Goal: Task Accomplishment & Management: Manage account settings

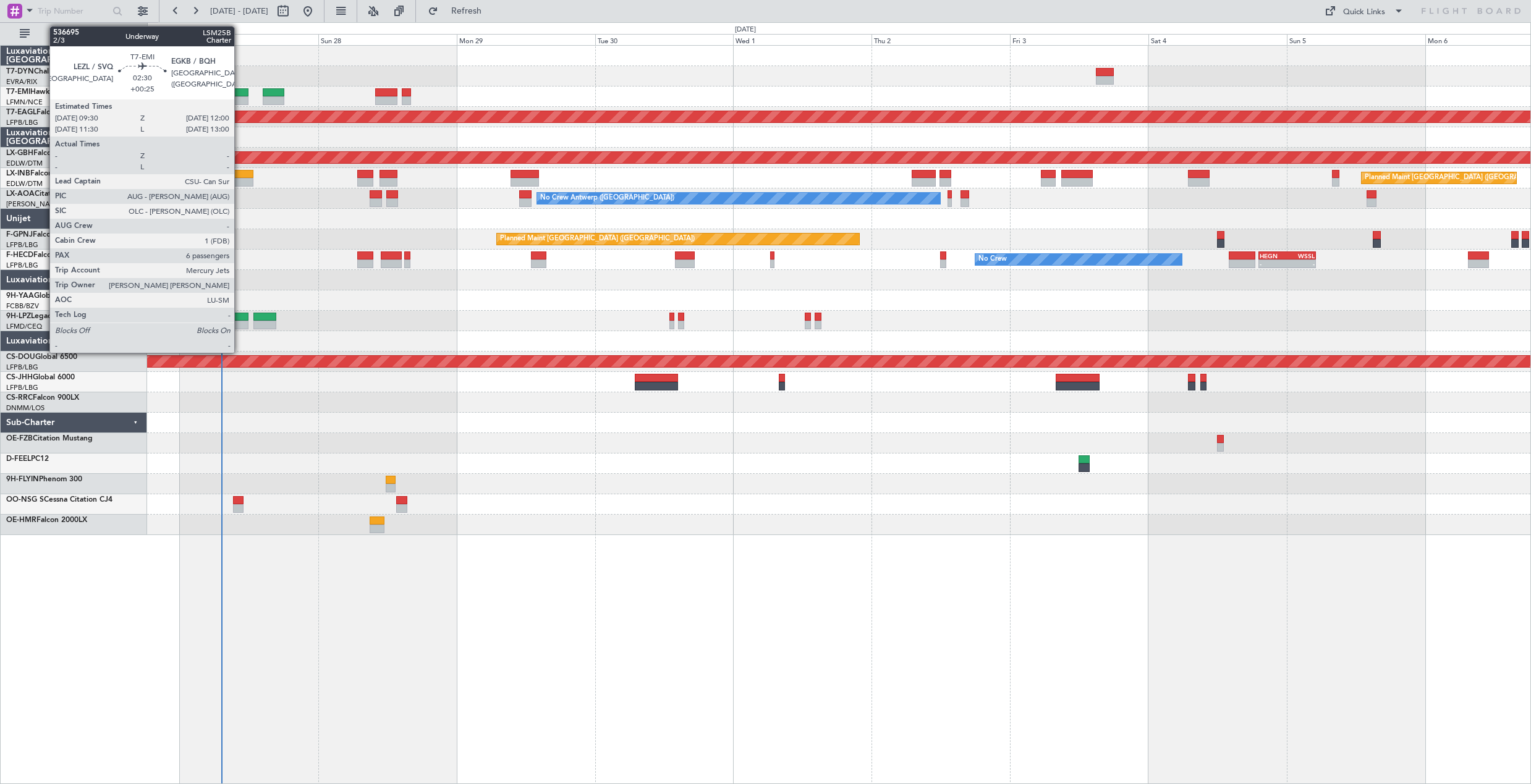
click at [240, 99] on div at bounding box center [241, 101] width 15 height 9
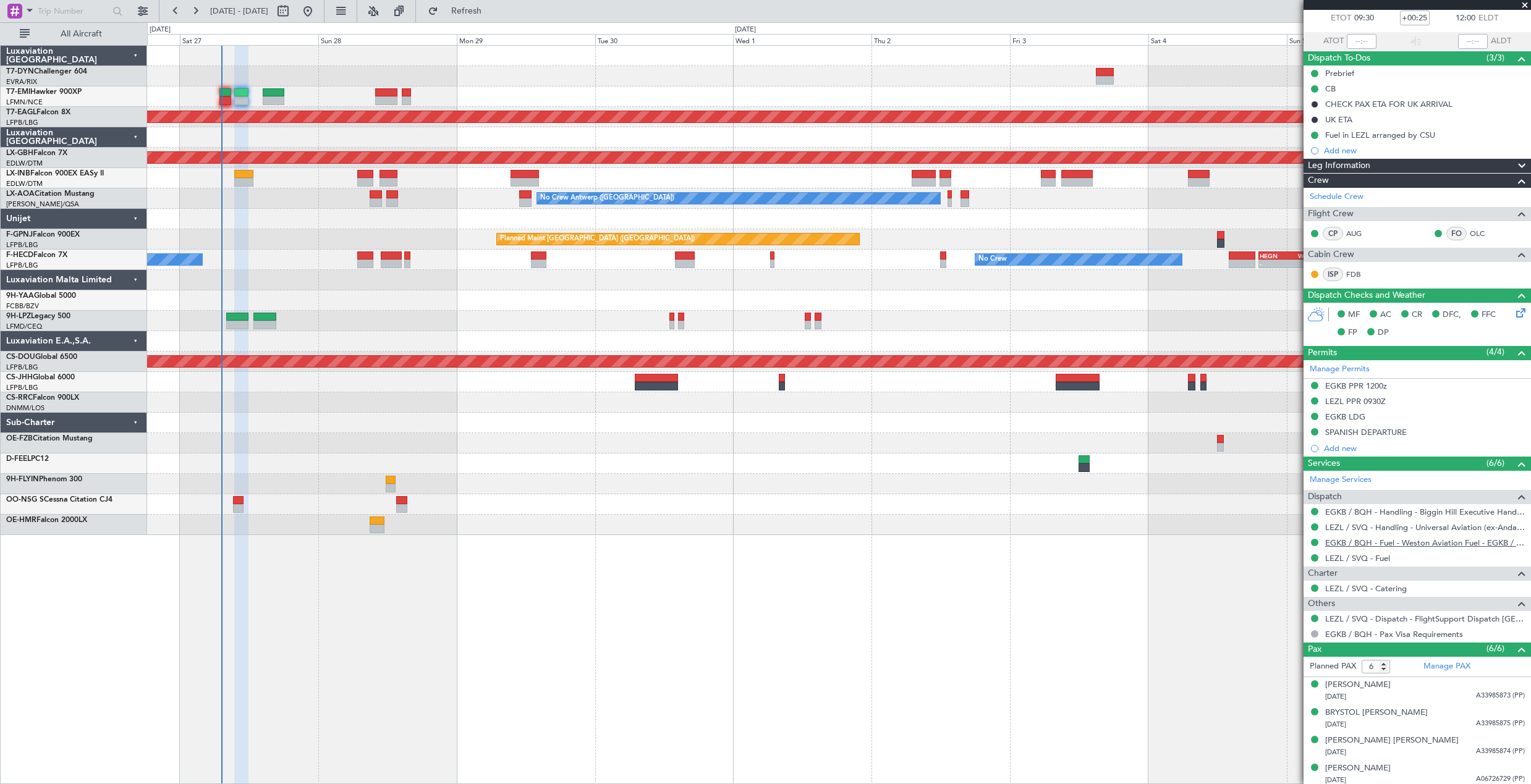
scroll to position [129, 0]
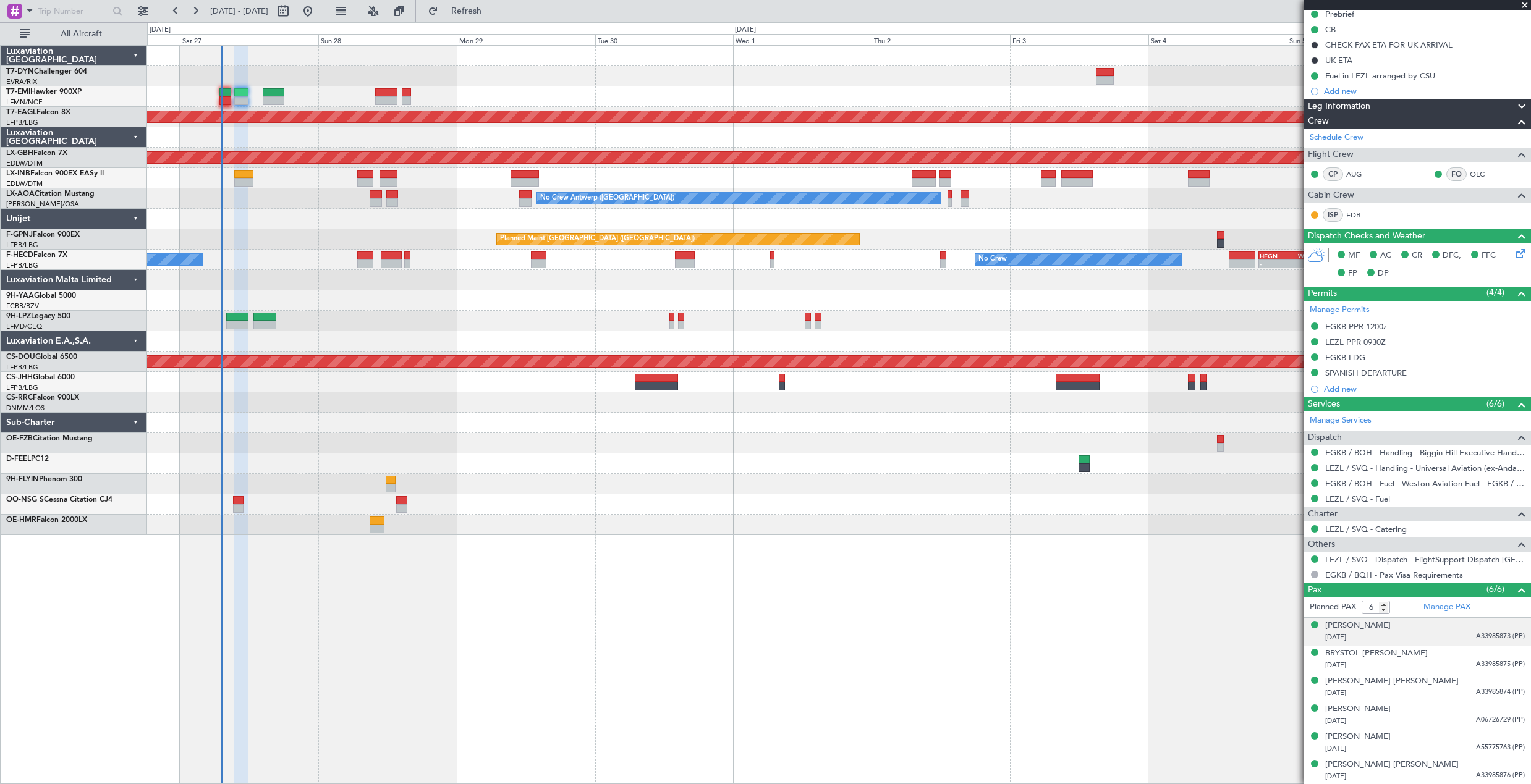
click at [1459, 632] on div "01/06/1988 A33985873 (PP)" at bounding box center [1425, 638] width 200 height 12
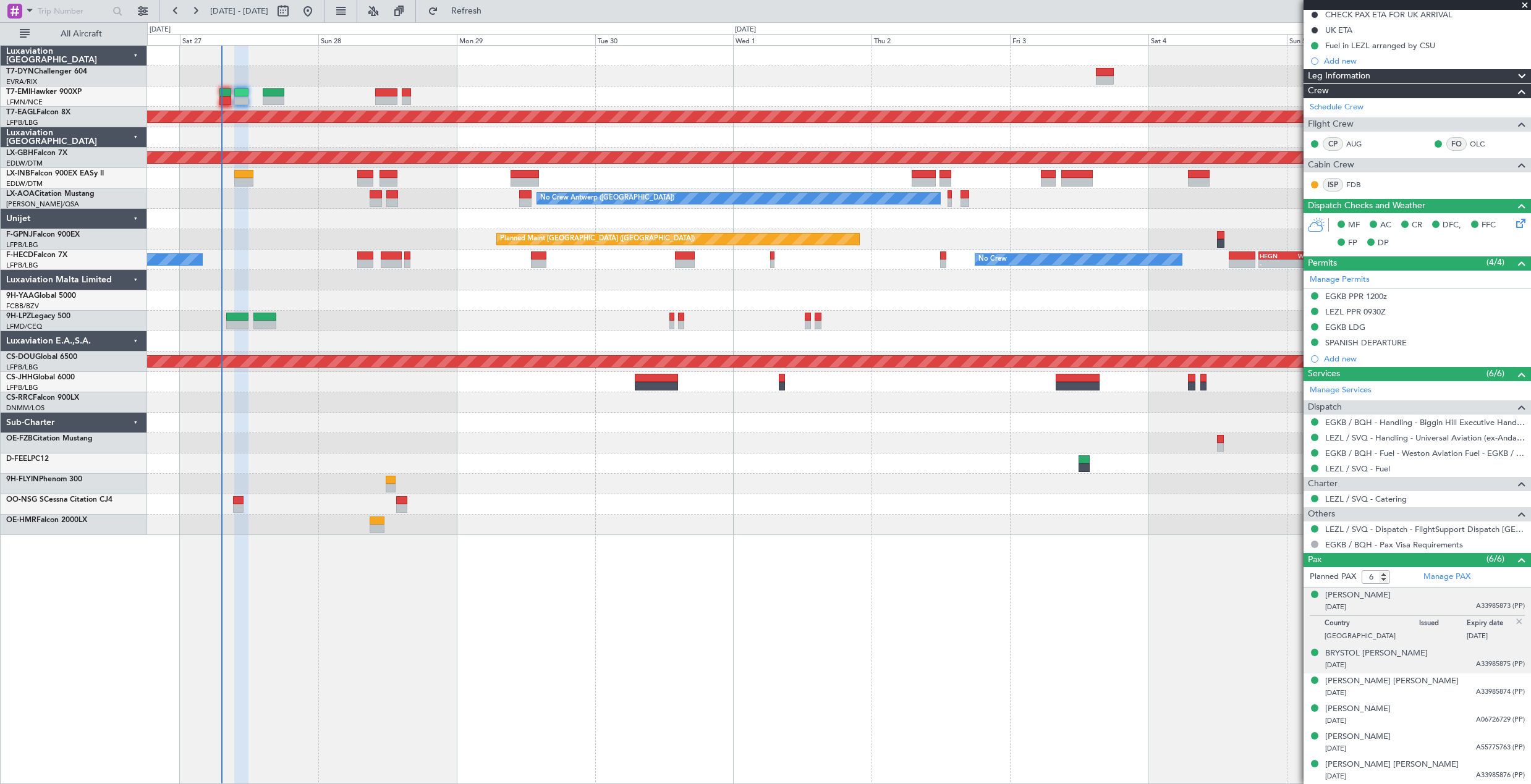
click at [1442, 657] on div "BRYSTOL ISABELLA LOWE 27/01/2018 A33985875 (PP)" at bounding box center [1425, 659] width 200 height 24
click at [1428, 694] on div "08/10/2023 A33985874 (PP)" at bounding box center [1425, 693] width 200 height 12
click at [1430, 706] on div "JOHN WYATT LOWE 13/09/1997 A06726729 (PP)" at bounding box center [1425, 715] width 200 height 24
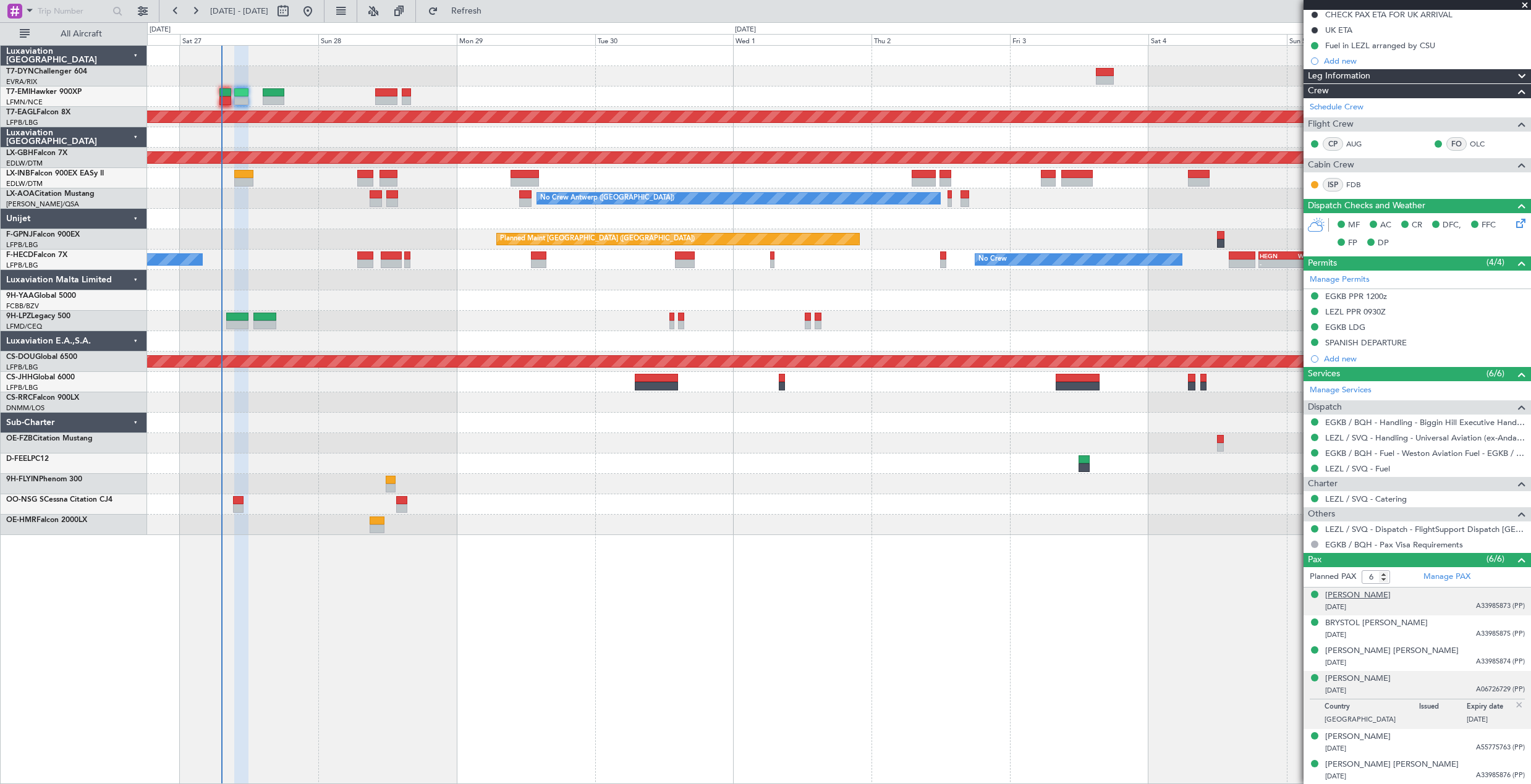
click at [1390, 598] on div "ALECIA MICHELLE LOWE" at bounding box center [1358, 595] width 66 height 12
click at [1433, 685] on div "EZRA ROMAN LOWE 08/10/2023 A33985874 (PP)" at bounding box center [1425, 687] width 200 height 24
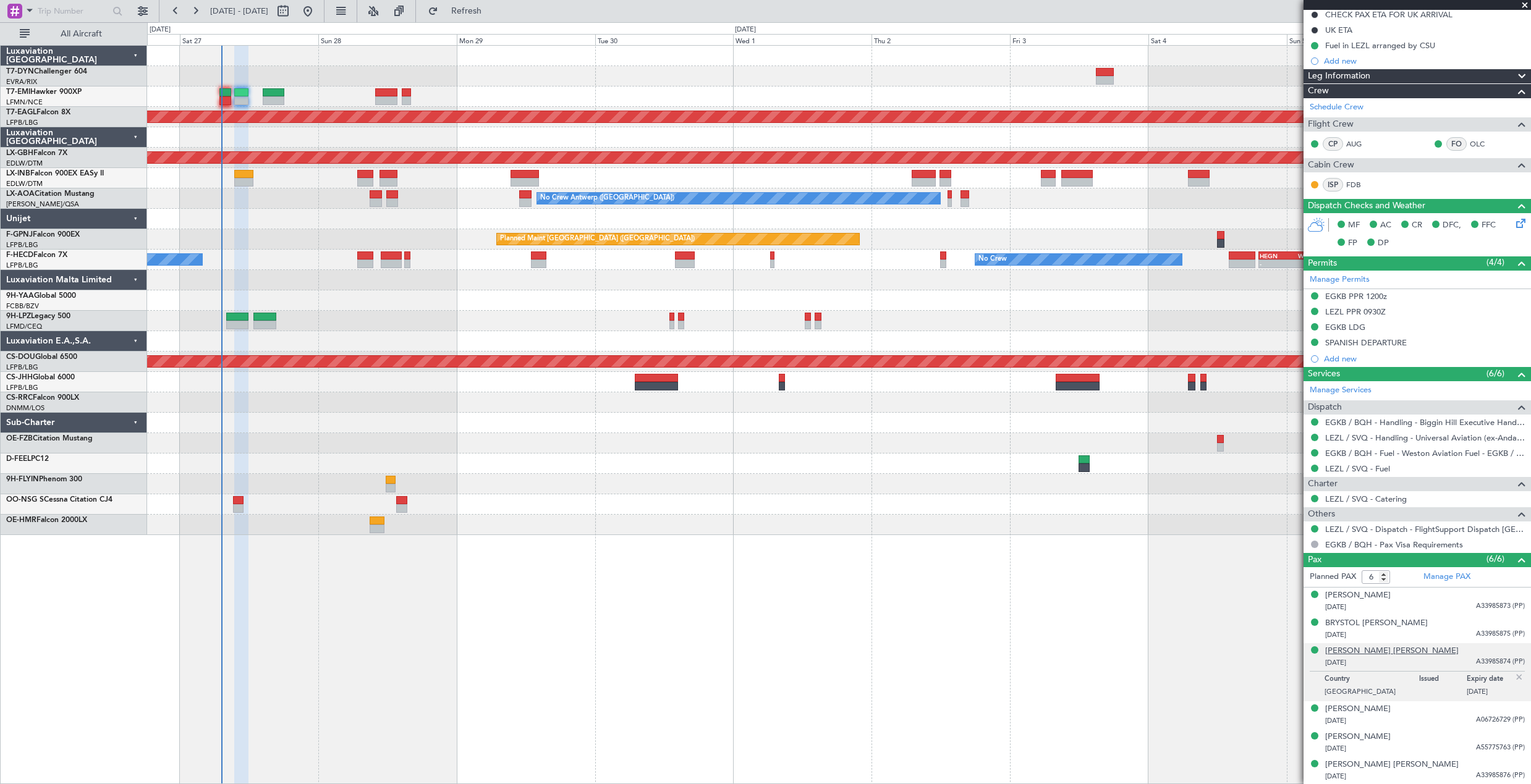
click at [1374, 649] on div "EZRA ROMAN LOWE" at bounding box center [1391, 651] width 133 height 12
click at [1374, 648] on div "EZRA ROMAN LOWE" at bounding box center [1391, 651] width 133 height 12
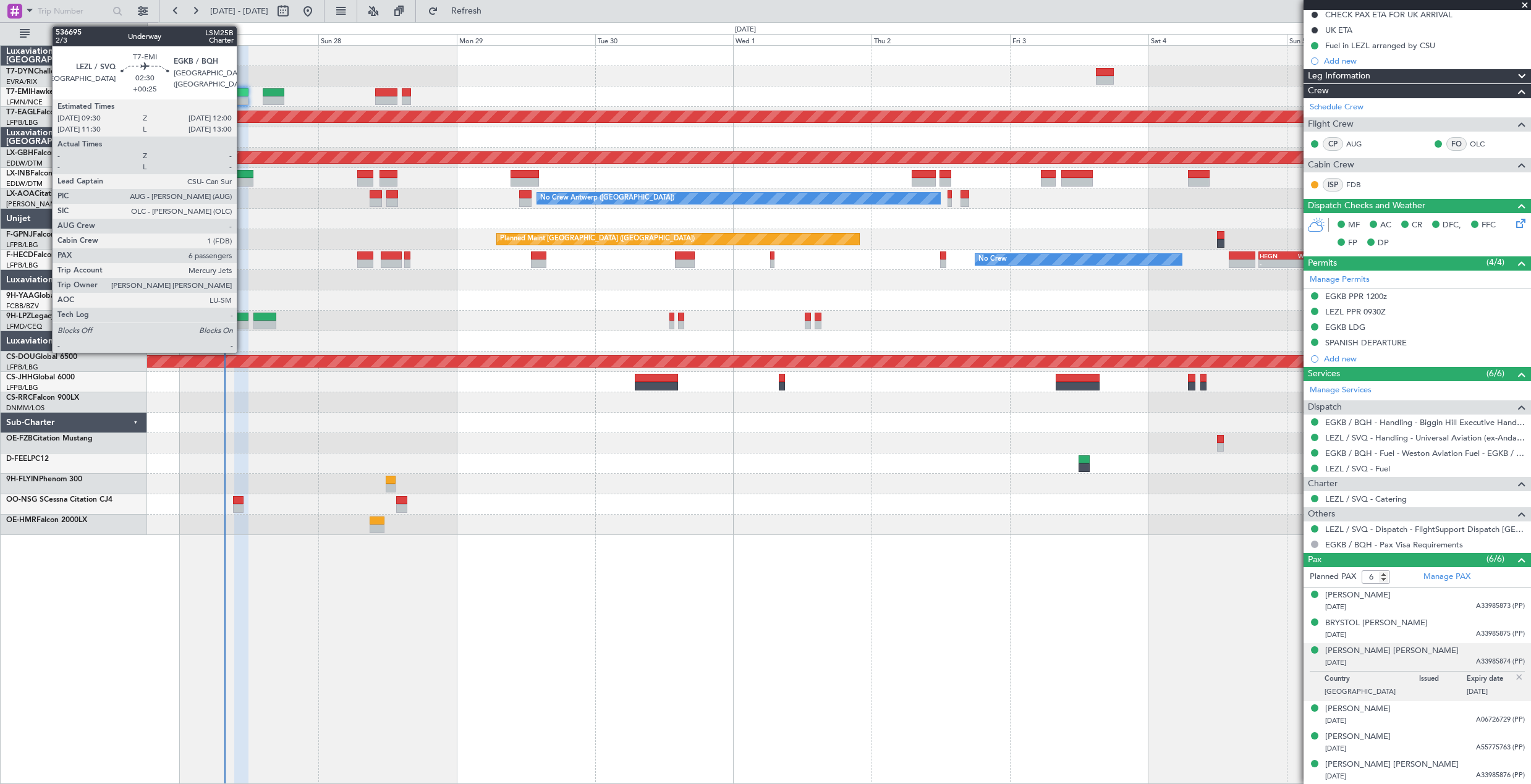
click at [242, 90] on div at bounding box center [241, 93] width 15 height 9
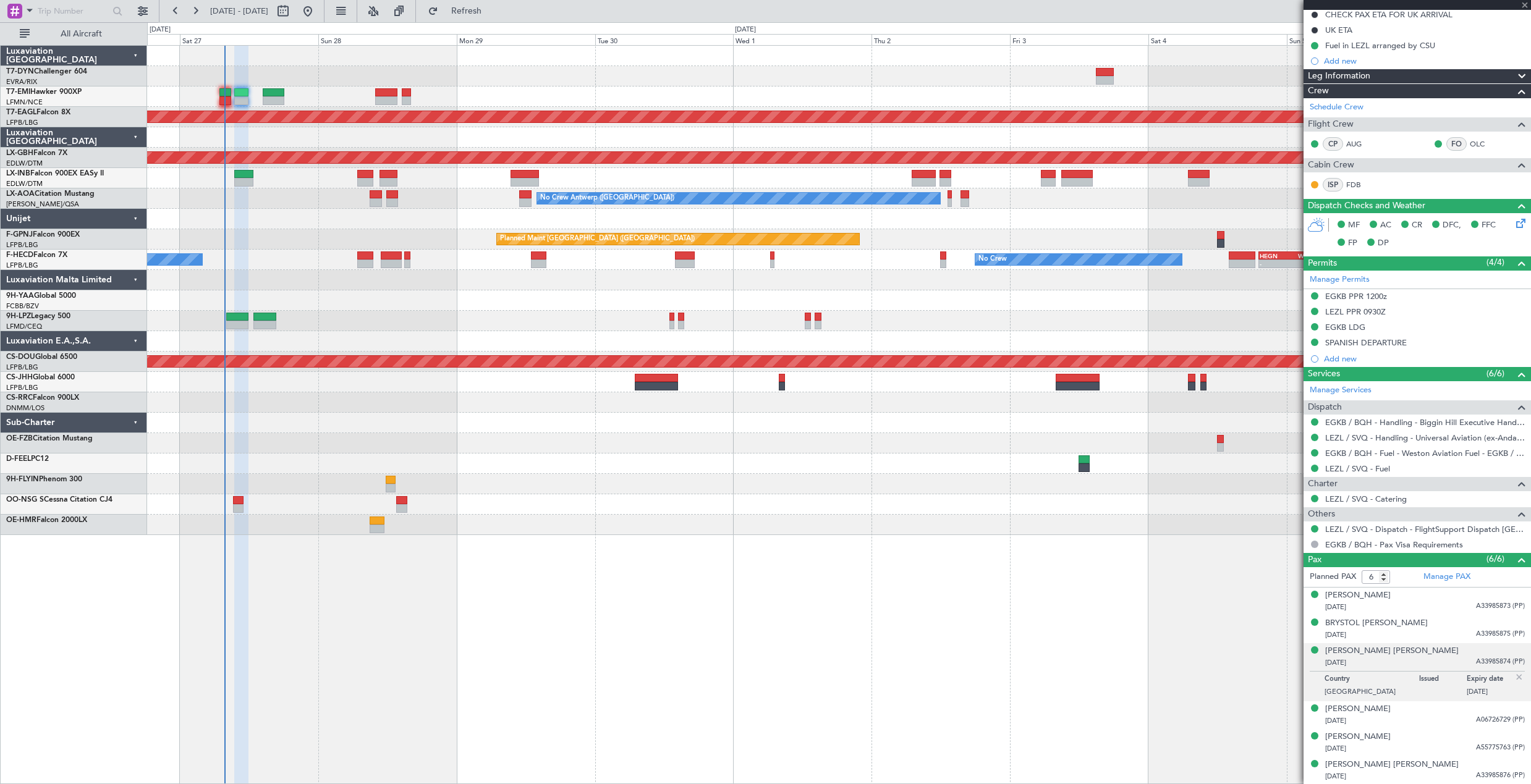
scroll to position [0, 0]
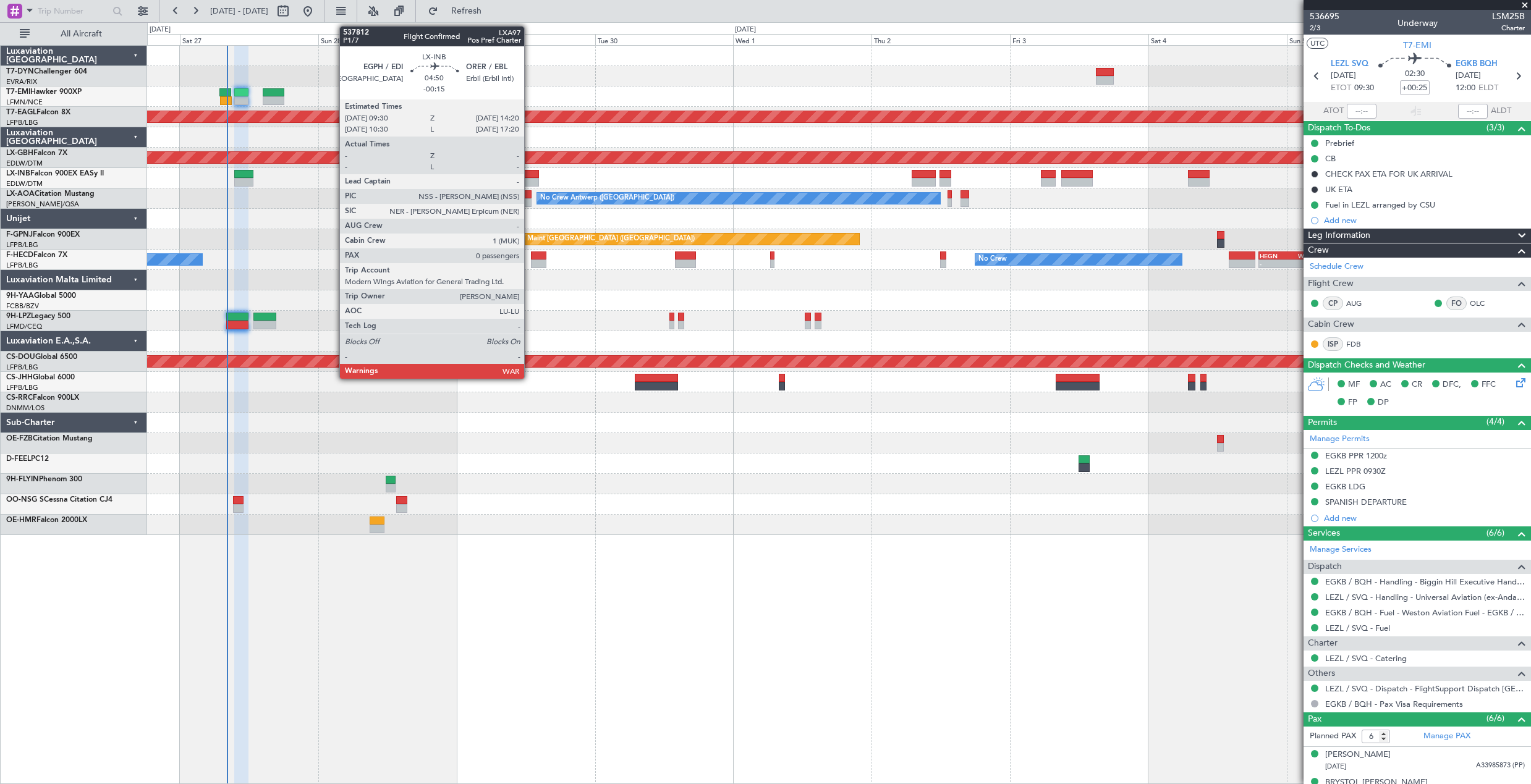
click at [530, 178] on div at bounding box center [524, 182] width 28 height 9
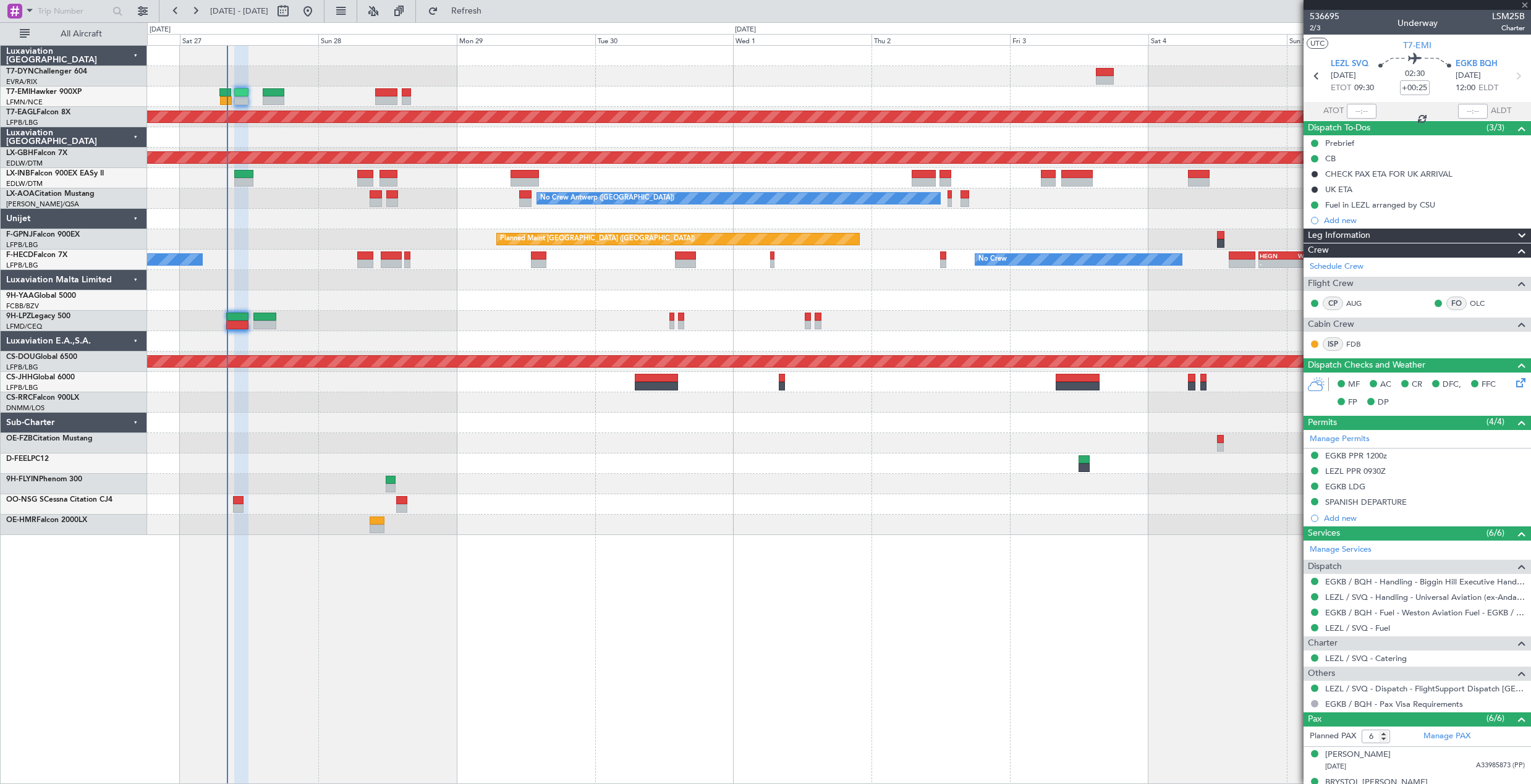
type input "-00:15"
type input "0"
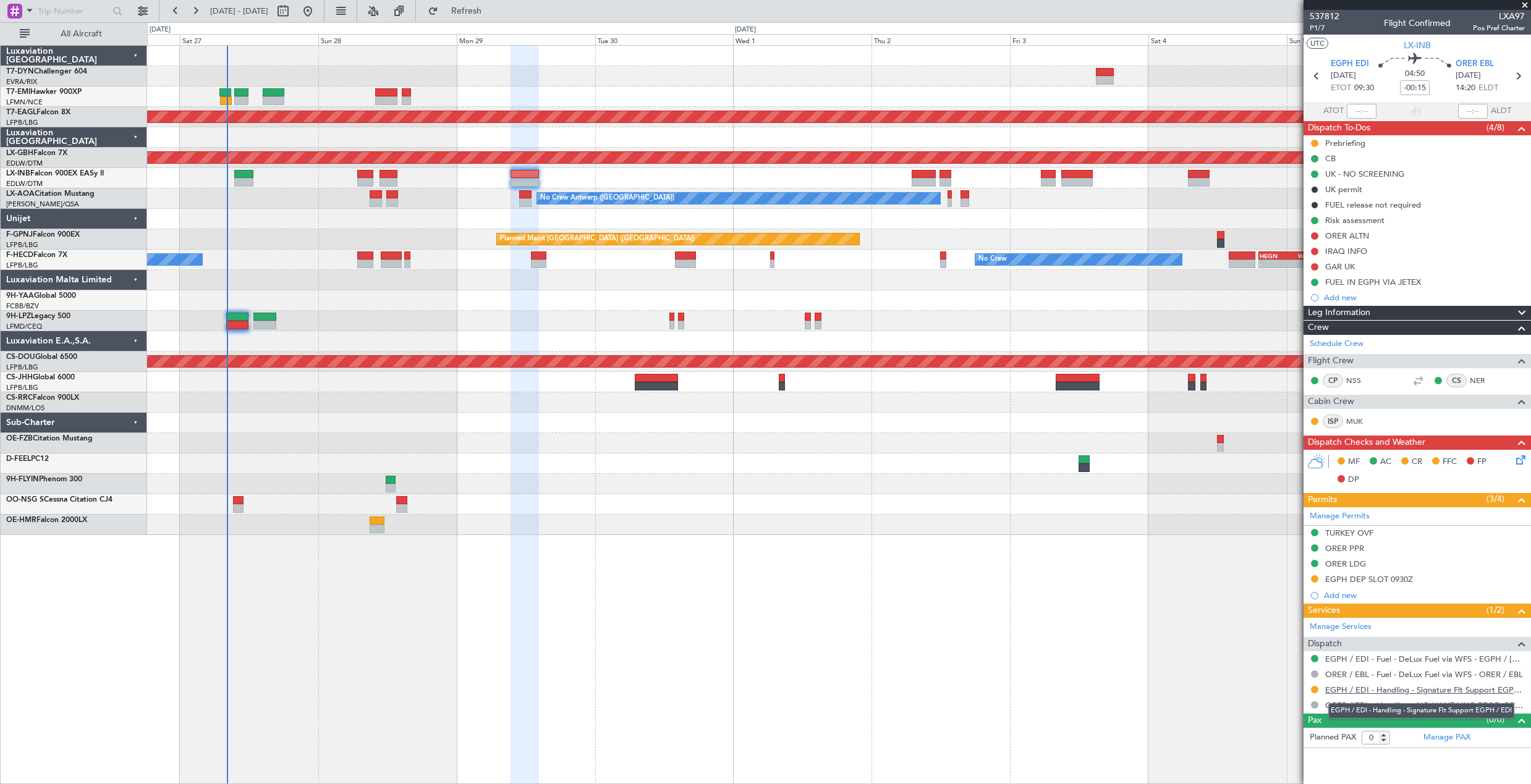
click at [1406, 685] on link "EGPH / EDI - Handling - Signature Flt Support EGPH / EDI" at bounding box center [1425, 690] width 200 height 10
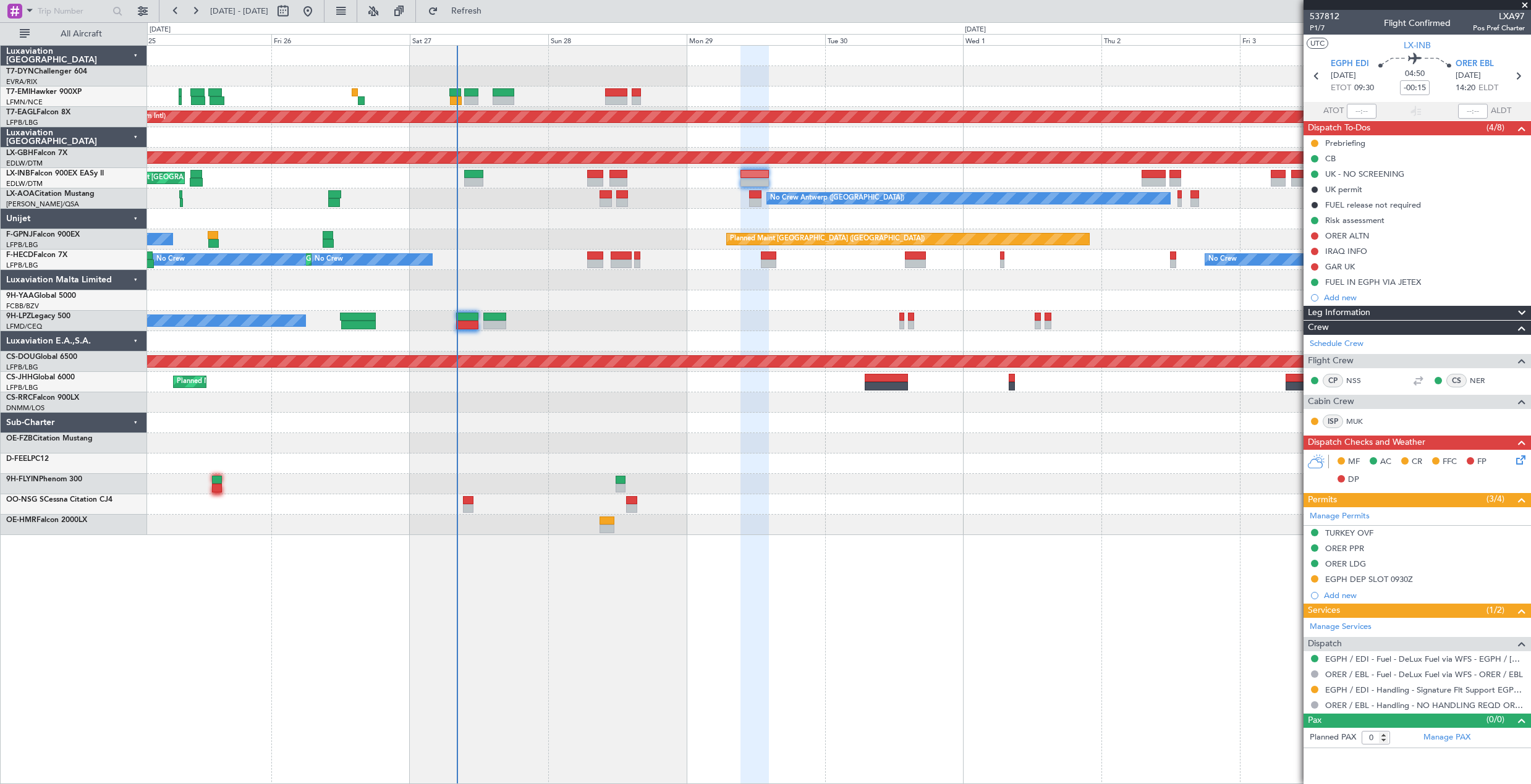
click at [582, 238] on div "Planned Maint Dubai (Al Maktoum Intl) Planned Maint Nurnberg Planned Maint Lond…" at bounding box center [839, 291] width 1383 height 490
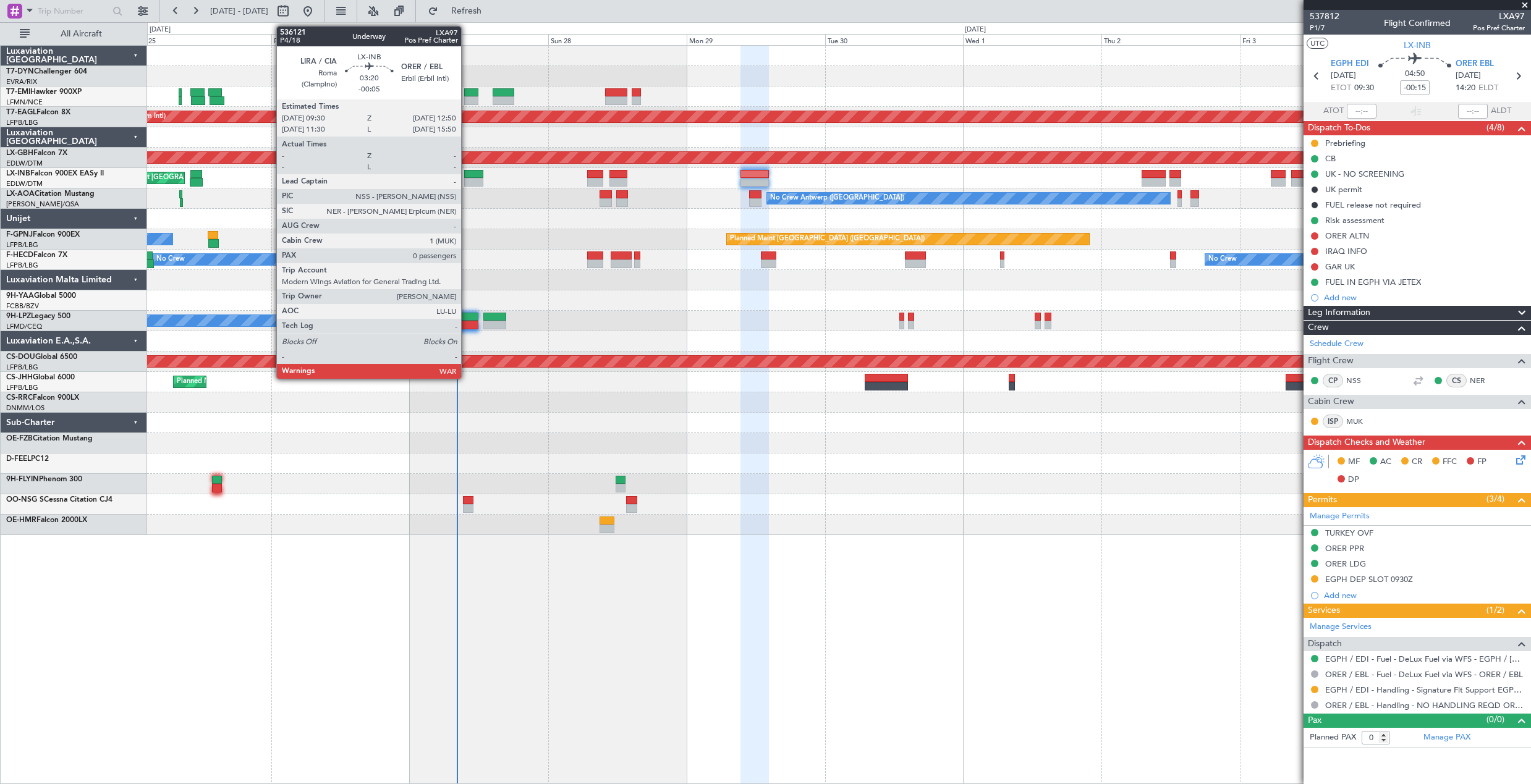
click at [466, 173] on div at bounding box center [474, 174] width 20 height 9
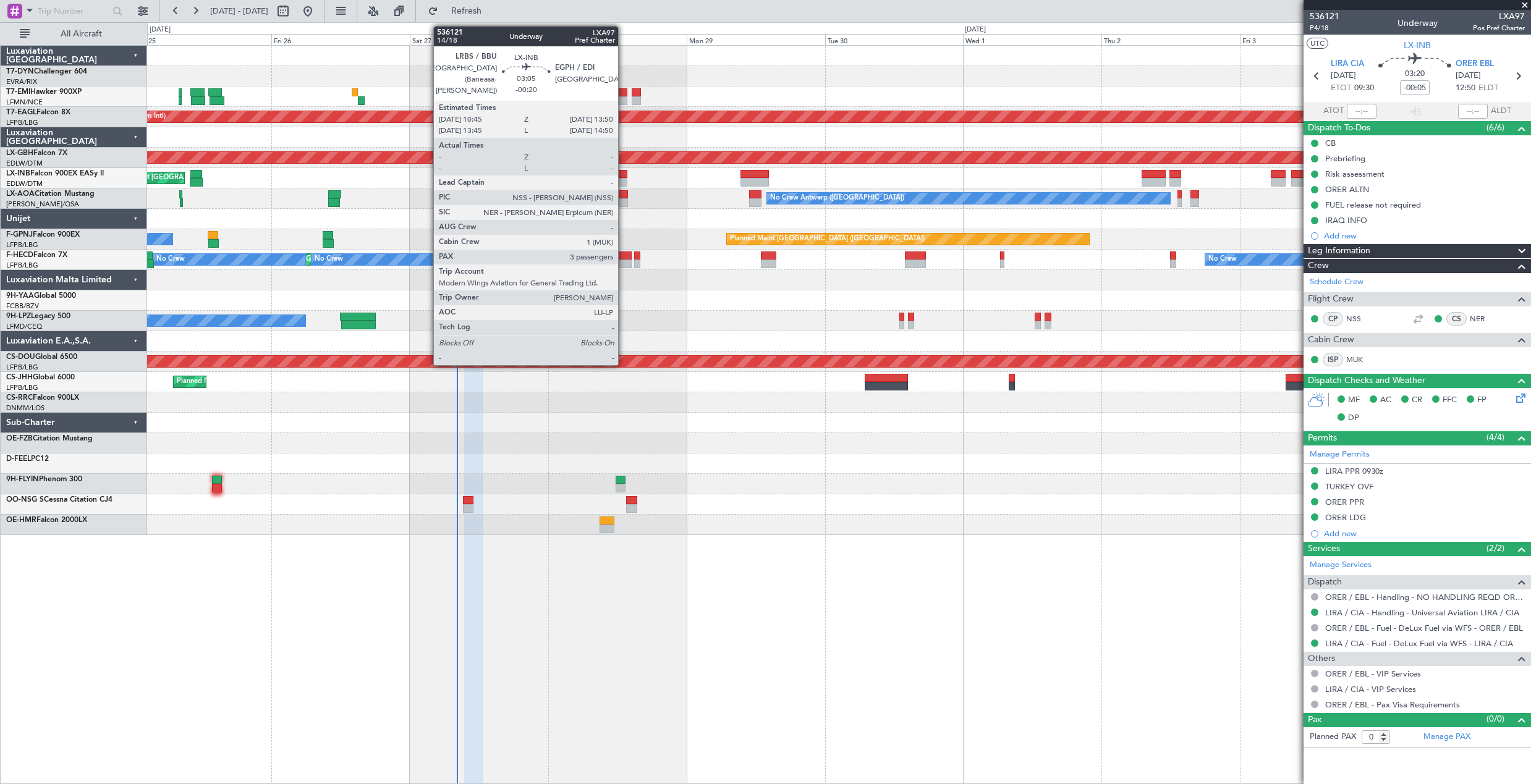
click at [624, 175] on div at bounding box center [618, 174] width 18 height 9
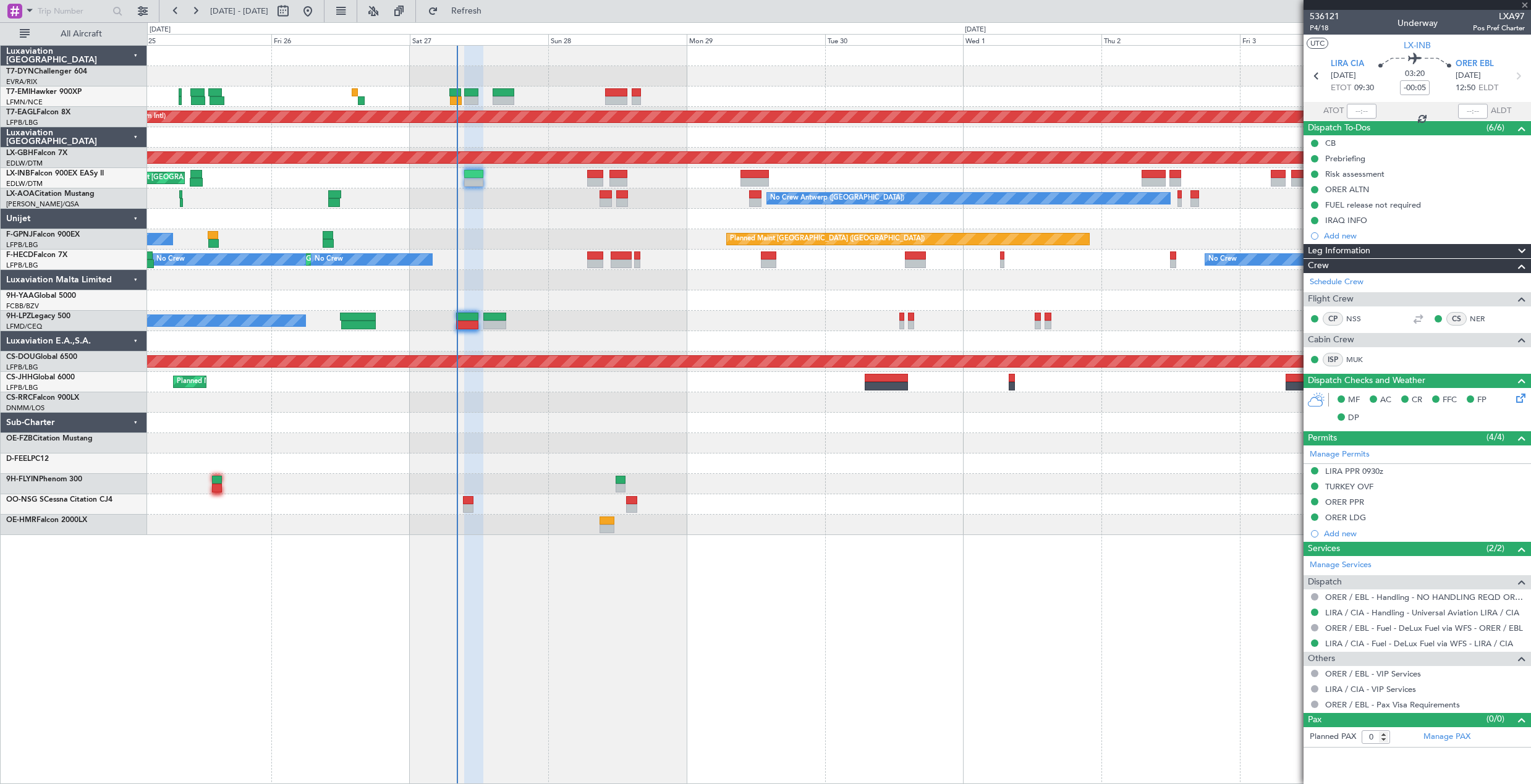
type input "-00:20"
type input "3"
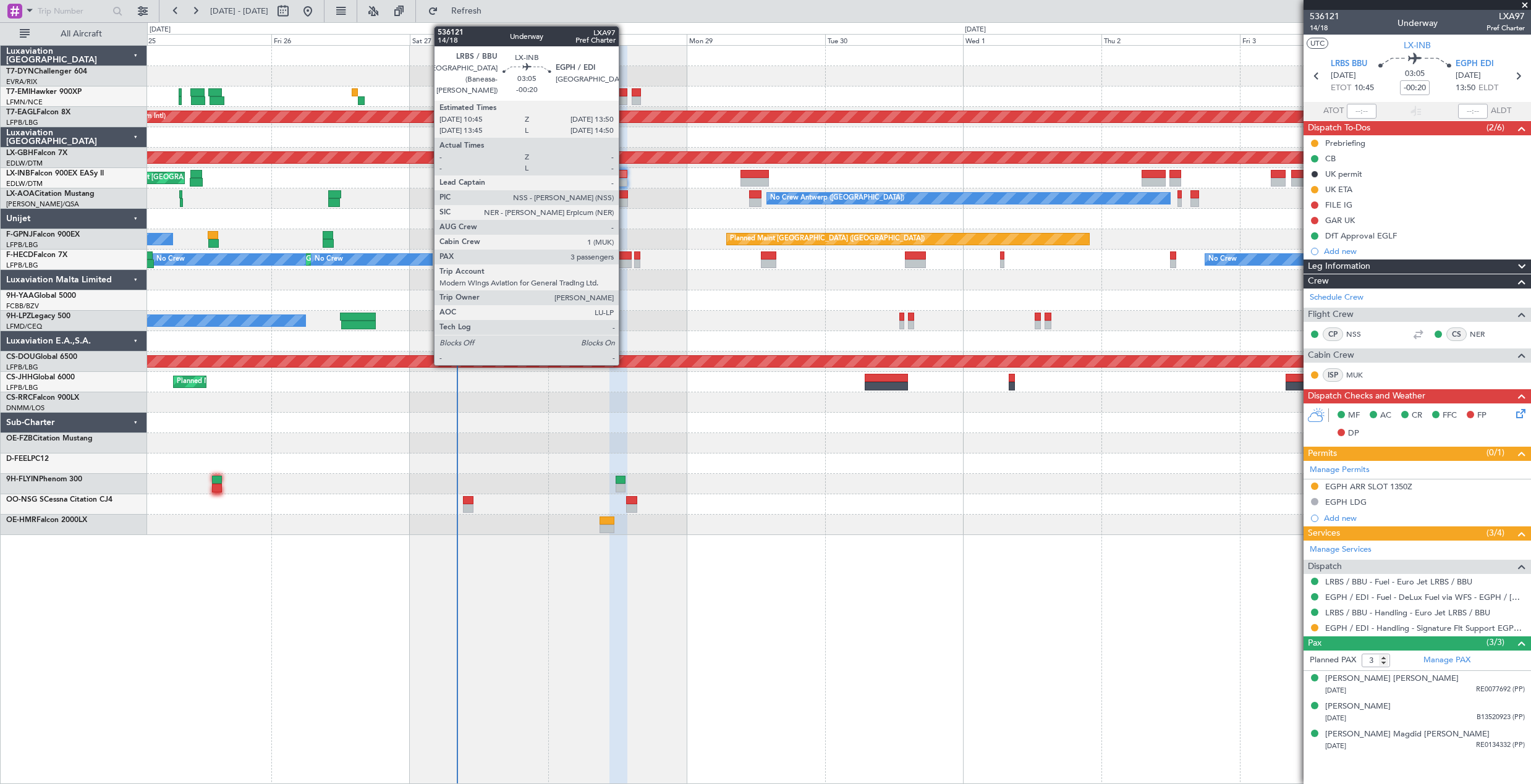
click at [624, 176] on div at bounding box center [618, 174] width 18 height 9
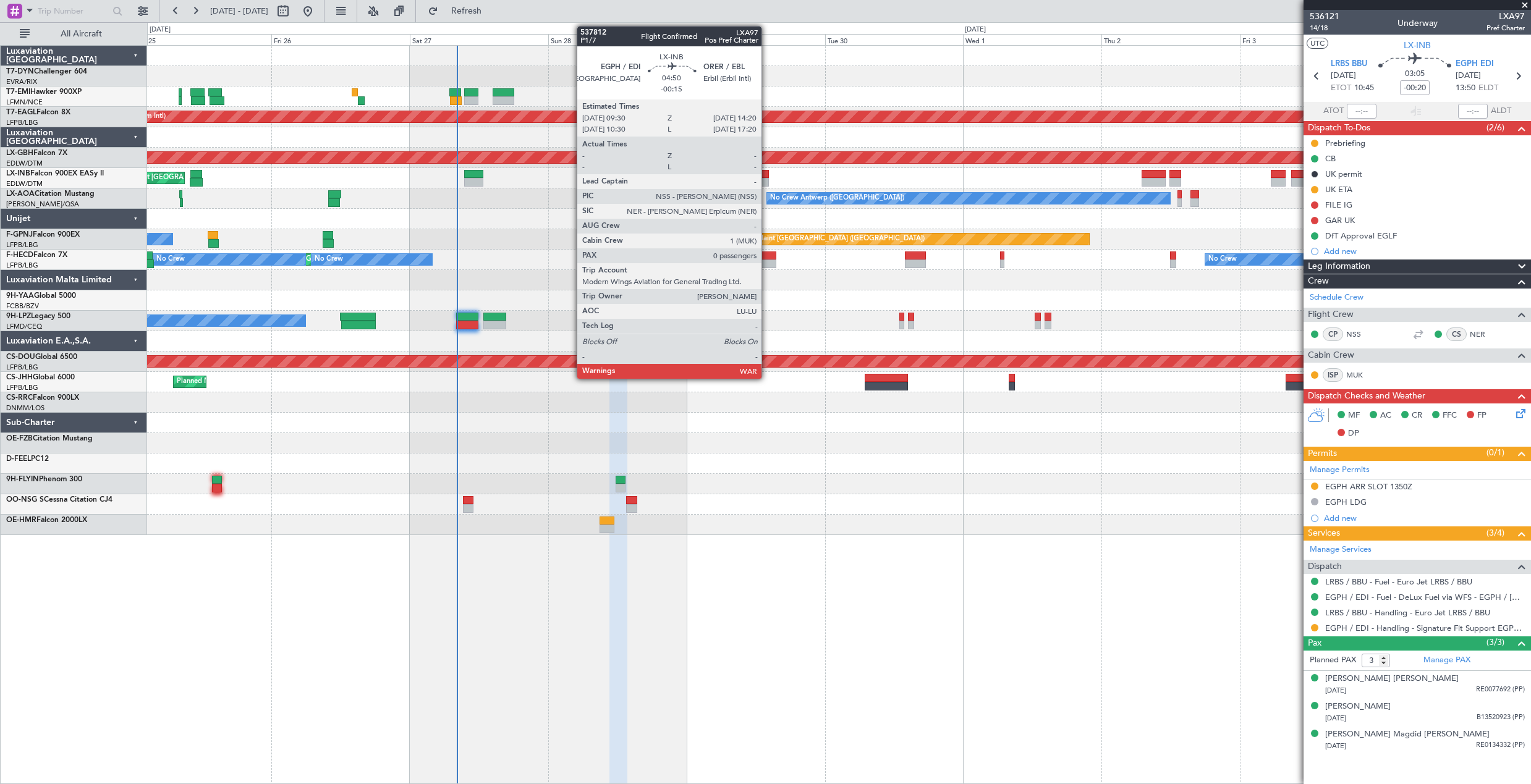
click at [767, 170] on div at bounding box center [754, 174] width 28 height 9
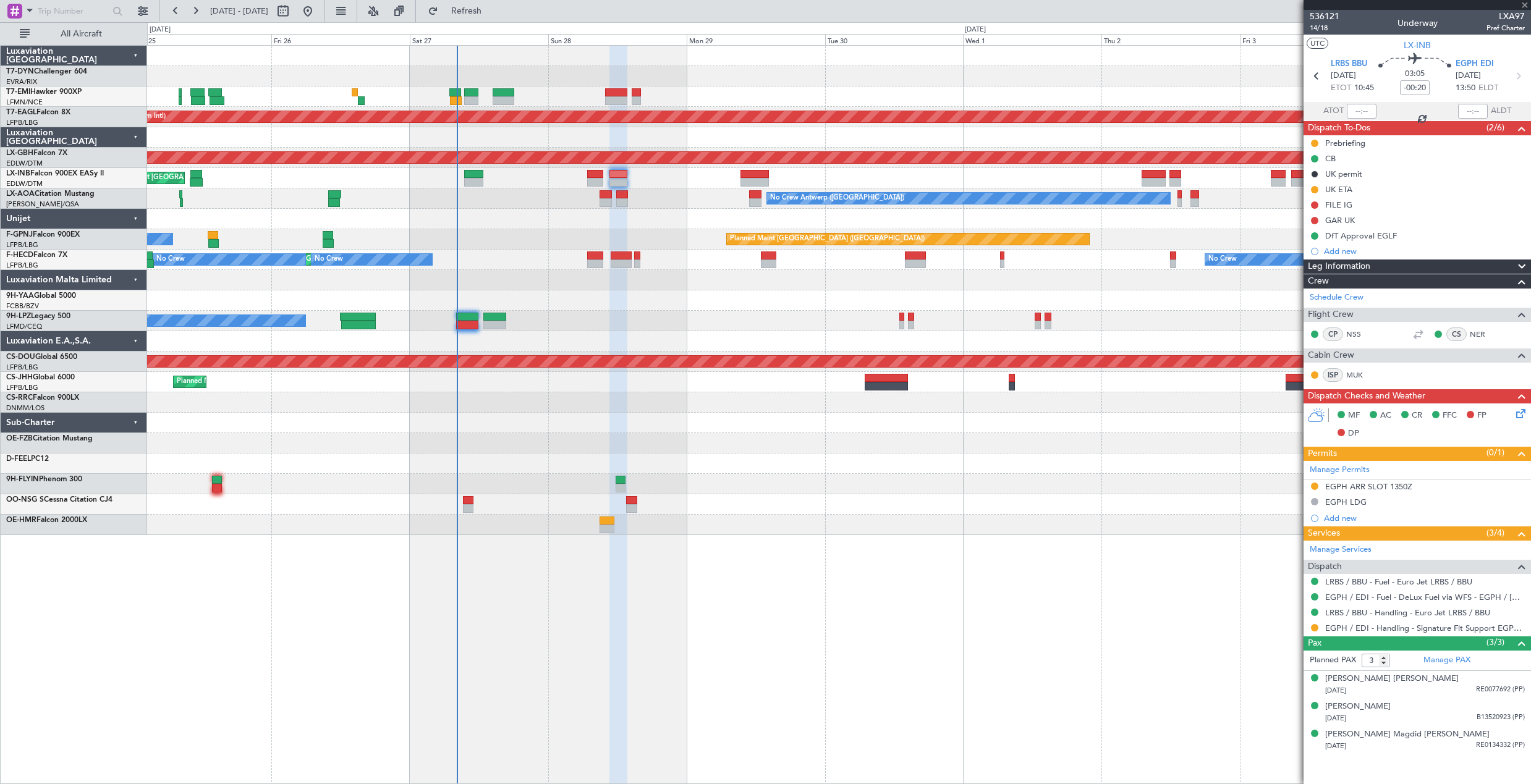
type input "-00:15"
type input "0"
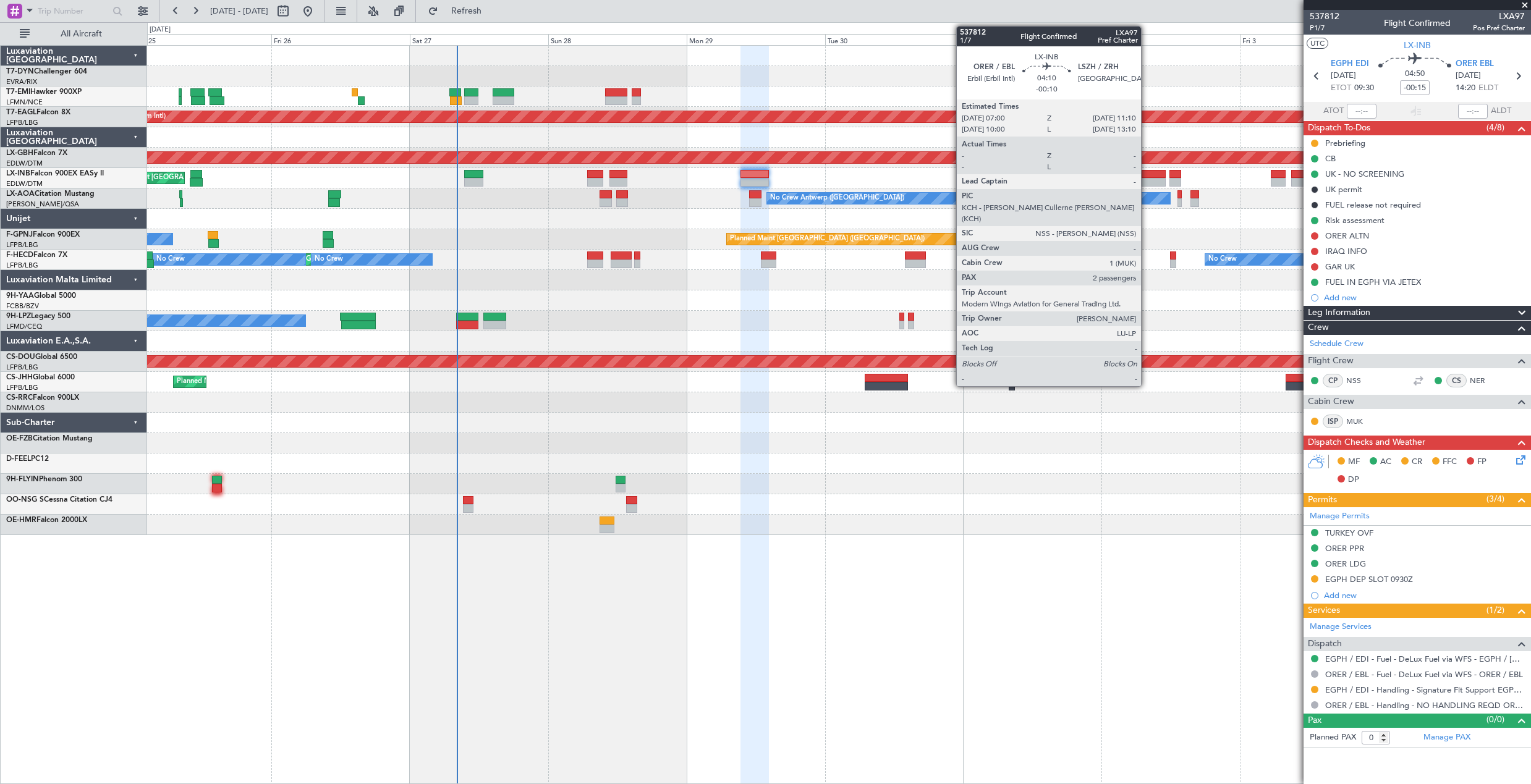
click at [1146, 173] on div at bounding box center [1153, 174] width 24 height 9
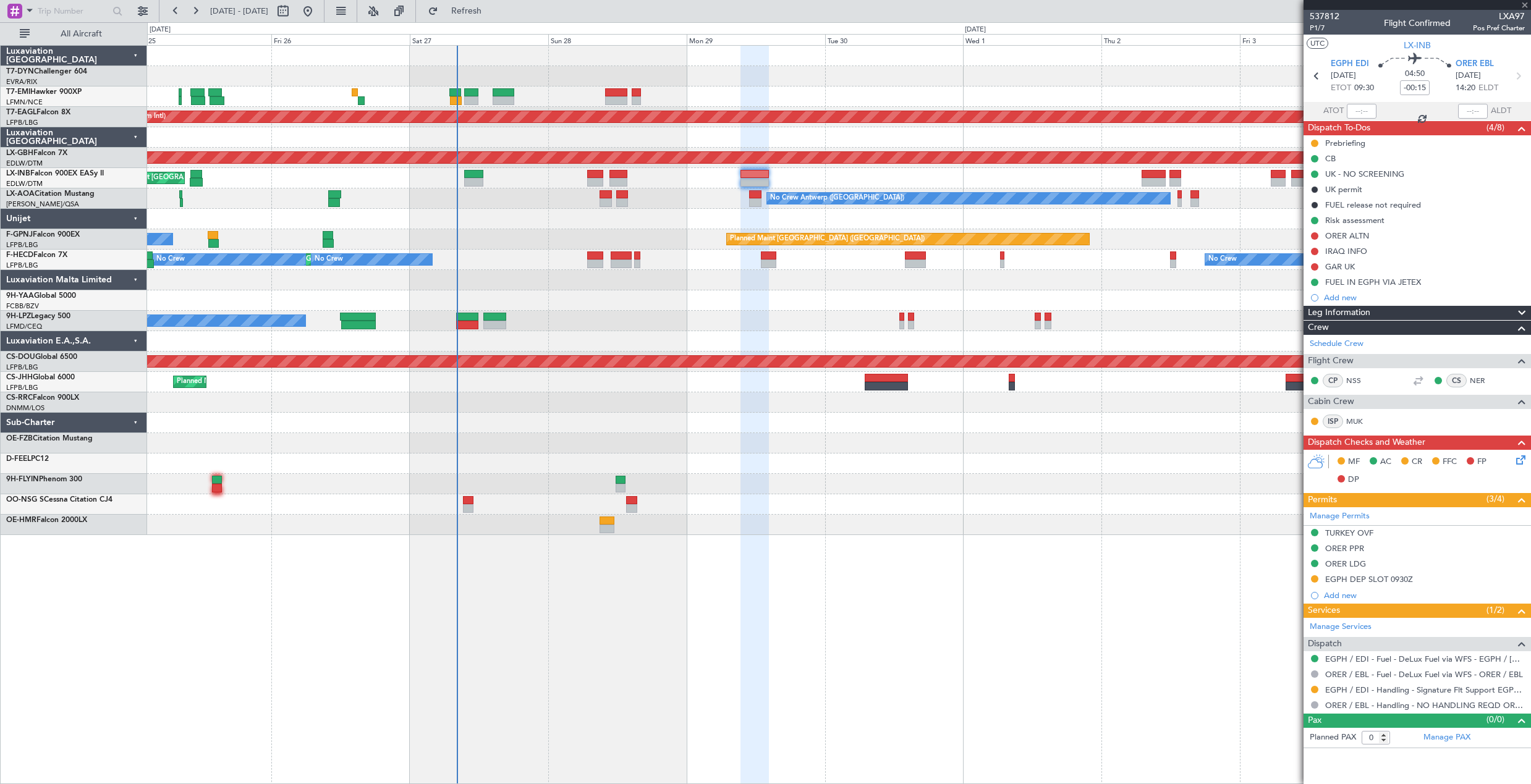
type input "-00:10"
type input "2"
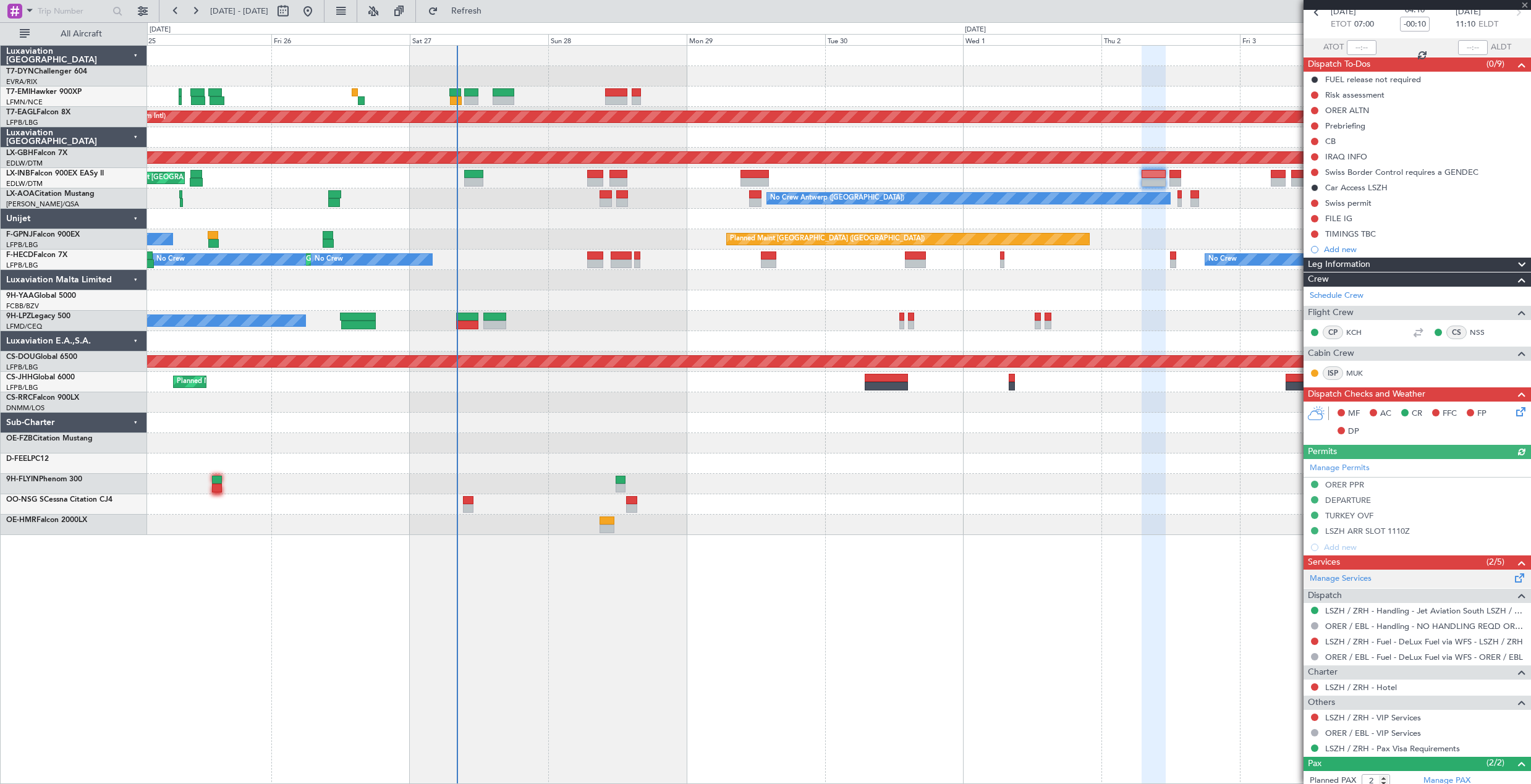
scroll to position [126, 0]
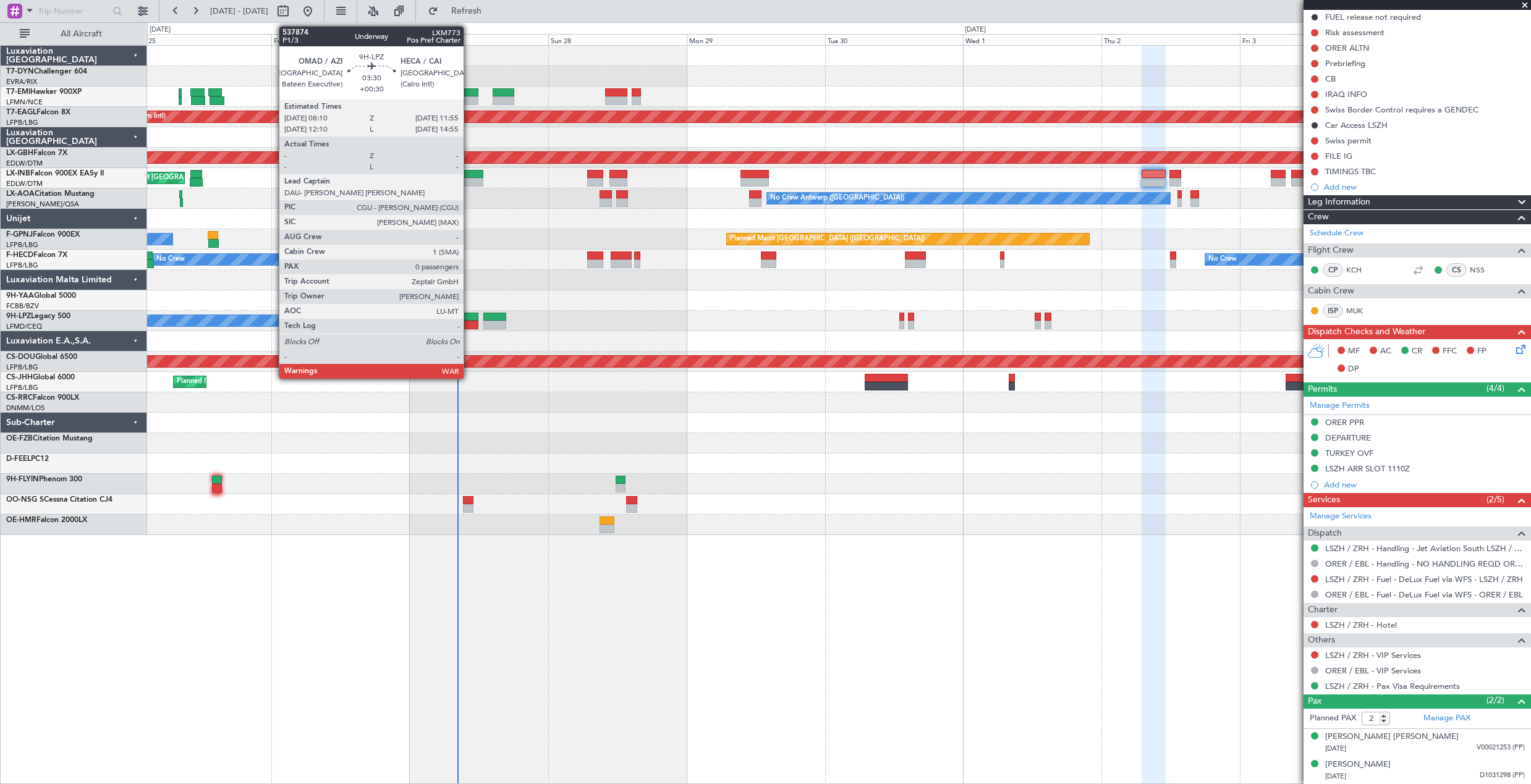
click at [469, 319] on div at bounding box center [467, 317] width 22 height 9
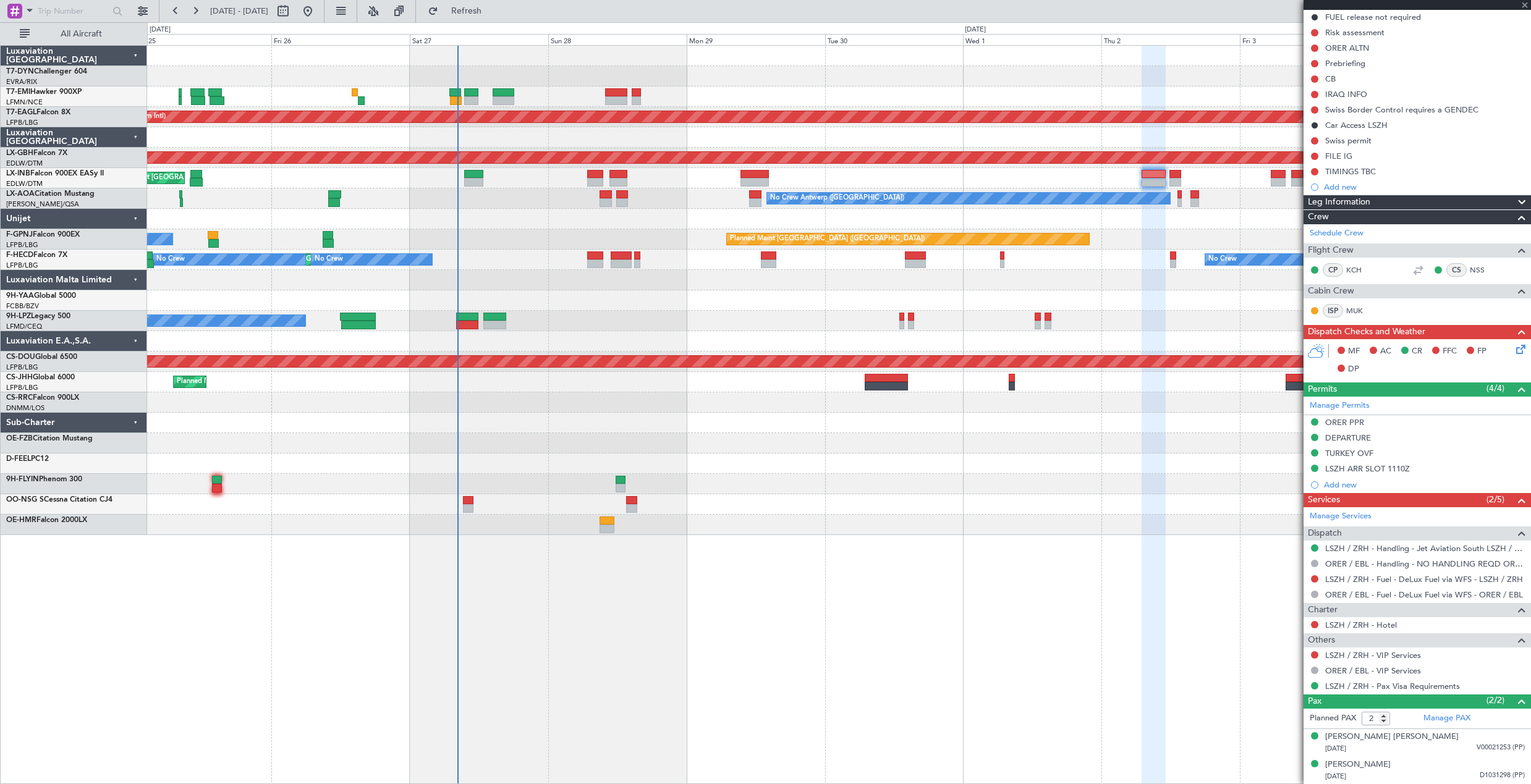
type input "+00:30"
type input "0"
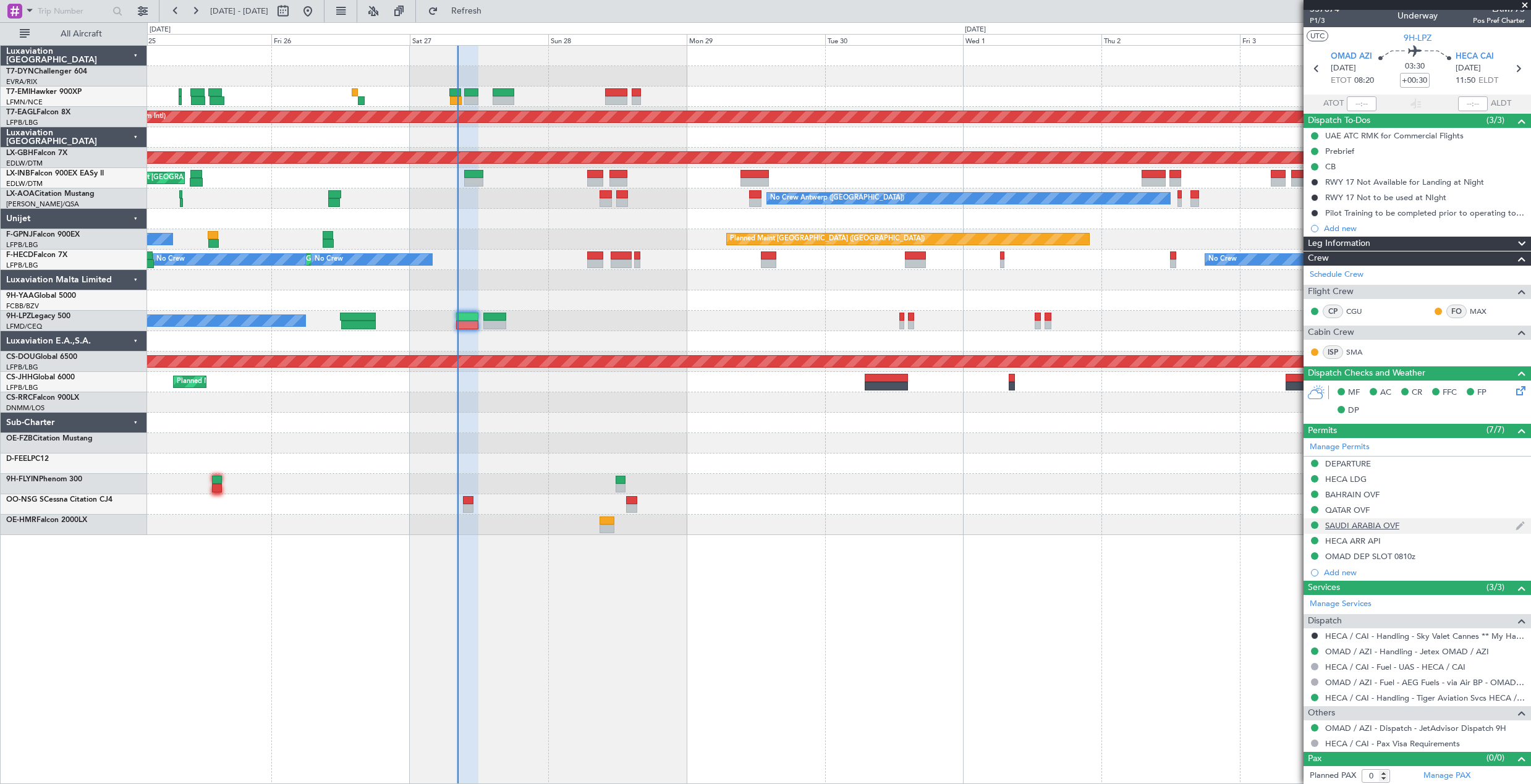
scroll to position [9, 0]
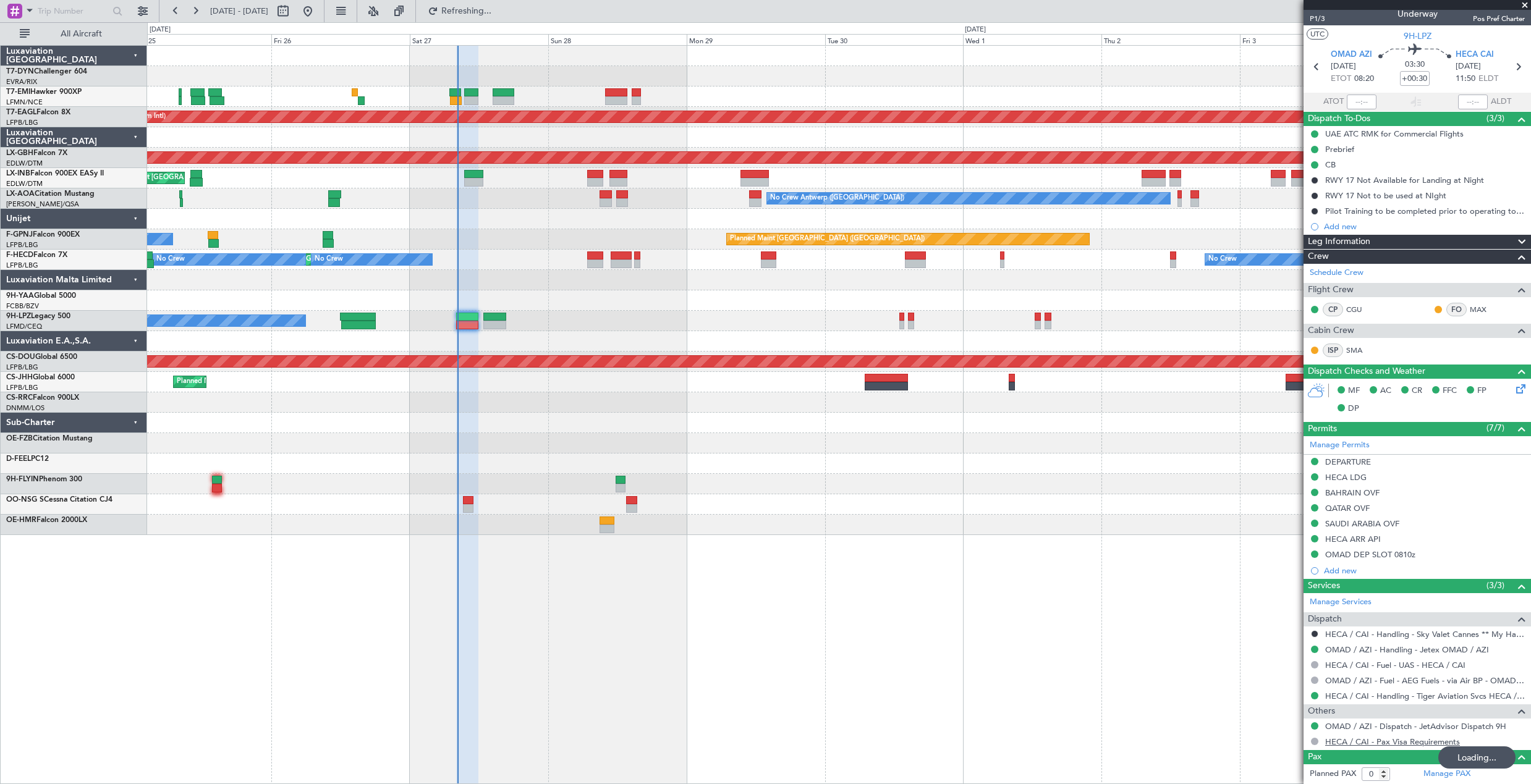
type input "08:15"
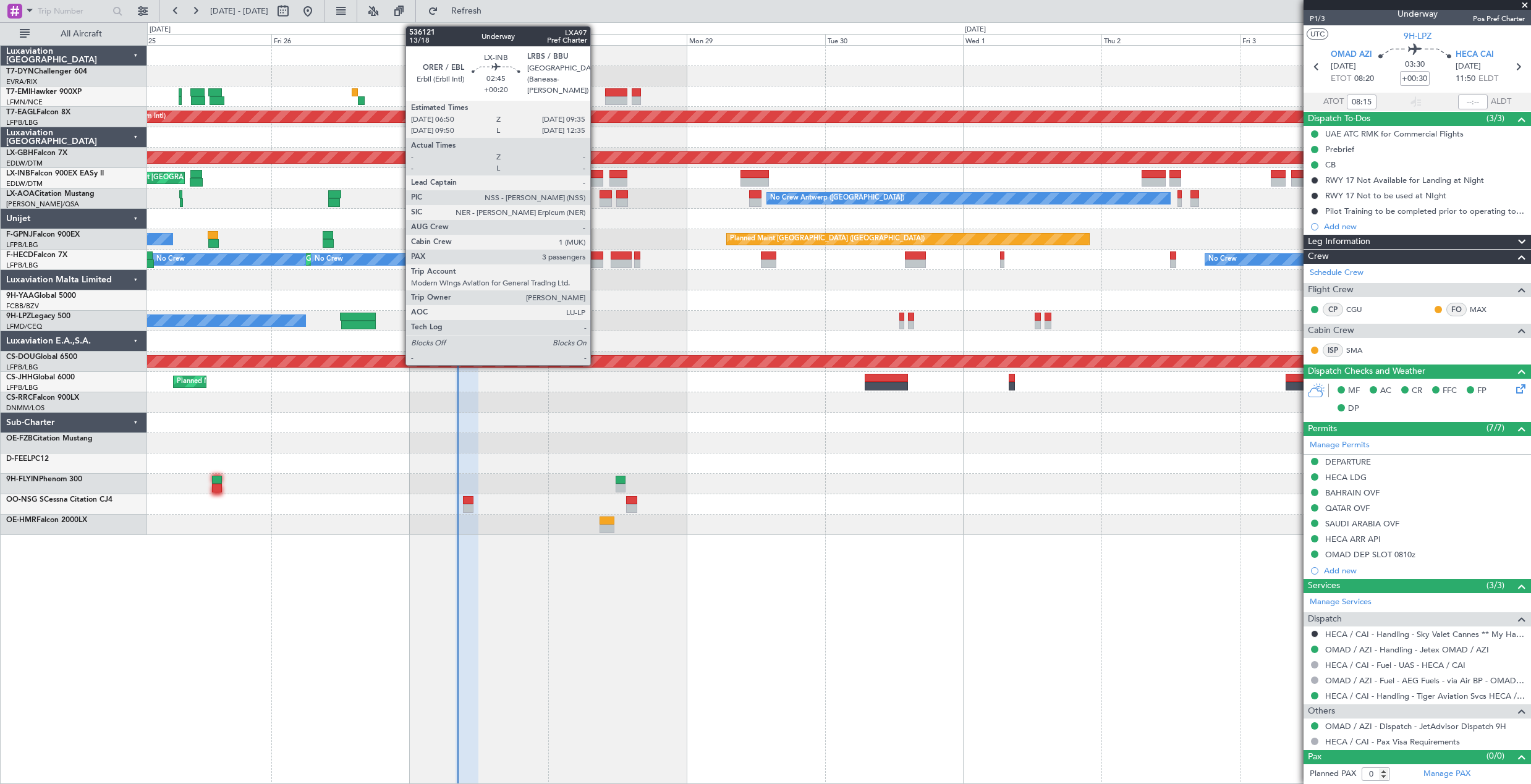
click at [596, 177] on div at bounding box center [595, 174] width 16 height 9
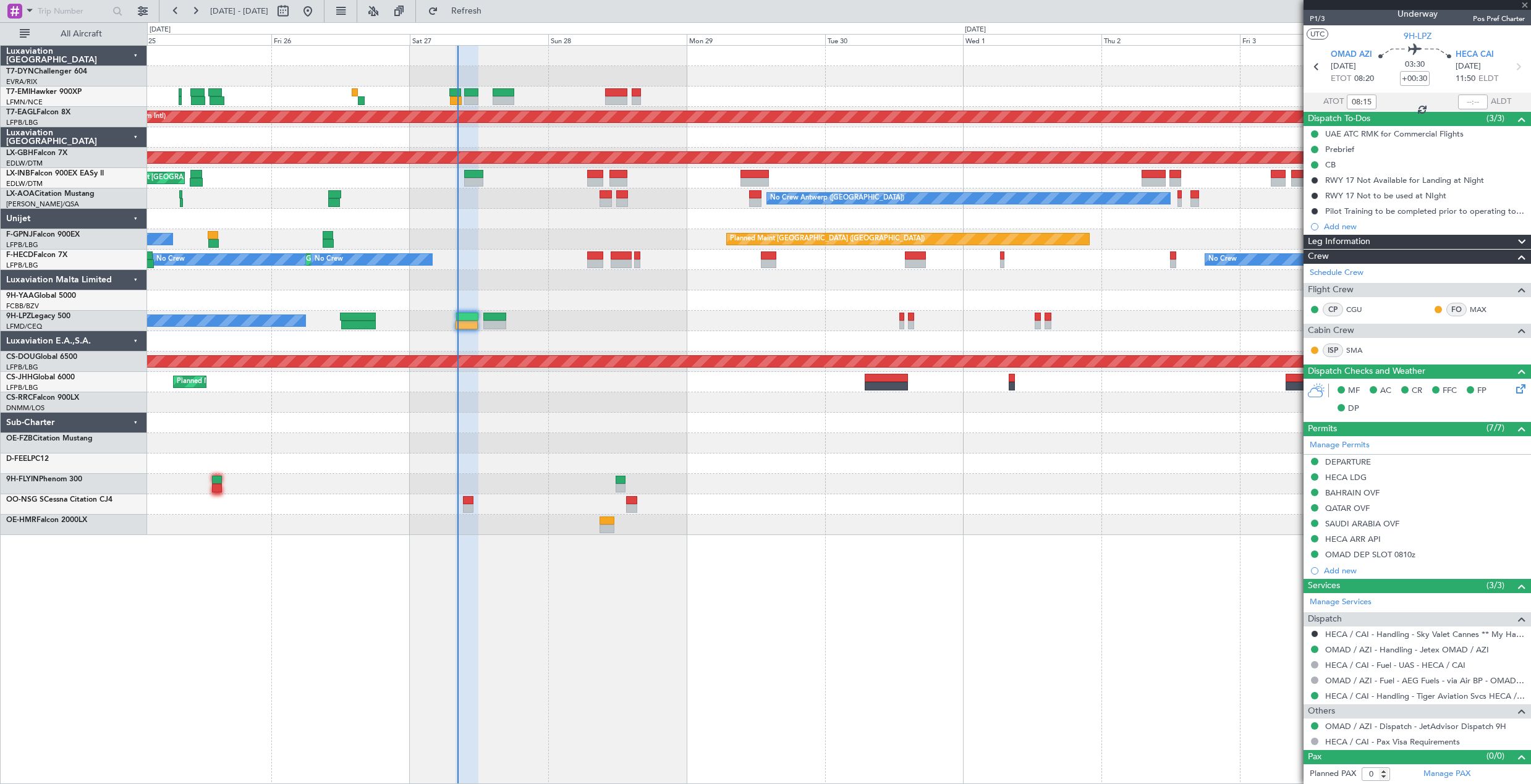
type input "+00:20"
type input "3"
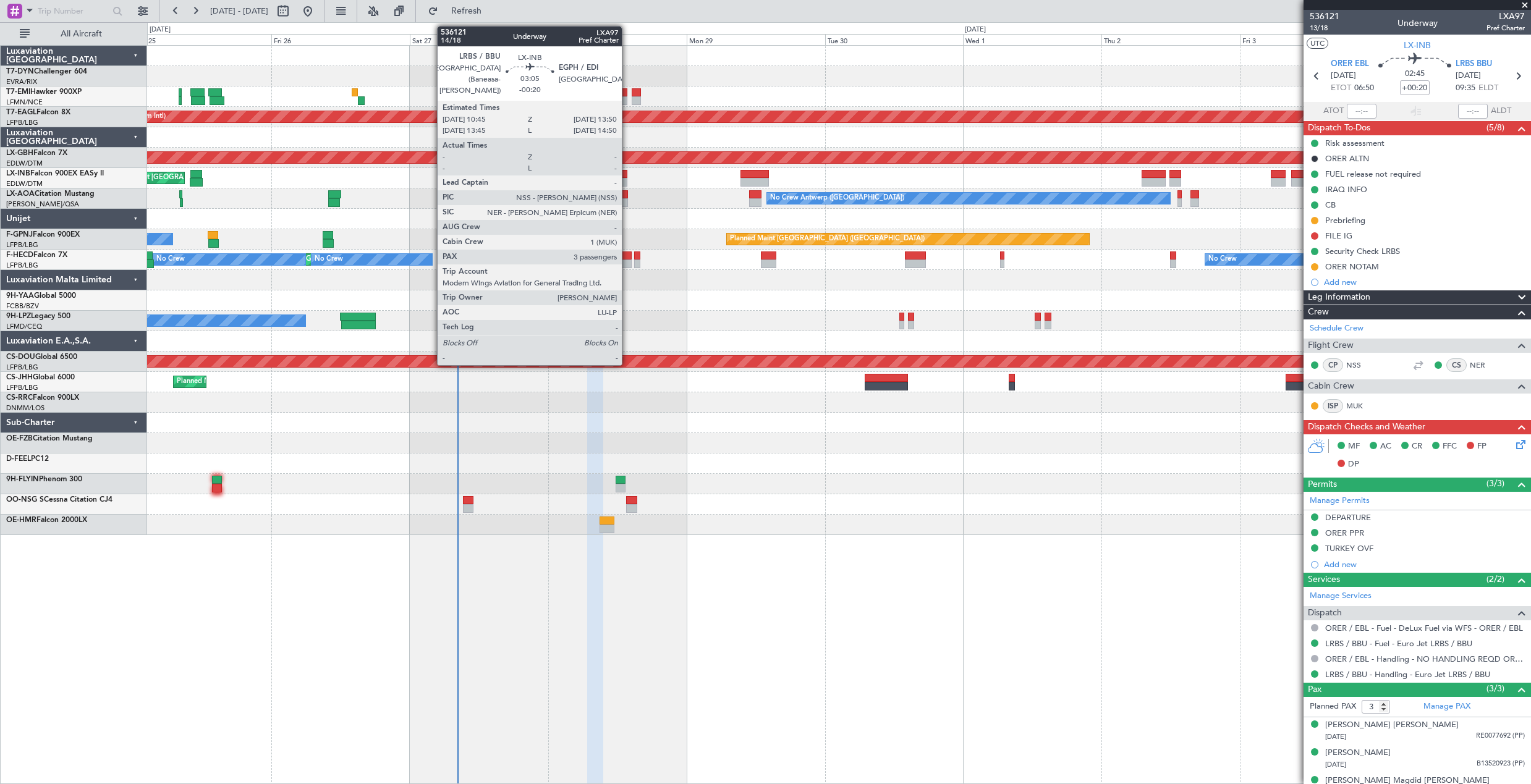
click at [627, 177] on div at bounding box center [618, 174] width 18 height 9
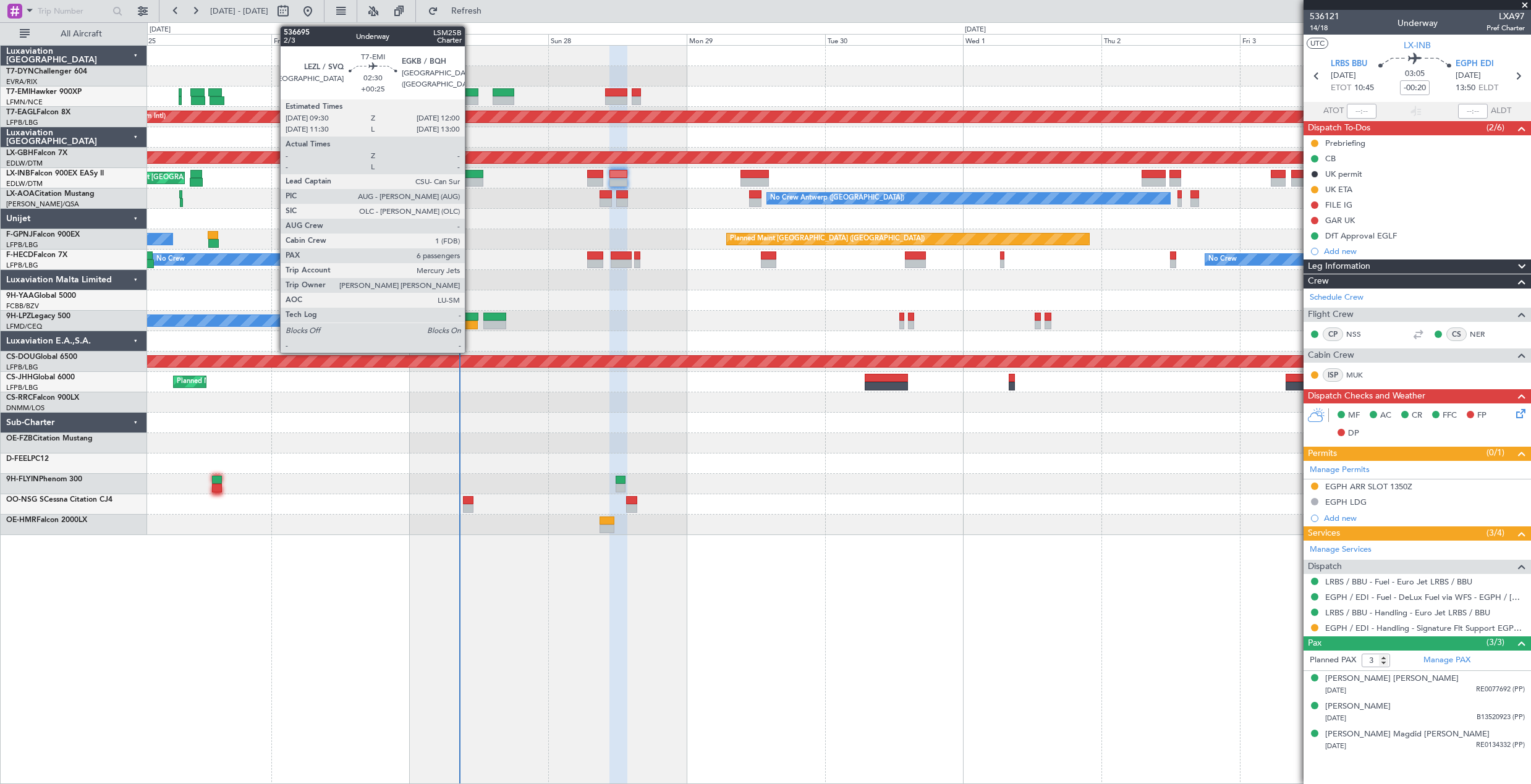
click at [470, 95] on div at bounding box center [471, 93] width 15 height 9
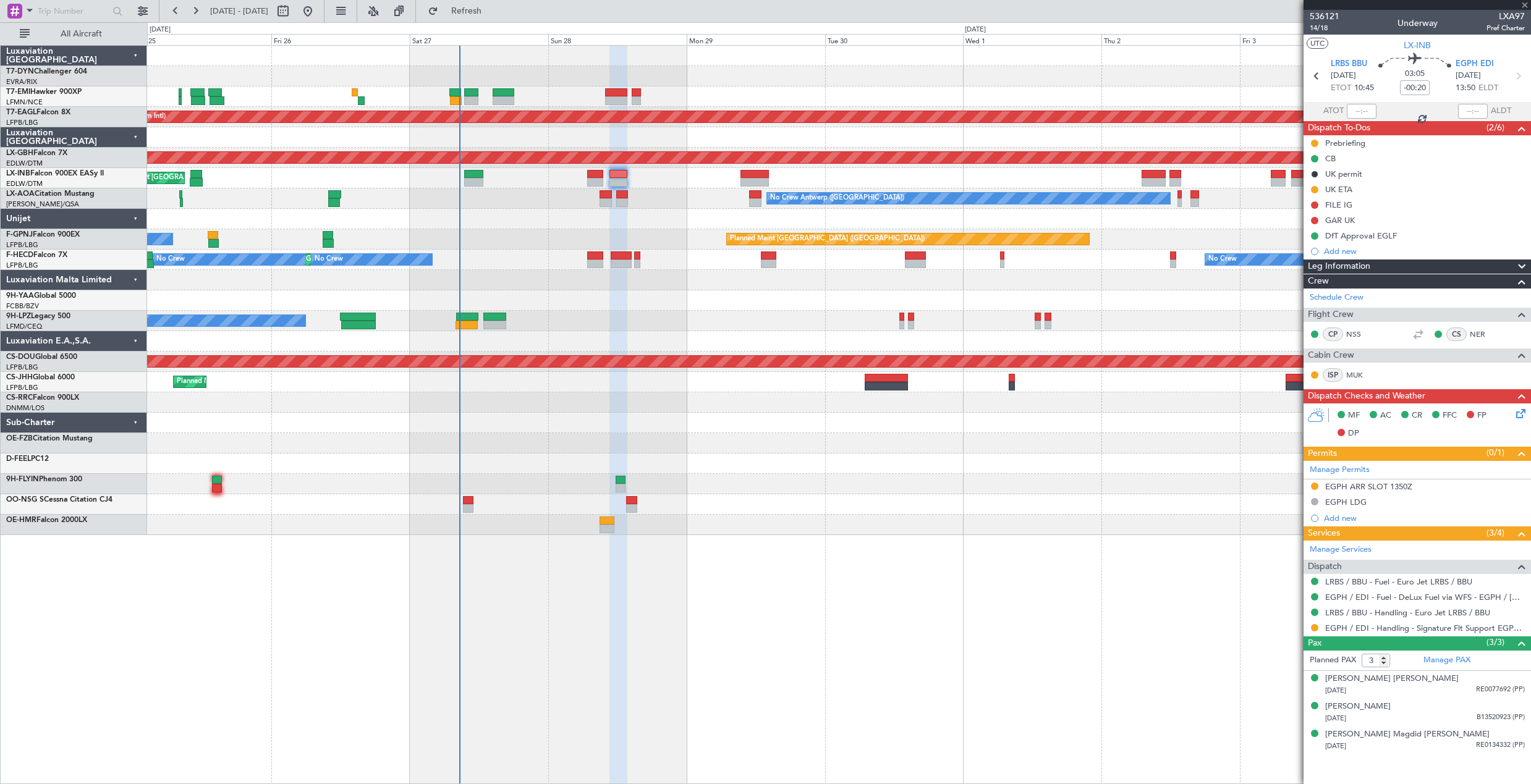
type input "+00:25"
type input "6"
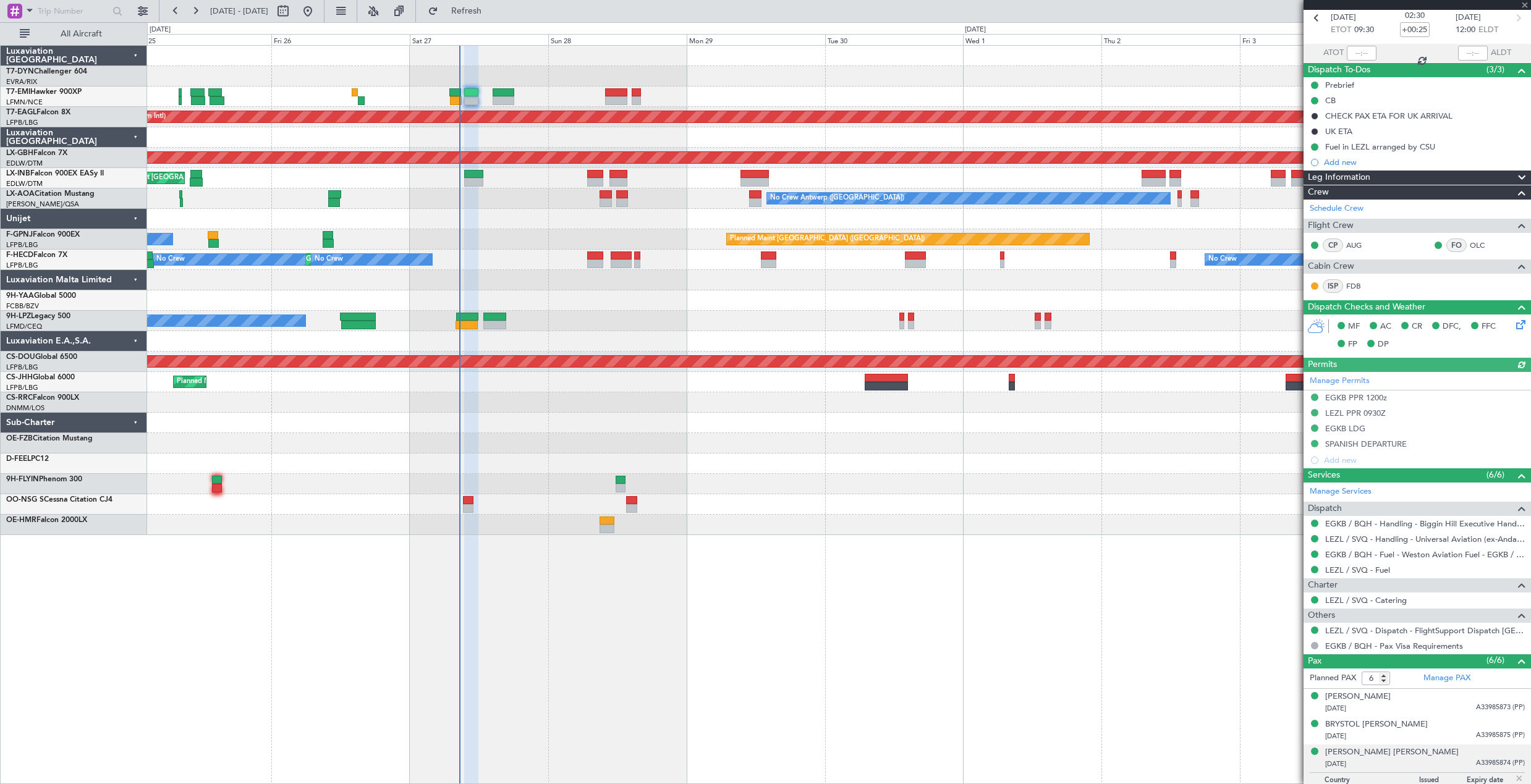
scroll to position [160, 0]
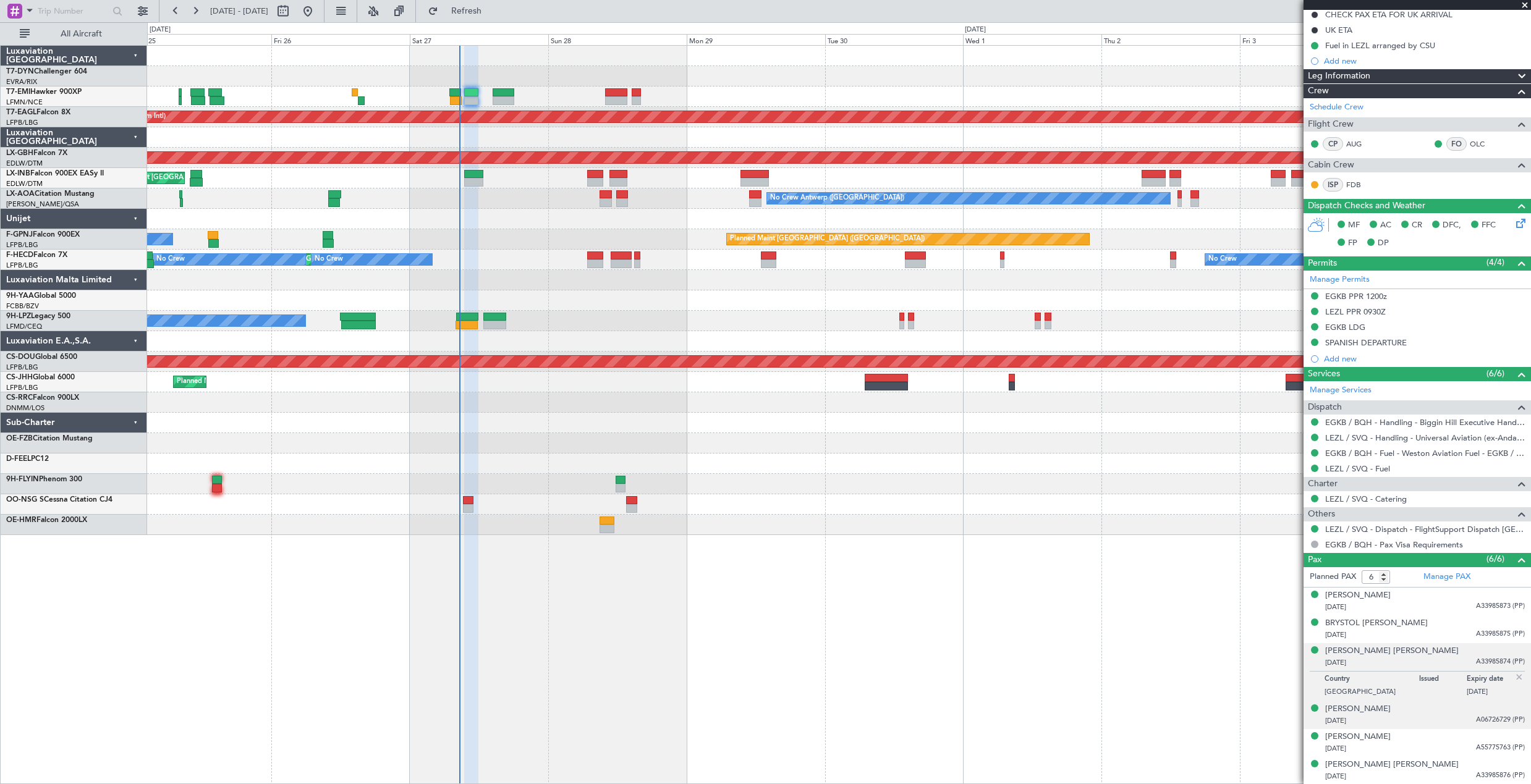
click at [1454, 710] on div "JOHN WYATT LOWE 13/09/1997 A06726729 (PP)" at bounding box center [1425, 715] width 200 height 24
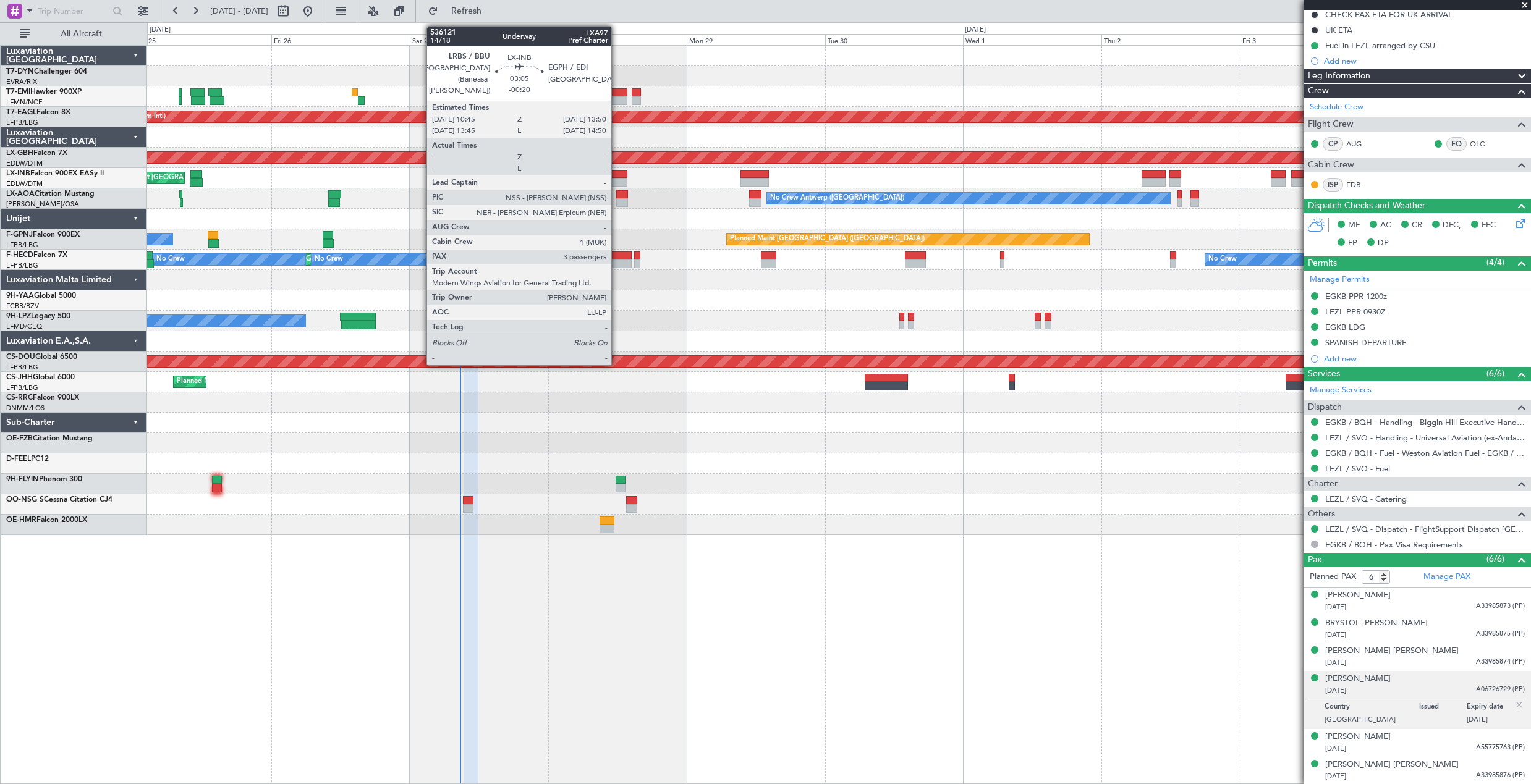
click at [616, 176] on div at bounding box center [618, 174] width 18 height 9
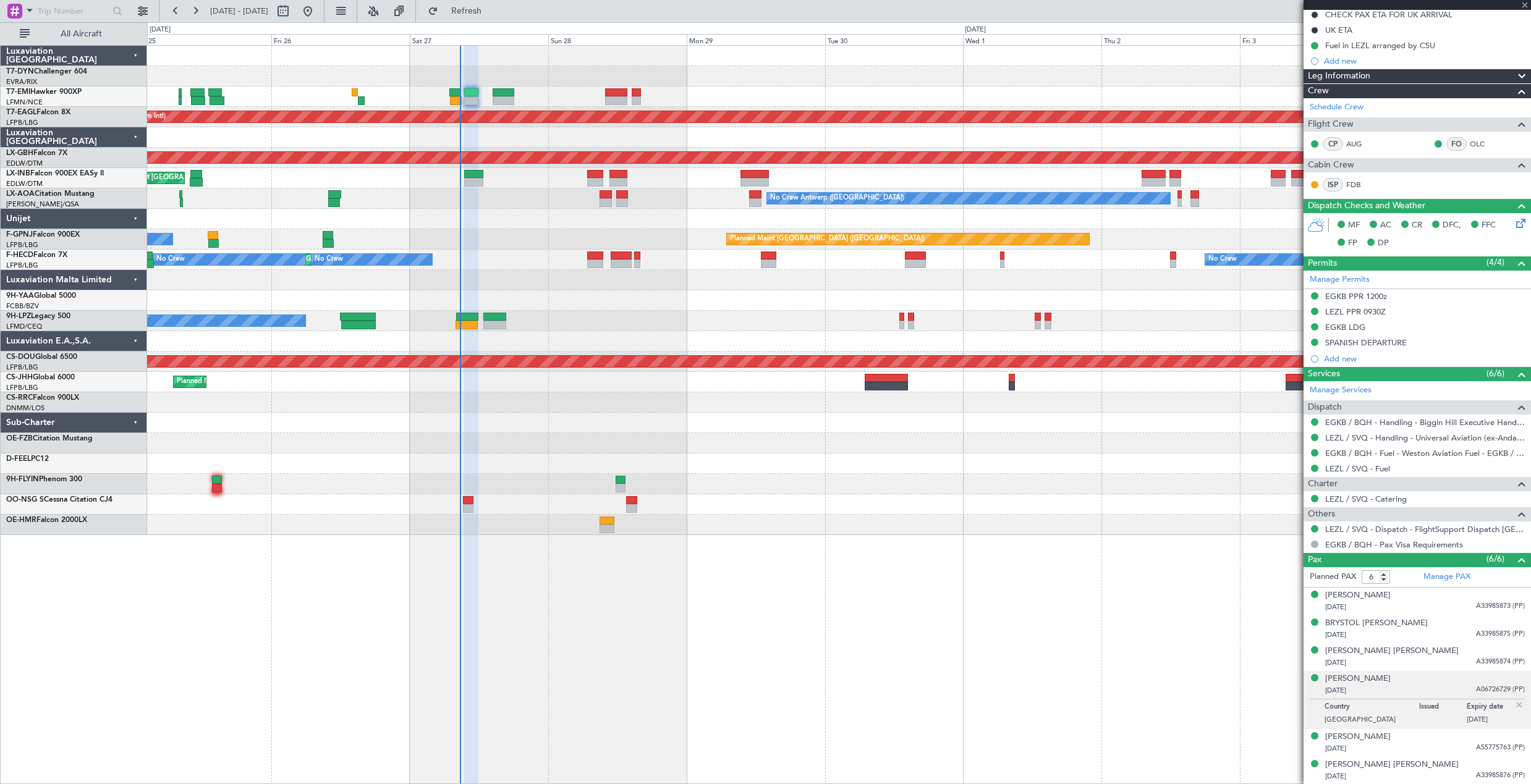
type input "-00:20"
type input "3"
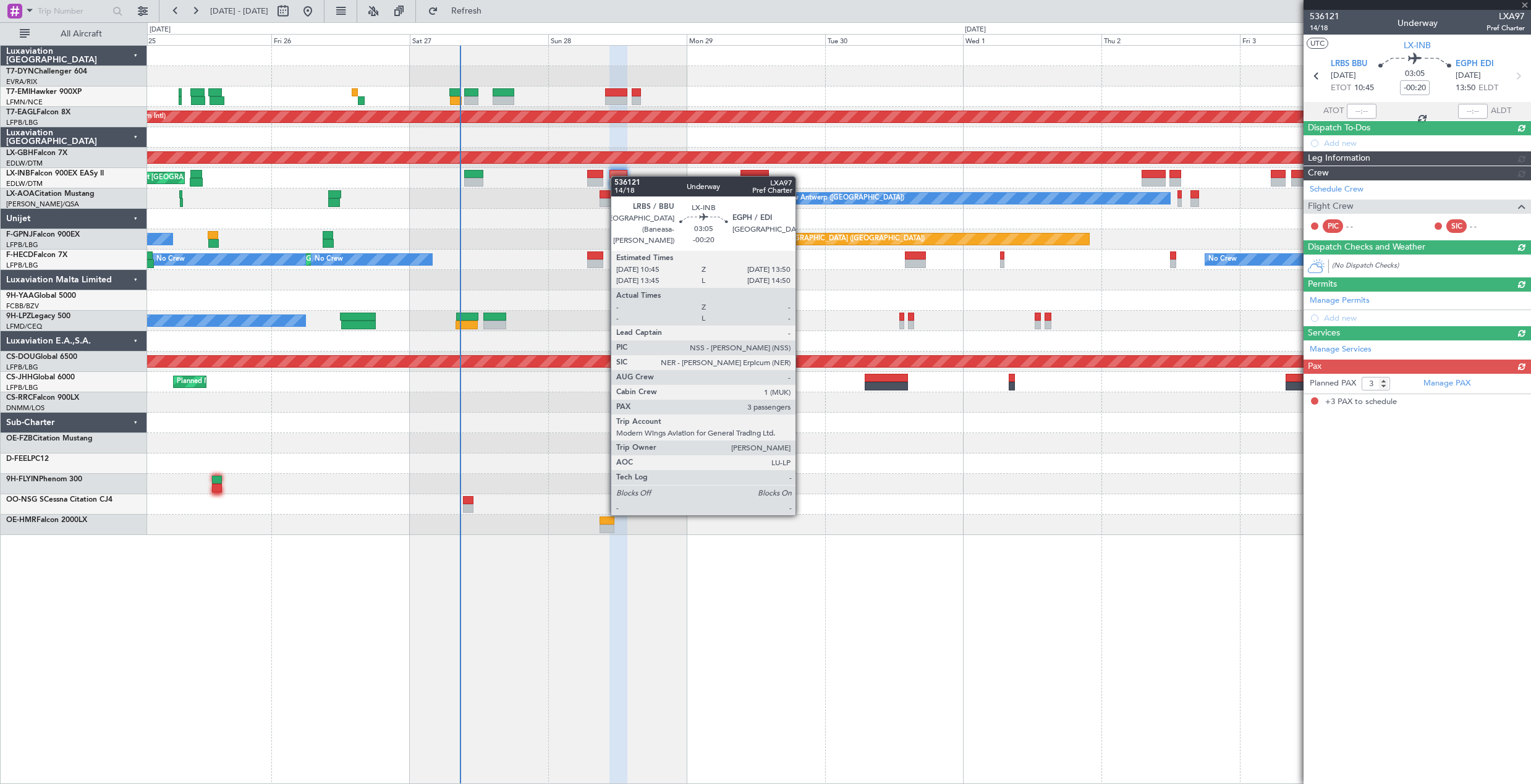
scroll to position [0, 0]
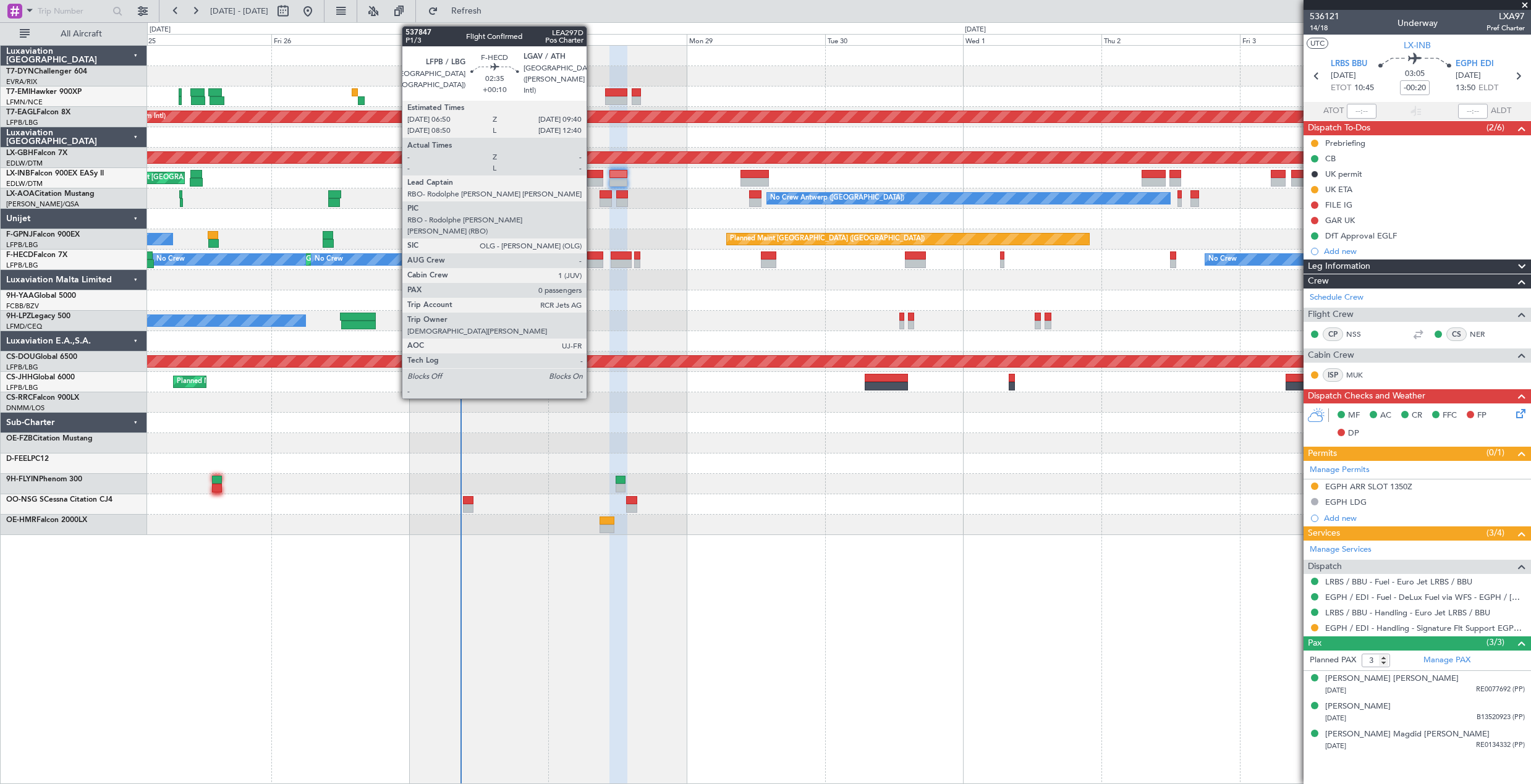
click at [592, 261] on div at bounding box center [595, 264] width 17 height 9
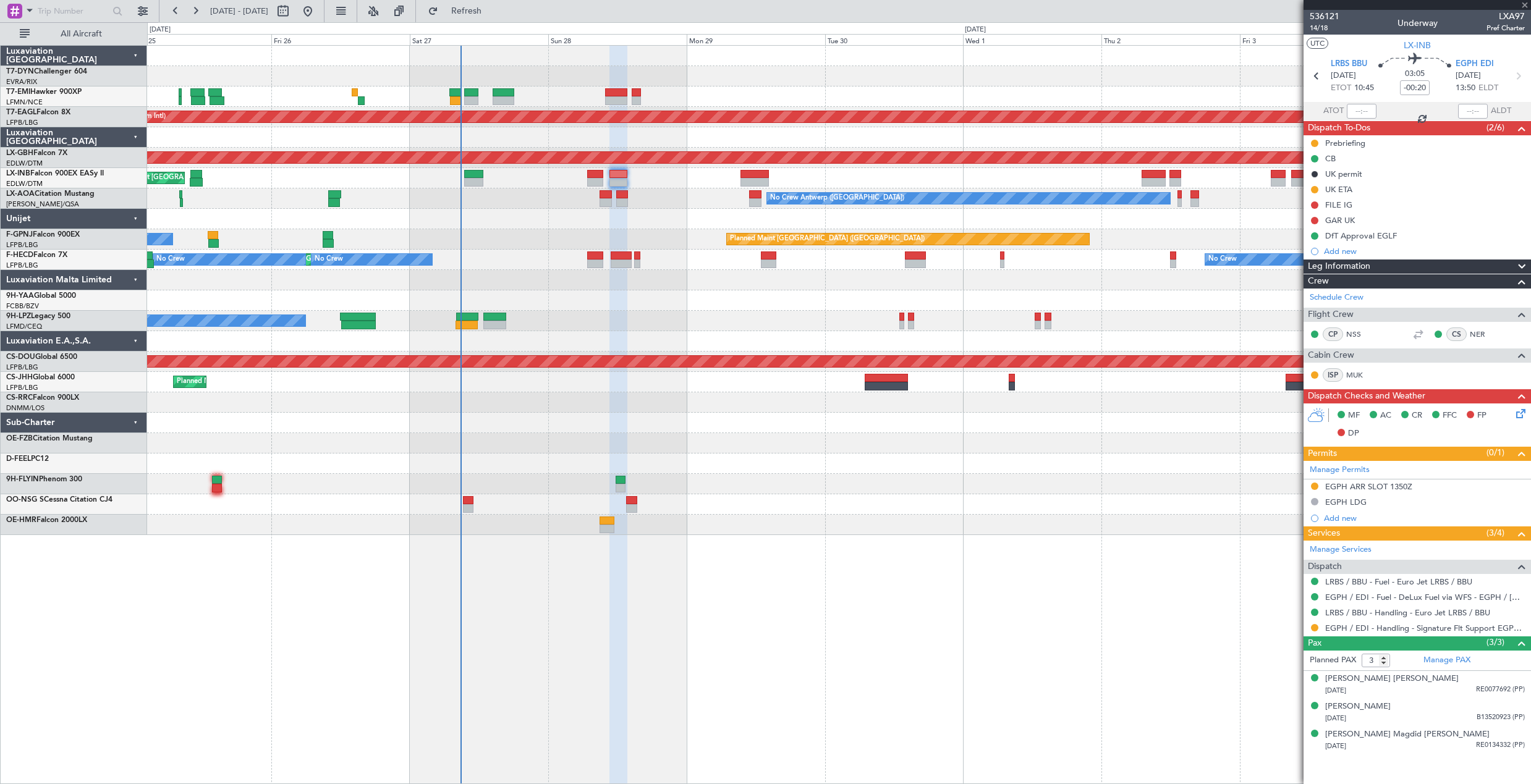
type input "+00:10"
type input "0"
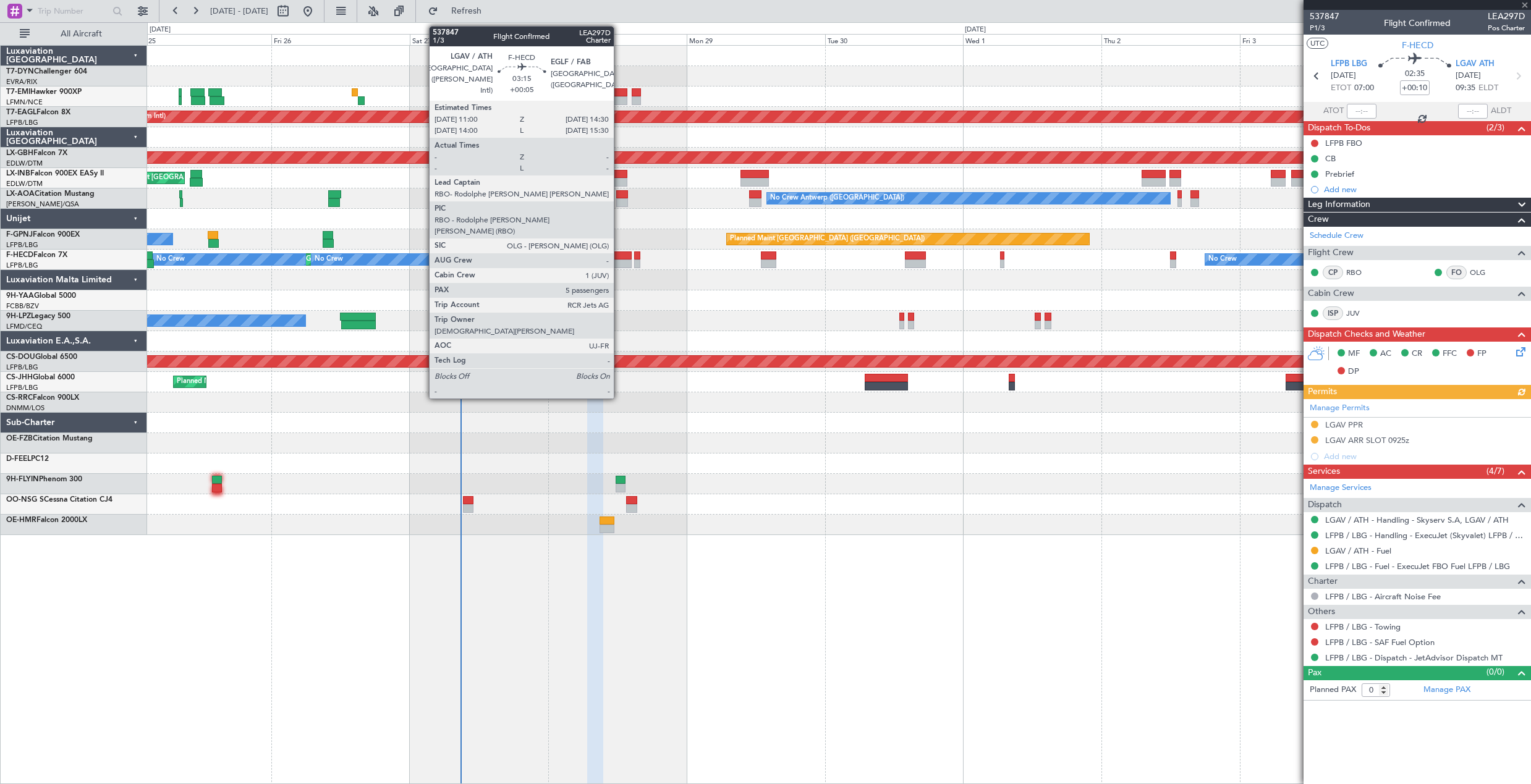
click at [619, 254] on div at bounding box center [621, 256] width 20 height 9
type input "+00:05"
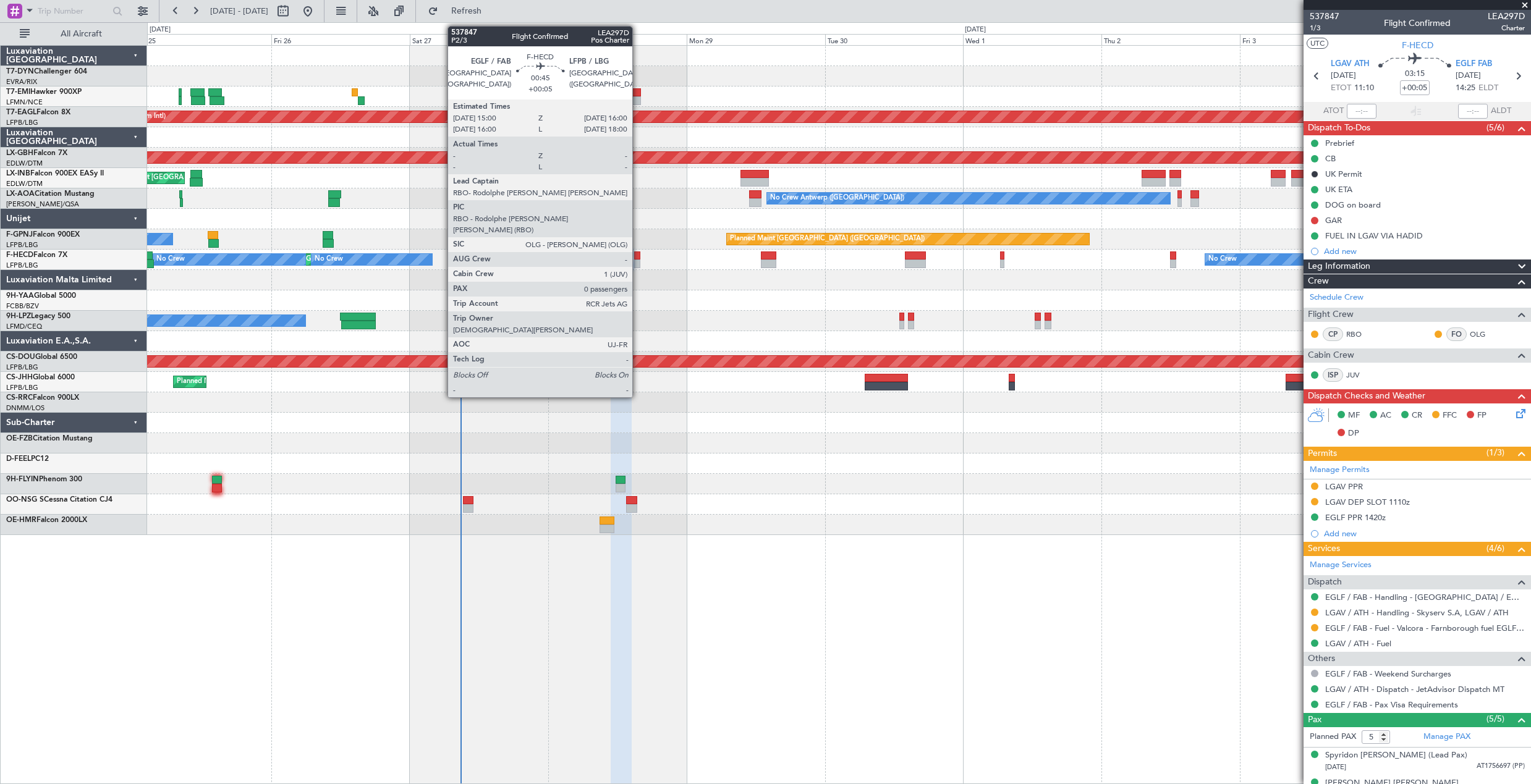
click at [638, 252] on div at bounding box center [637, 256] width 6 height 9
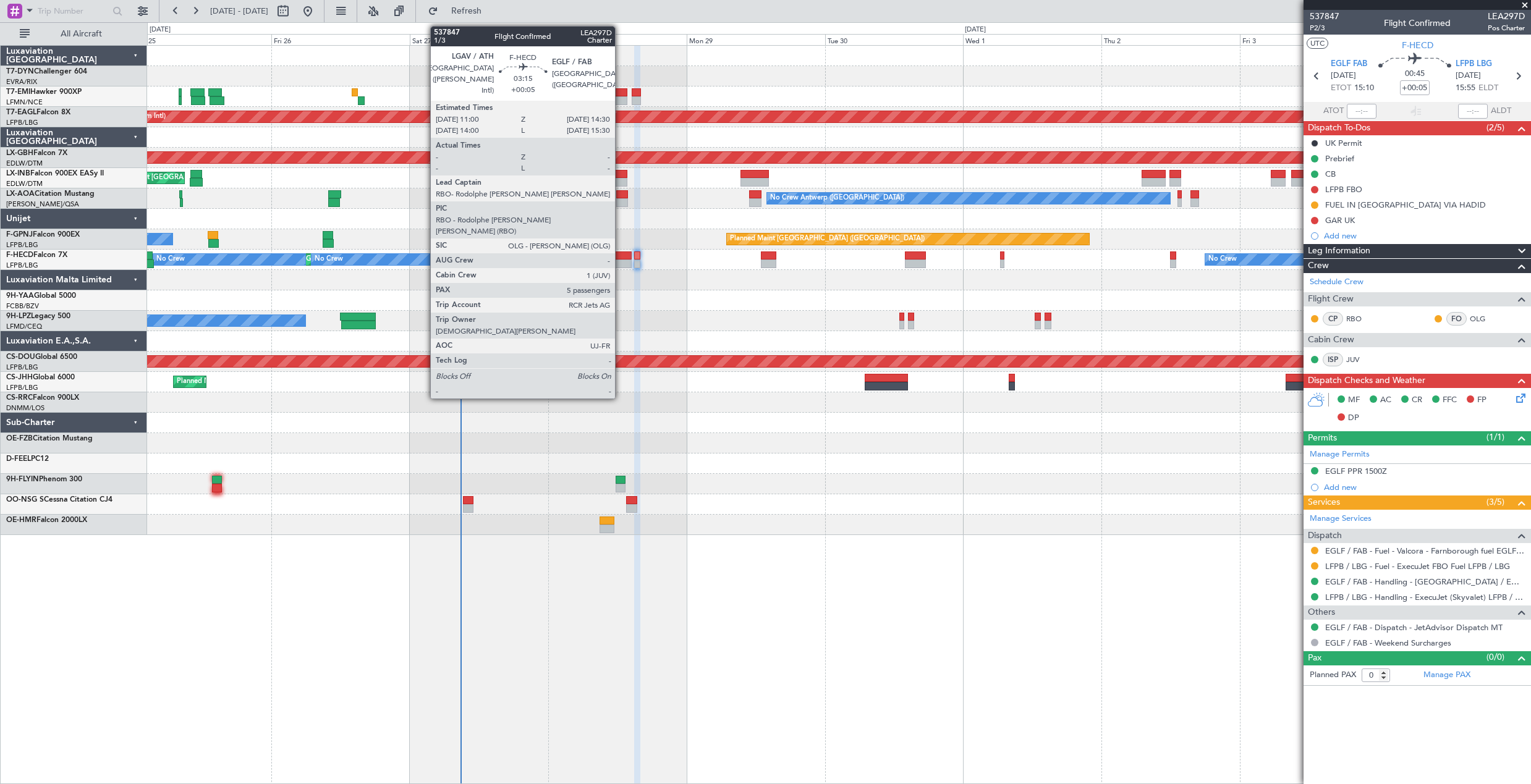
click at [620, 257] on div at bounding box center [621, 256] width 20 height 9
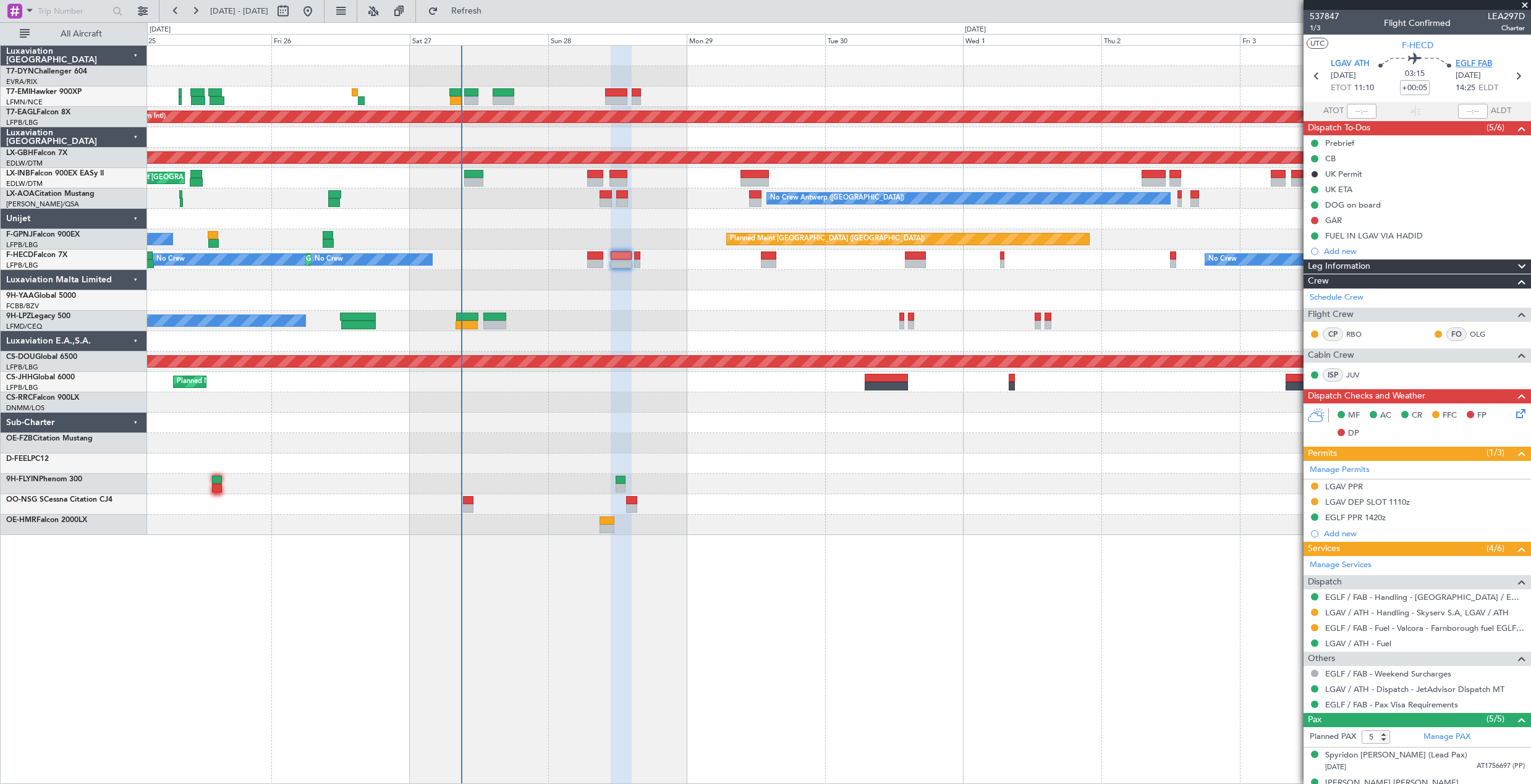
click at [1463, 58] on span "EGLF FAB" at bounding box center [1473, 64] width 36 height 12
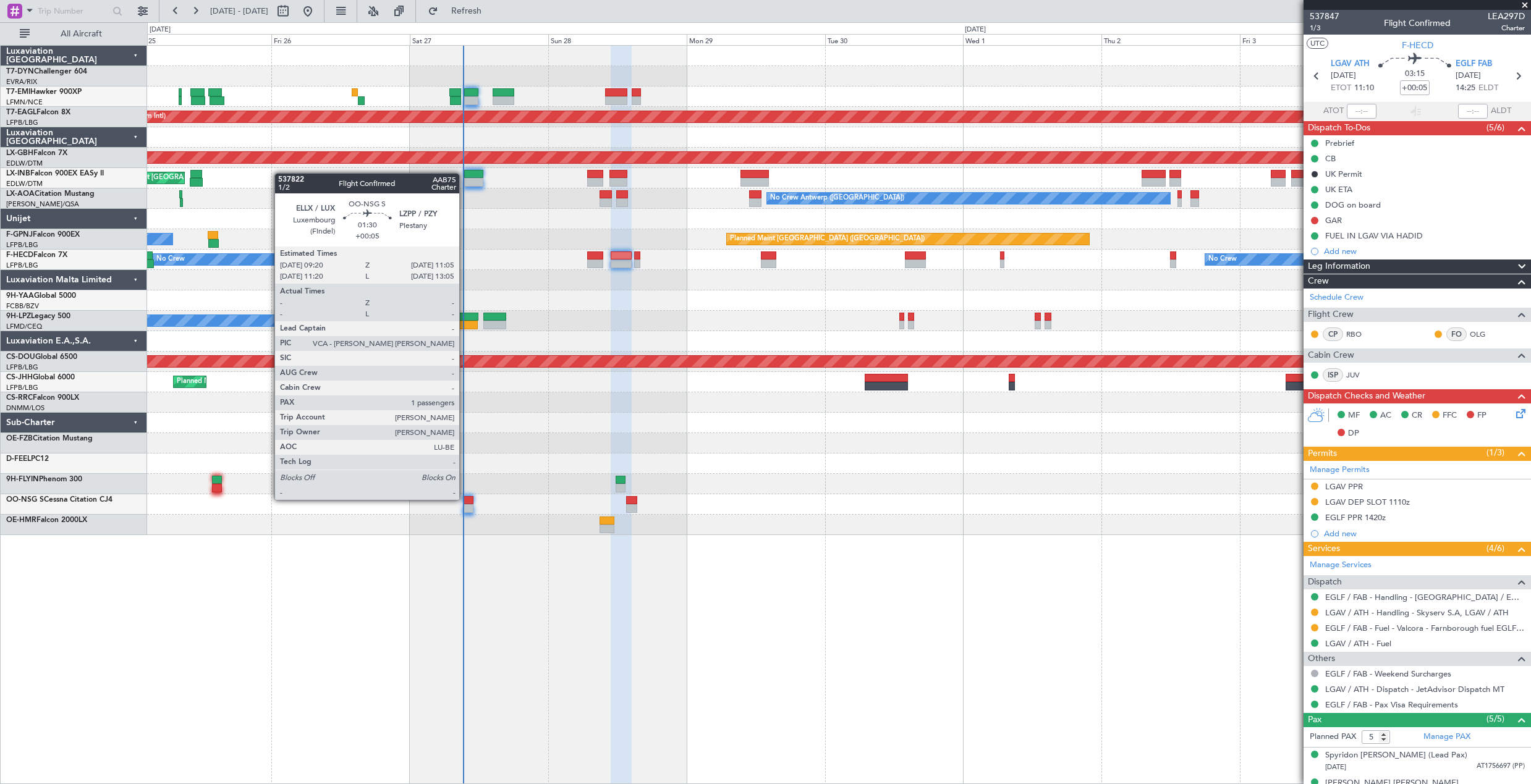
click at [465, 498] on div at bounding box center [468, 501] width 10 height 9
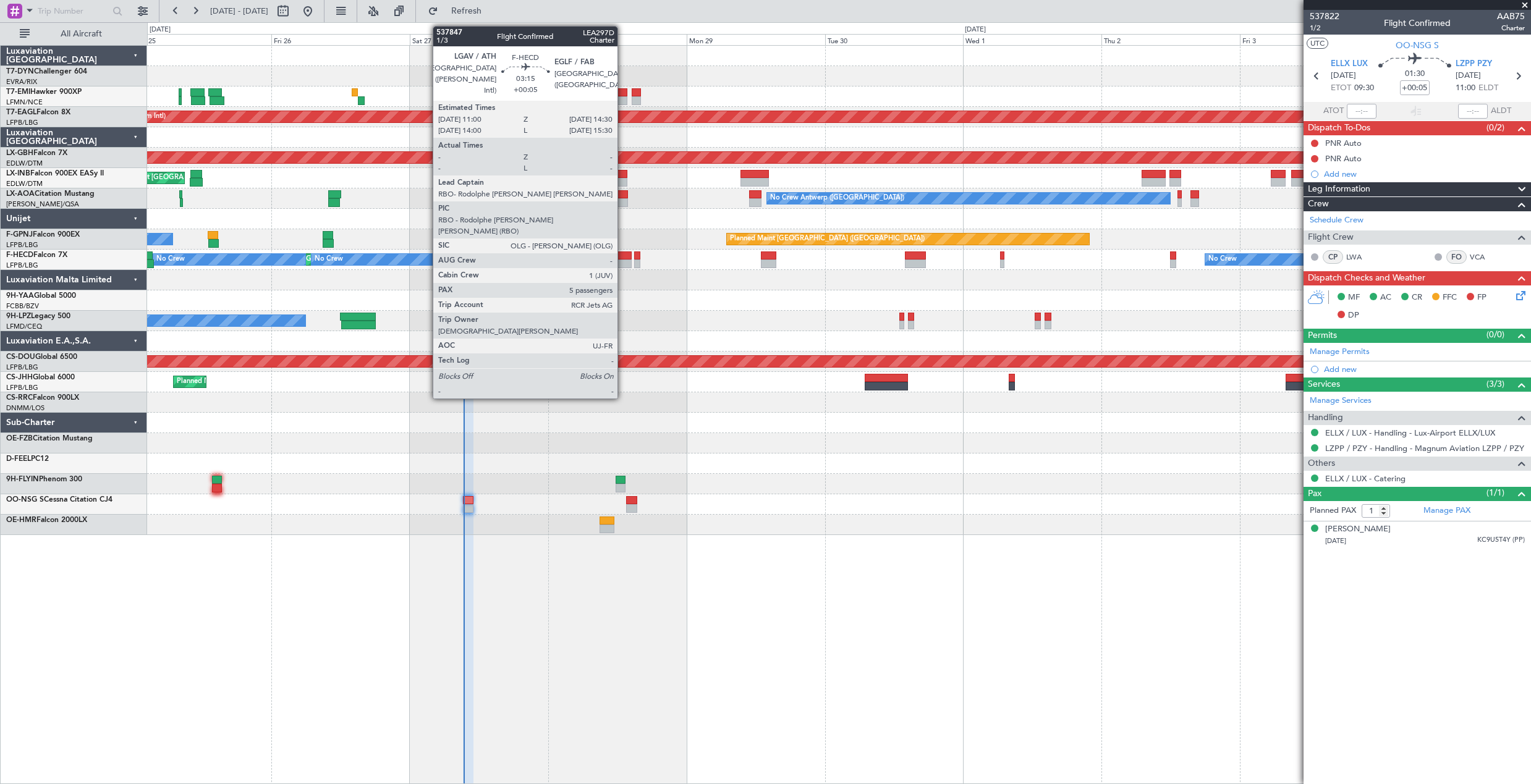
click at [623, 254] on div at bounding box center [621, 256] width 20 height 9
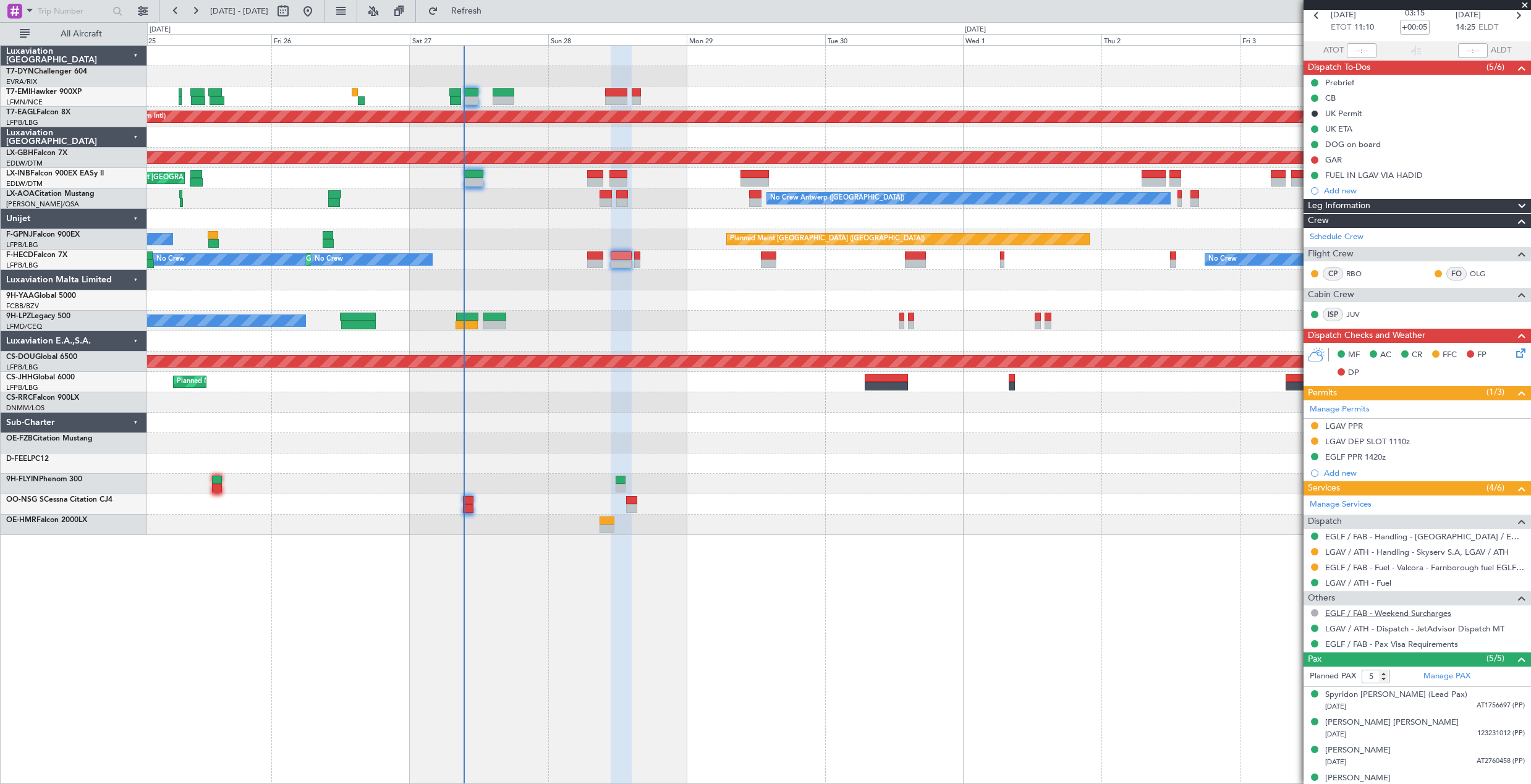
scroll to position [102, 0]
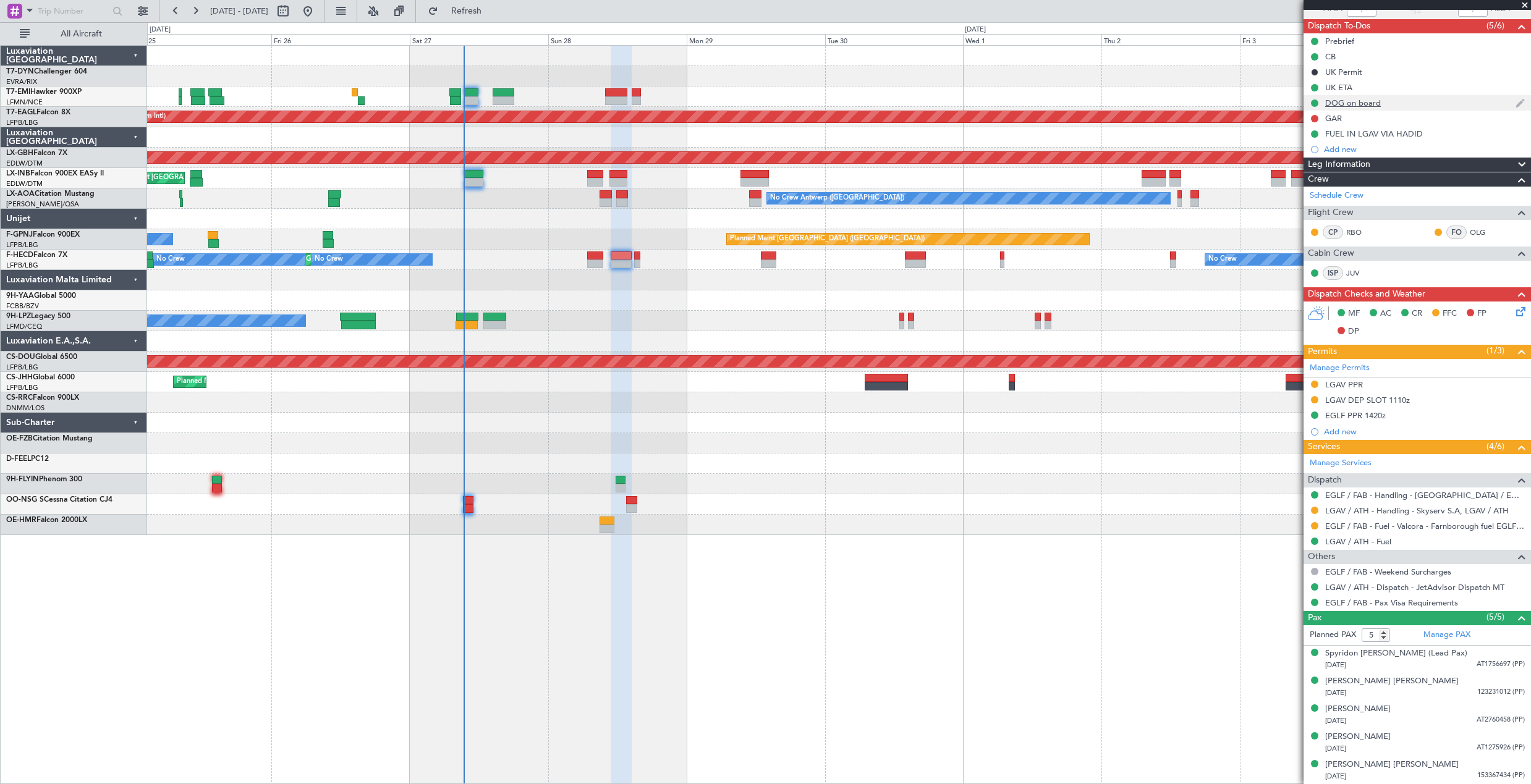
click at [1367, 108] on div "DOG on board" at bounding box center [1417, 103] width 227 height 15
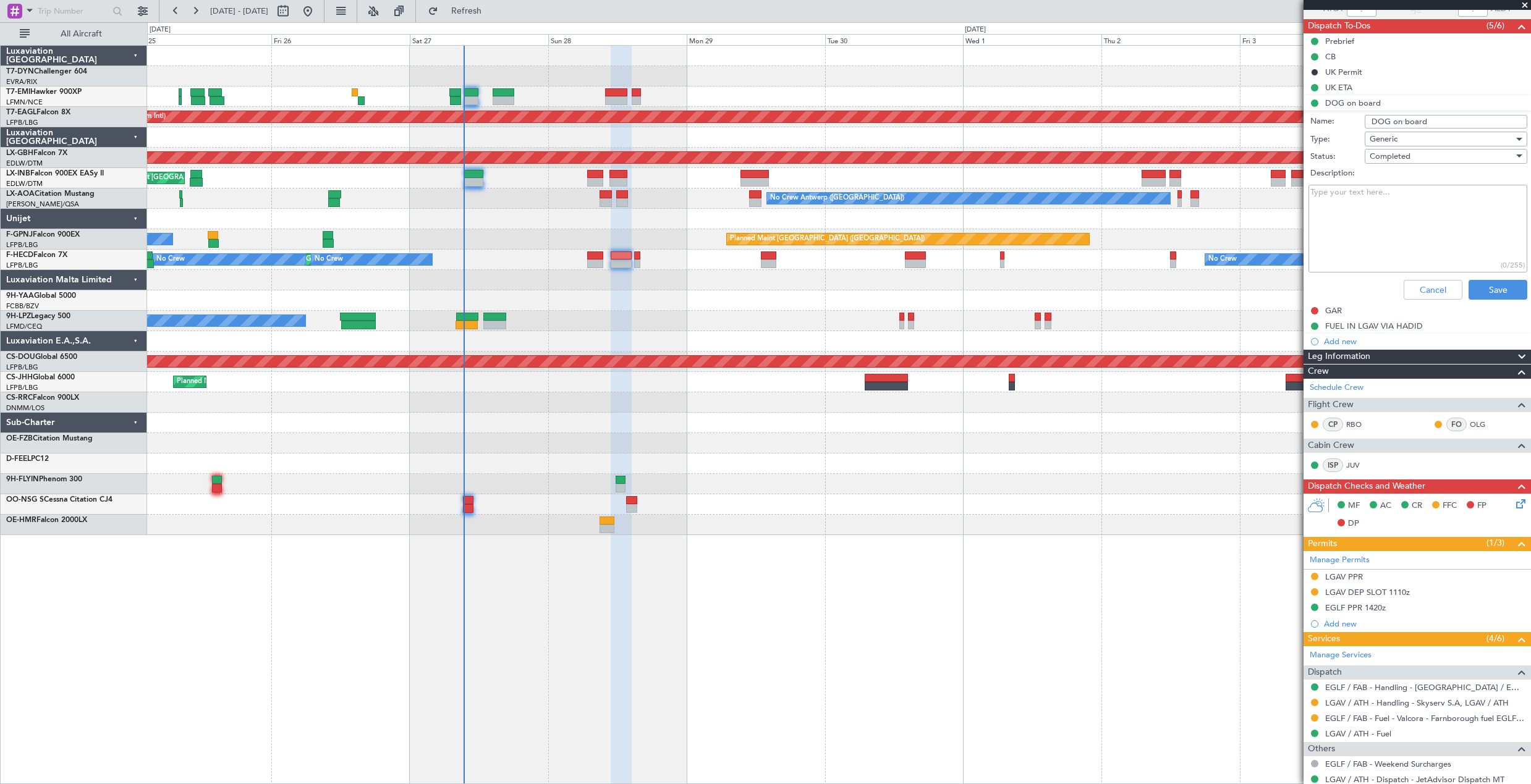
click at [1368, 106] on li "DOG on board Name: DOG on board Type: Generic Status: Completed Description: (0…" at bounding box center [1417, 200] width 227 height 209
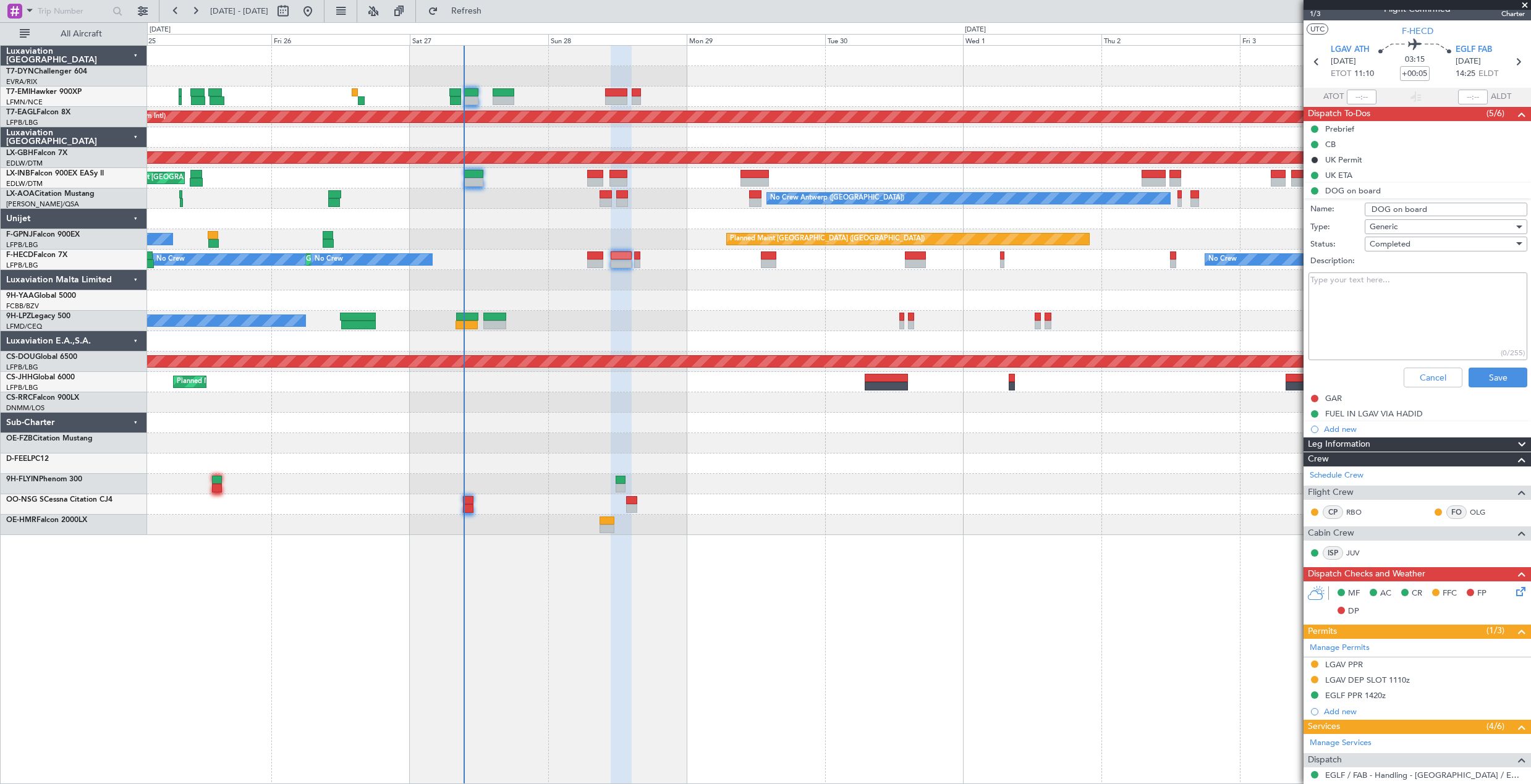
scroll to position [0, 0]
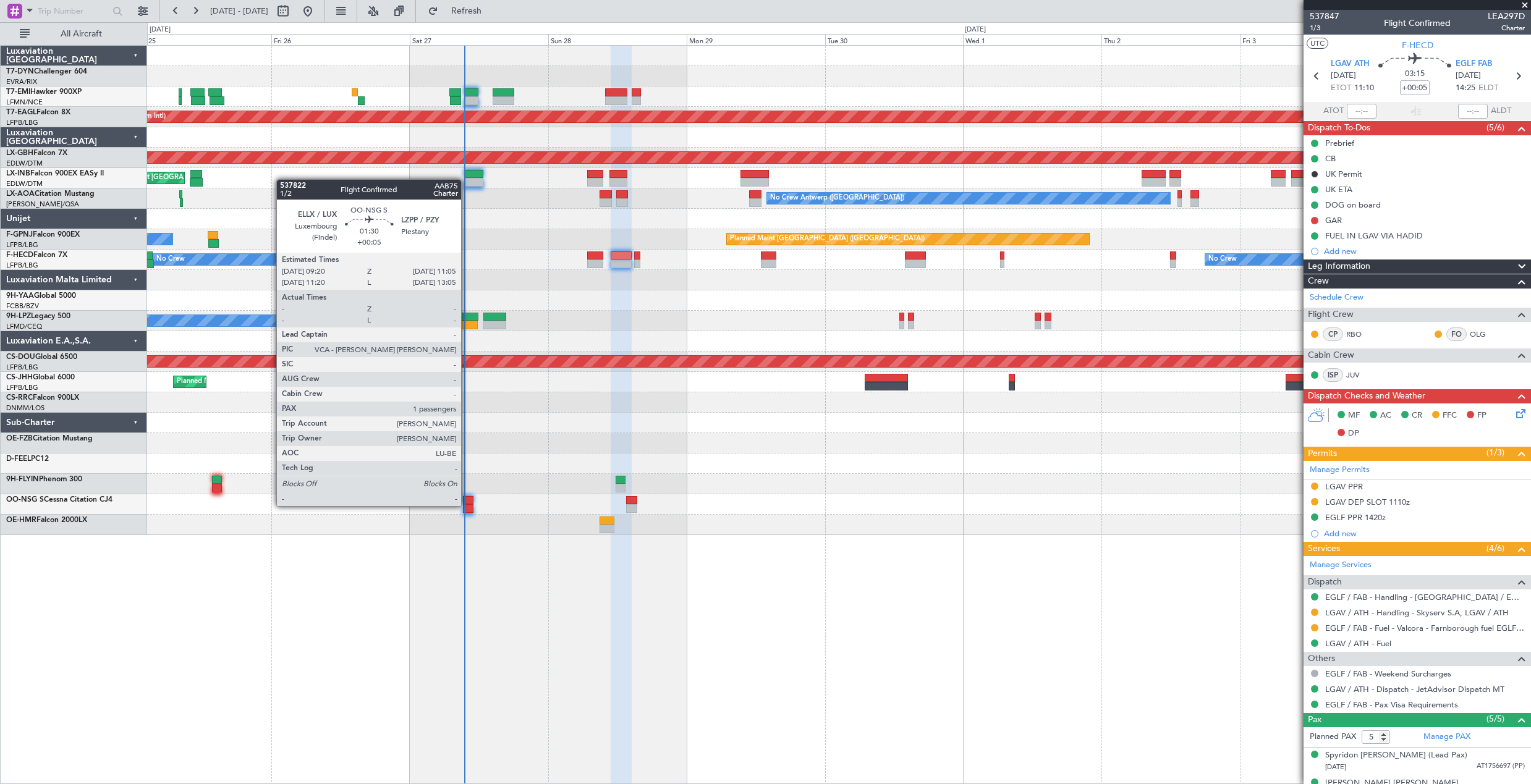
click at [466, 505] on div at bounding box center [468, 509] width 10 height 9
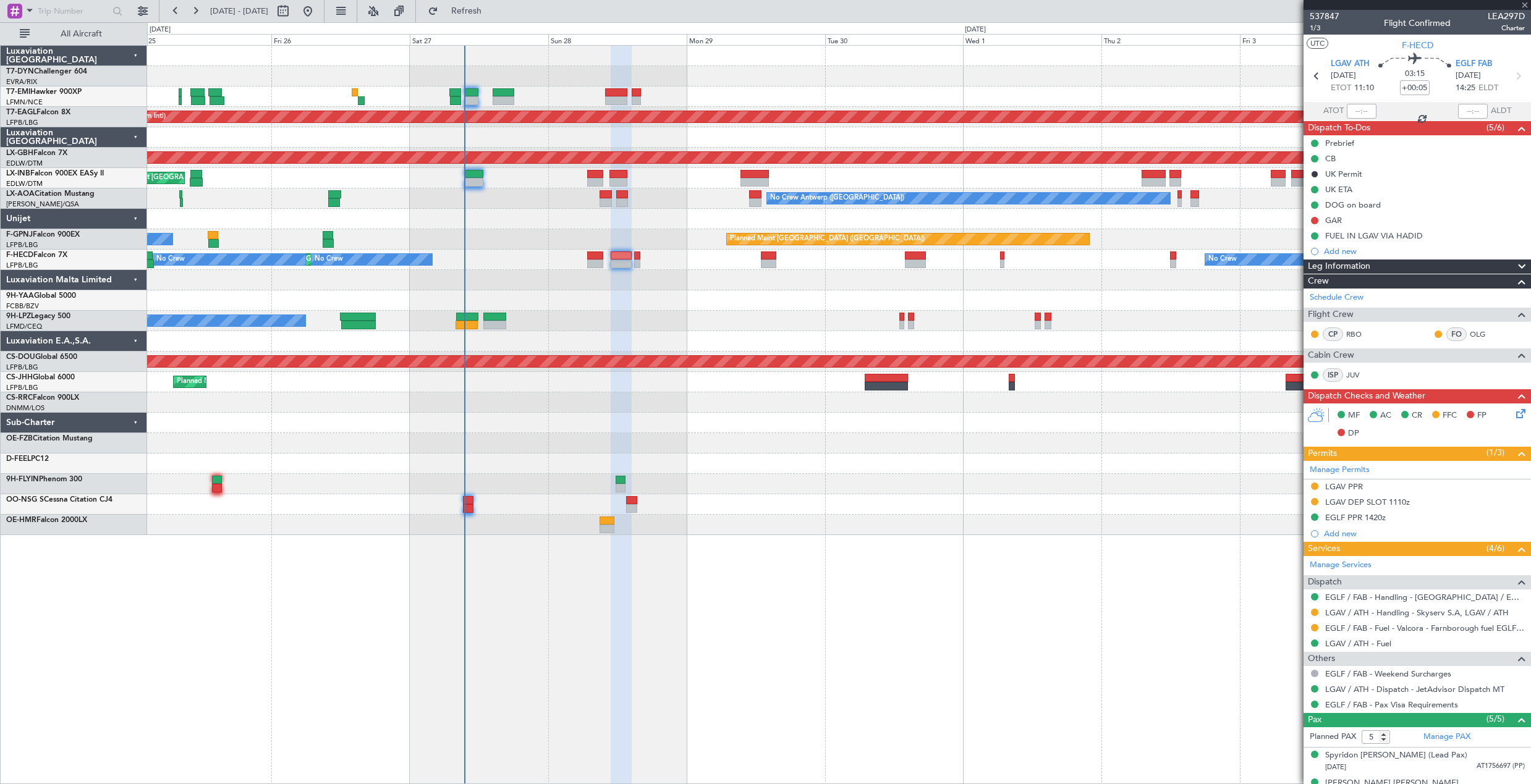
type input "1"
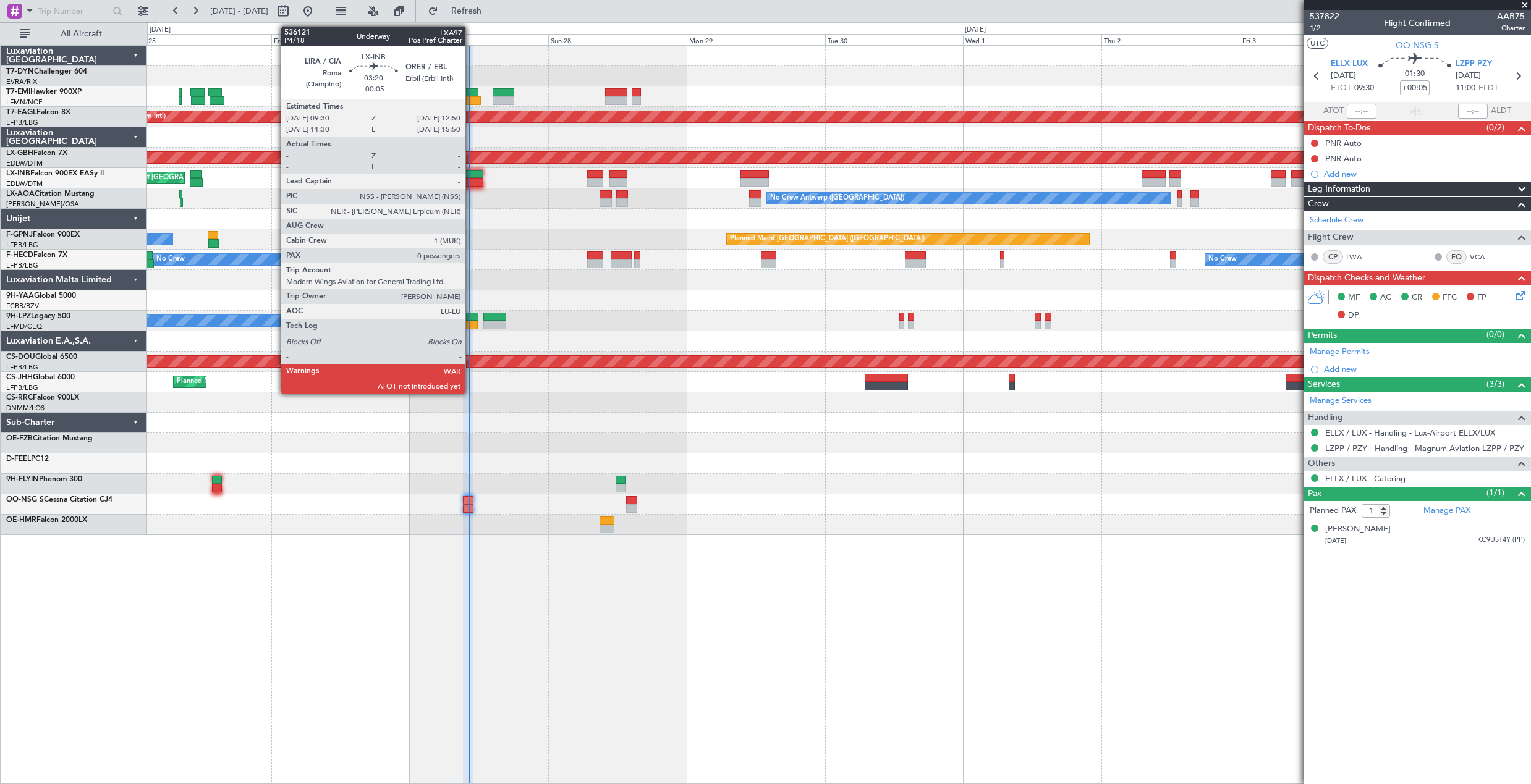
click at [471, 170] on div at bounding box center [474, 174] width 20 height 9
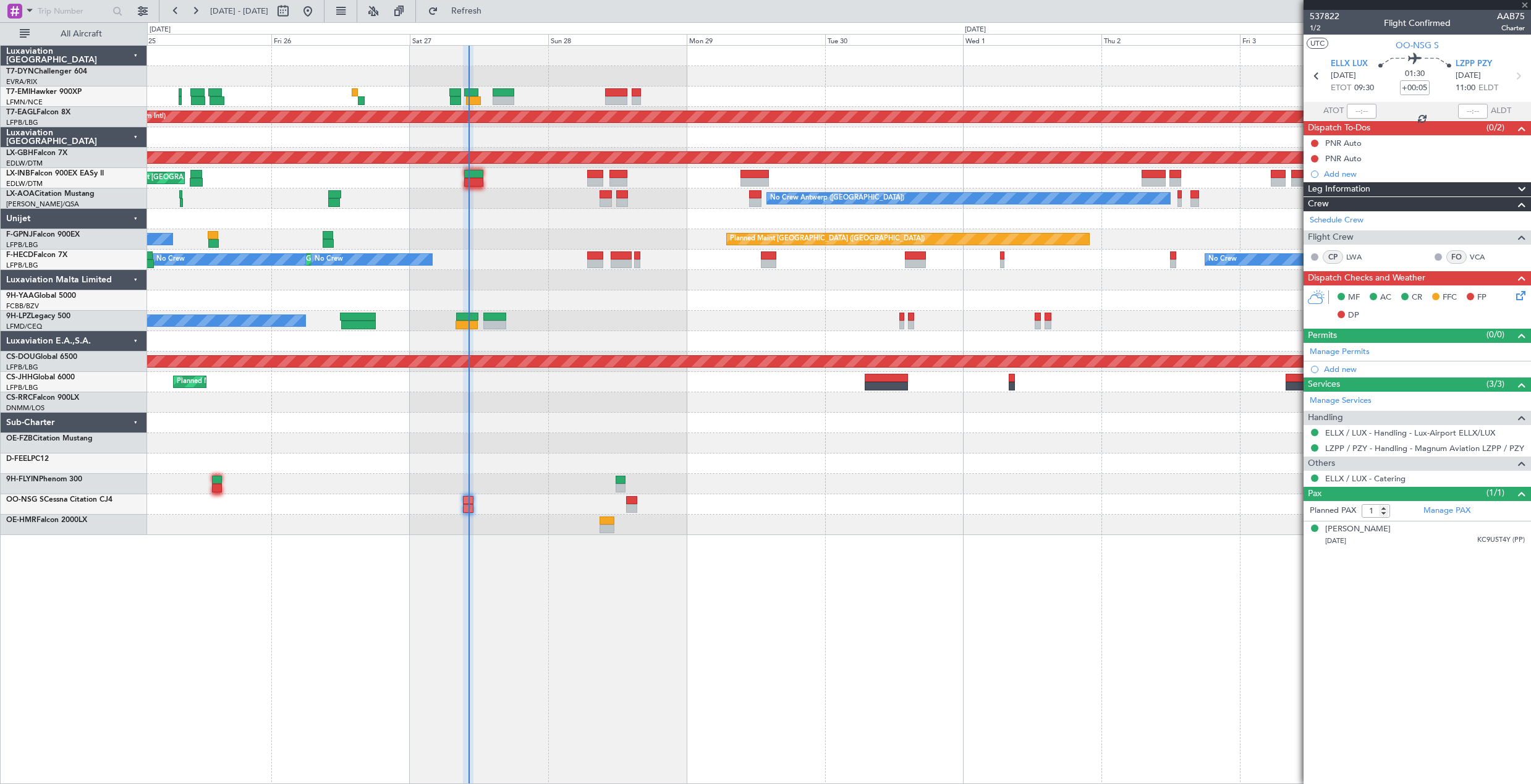
type input "-00:05"
type input "0"
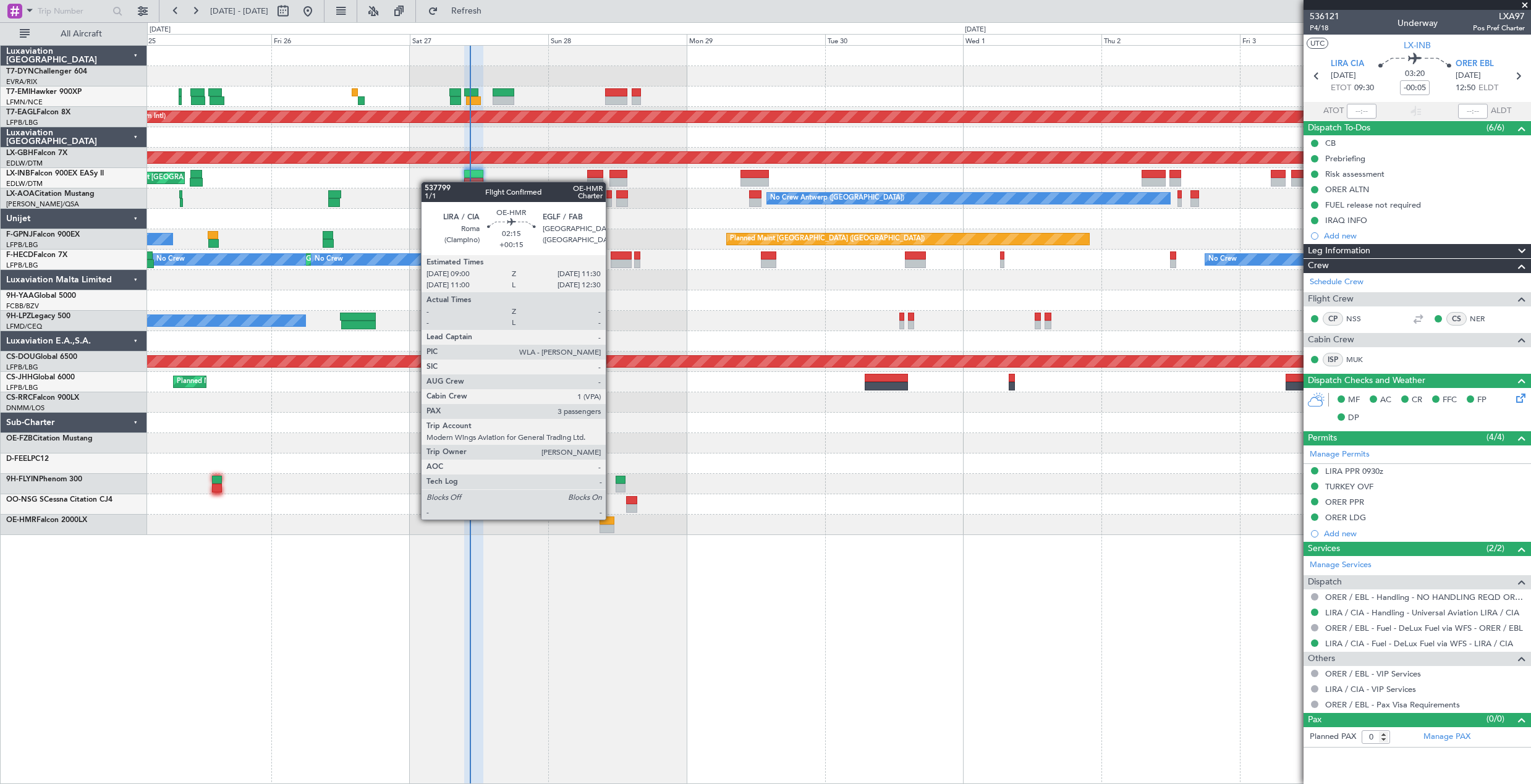
click at [611, 519] on div at bounding box center [607, 521] width 15 height 9
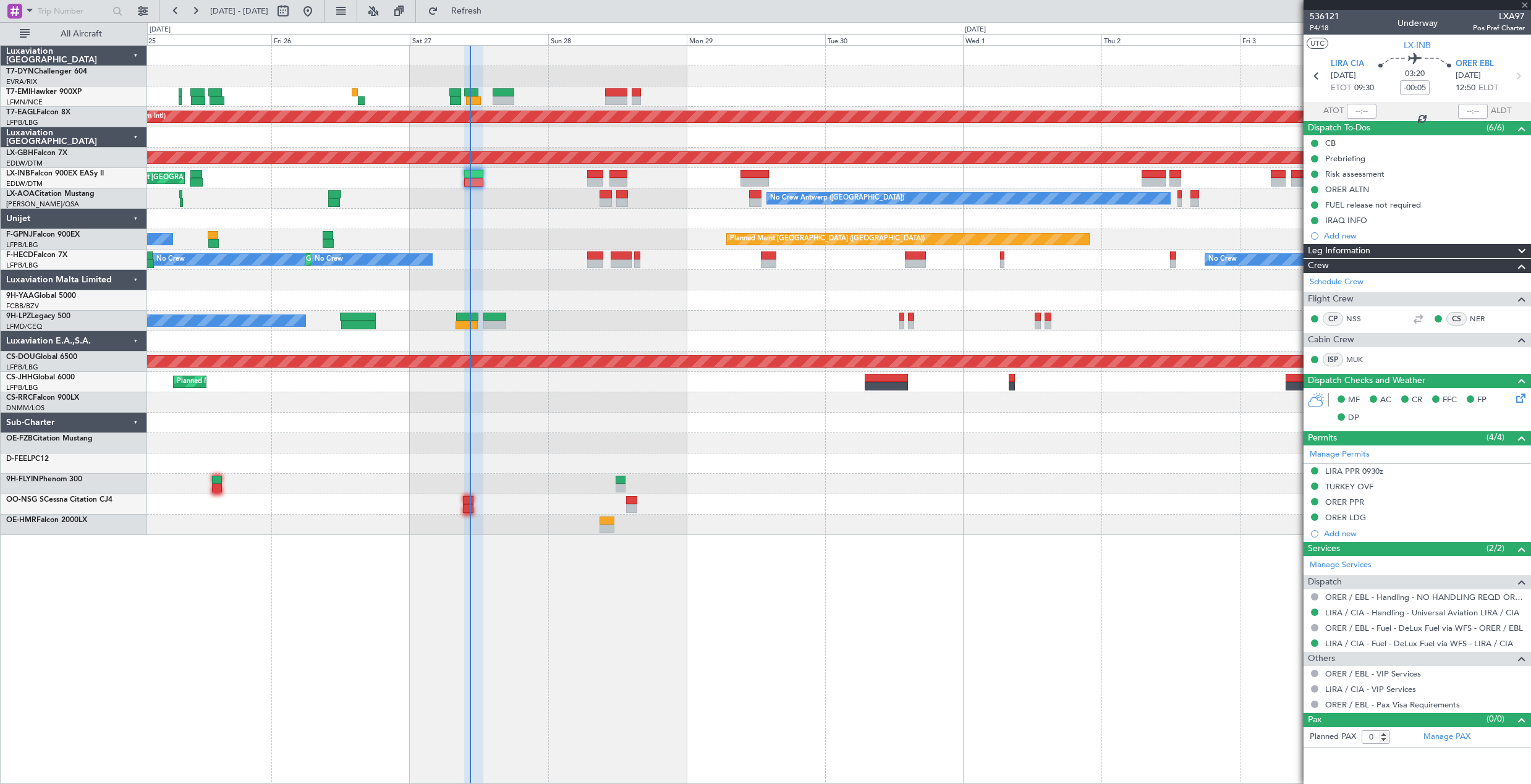
type input "+00:15"
type input "3"
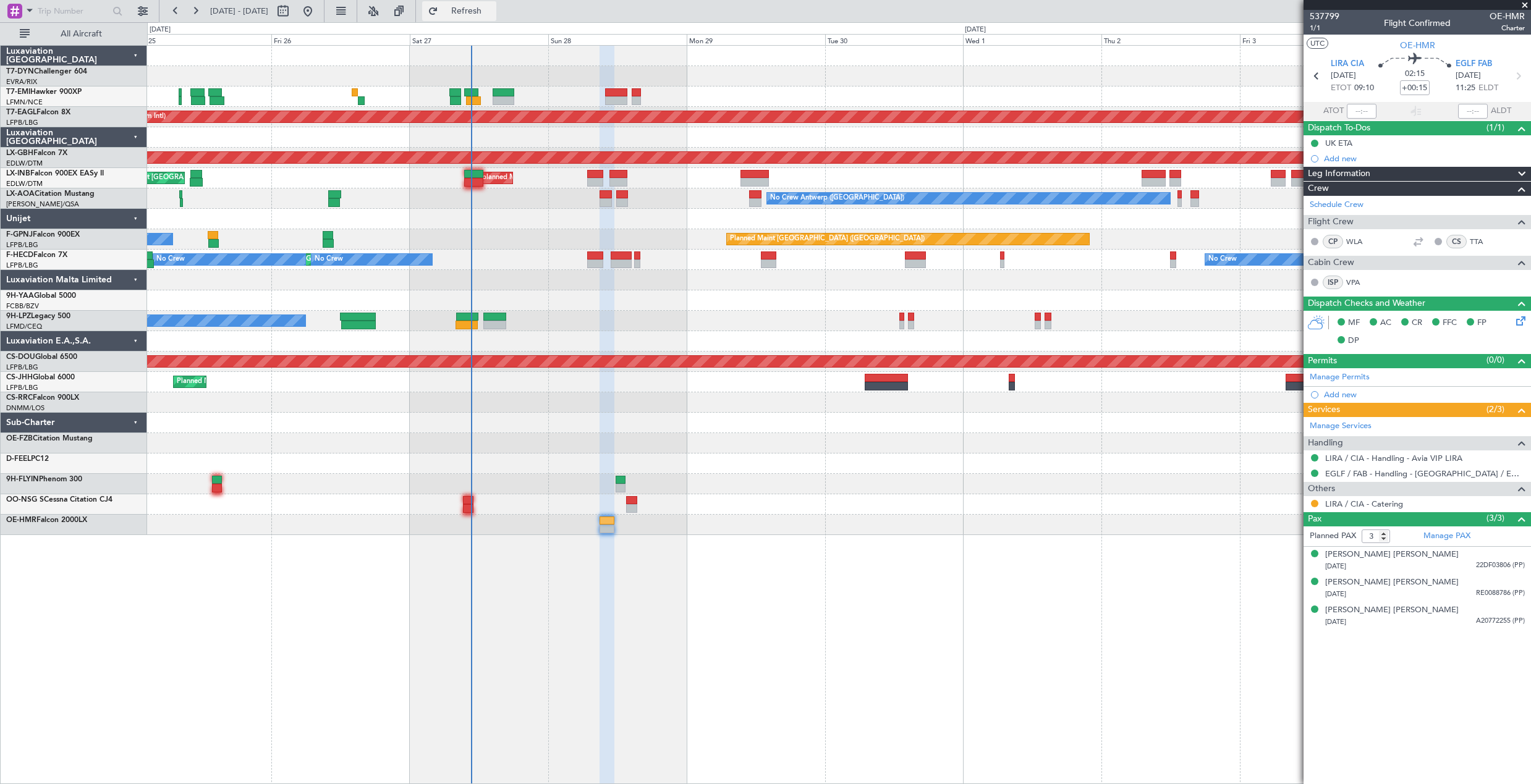
click at [493, 12] on span "Refresh" at bounding box center [466, 11] width 52 height 9
drag, startPoint x: 482, startPoint y: 15, endPoint x: 394, endPoint y: 29, distance: 89.1
click at [480, 12] on span "Refresh" at bounding box center [466, 11] width 52 height 9
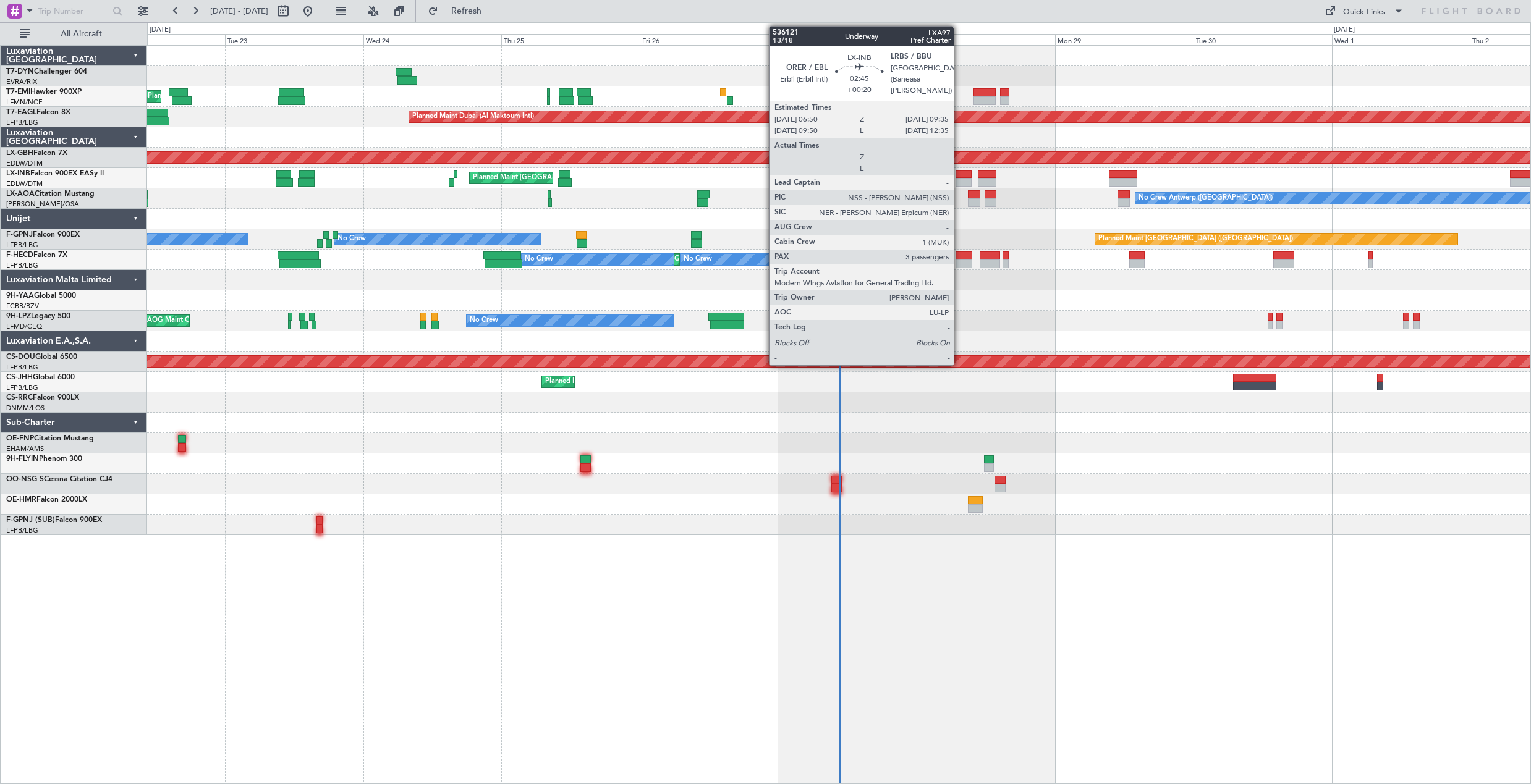
click at [959, 173] on div at bounding box center [963, 174] width 16 height 9
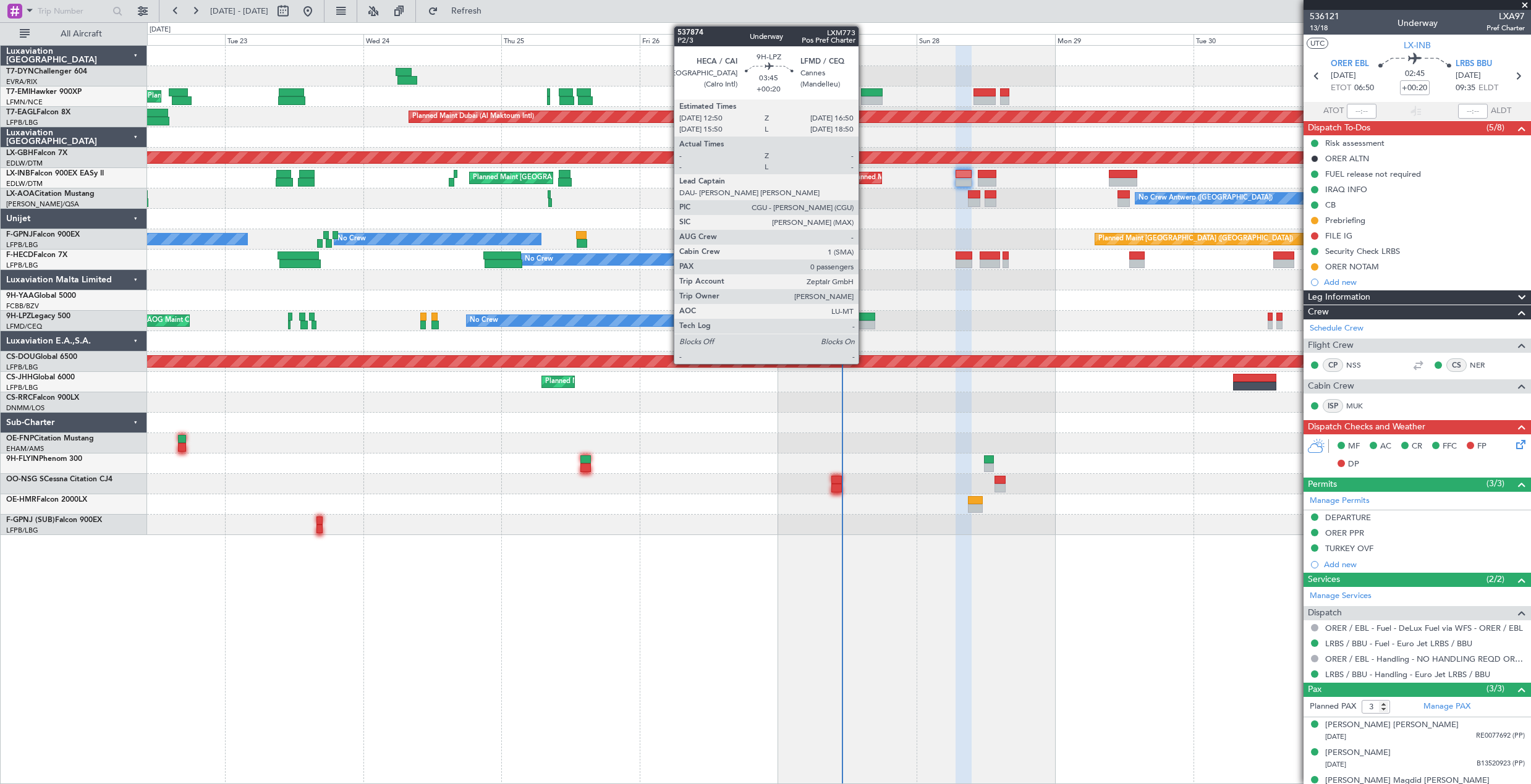
click at [864, 316] on div at bounding box center [864, 317] width 23 height 9
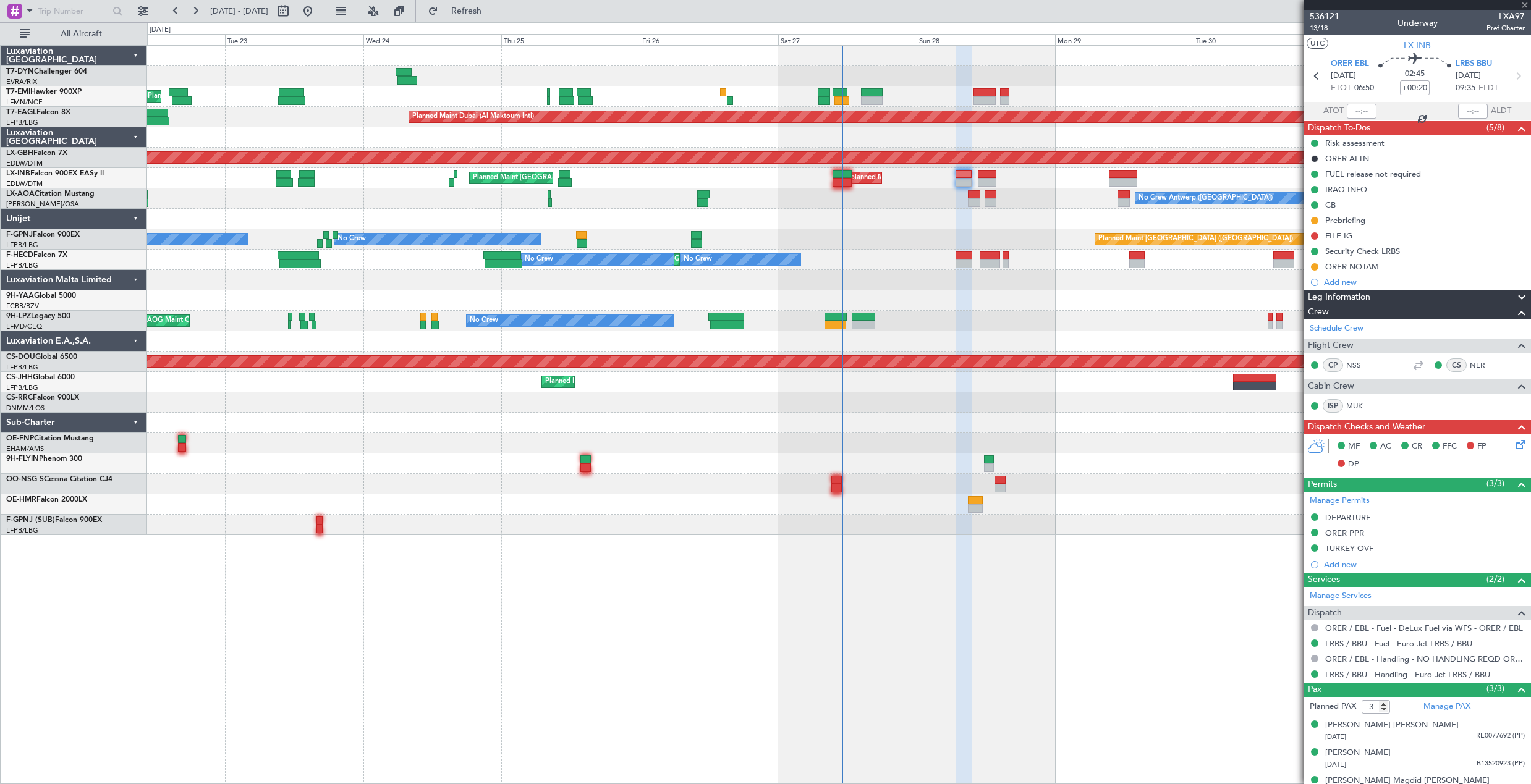
type input "0"
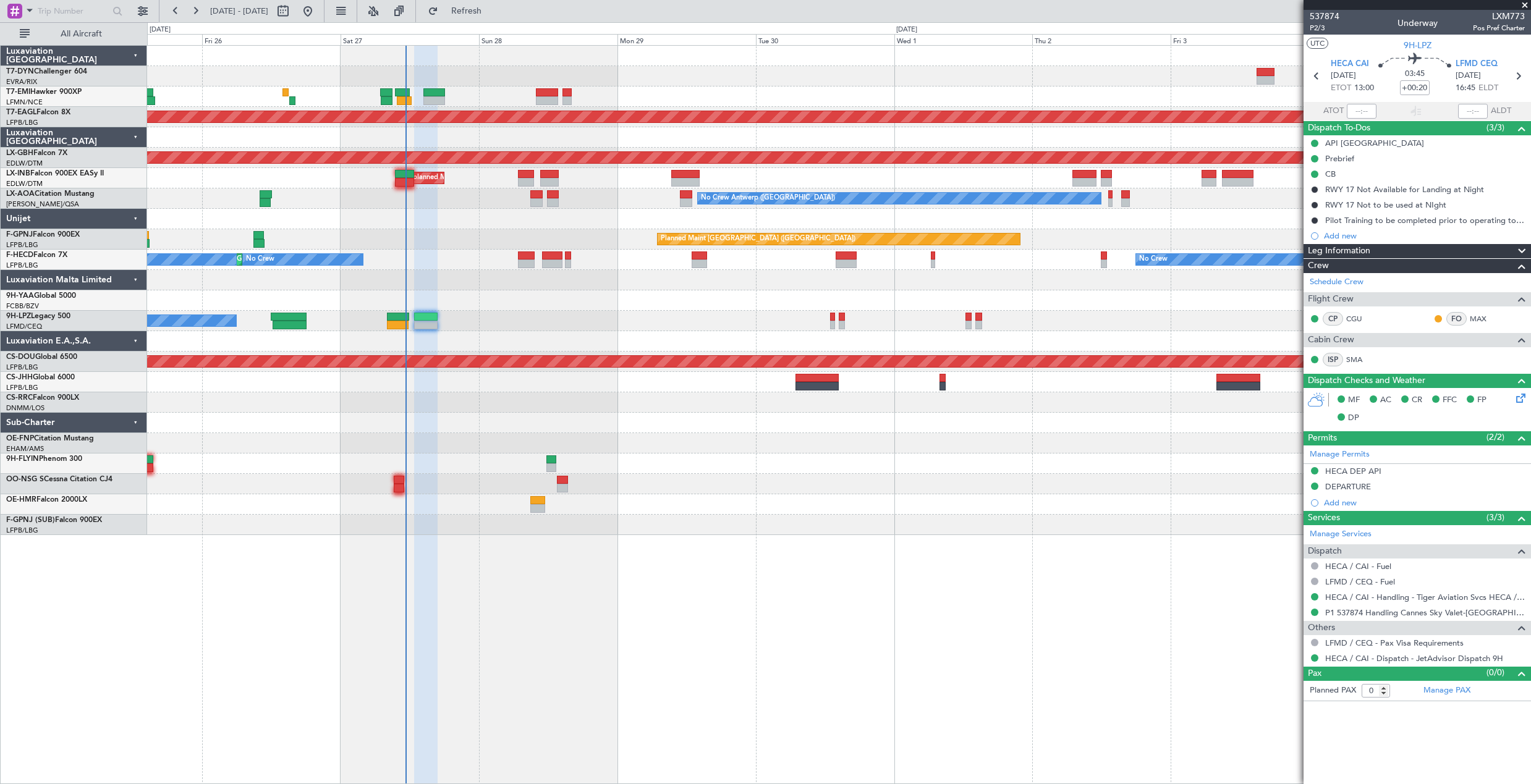
click at [737, 181] on div "Unplanned Maint Roma (Ciampino) Planned Maint London (Farnborough) Planned Main…" at bounding box center [839, 179] width 1383 height 20
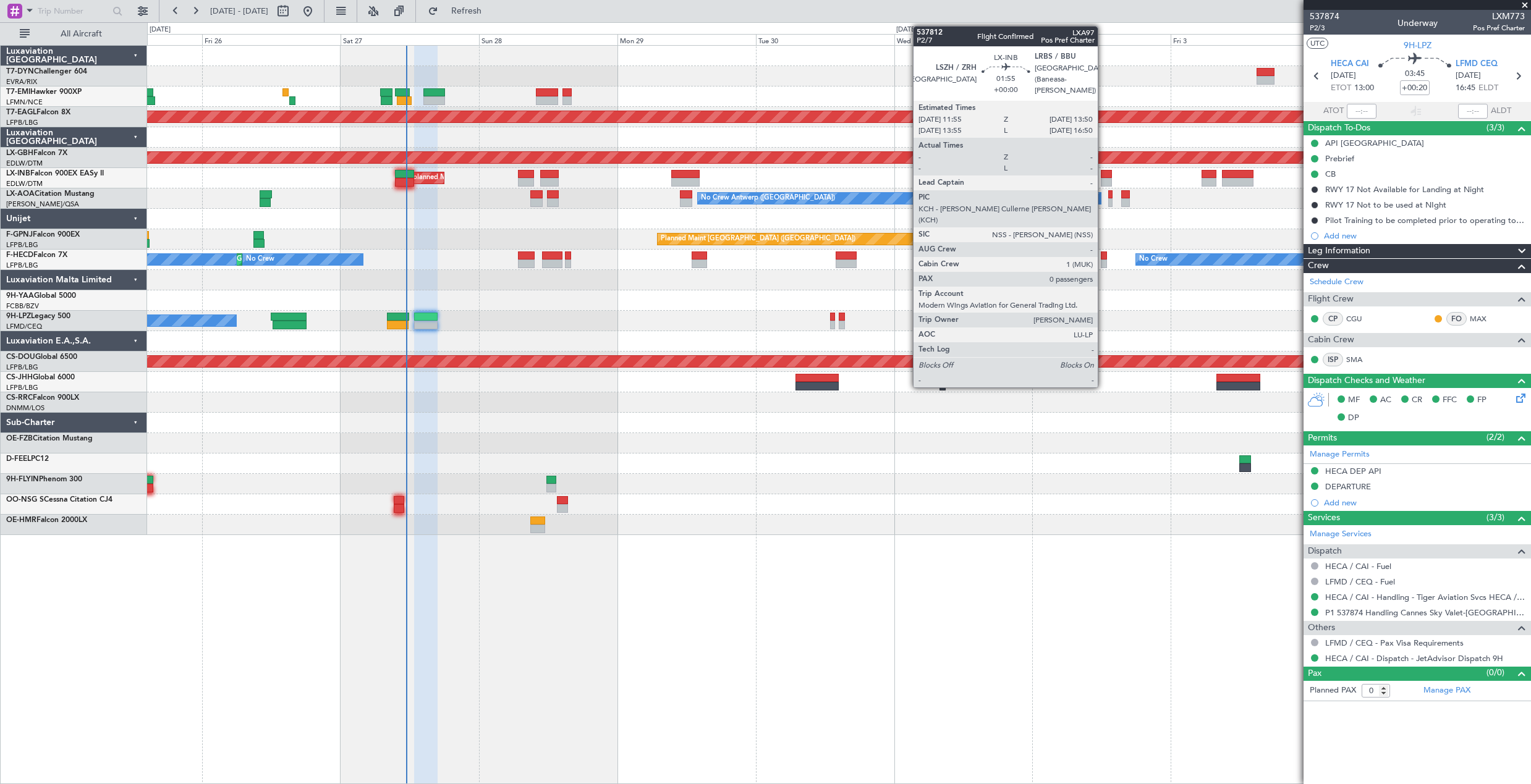
click at [1103, 172] on div at bounding box center [1105, 174] width 11 height 9
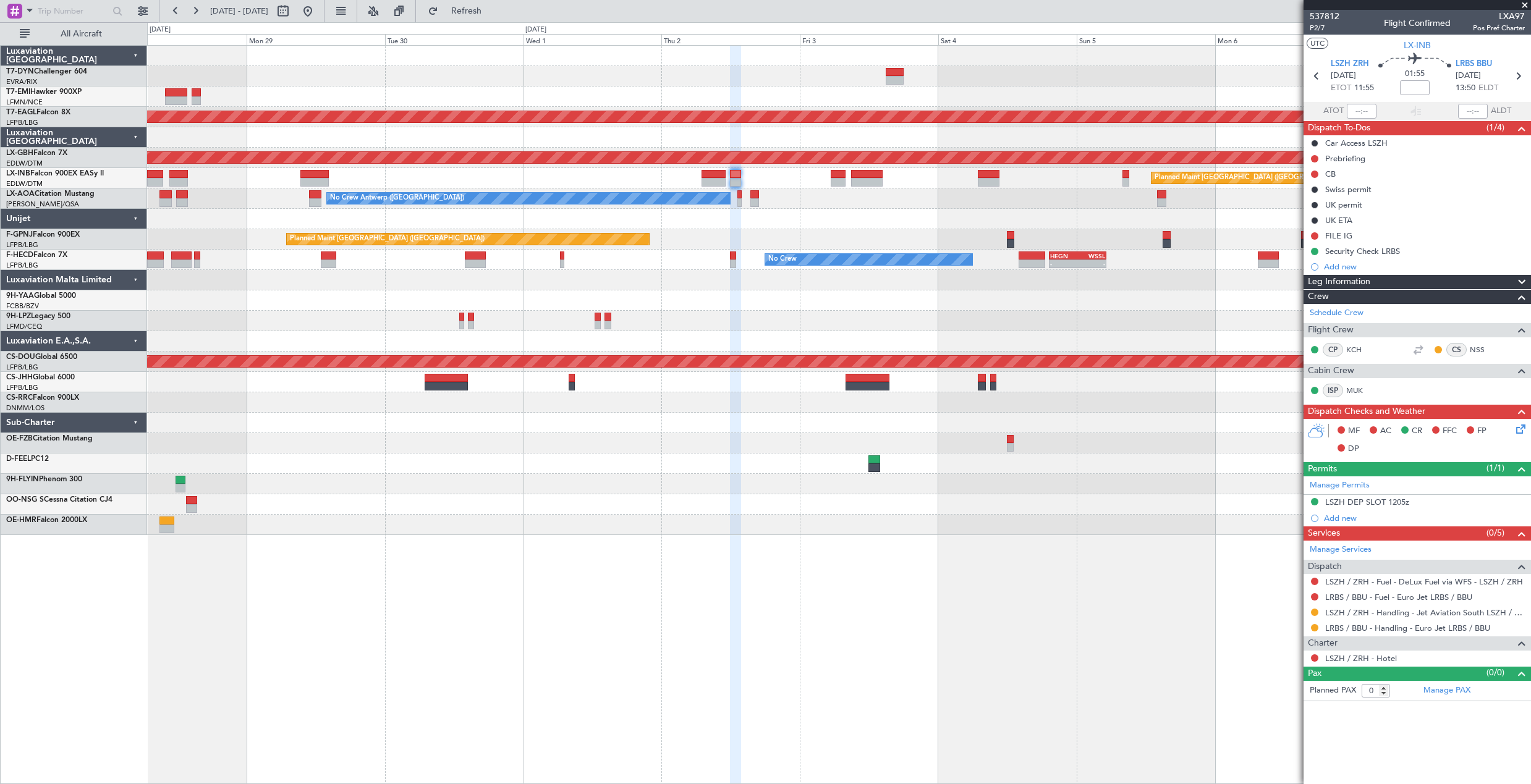
click at [829, 230] on div "Planned Maint Dubai (Al Maktoum Intl) Planned Maint Nurnberg Planned Maint [GEO…" at bounding box center [839, 291] width 1383 height 490
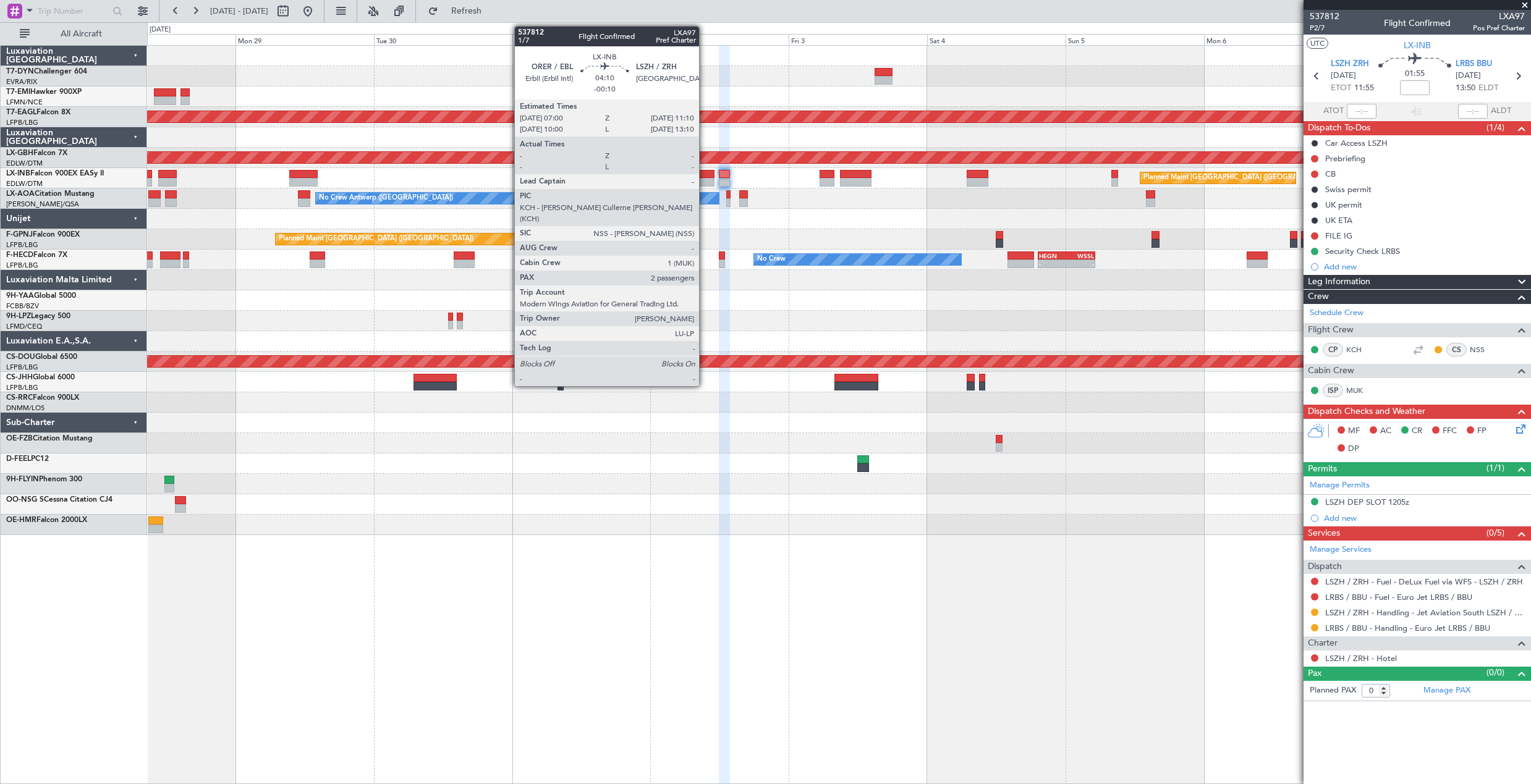
click at [705, 177] on div at bounding box center [702, 174] width 24 height 9
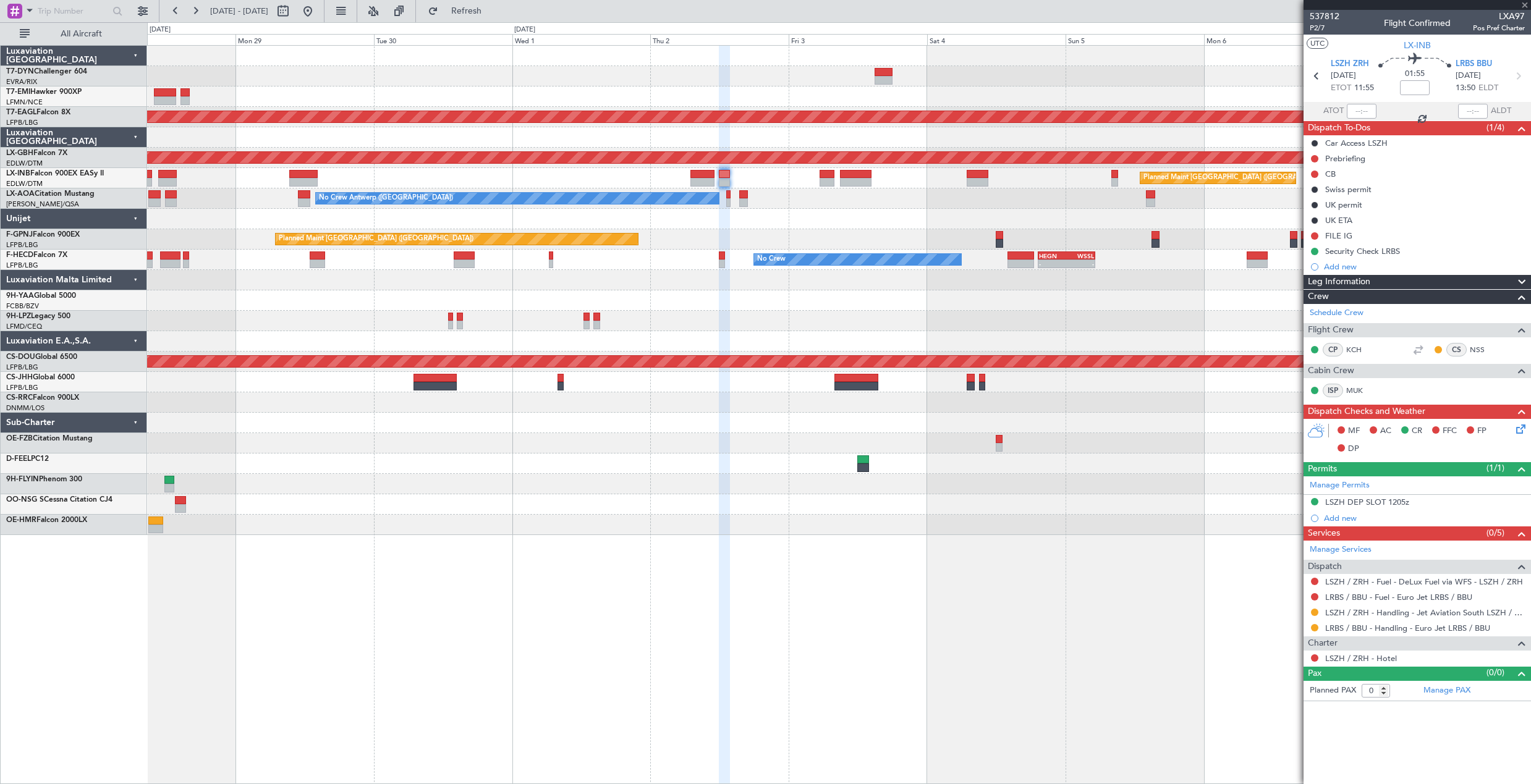
type input "-00:10"
type input "2"
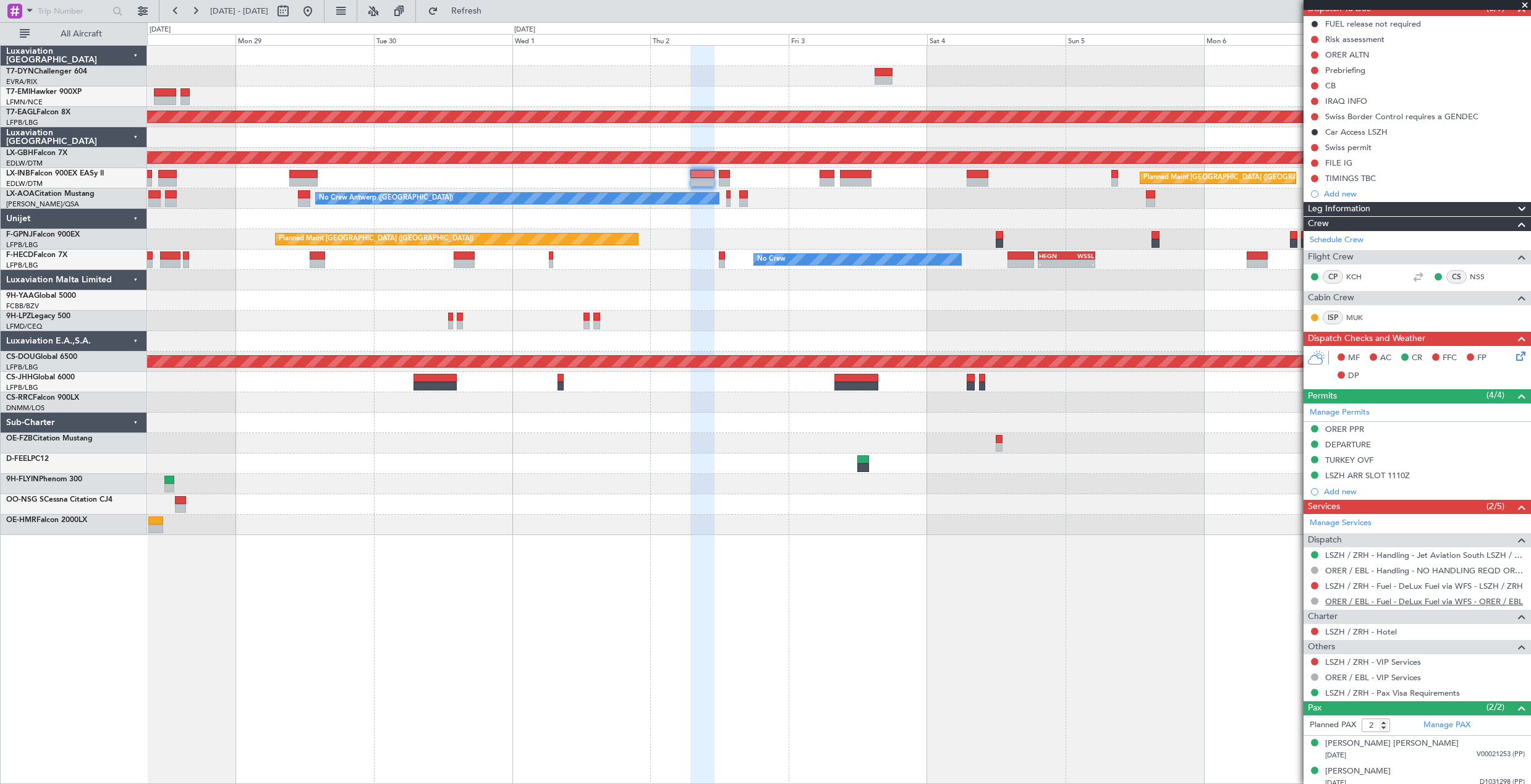
scroll to position [126, 0]
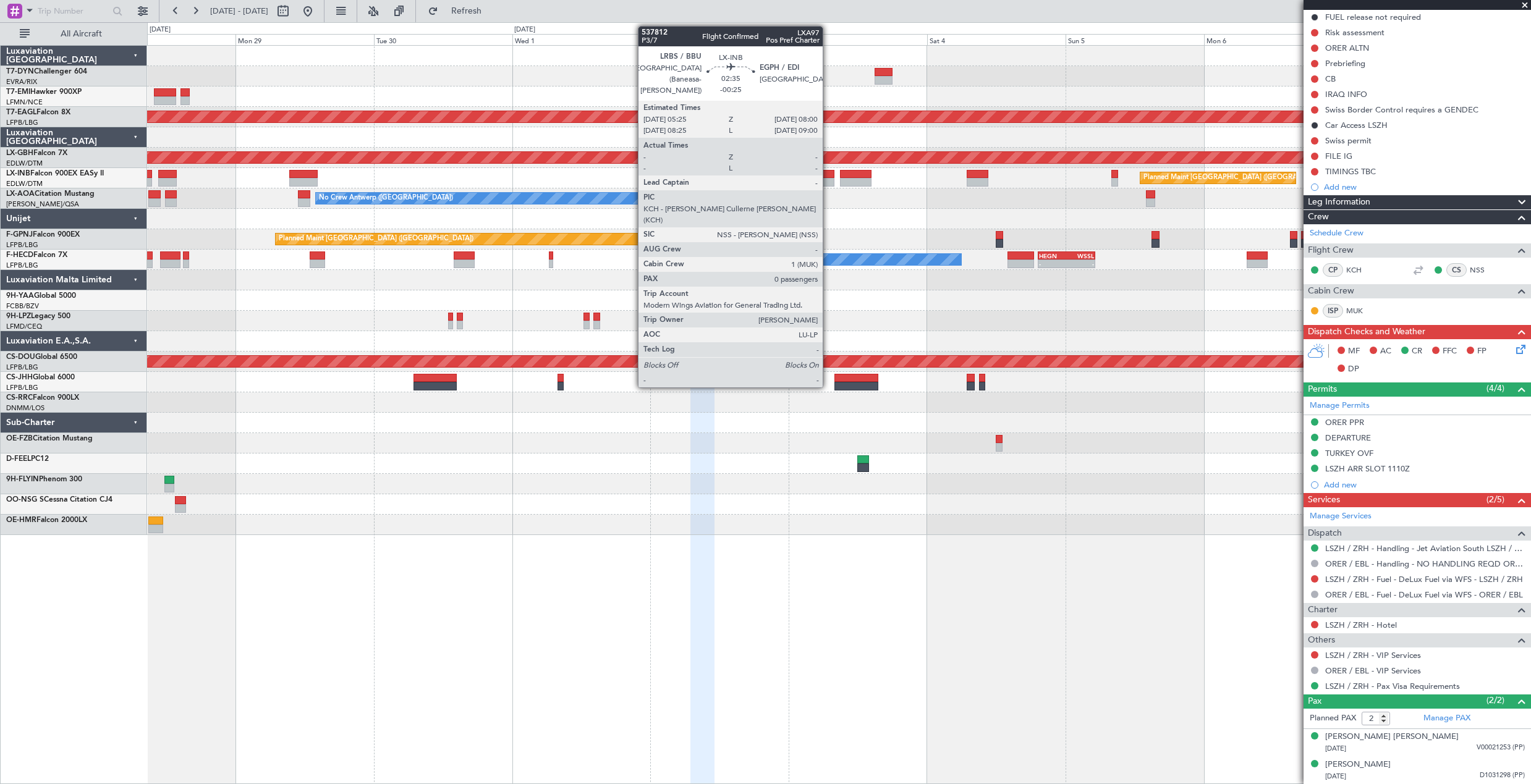
click at [828, 177] on div at bounding box center [827, 174] width 15 height 9
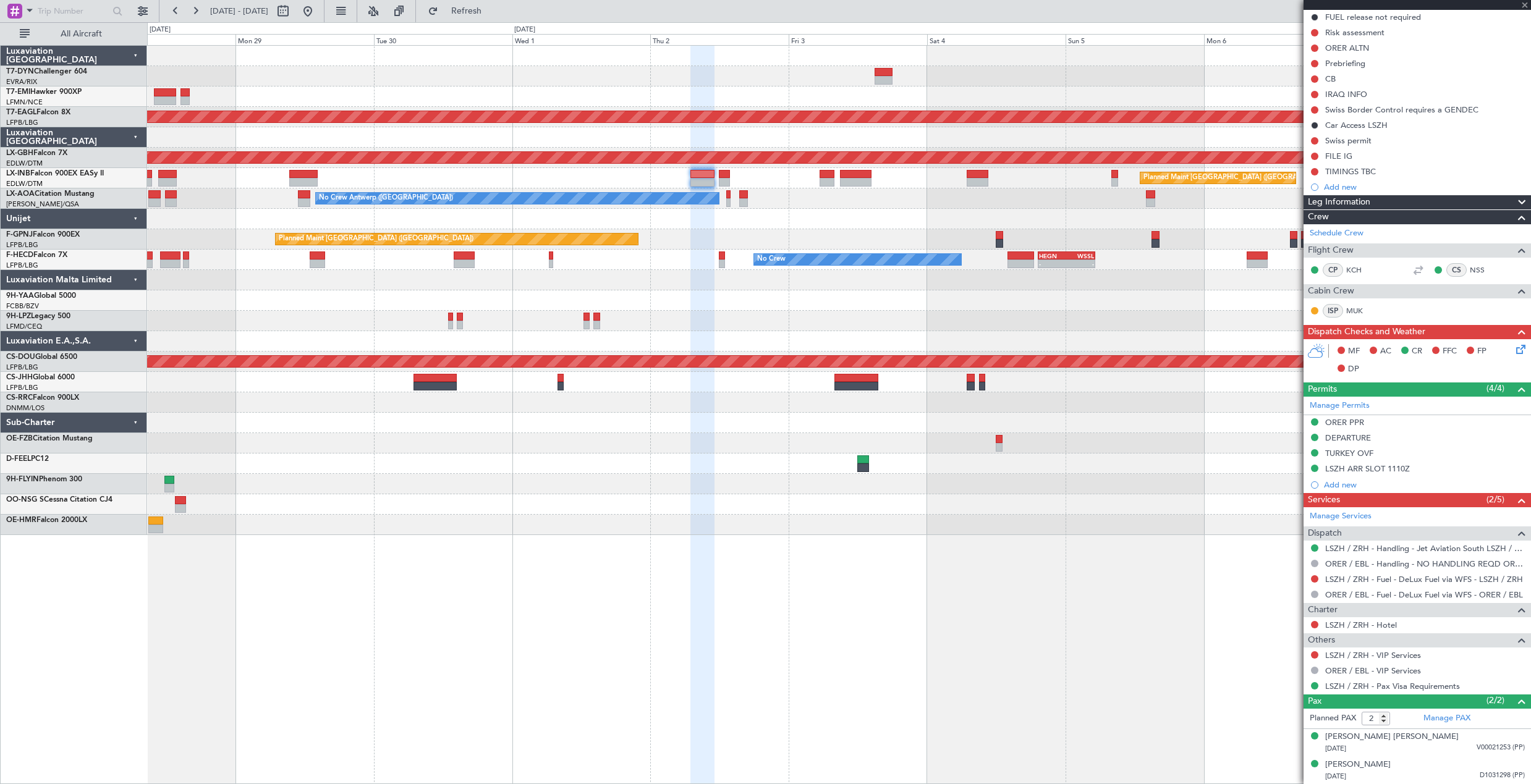
type input "-00:25"
type input "0"
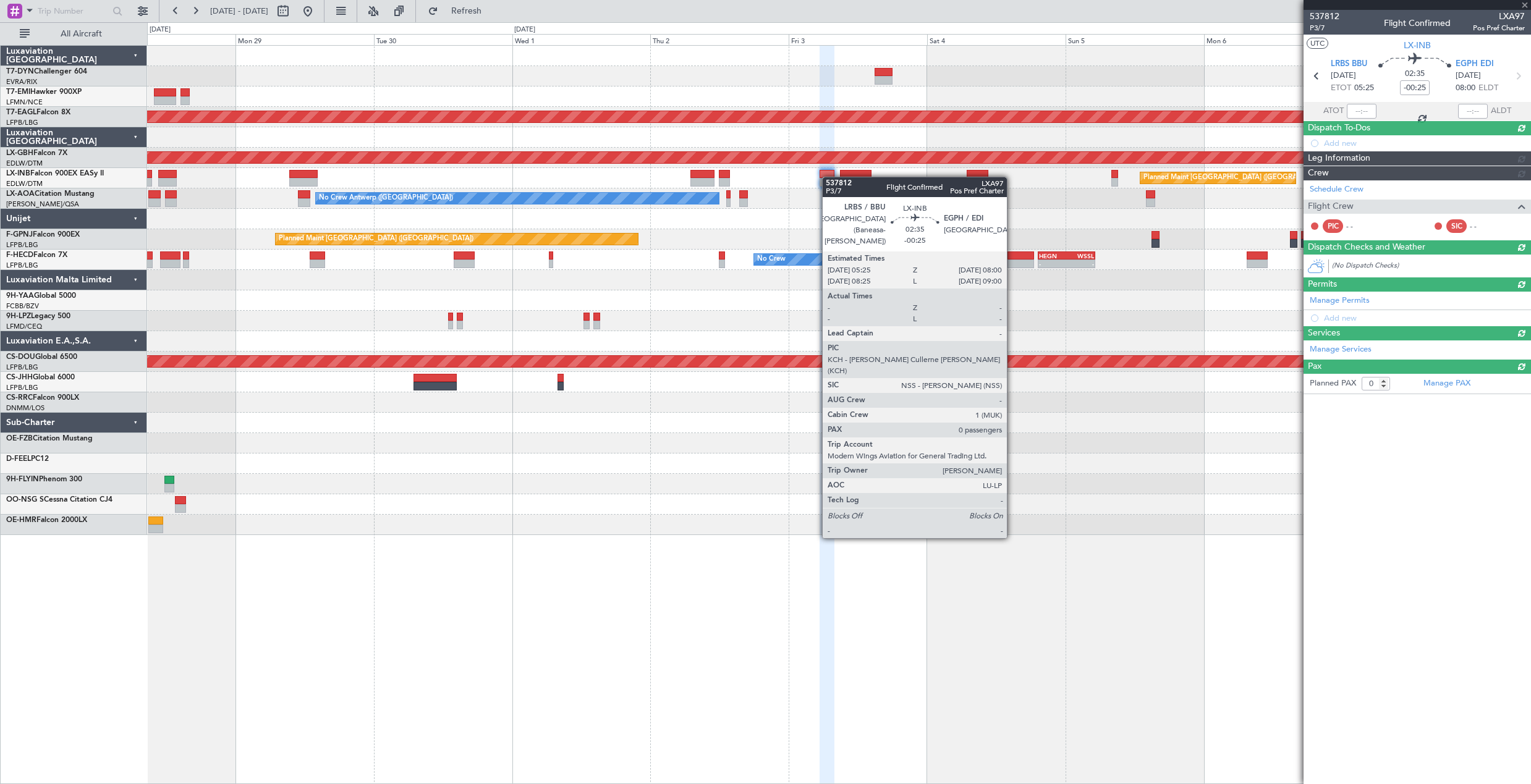
scroll to position [0, 0]
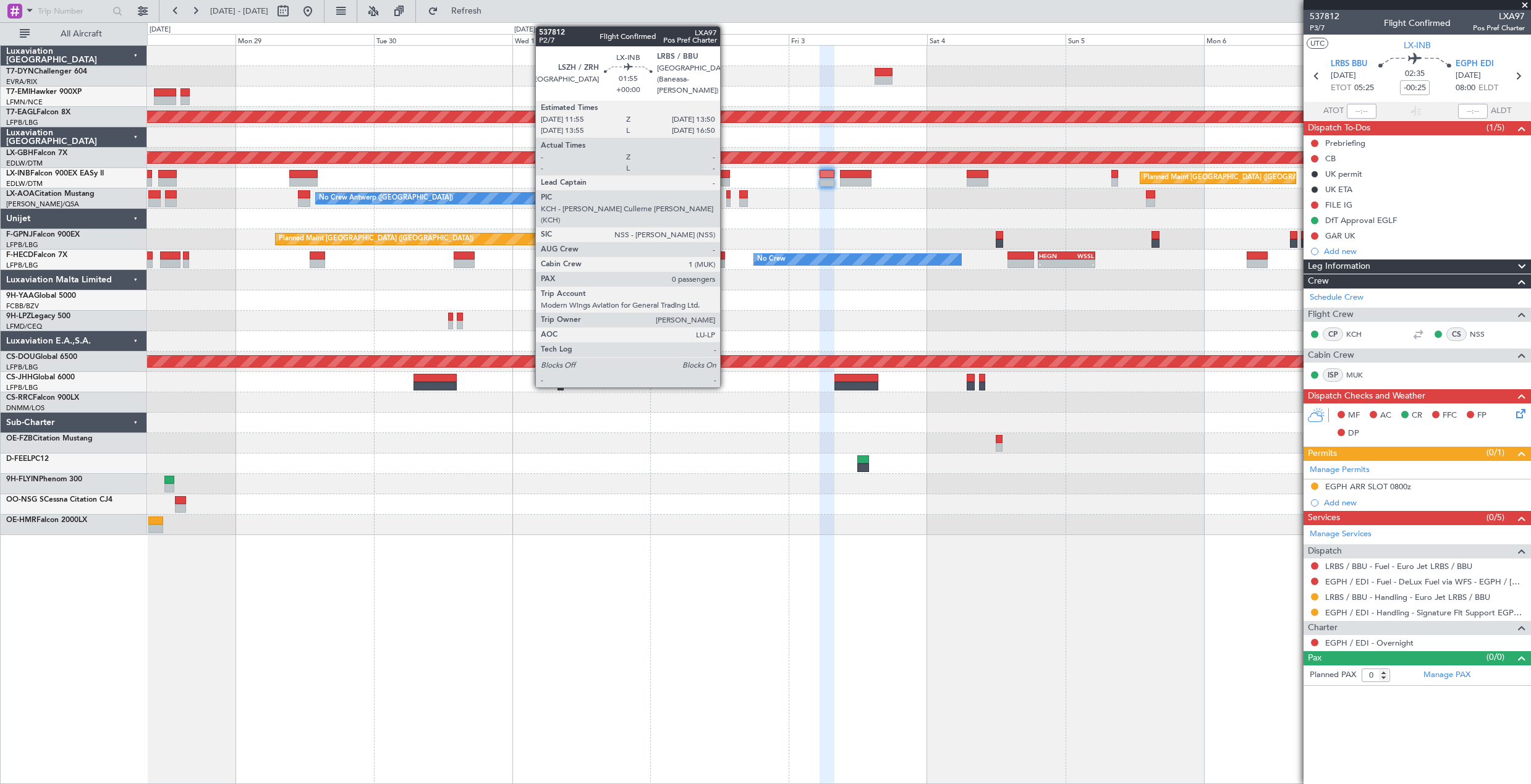
click at [726, 181] on div at bounding box center [724, 182] width 11 height 9
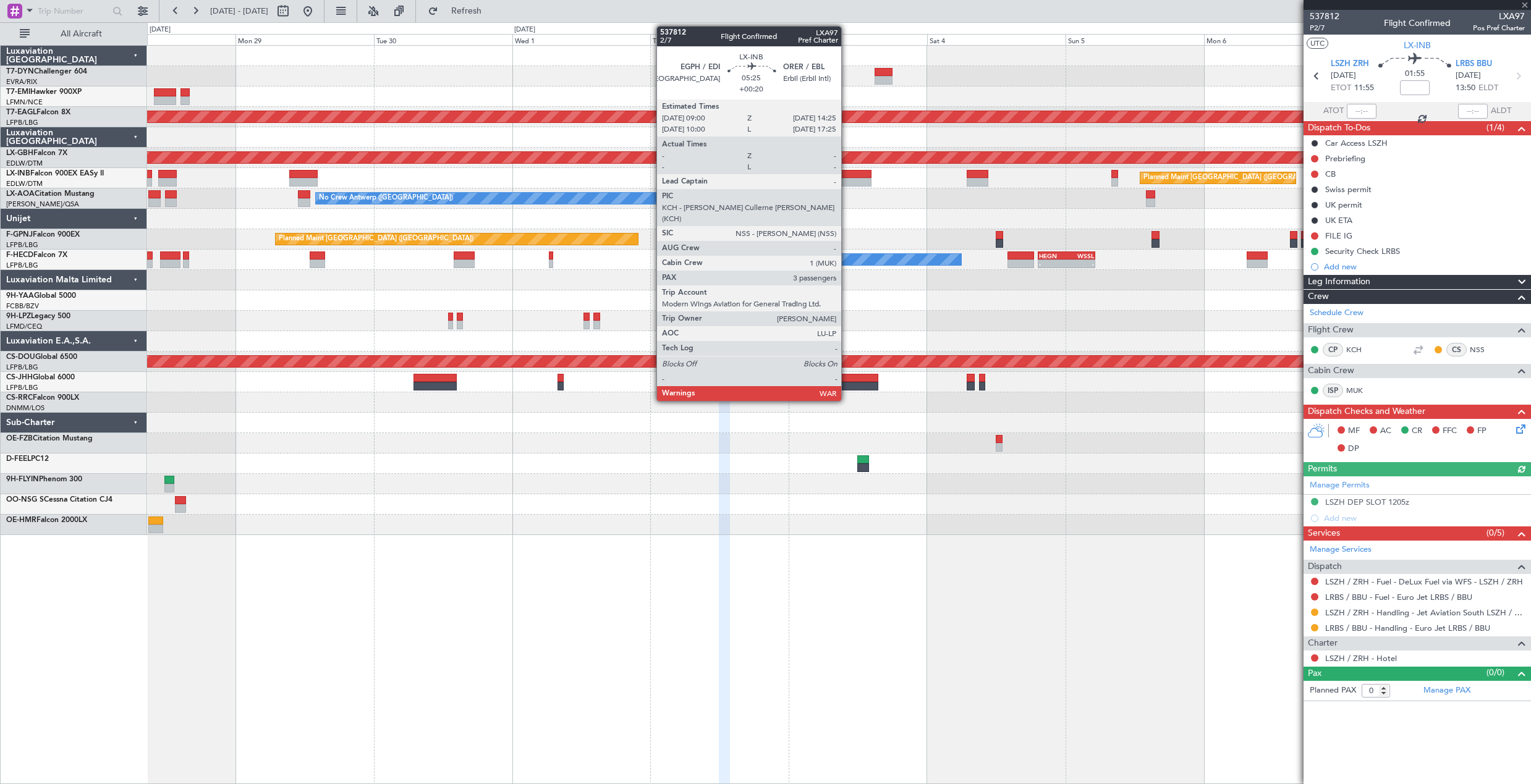
click at [847, 181] on div at bounding box center [855, 182] width 31 height 9
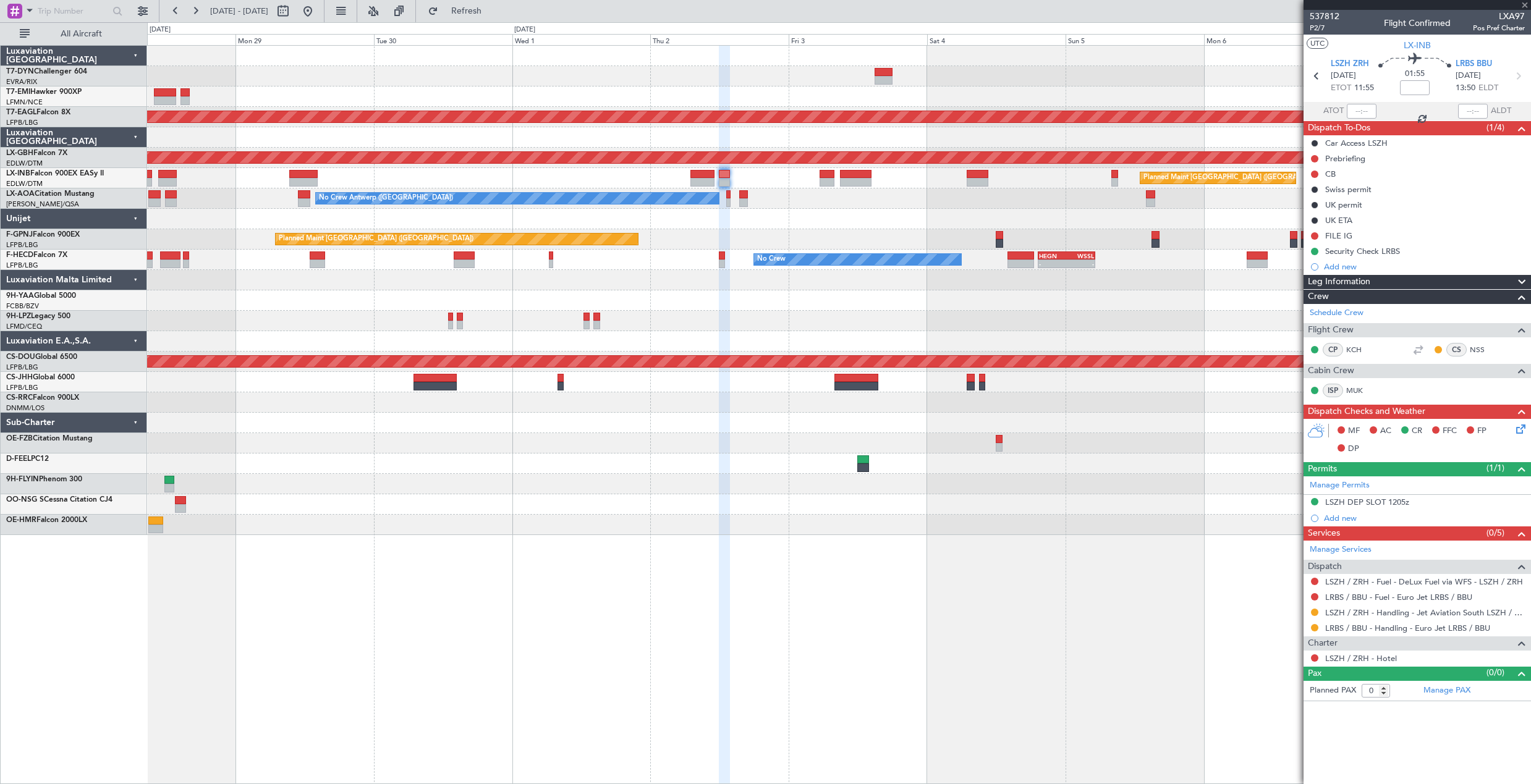
type input "+00:20"
type input "3"
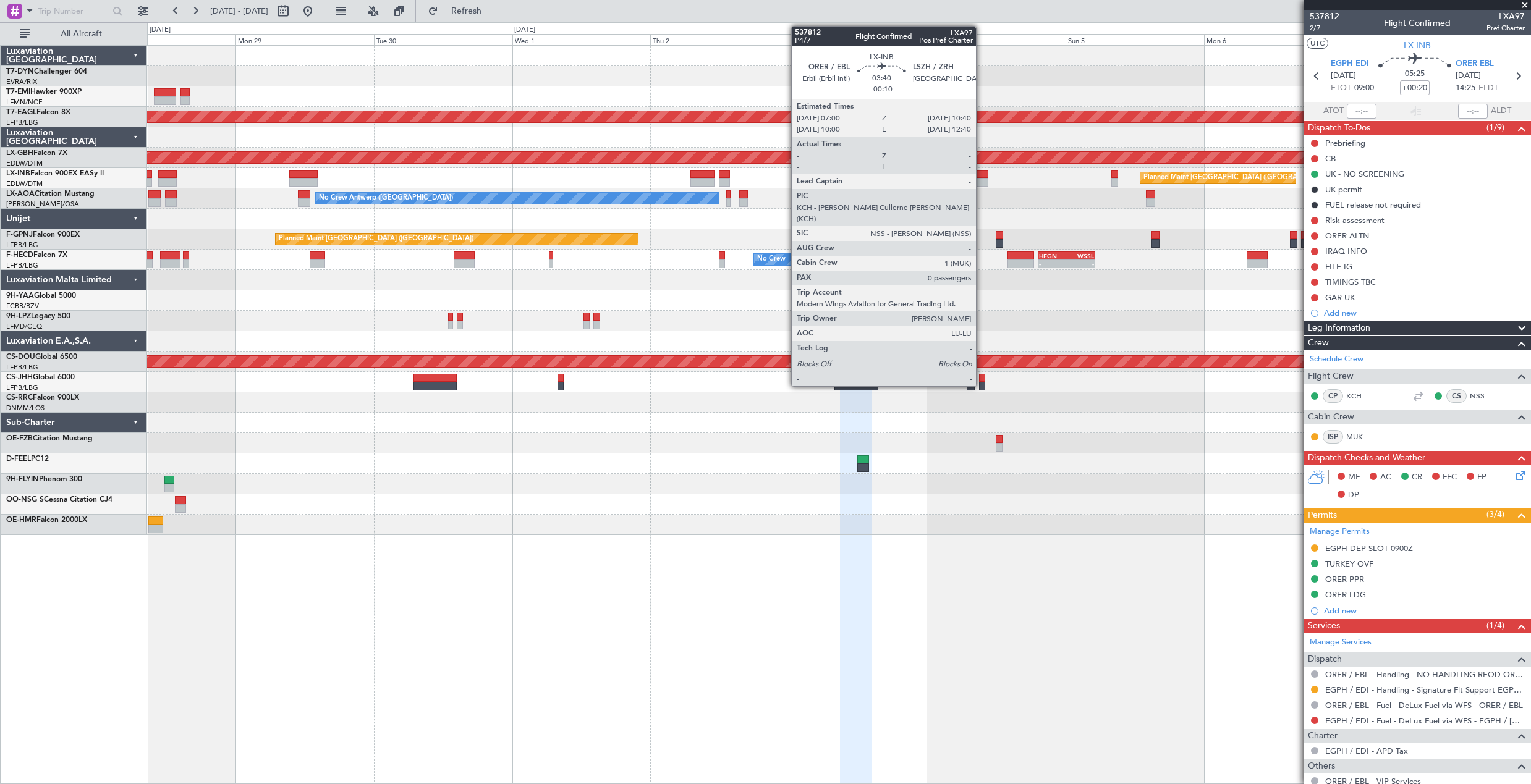
click at [982, 172] on div at bounding box center [977, 174] width 22 height 9
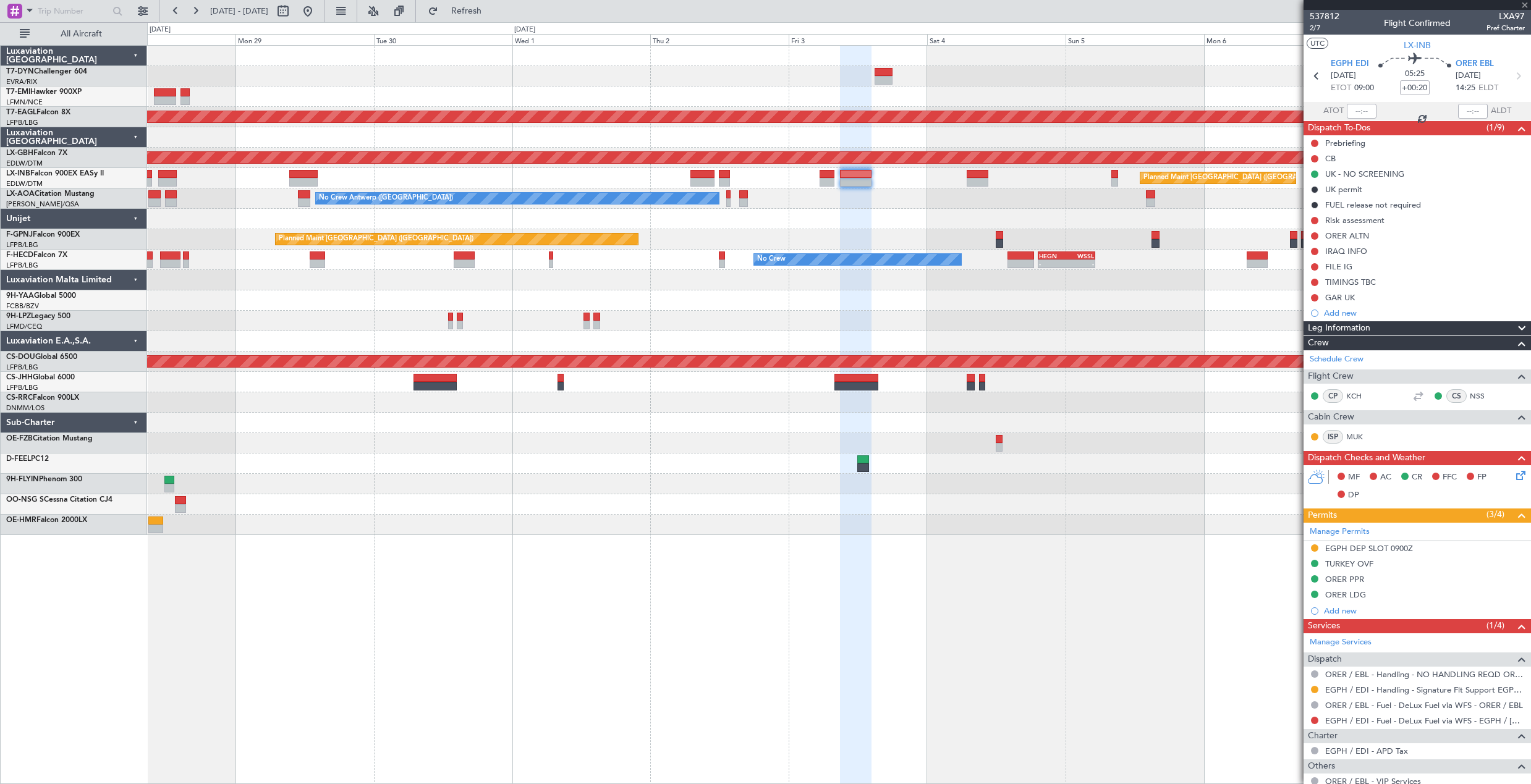
type input "-00:10"
type input "0"
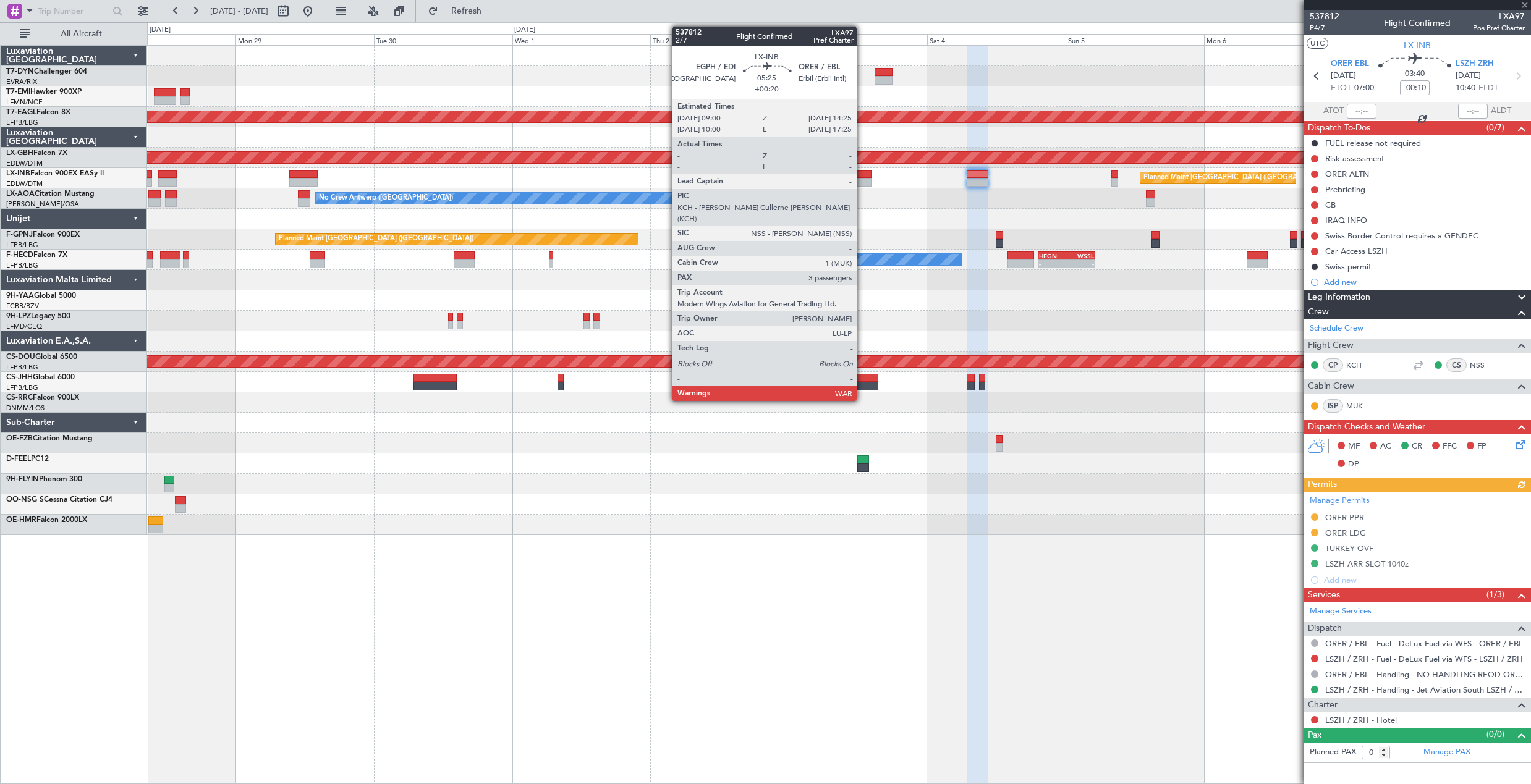
click at [862, 173] on div at bounding box center [855, 174] width 31 height 9
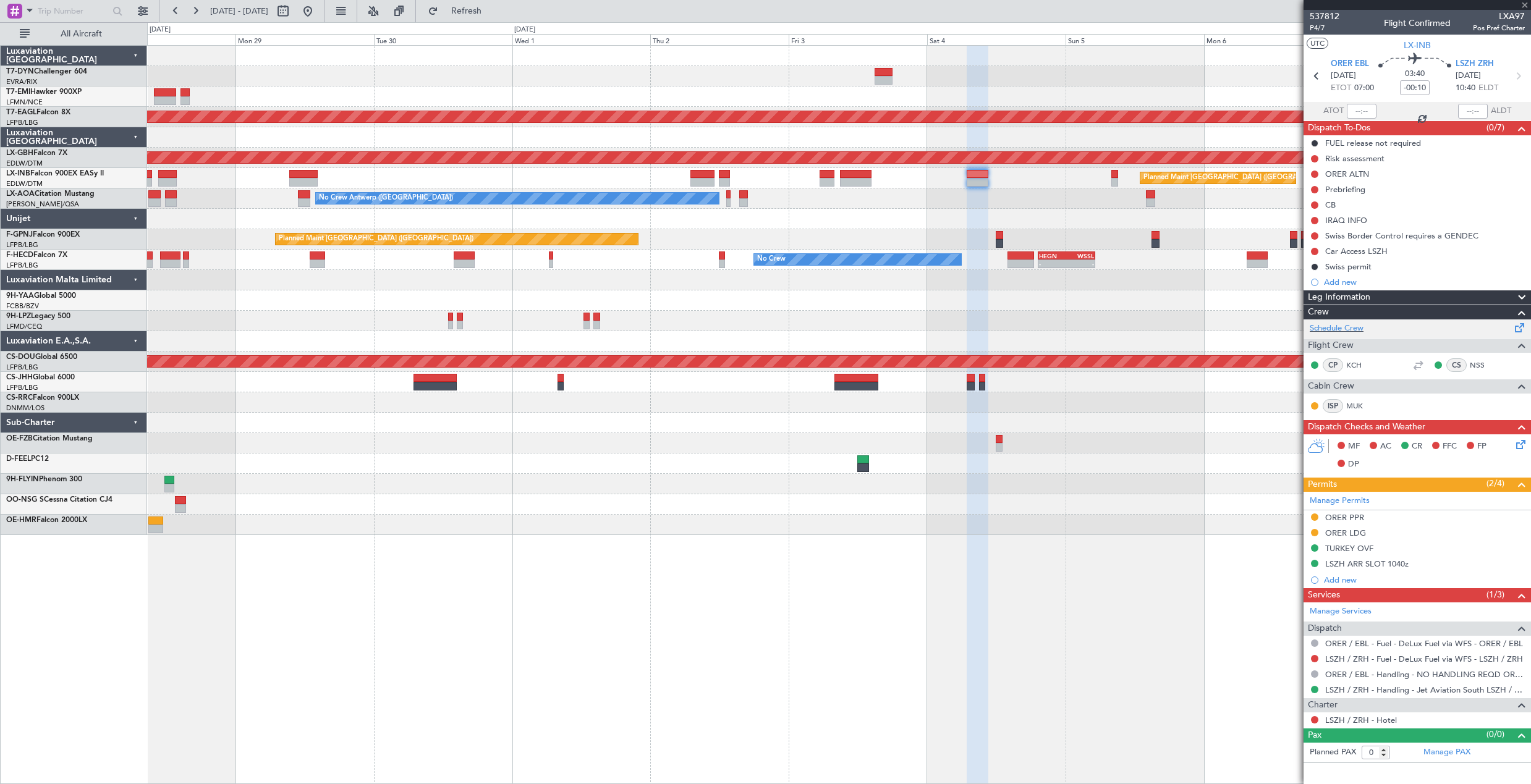
type input "+00:20"
type input "3"
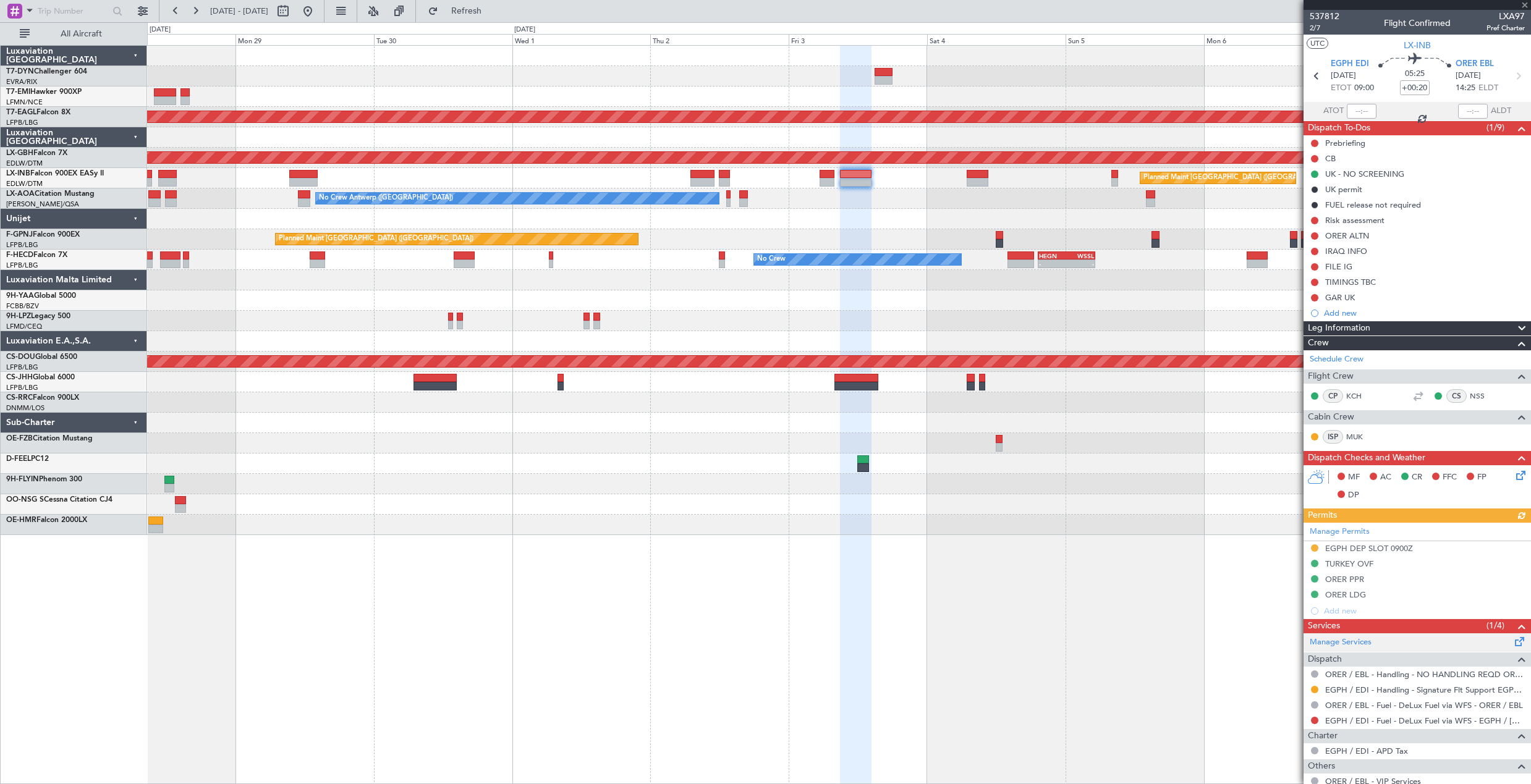
scroll to position [154, 0]
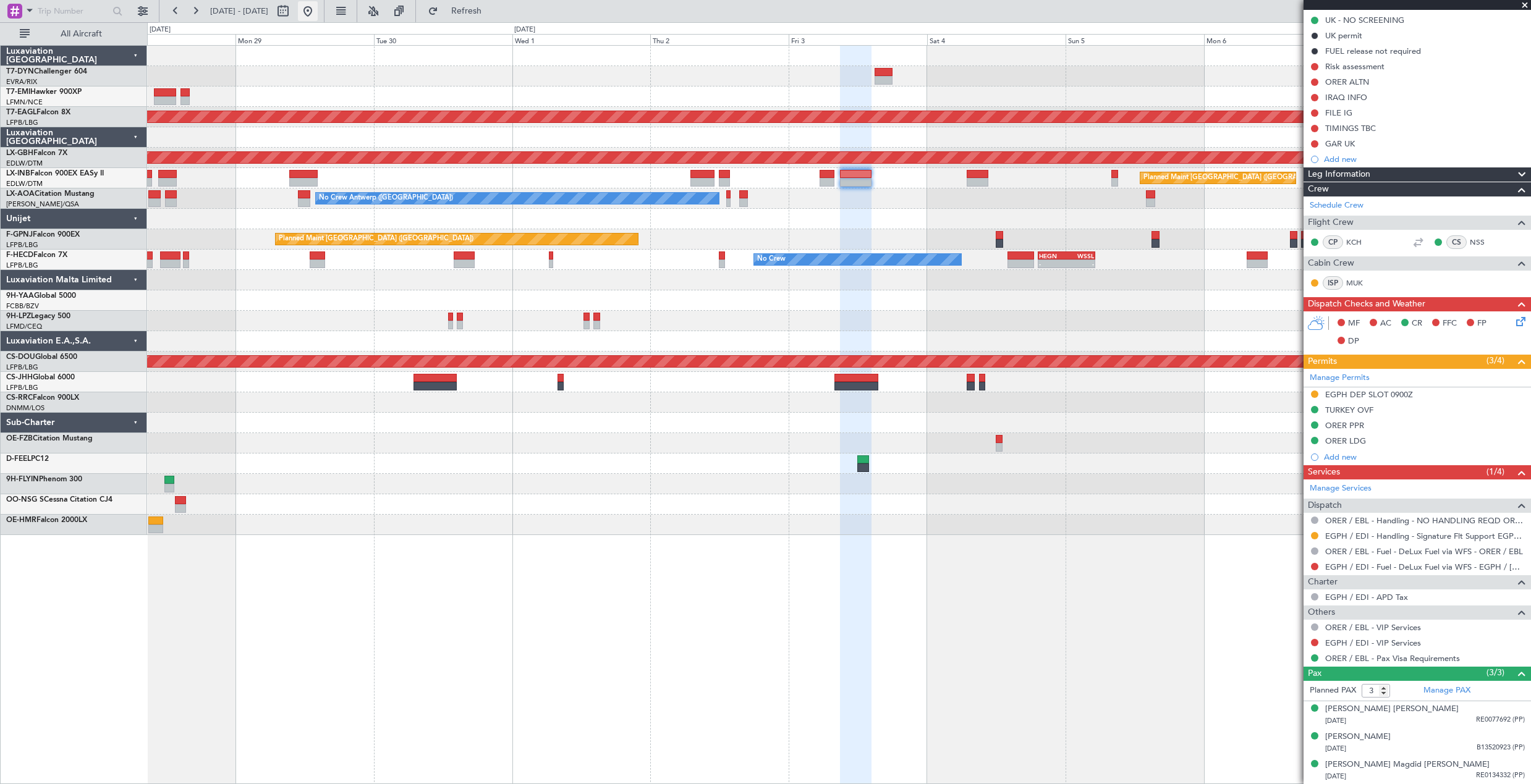
click at [318, 17] on button at bounding box center [308, 11] width 20 height 20
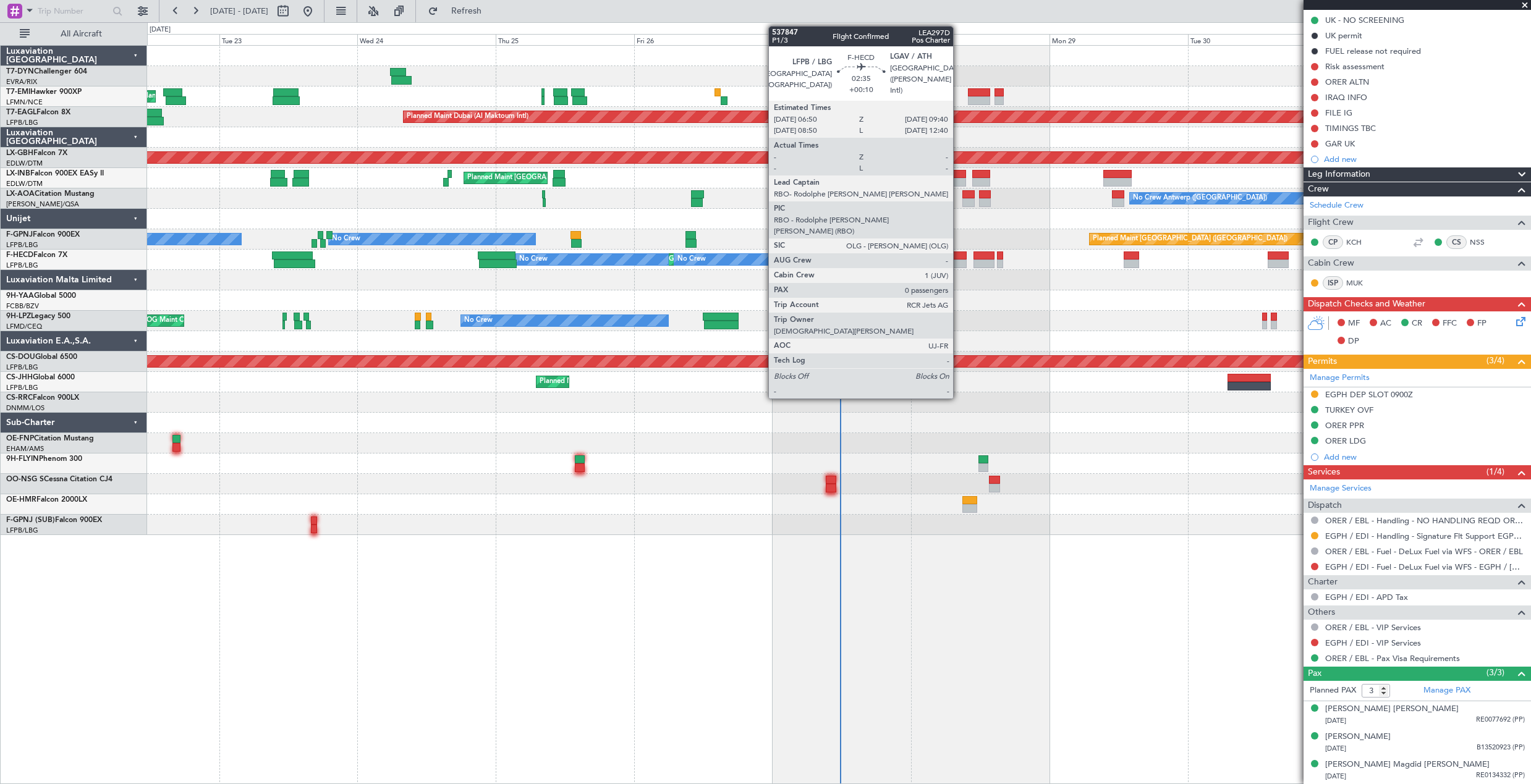
click at [958, 251] on div at bounding box center [958, 256] width 17 height 9
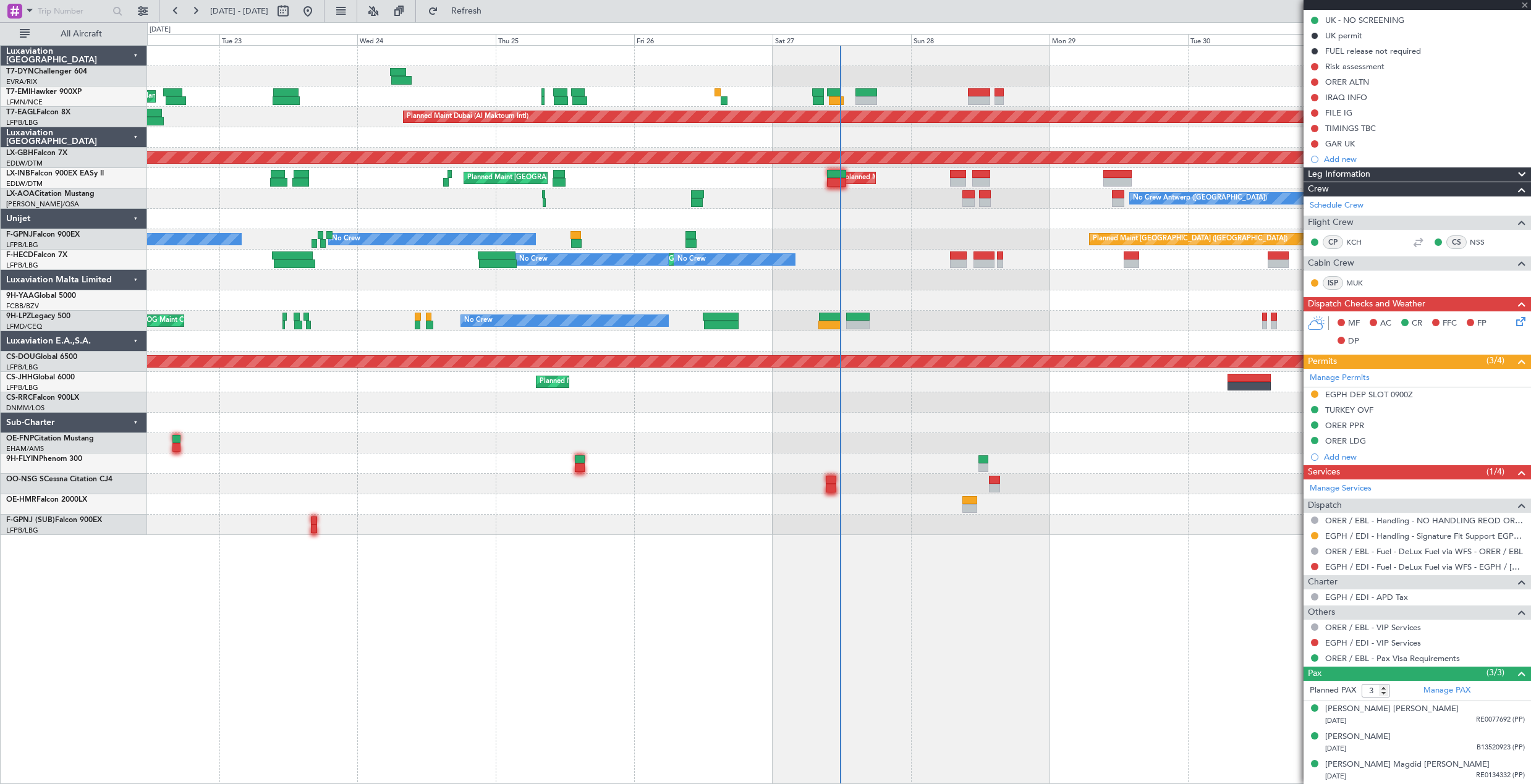
type input "+00:10"
type input "0"
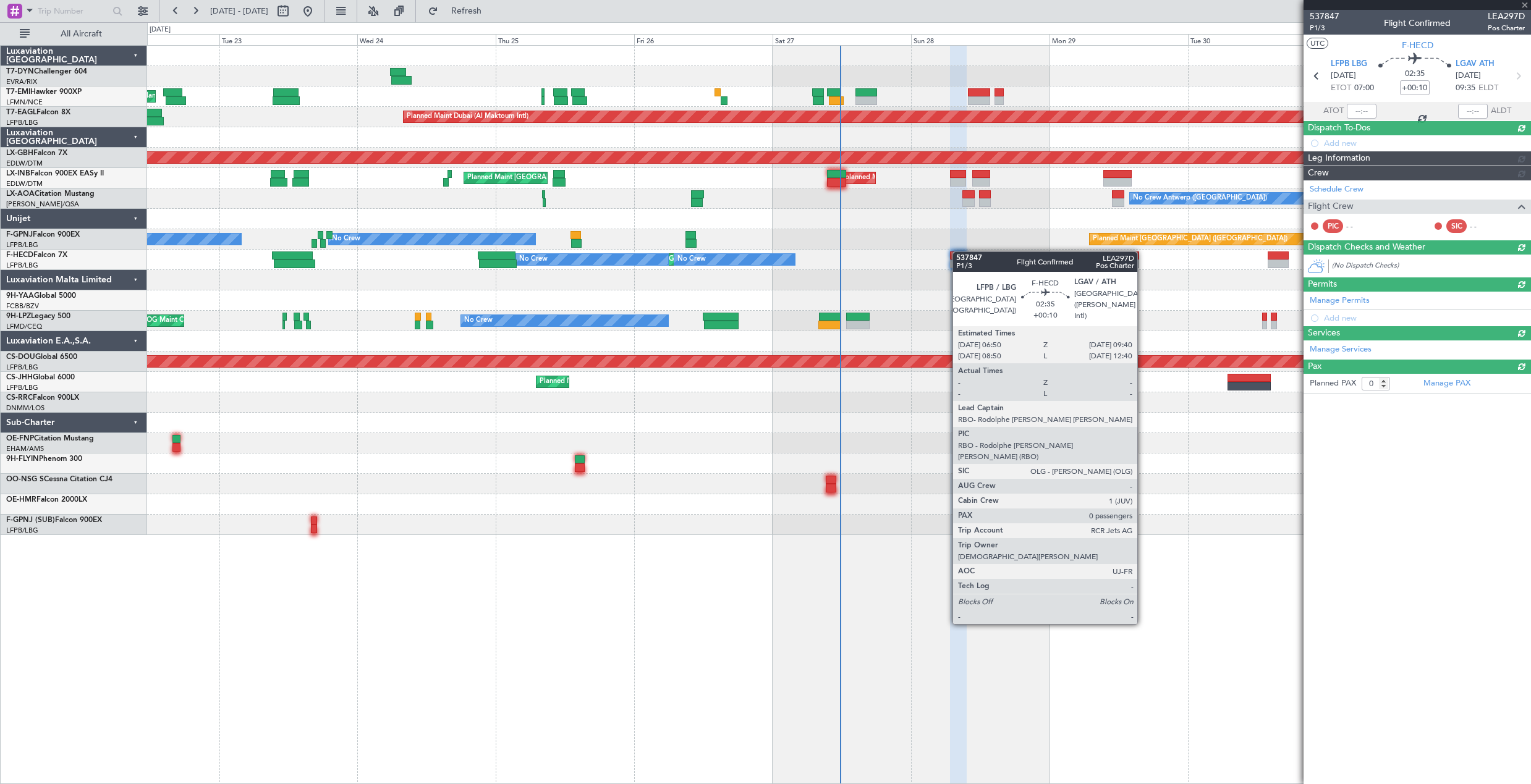
scroll to position [0, 0]
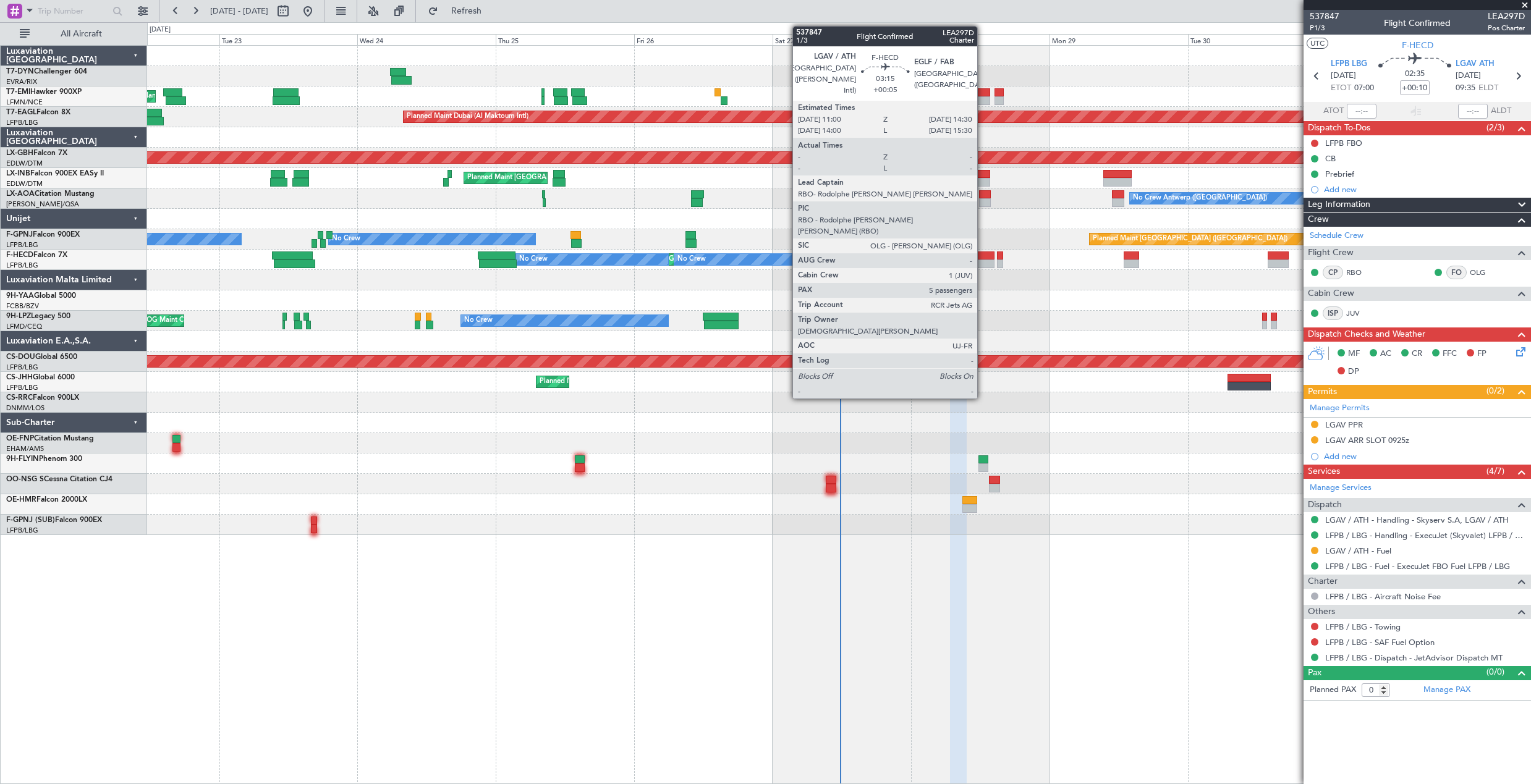
click at [982, 258] on div at bounding box center [984, 256] width 20 height 9
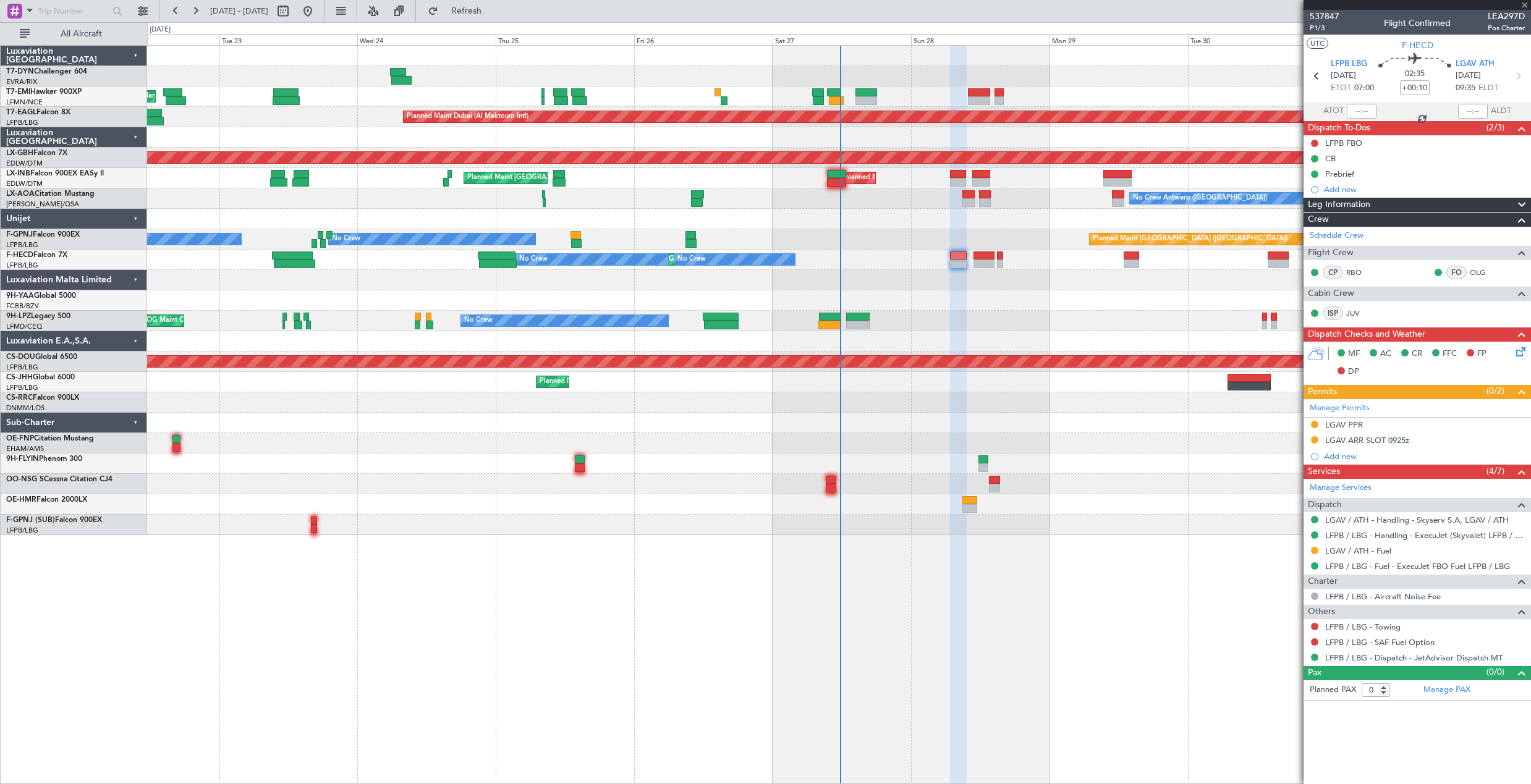
type input "+00:05"
type input "5"
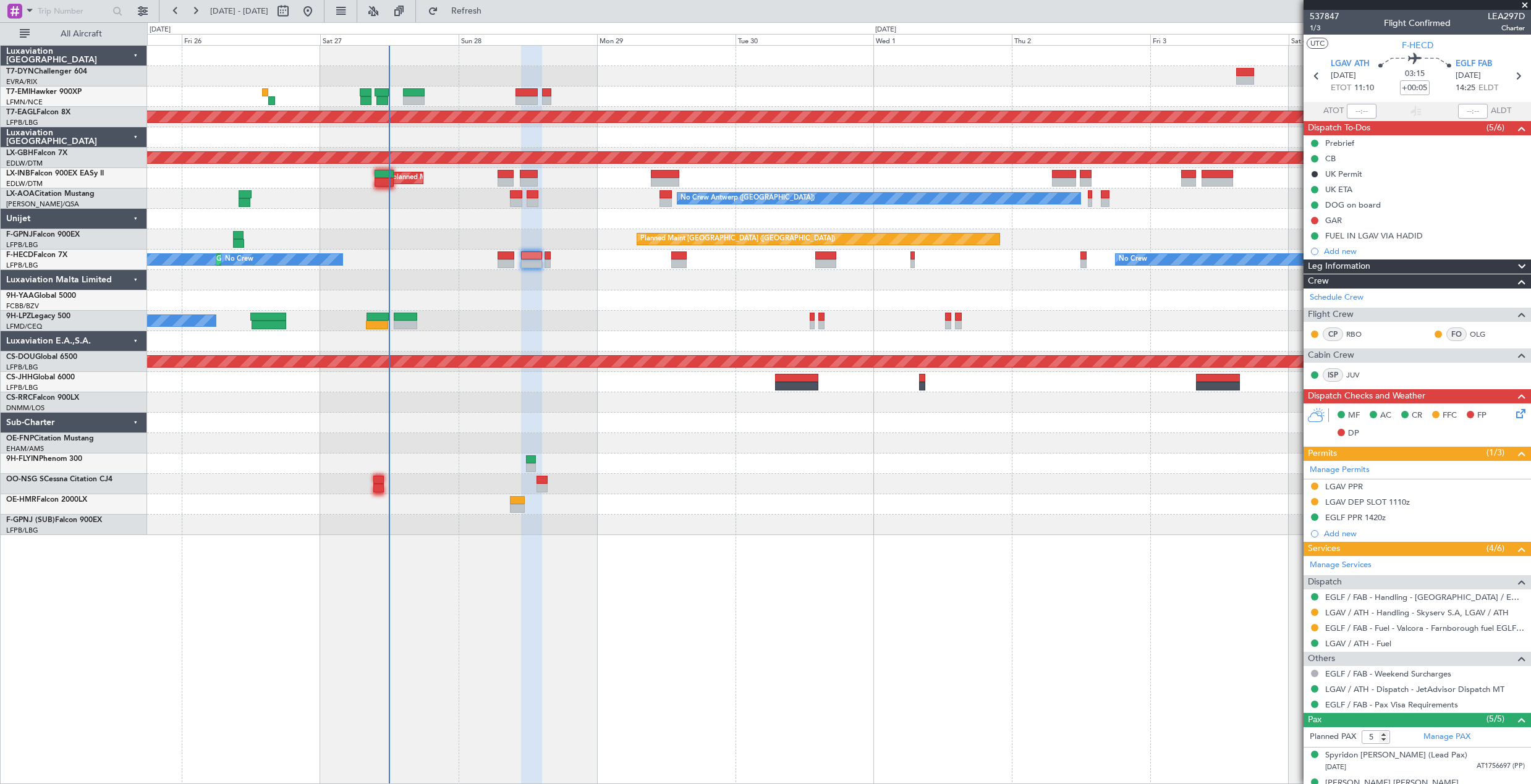
click at [592, 254] on div "Planned Maint Paris (Le Bourget) No Crew No Crew No Crew - - HEGN 19:15 Z WSSL …" at bounding box center [839, 260] width 1383 height 20
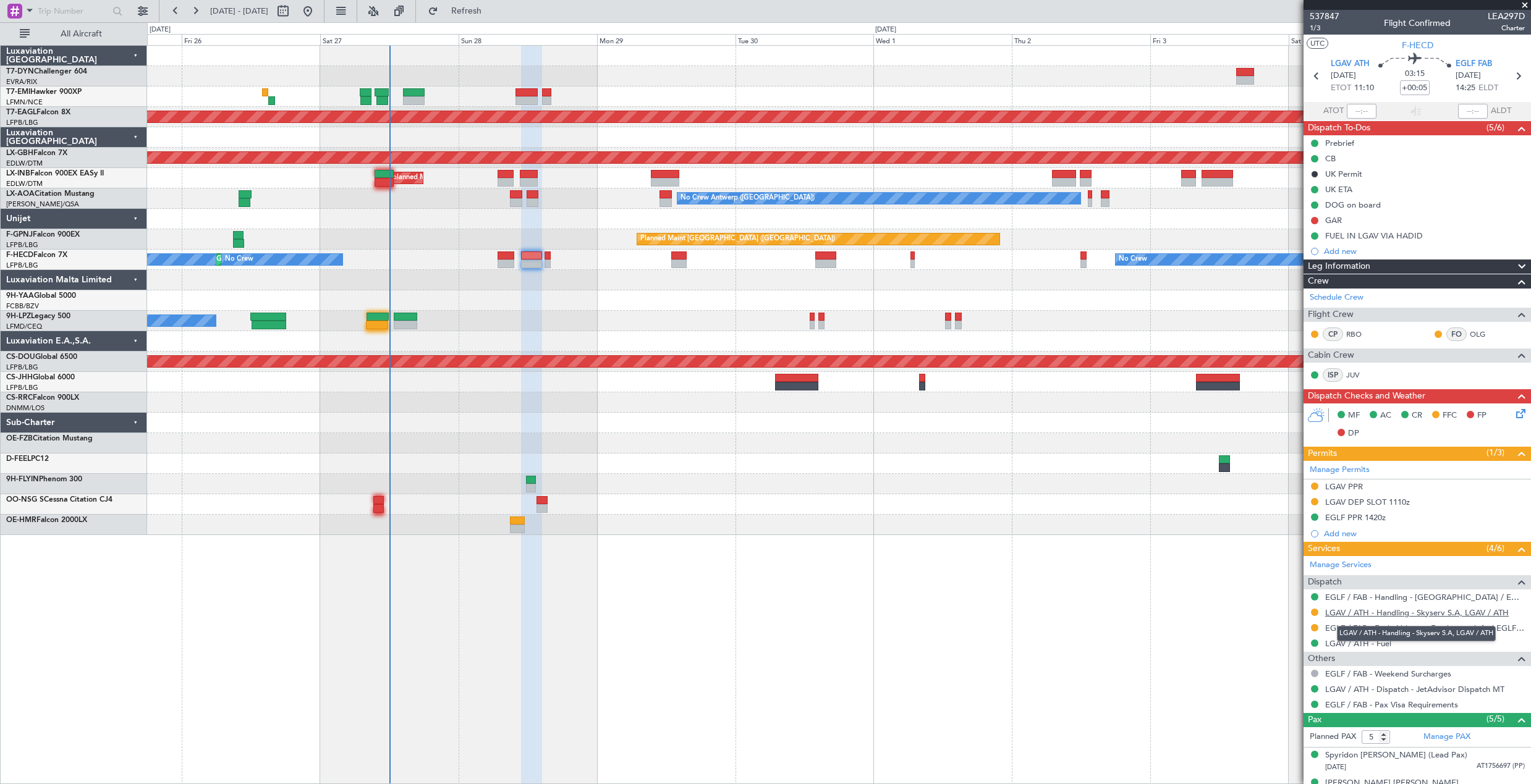
click at [1346, 616] on link "LGAV / ATH - Handling - Skyserv S.A, LGAV / ATH" at bounding box center [1417, 613] width 184 height 10
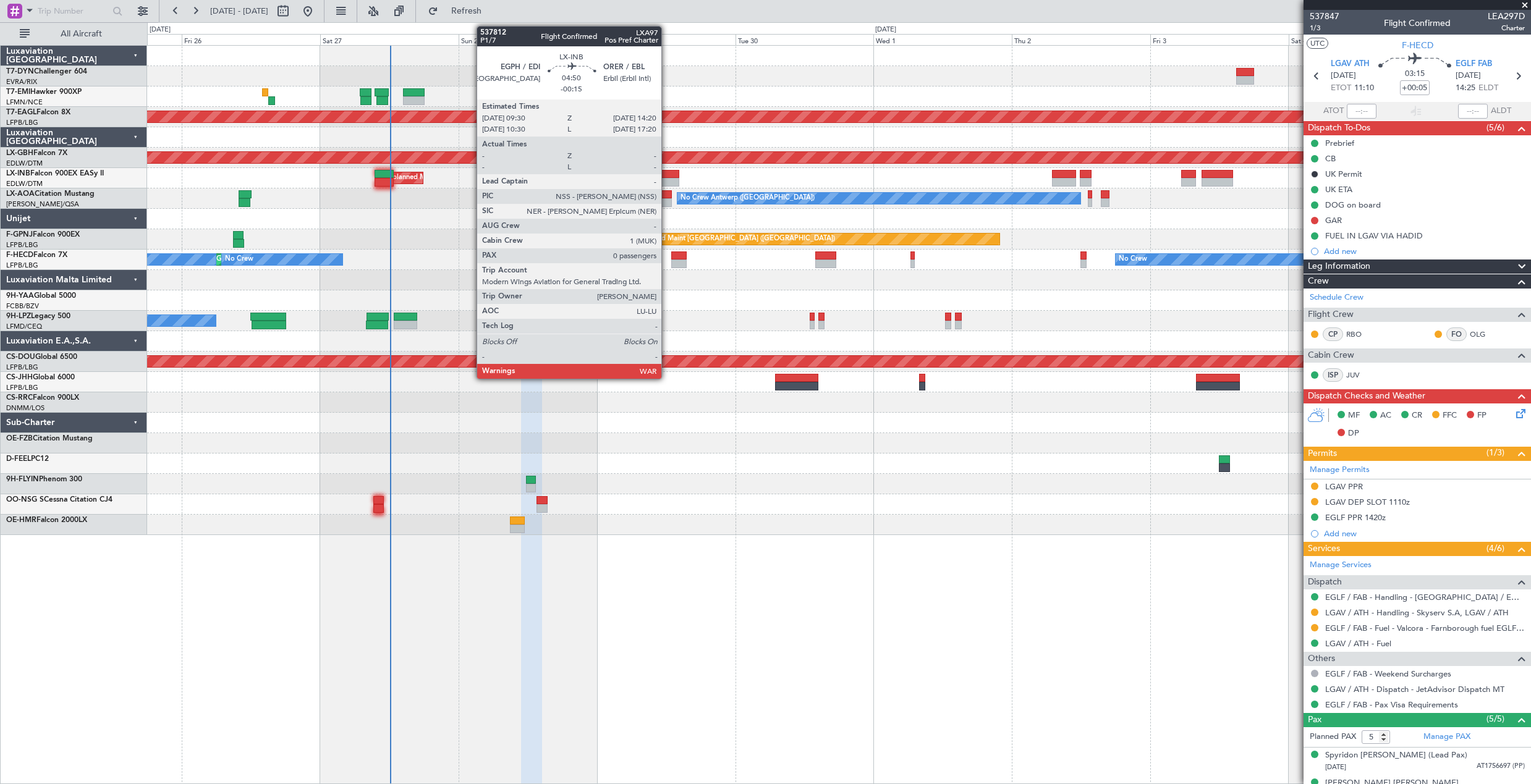
click at [667, 177] on div at bounding box center [665, 174] width 28 height 9
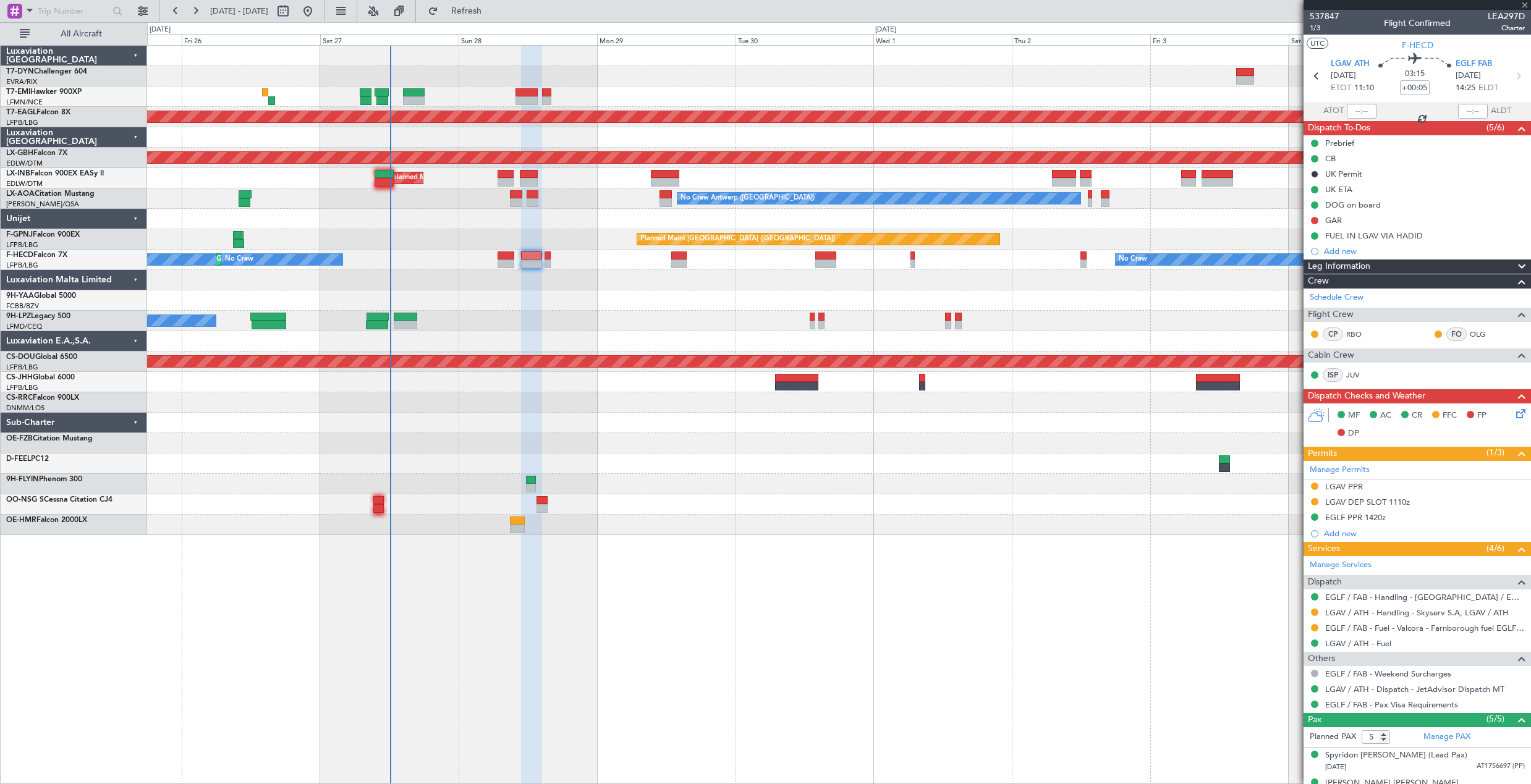
type input "-00:15"
type input "0"
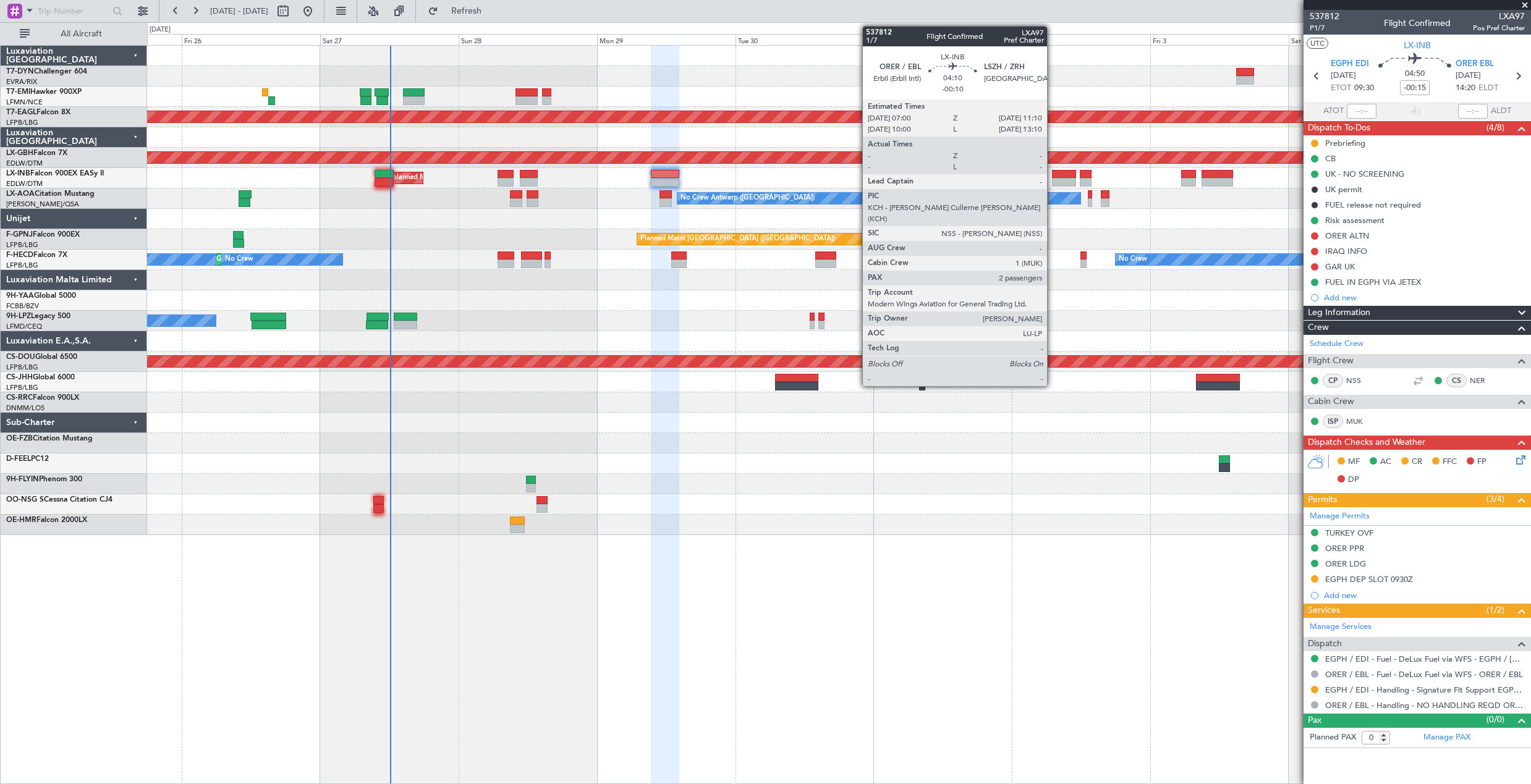
click at [1052, 173] on div at bounding box center [1063, 174] width 24 height 9
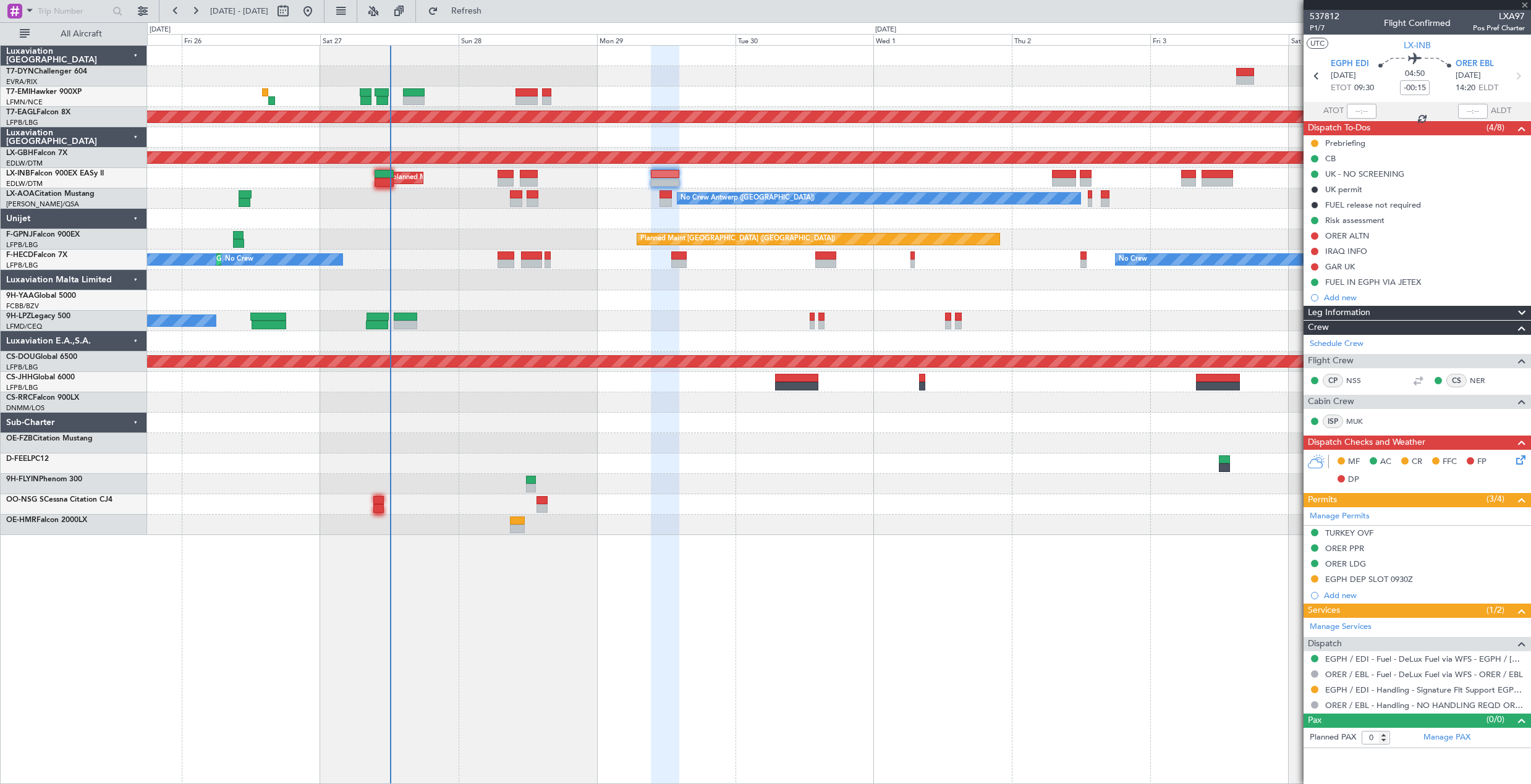
type input "-00:10"
type input "2"
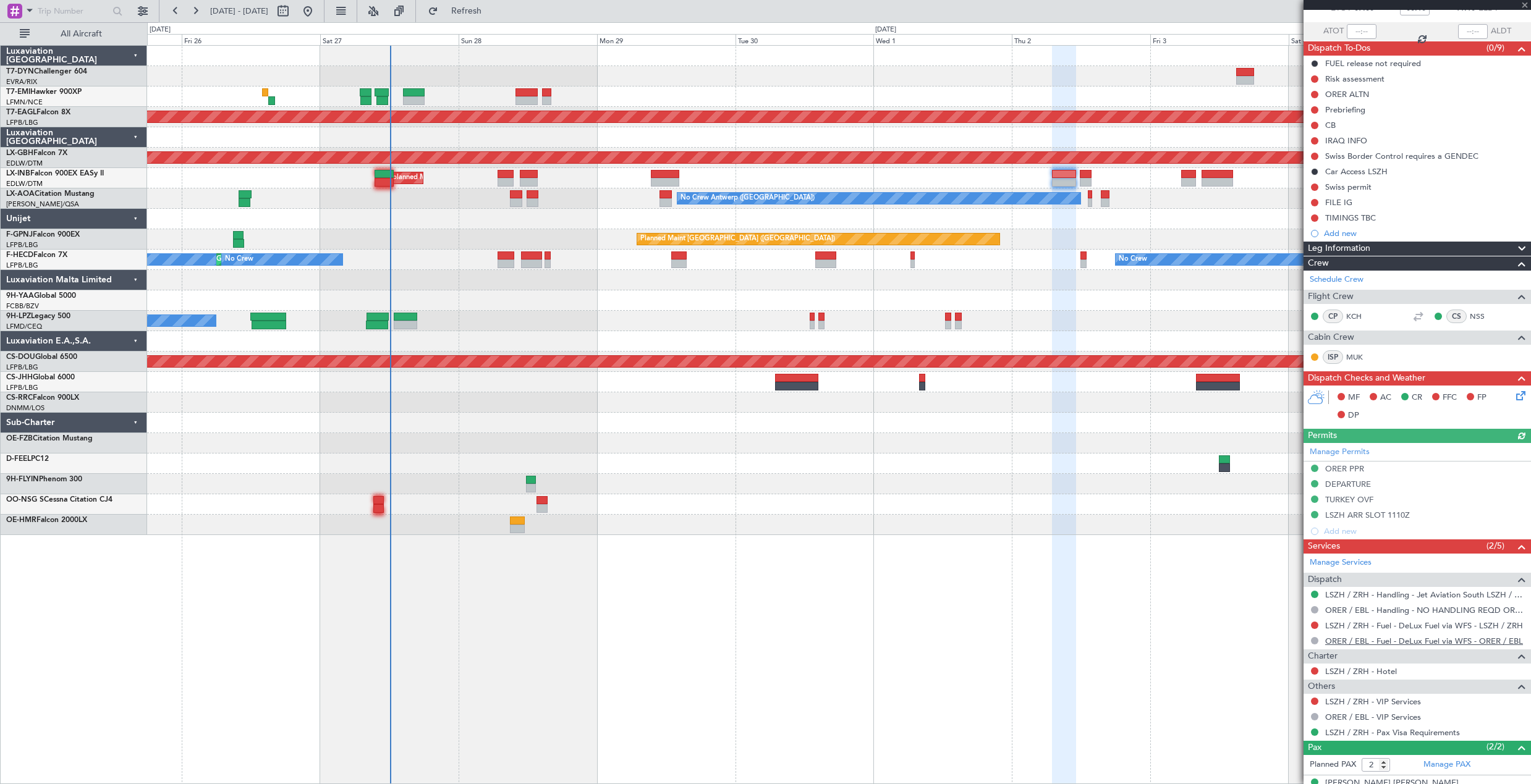
scroll to position [126, 0]
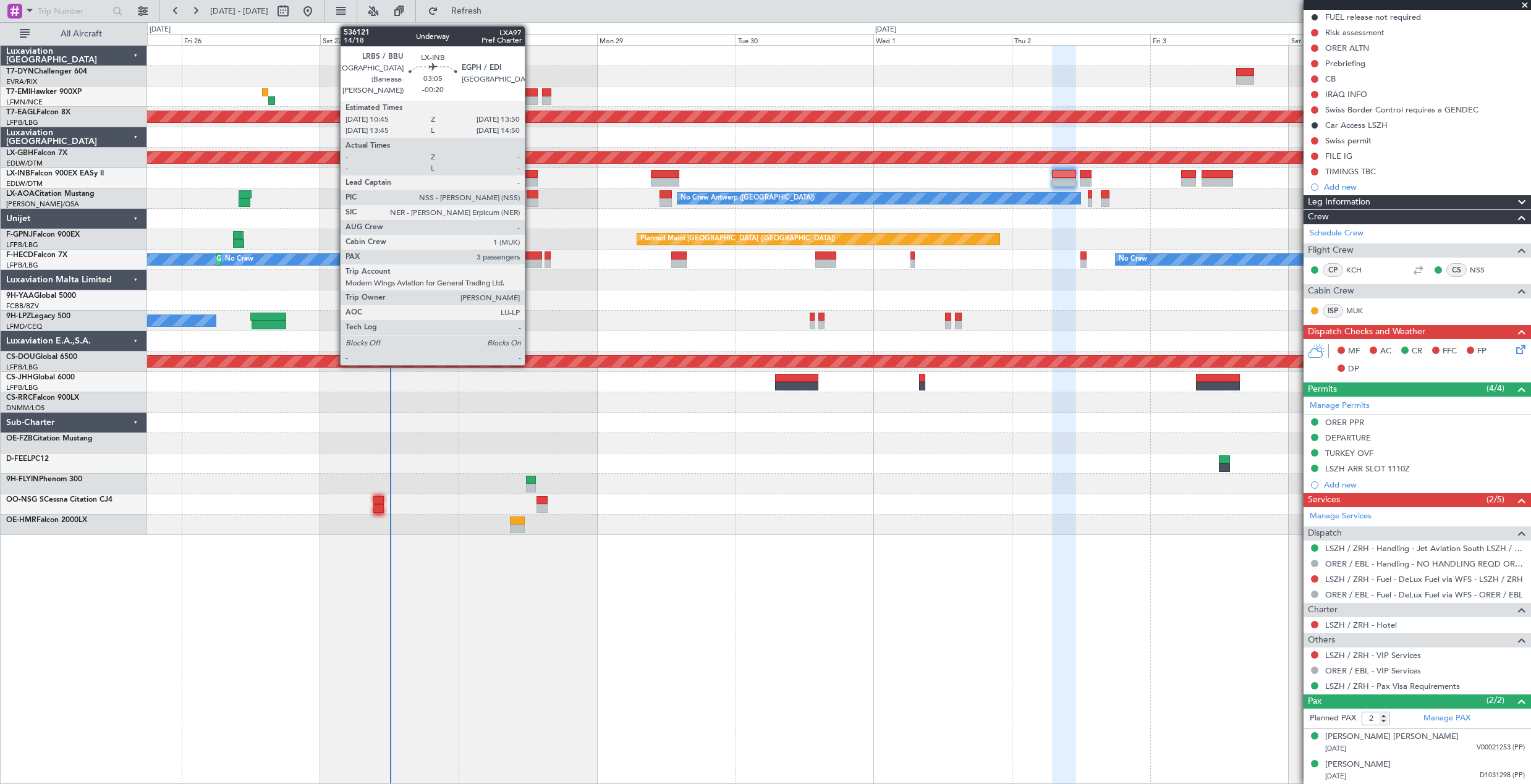
click at [530, 178] on div at bounding box center [528, 182] width 18 height 9
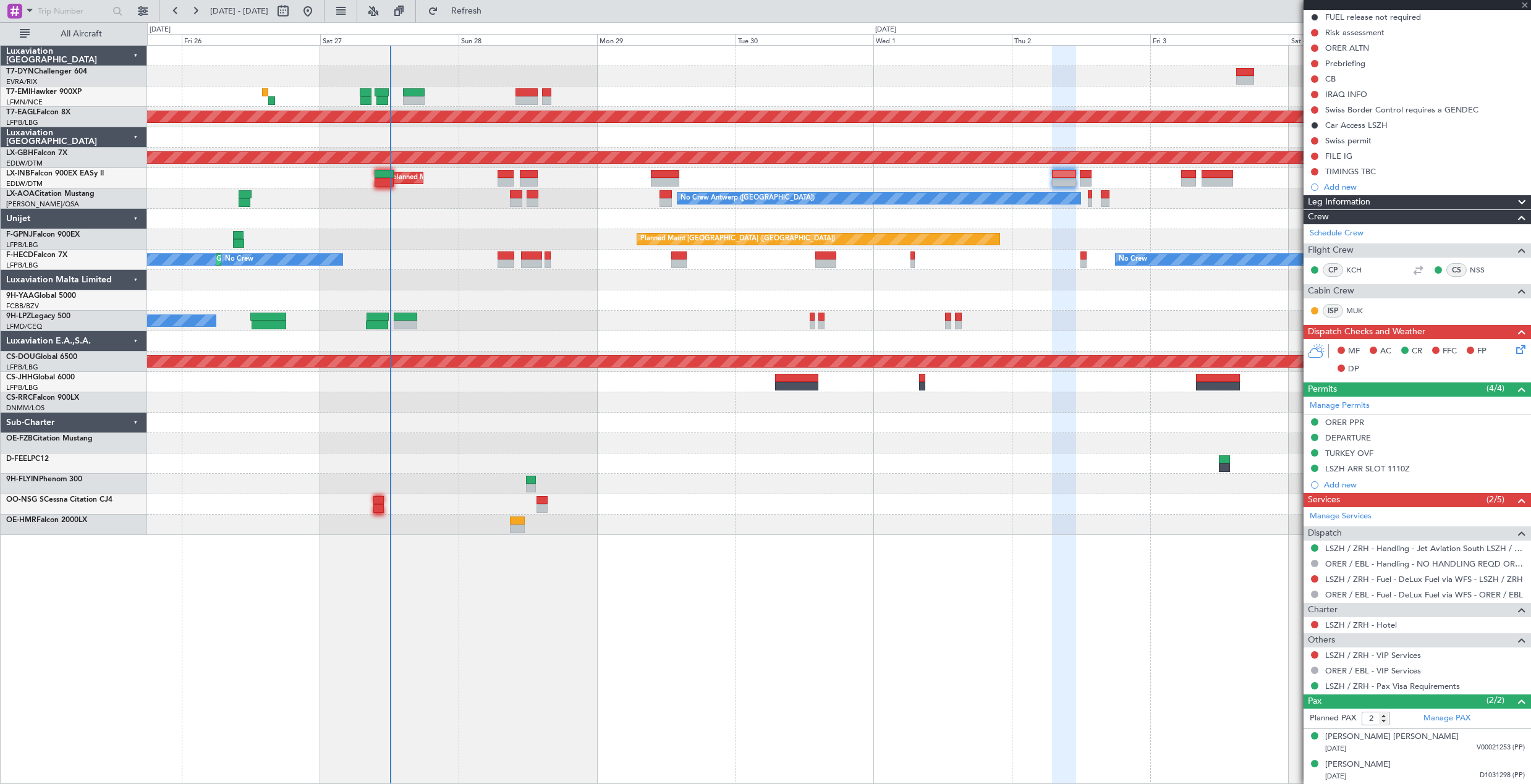
type input "-00:20"
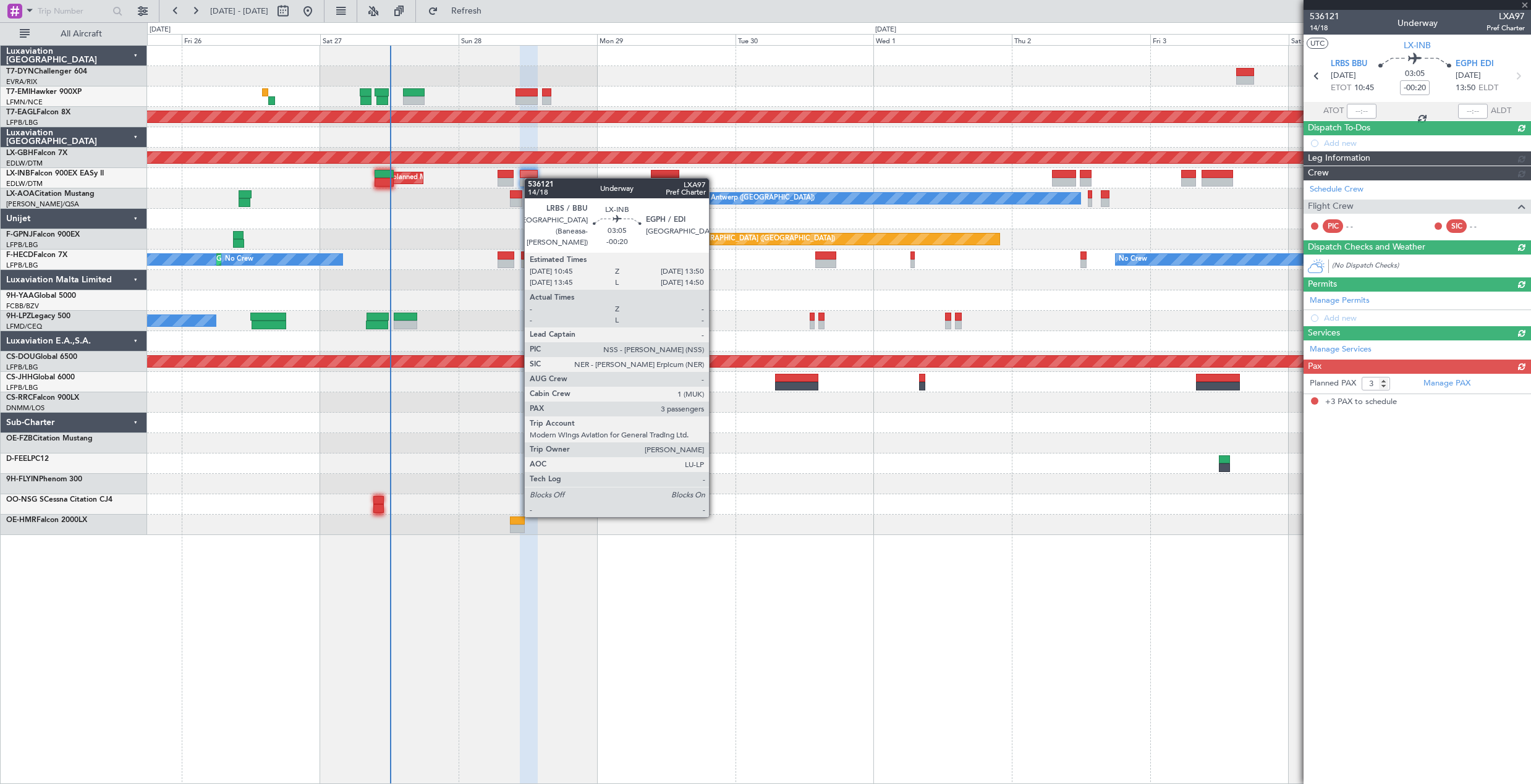
scroll to position [0, 0]
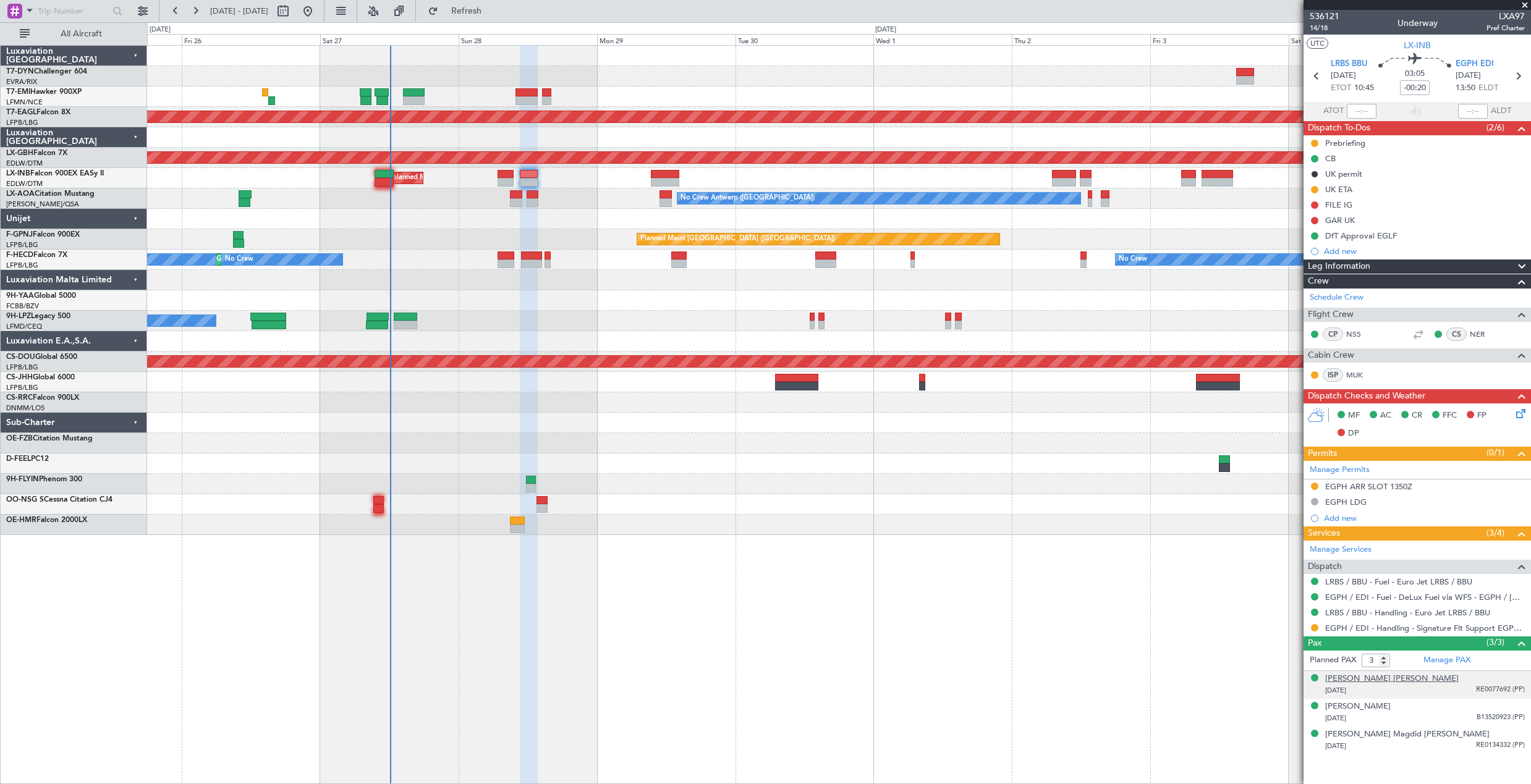
click at [1335, 675] on div "Barze Ziyad Abdulkader Abdulkader" at bounding box center [1391, 679] width 133 height 12
click at [1363, 682] on div "Barze Ziyad Abdulkader Abdulkader" at bounding box center [1391, 679] width 133 height 12
click at [496, 19] on button "Refresh" at bounding box center [459, 11] width 74 height 20
click at [1336, 681] on div "Barze Ziyad Abdulkader Abdulkader" at bounding box center [1391, 679] width 133 height 12
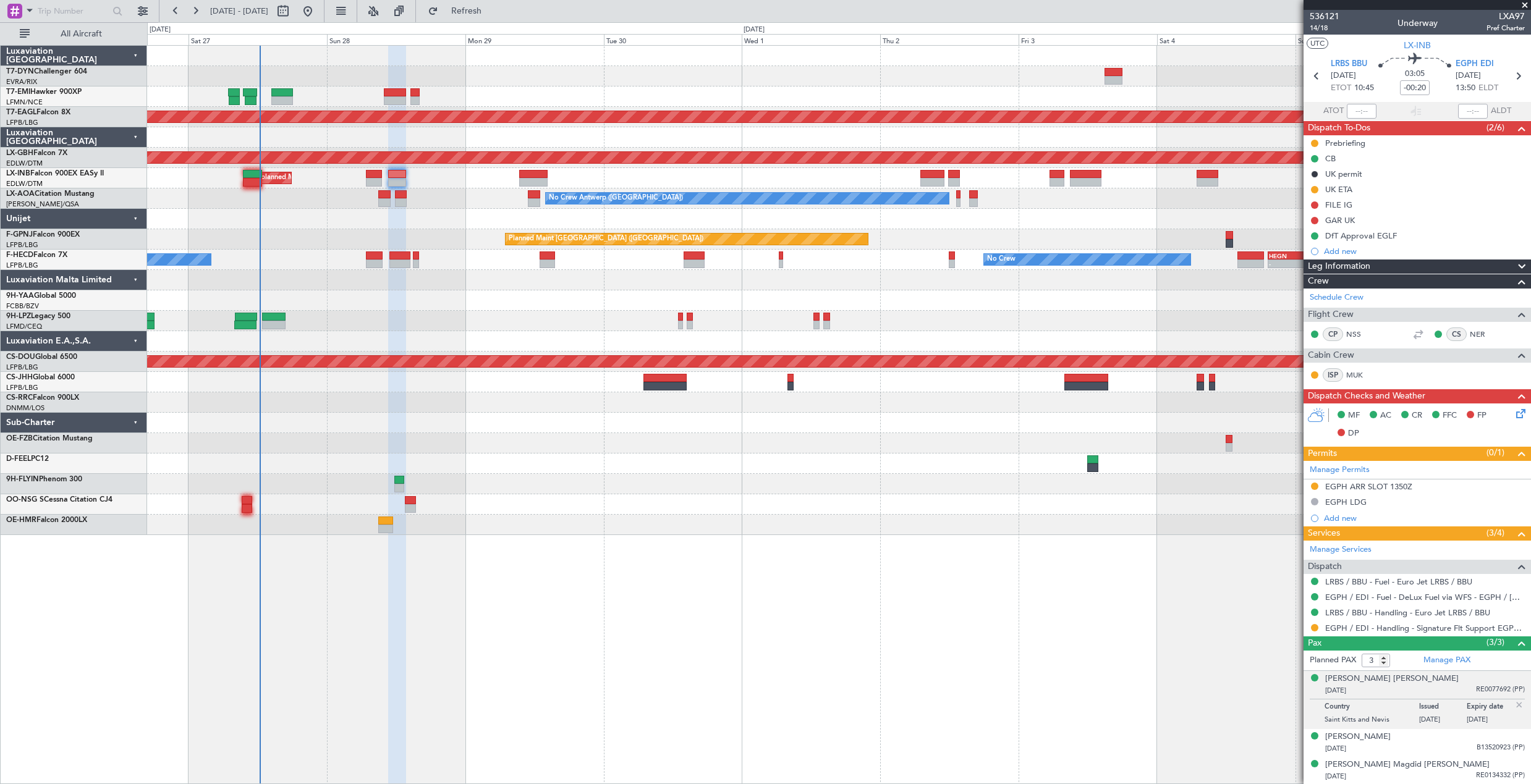
click at [910, 143] on div at bounding box center [839, 138] width 1383 height 20
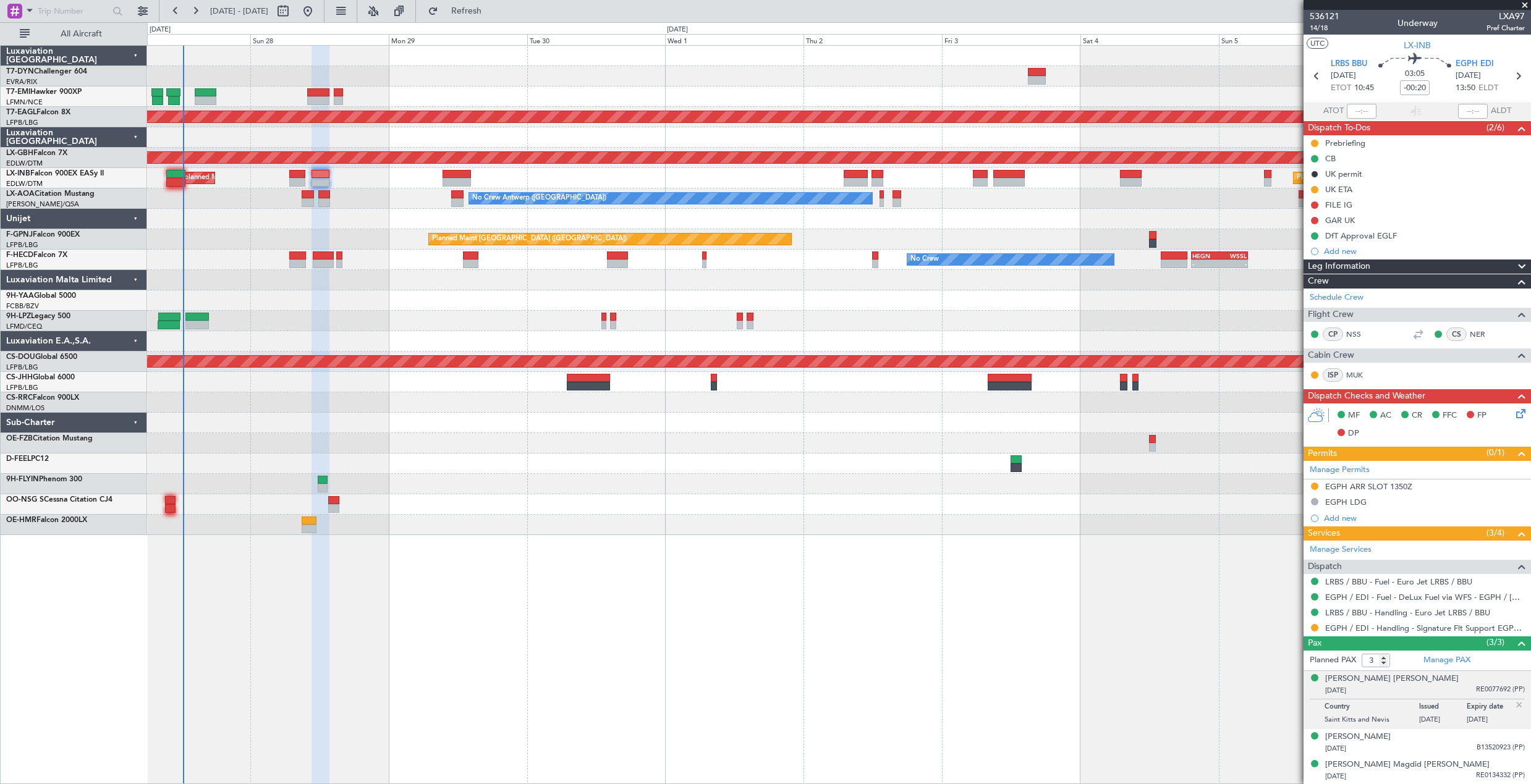
click at [1525, 5] on span at bounding box center [1524, 5] width 12 height 11
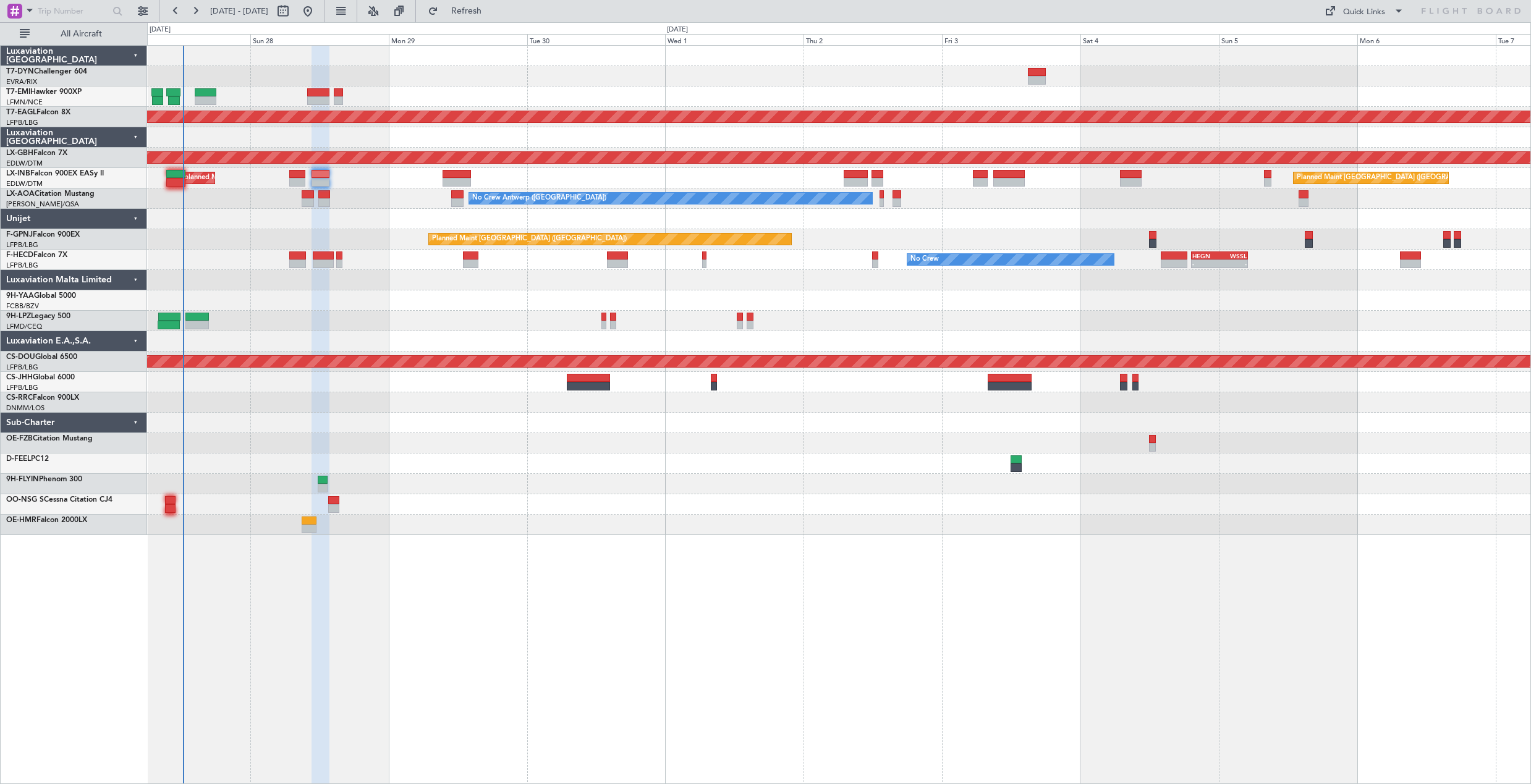
type input "0"
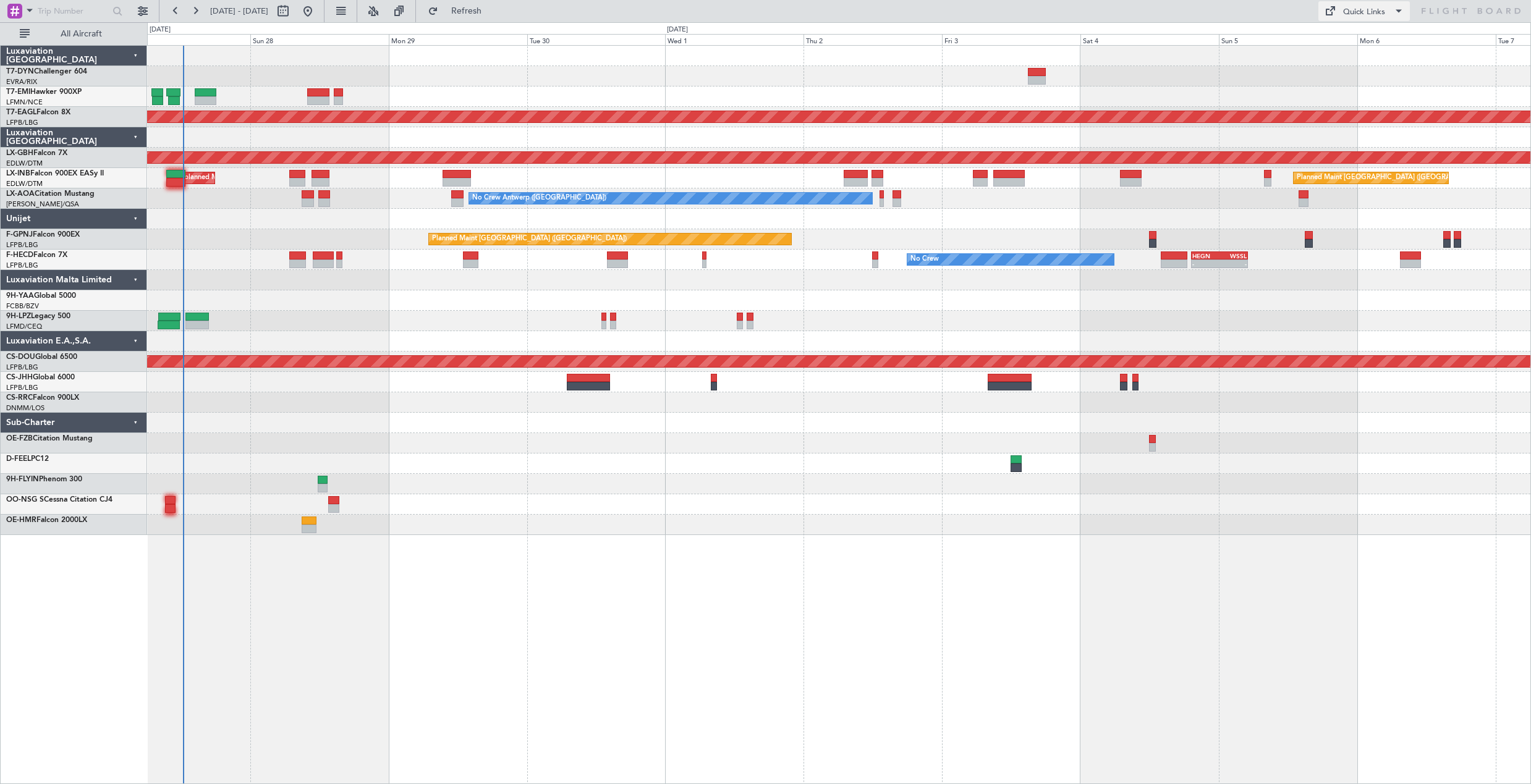
click at [1373, 10] on div "Quick Links" at bounding box center [1364, 12] width 42 height 12
click at [1373, 36] on button "Trip Builder" at bounding box center [1364, 41] width 93 height 30
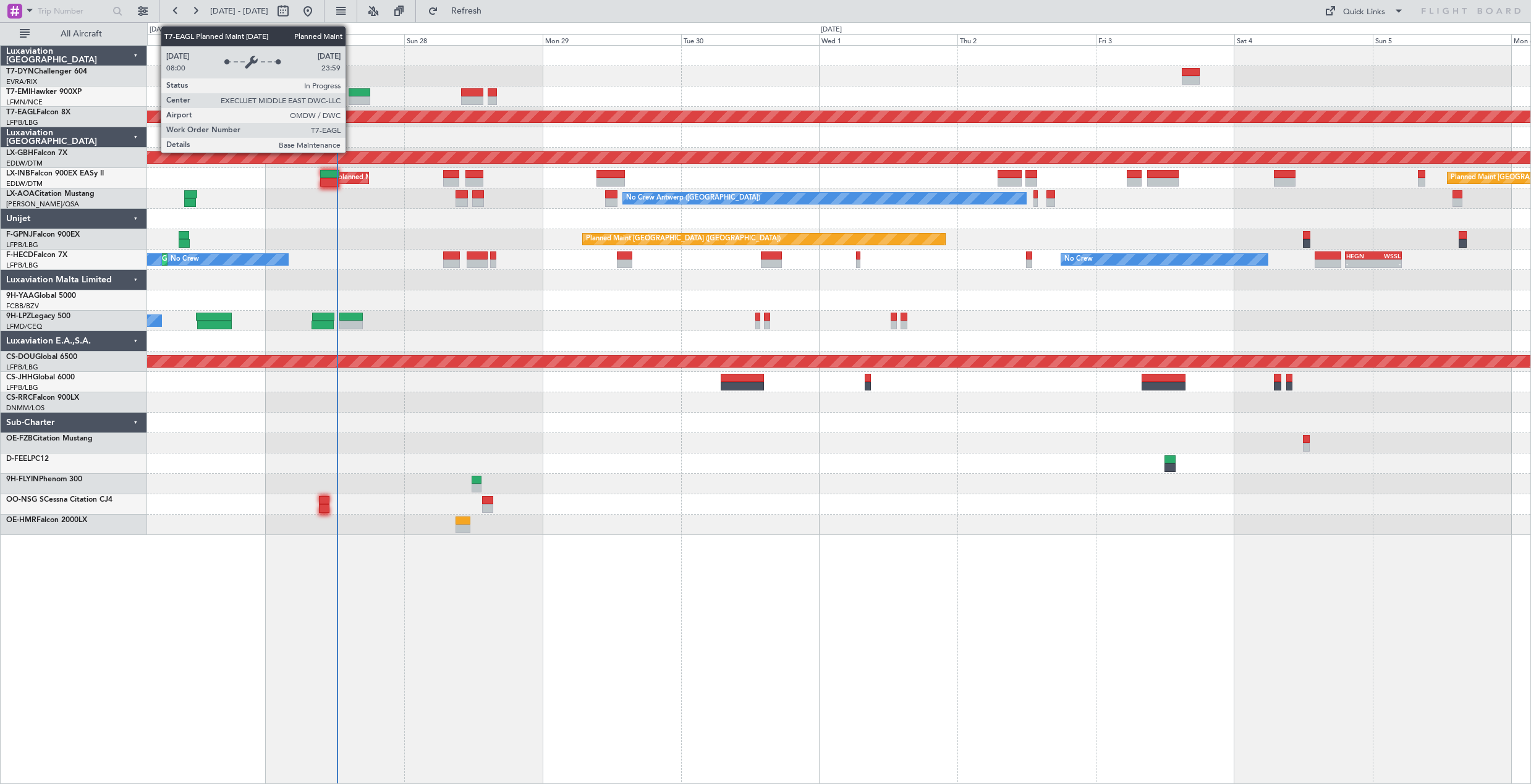
click at [584, 119] on div "Planned Maint Dubai (Al Maktoum Intl)" at bounding box center [1404, 117] width 3015 height 11
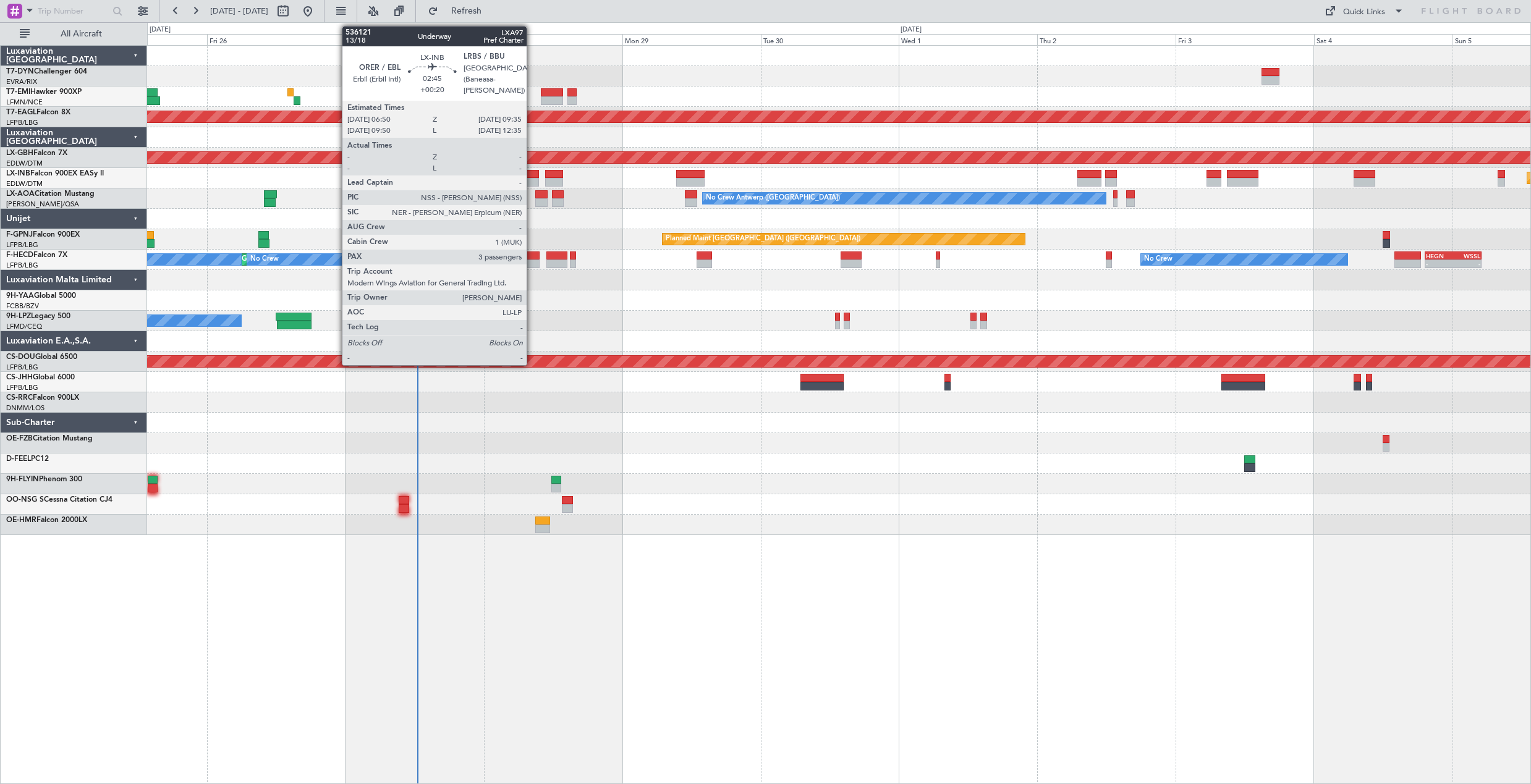
click at [532, 172] on div at bounding box center [530, 174] width 16 height 9
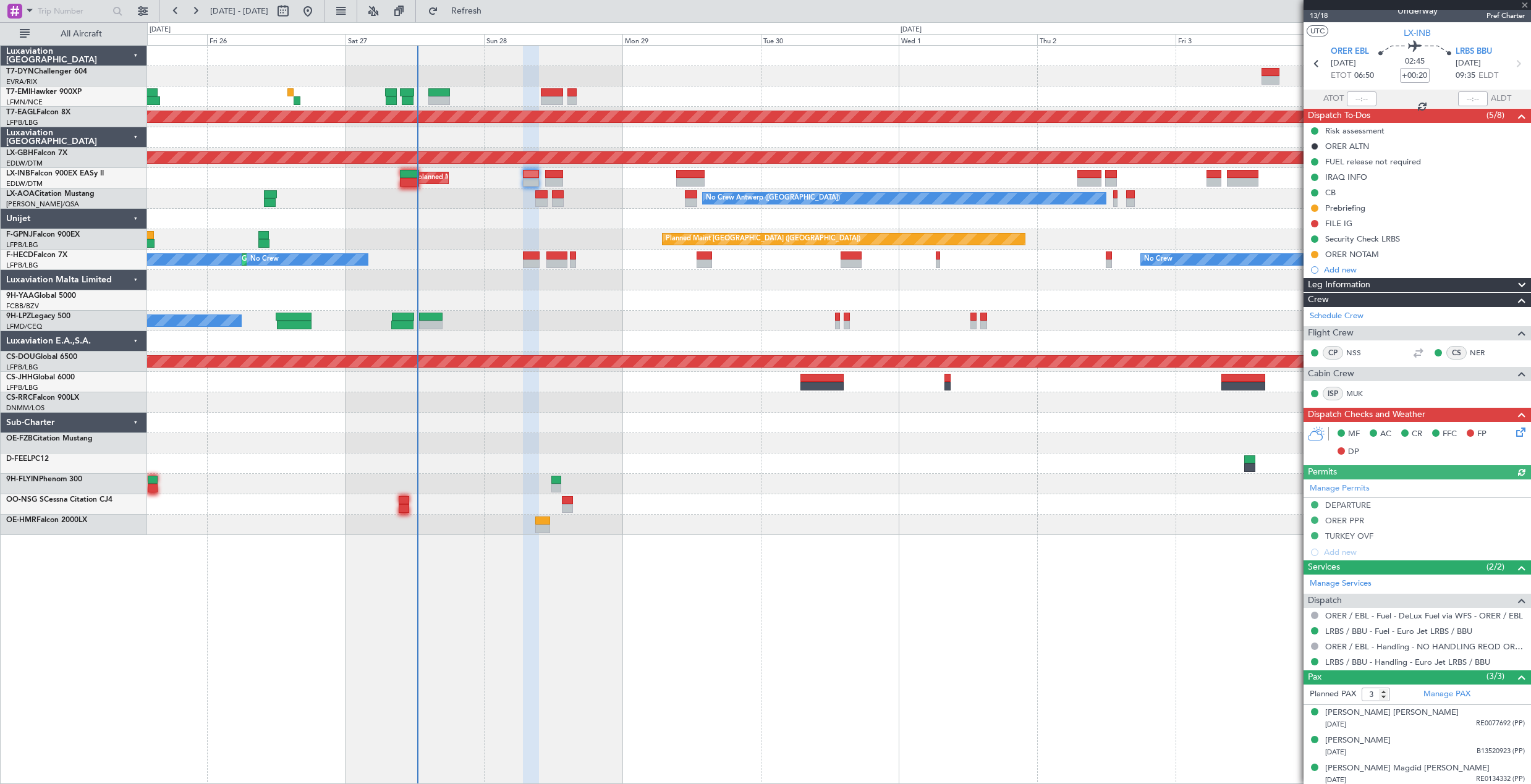
scroll to position [16, 0]
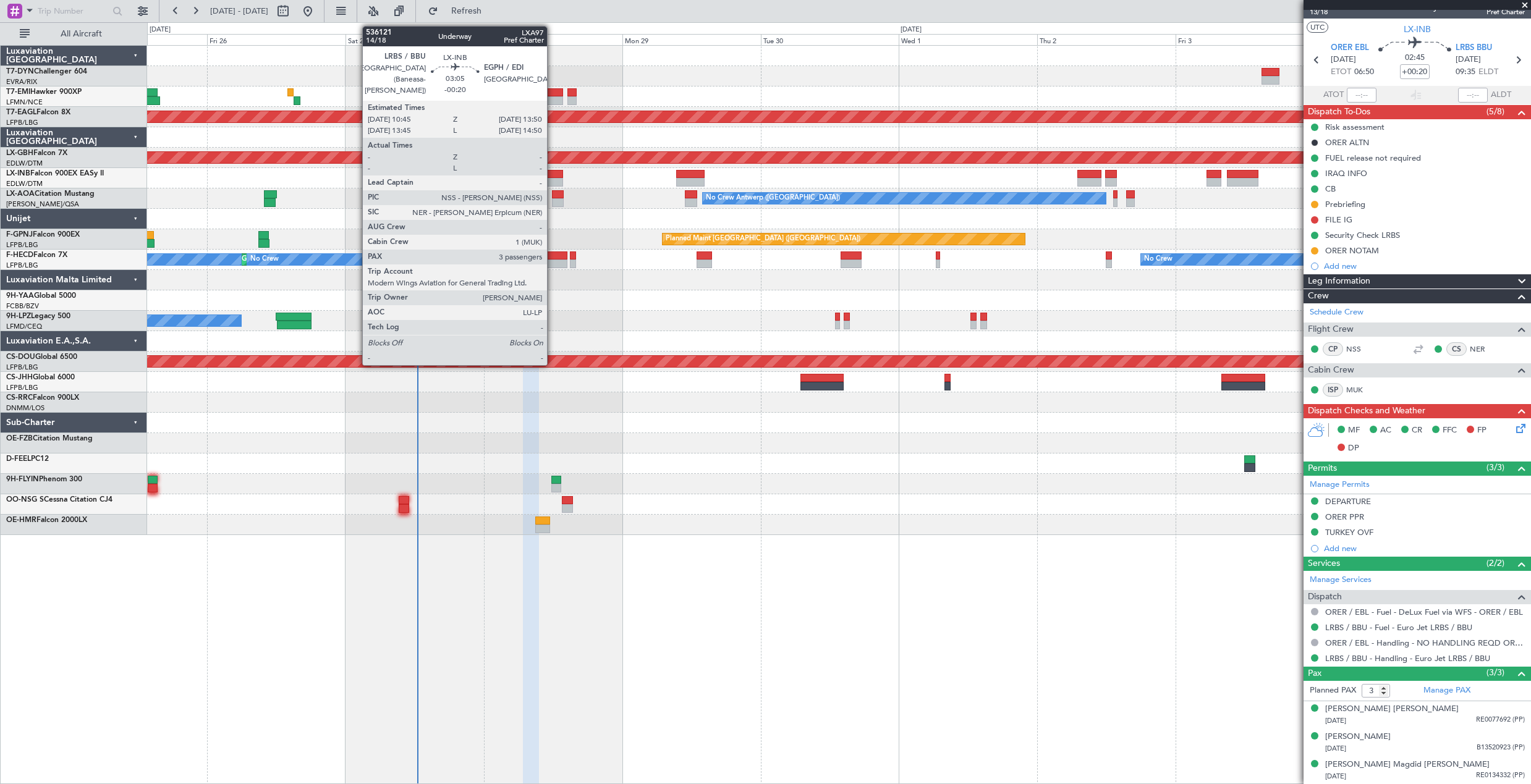
click at [552, 173] on div at bounding box center [554, 174] width 18 height 9
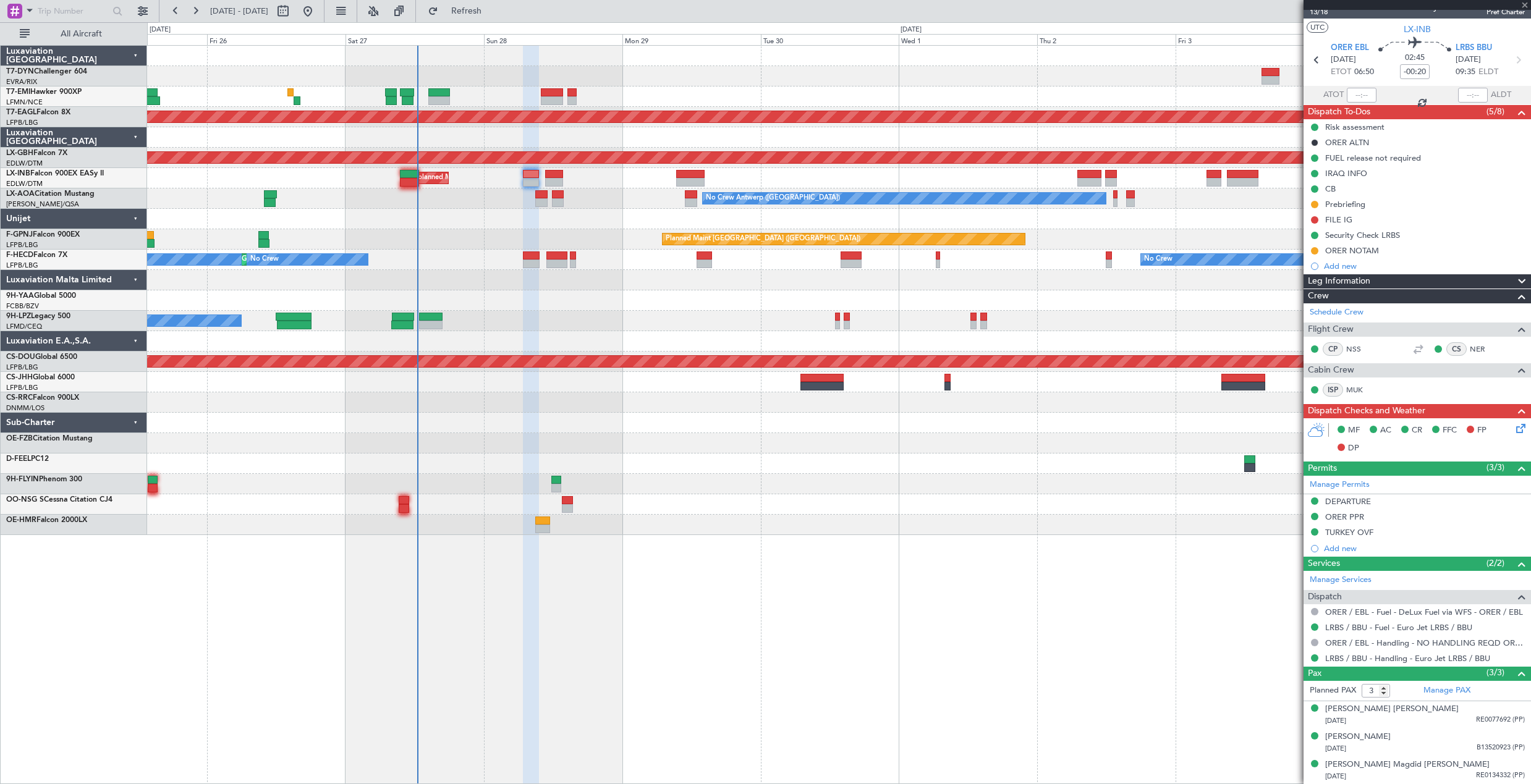
scroll to position [0, 0]
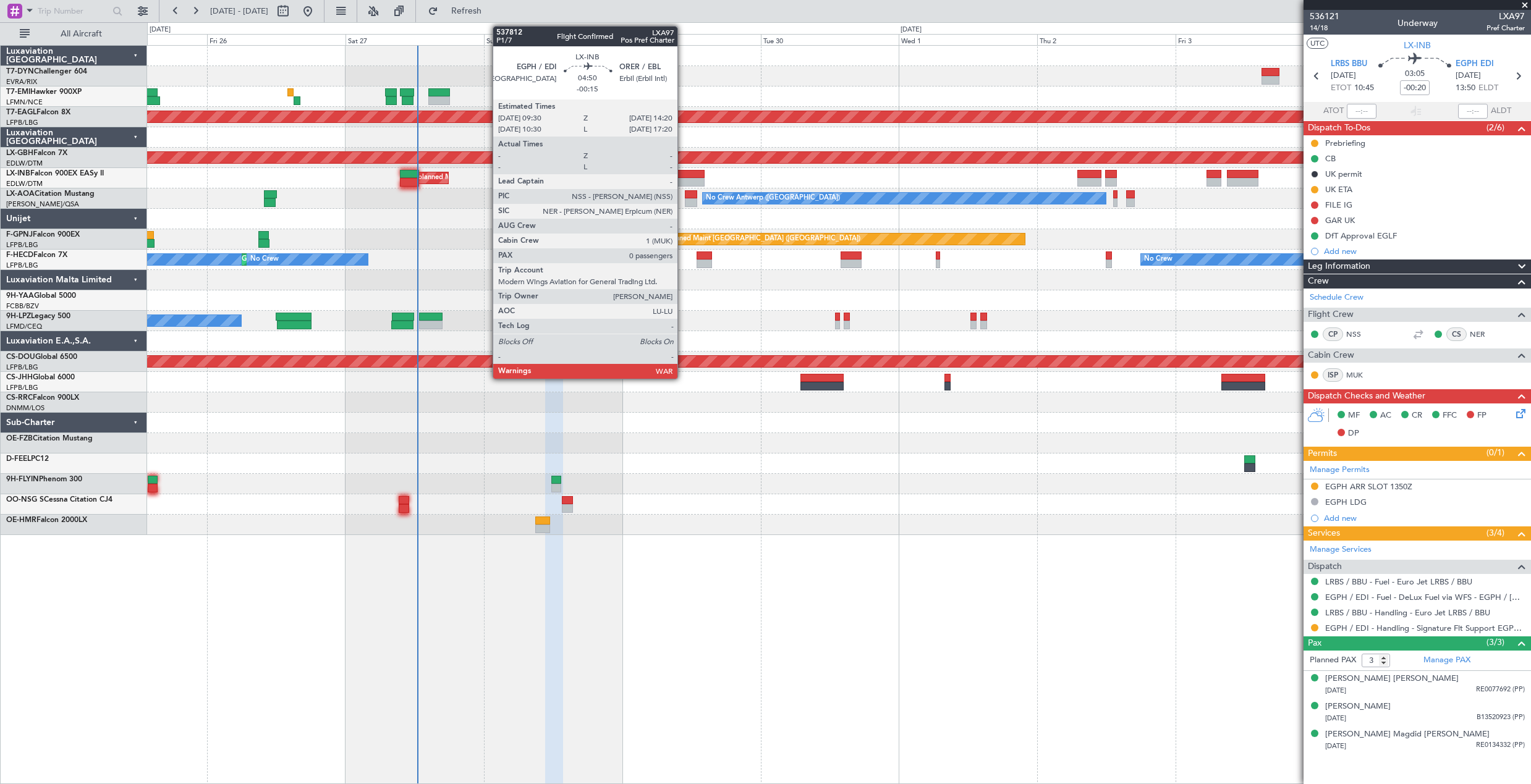
click at [683, 173] on div at bounding box center [690, 174] width 28 height 9
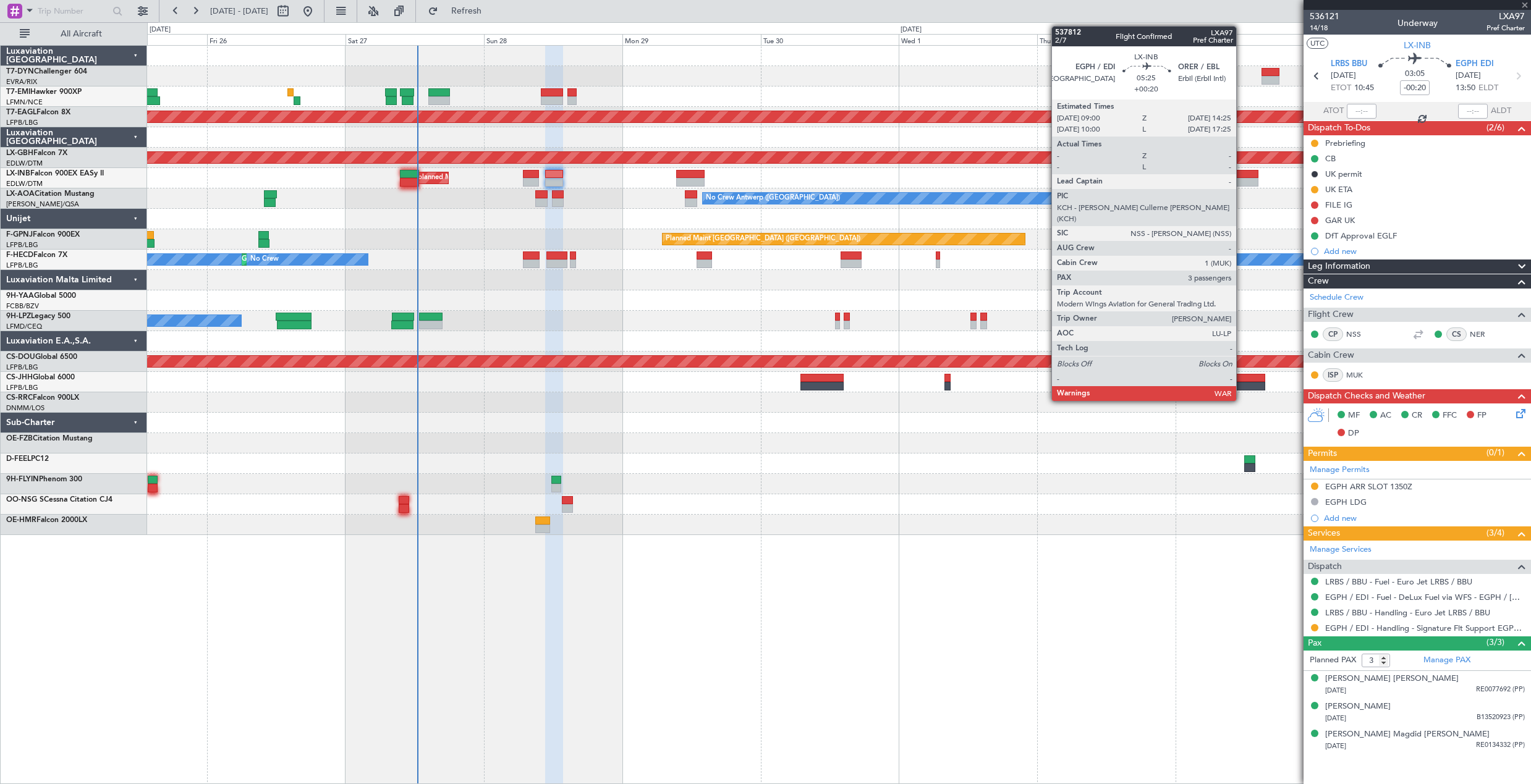
type input "-00:15"
type input "0"
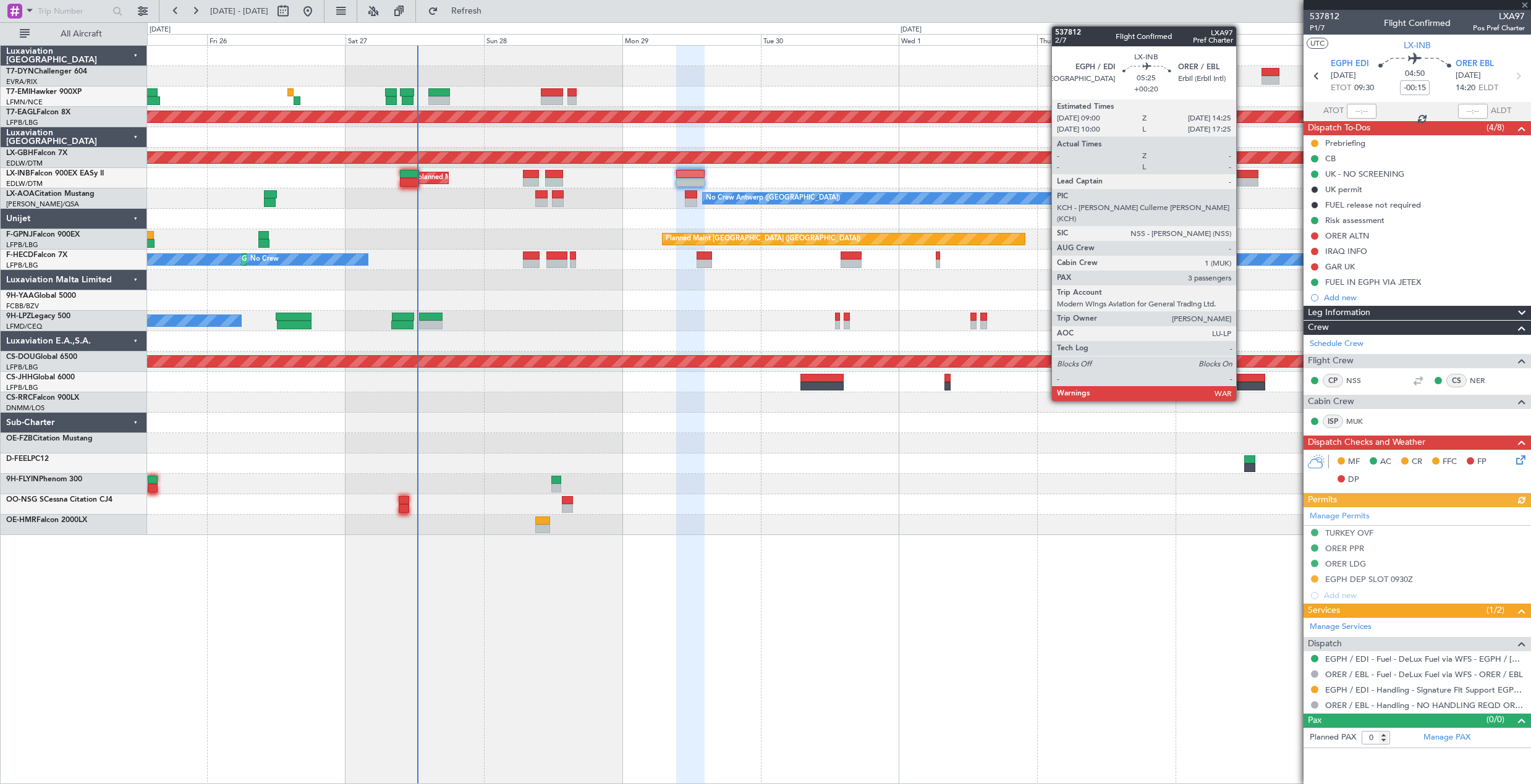
click at [1242, 181] on div at bounding box center [1242, 182] width 31 height 9
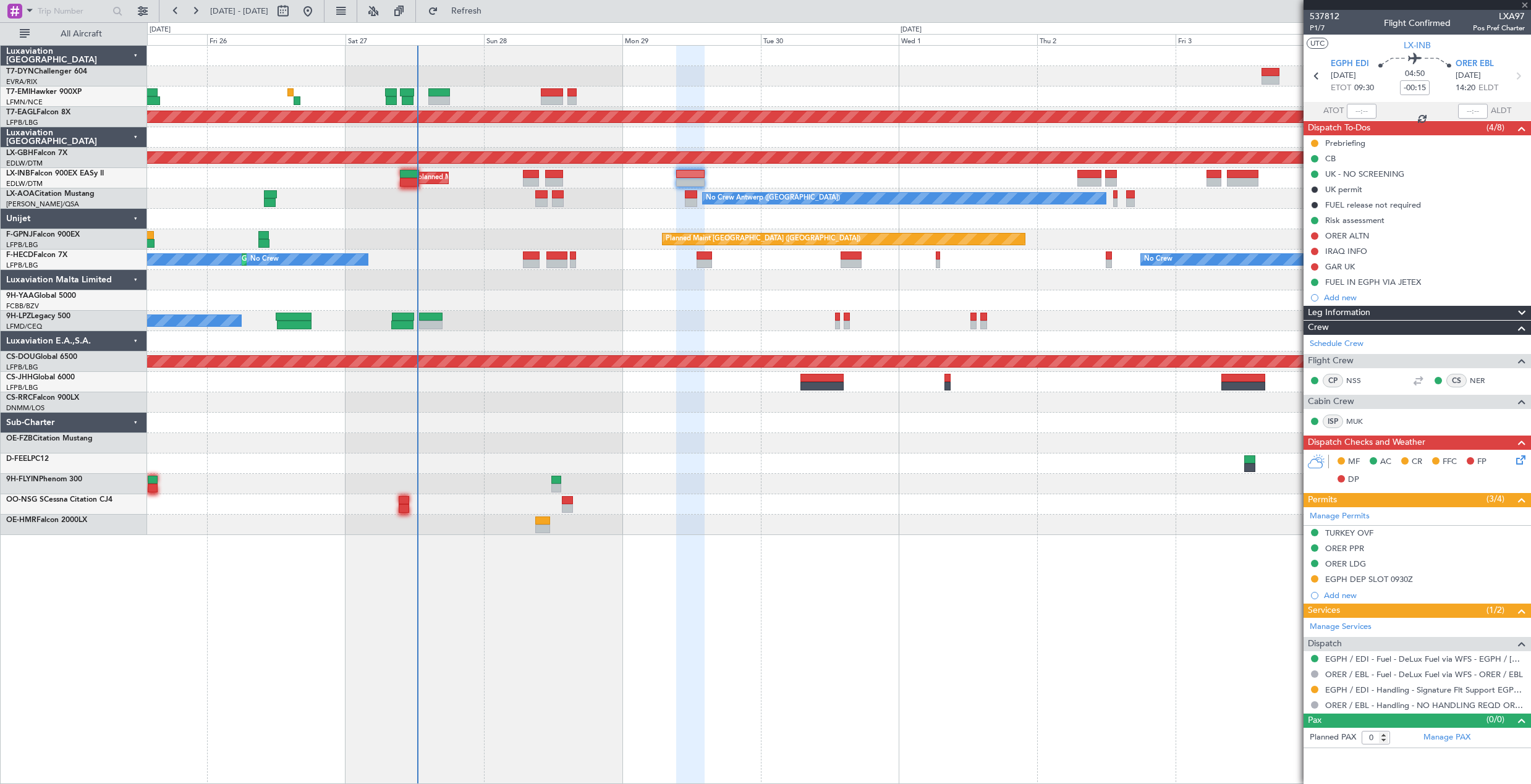
type input "+00:20"
type input "3"
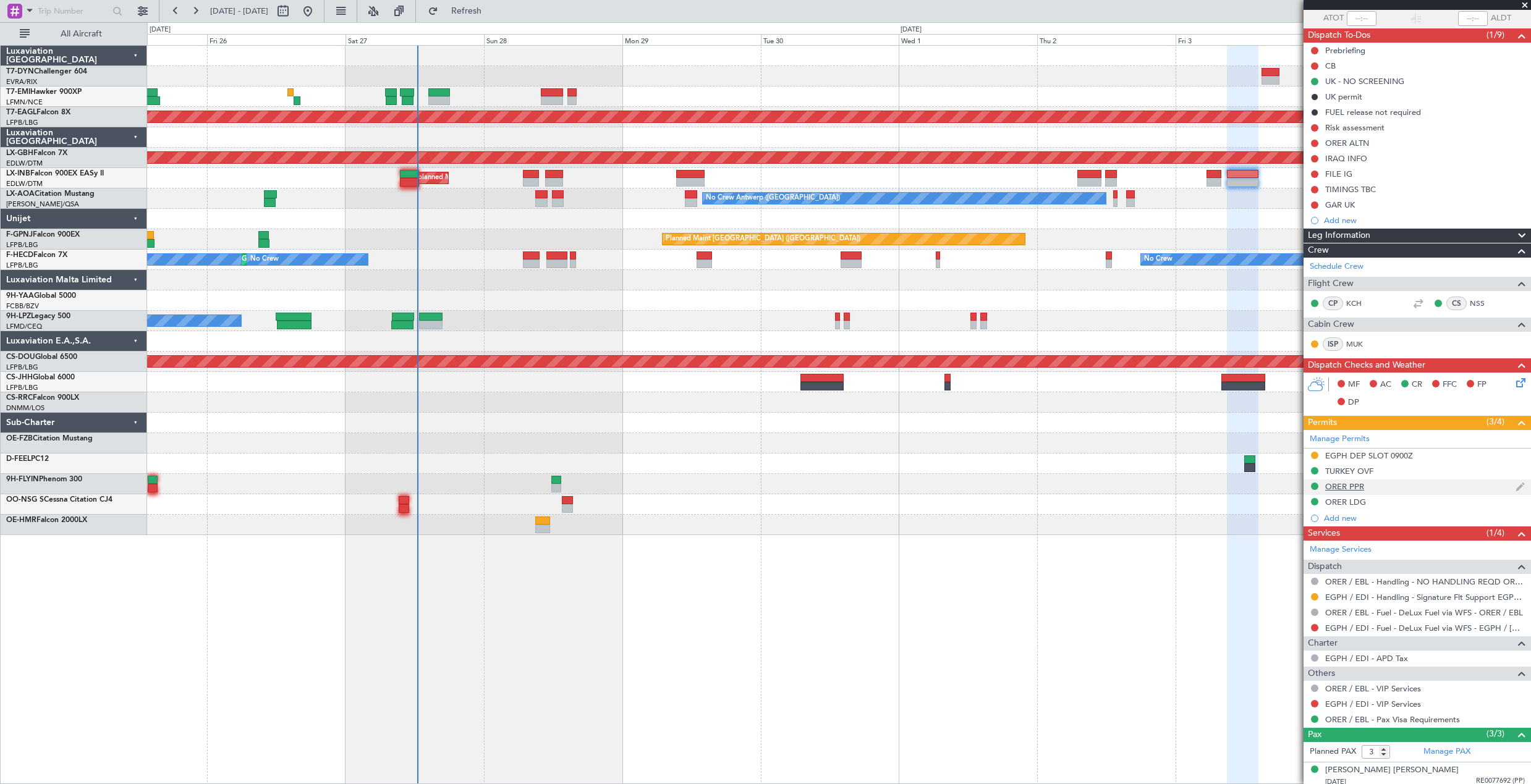
scroll to position [154, 0]
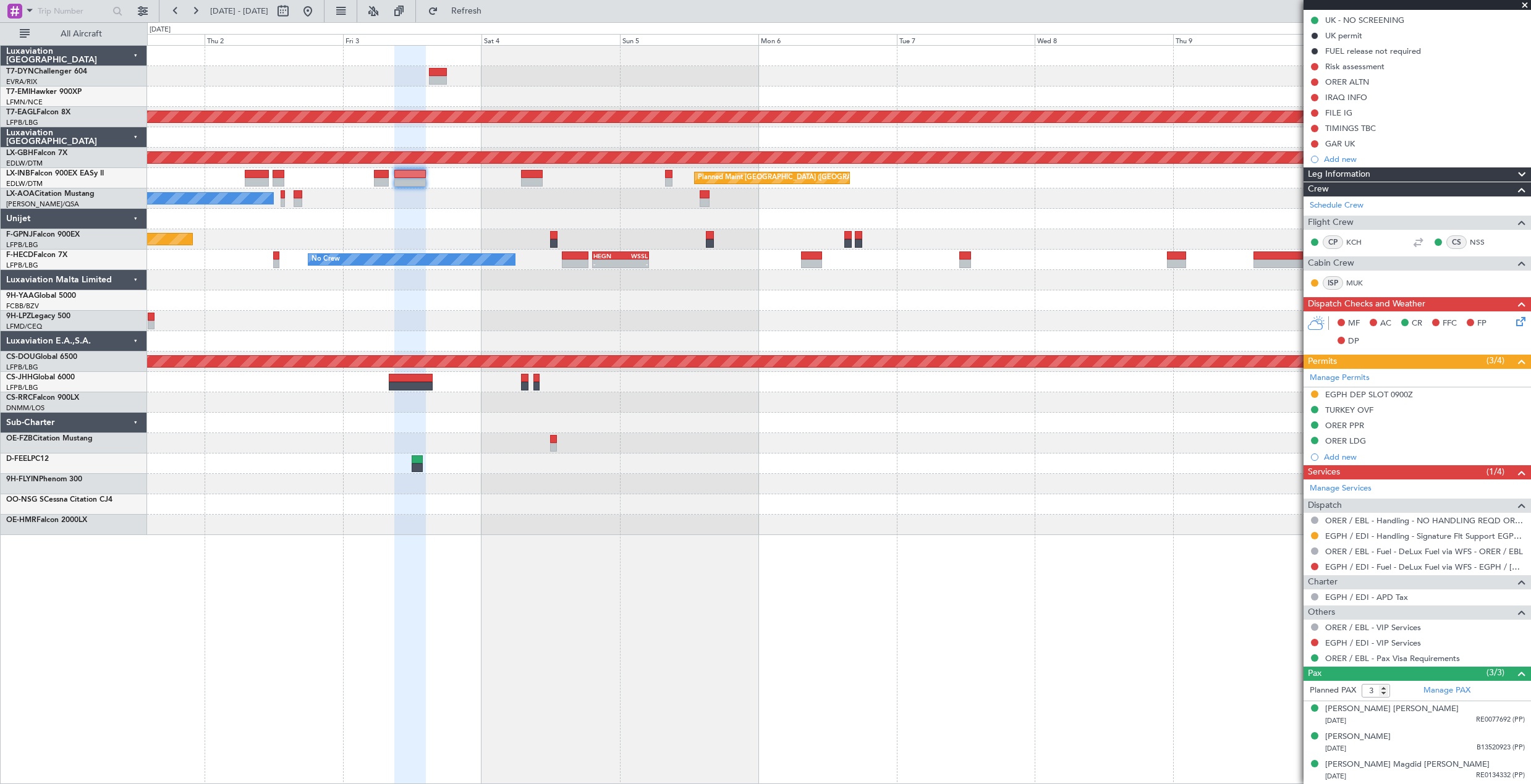
click at [193, 292] on div "Planned Maint Dubai (Al Maktoum Intl) Planned Maint Nurnberg Planned Maint Lond…" at bounding box center [839, 291] width 1383 height 490
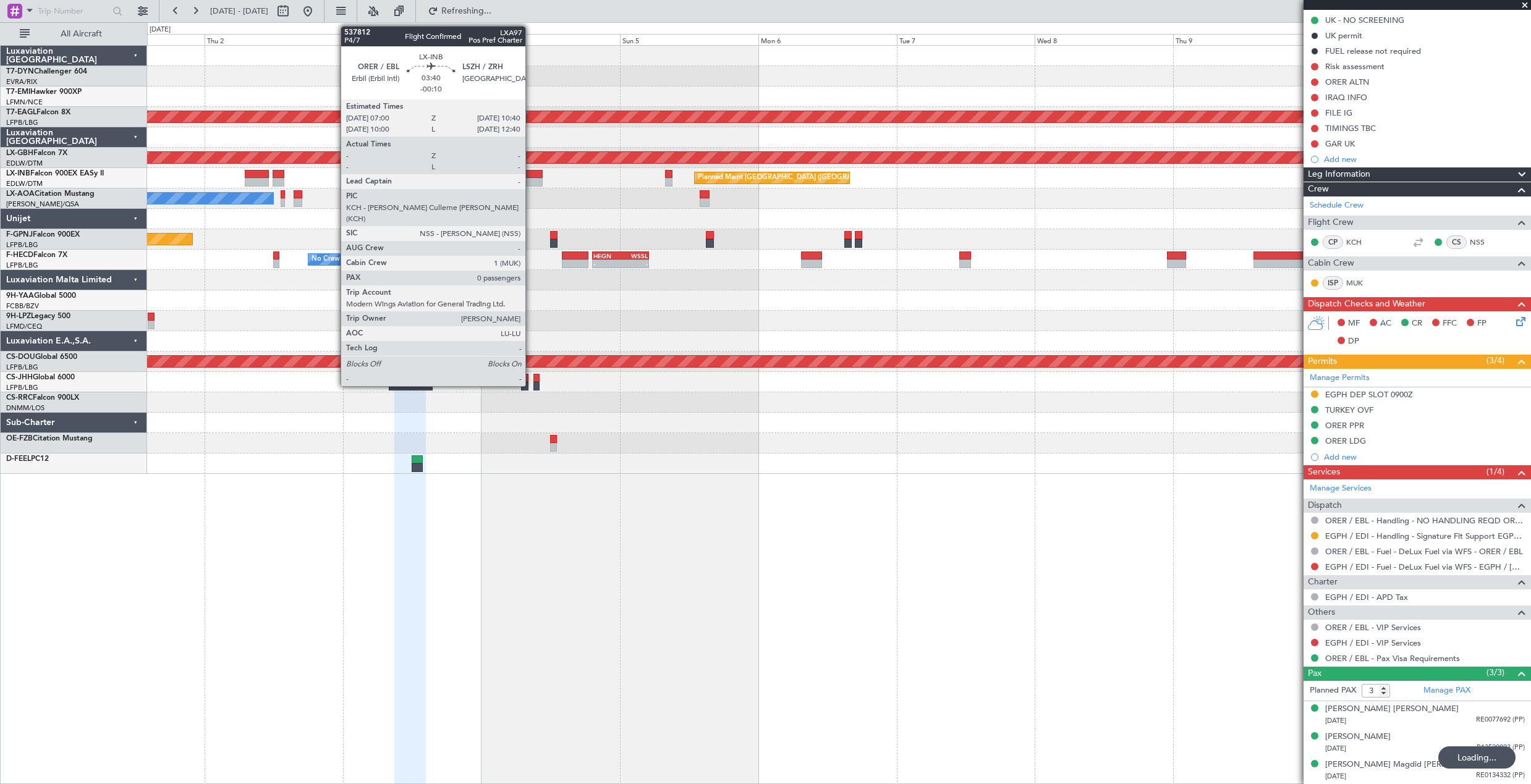
click at [533, 178] on div at bounding box center [532, 182] width 22 height 9
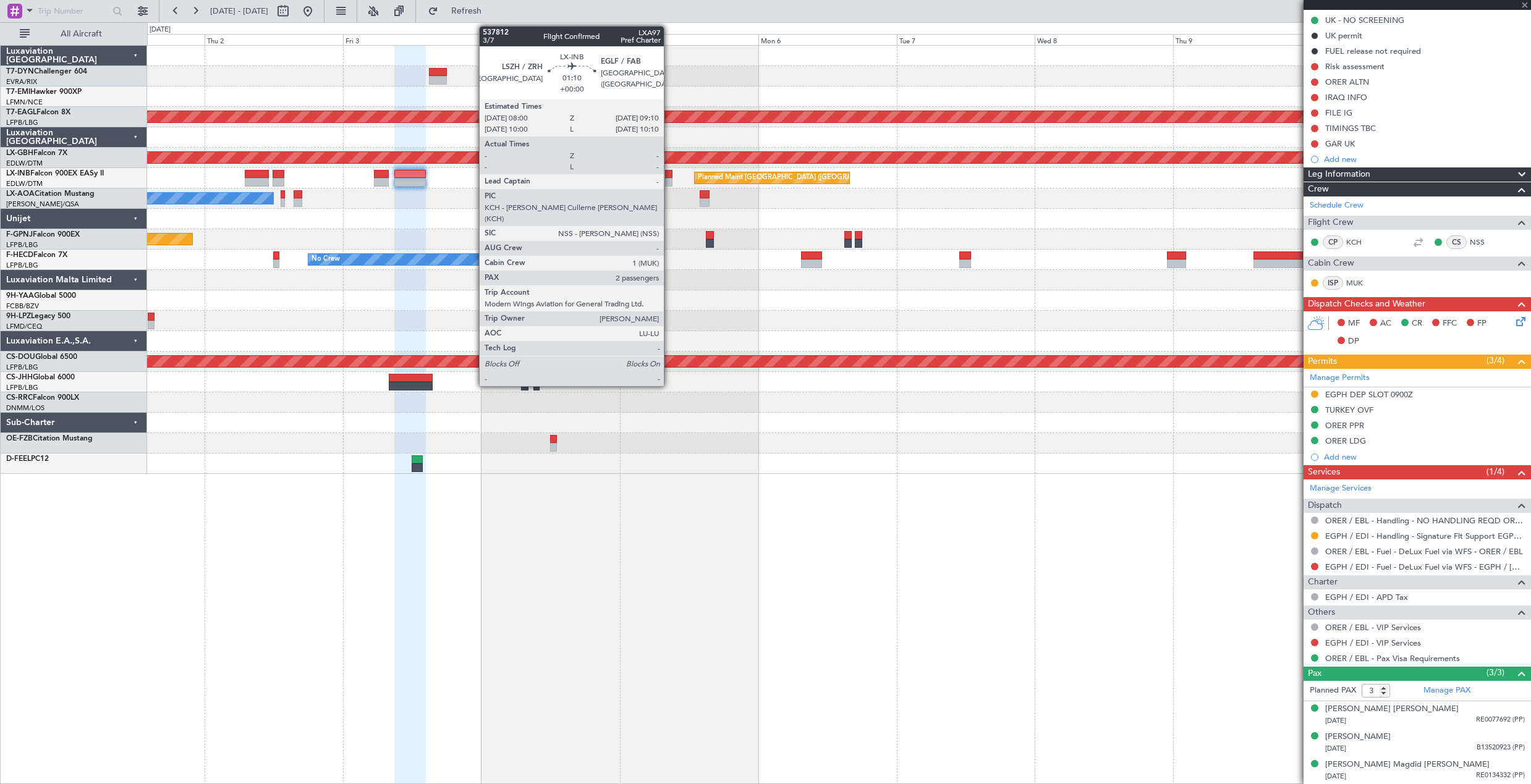
type input "-00:10"
type input "0"
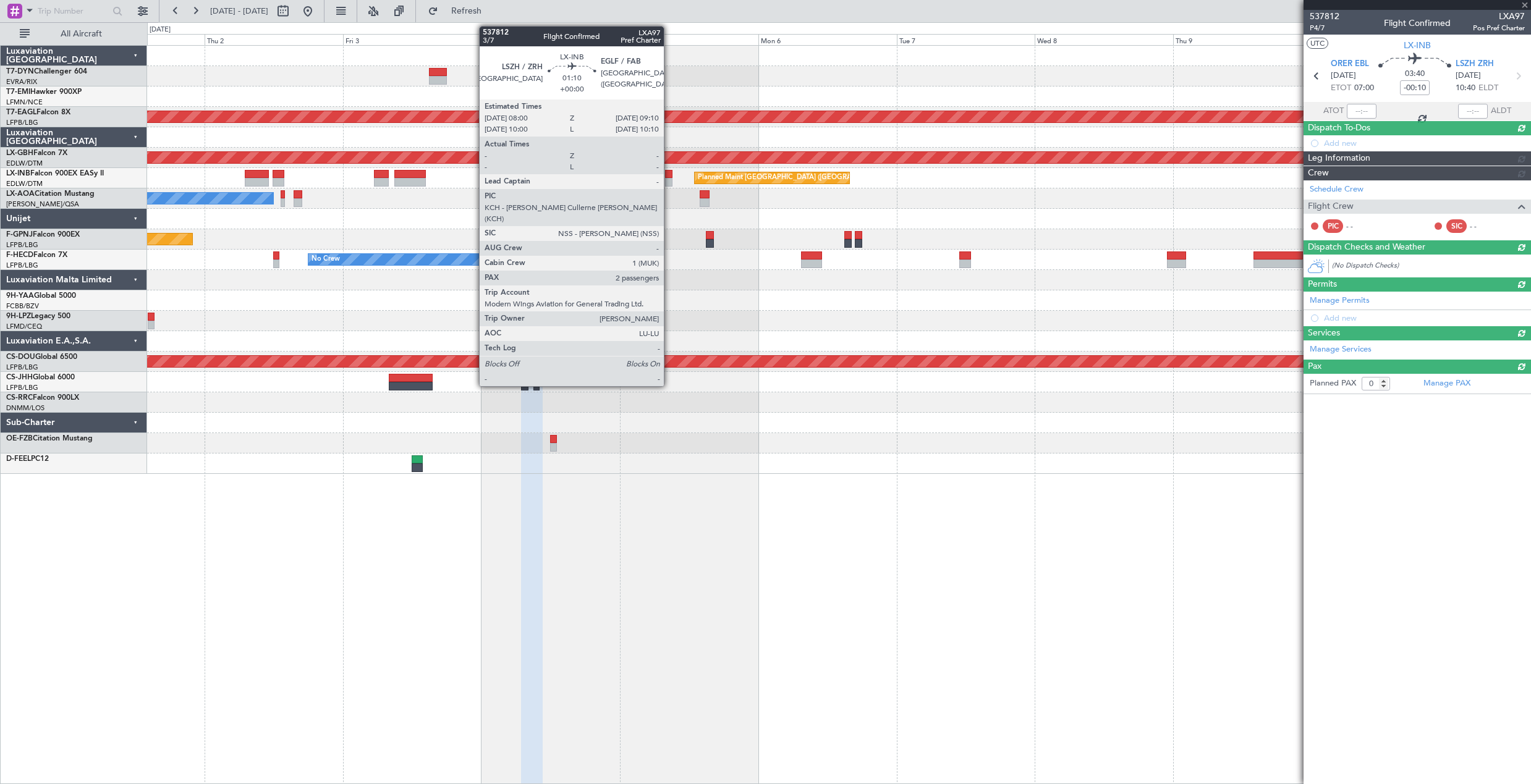
scroll to position [0, 0]
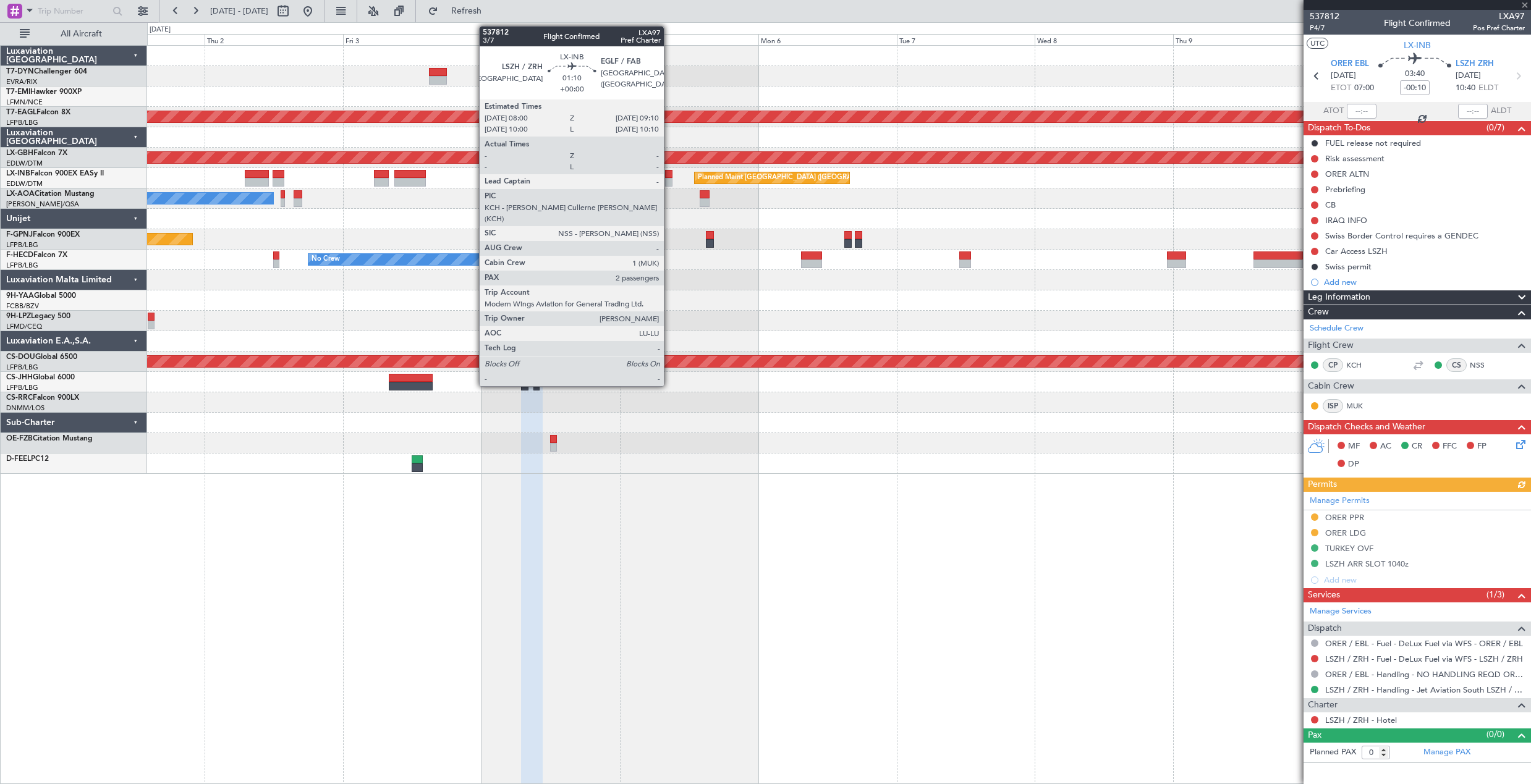
click at [669, 177] on div at bounding box center [667, 174] width 7 height 9
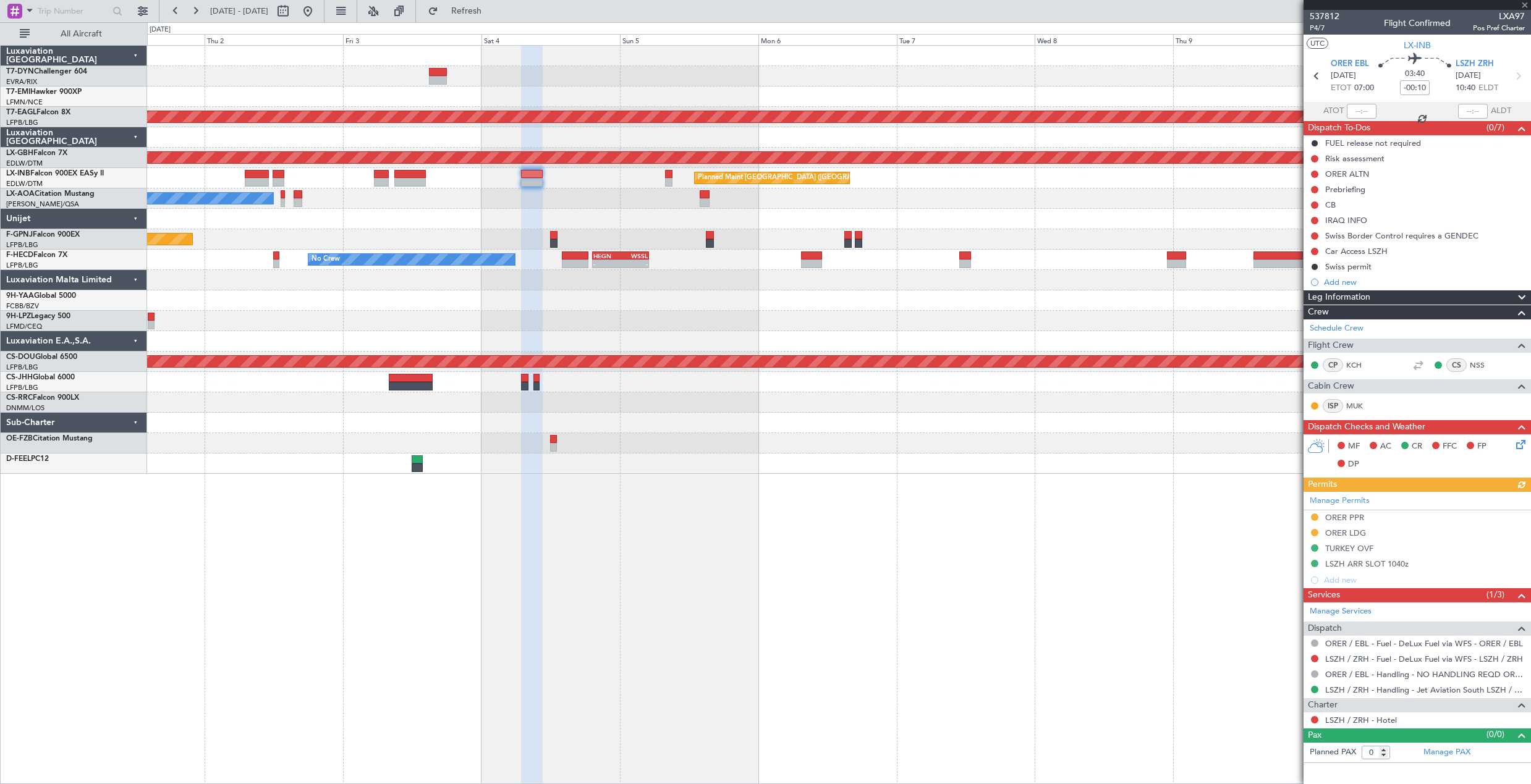
type input "2"
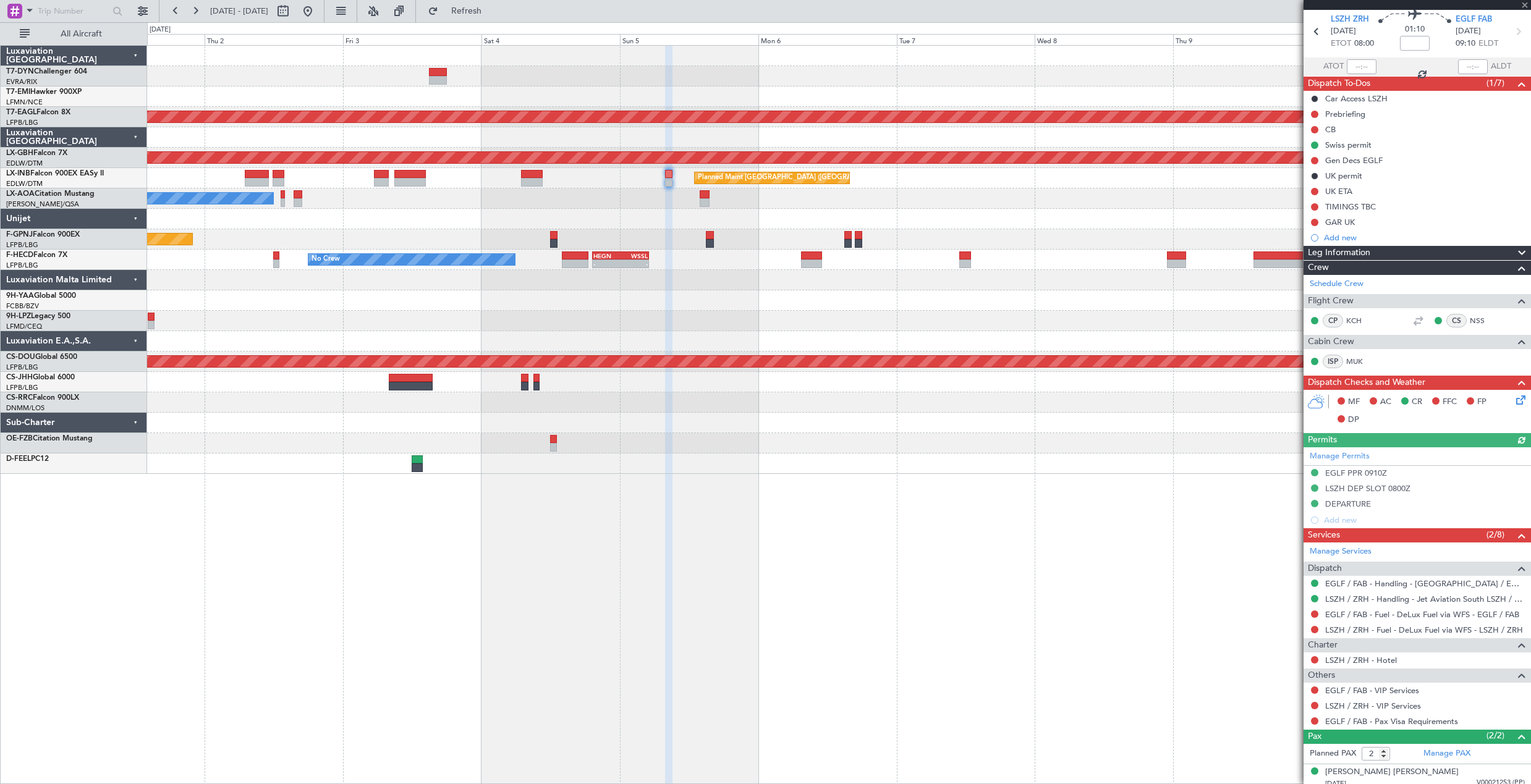
scroll to position [79, 0]
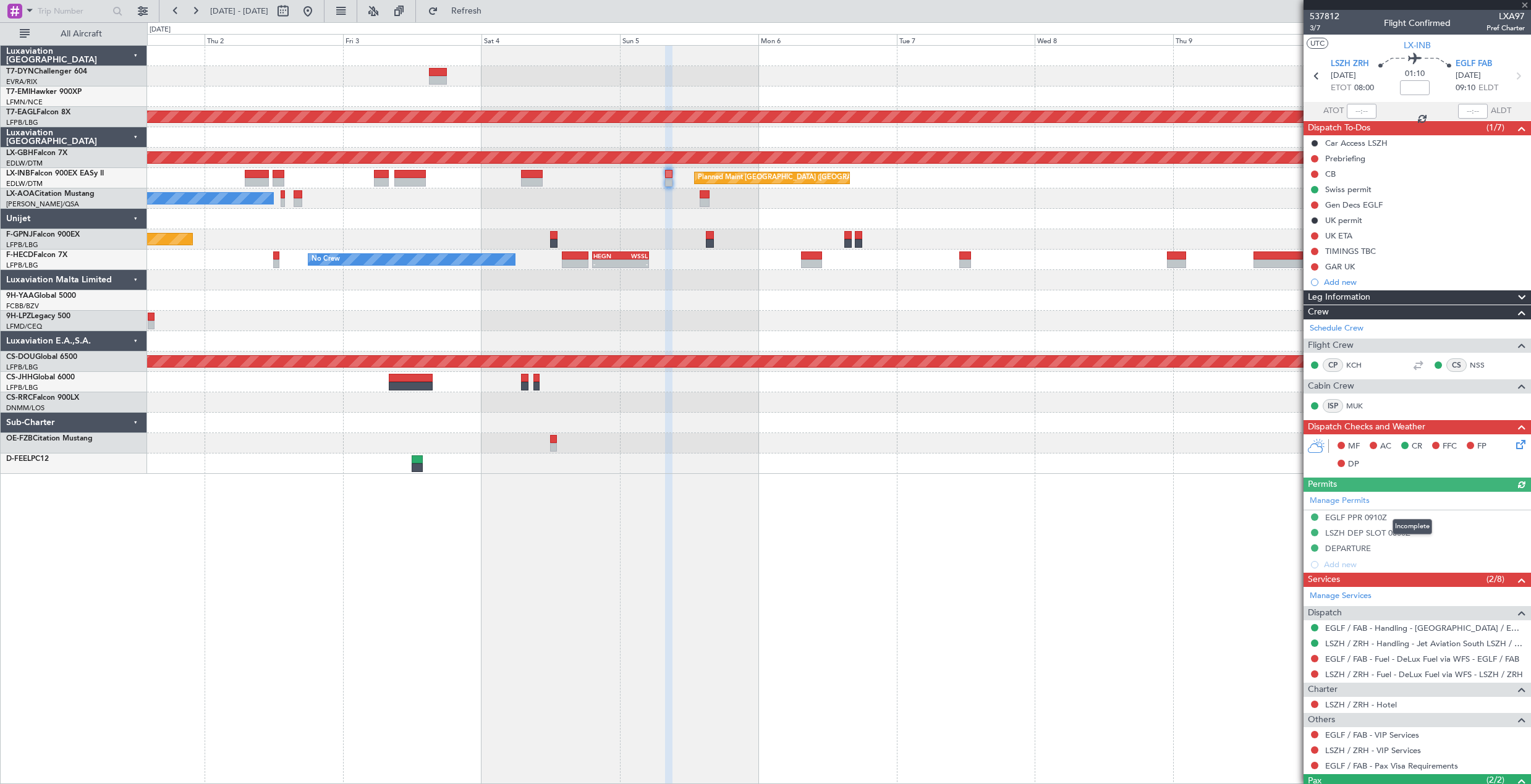
scroll to position [79, 0]
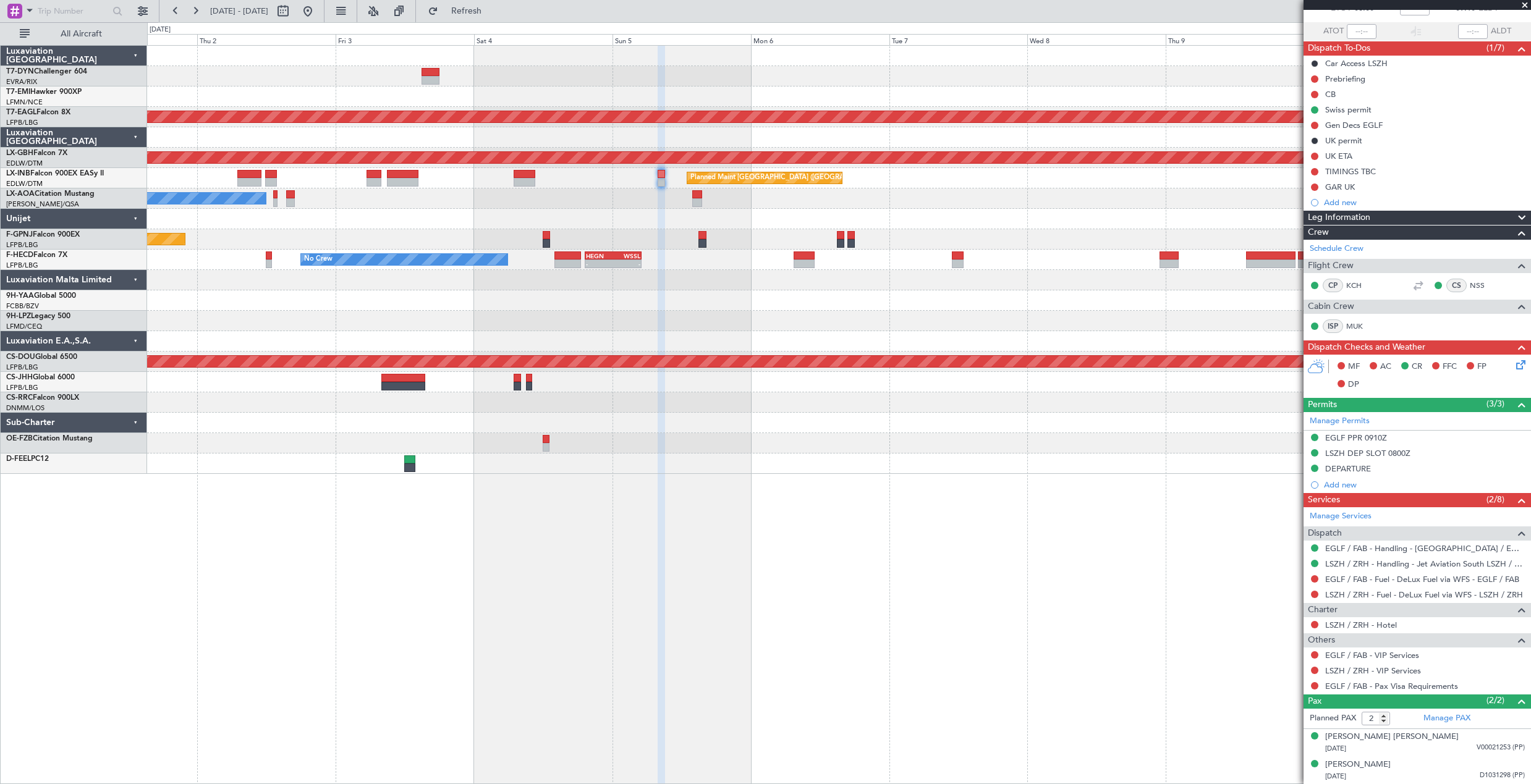
click at [1064, 240] on div "Planned Maint Dubai (Al Maktoum Intl) Planned Maint Nurnberg Planned Maint [GEO…" at bounding box center [839, 260] width 1383 height 428
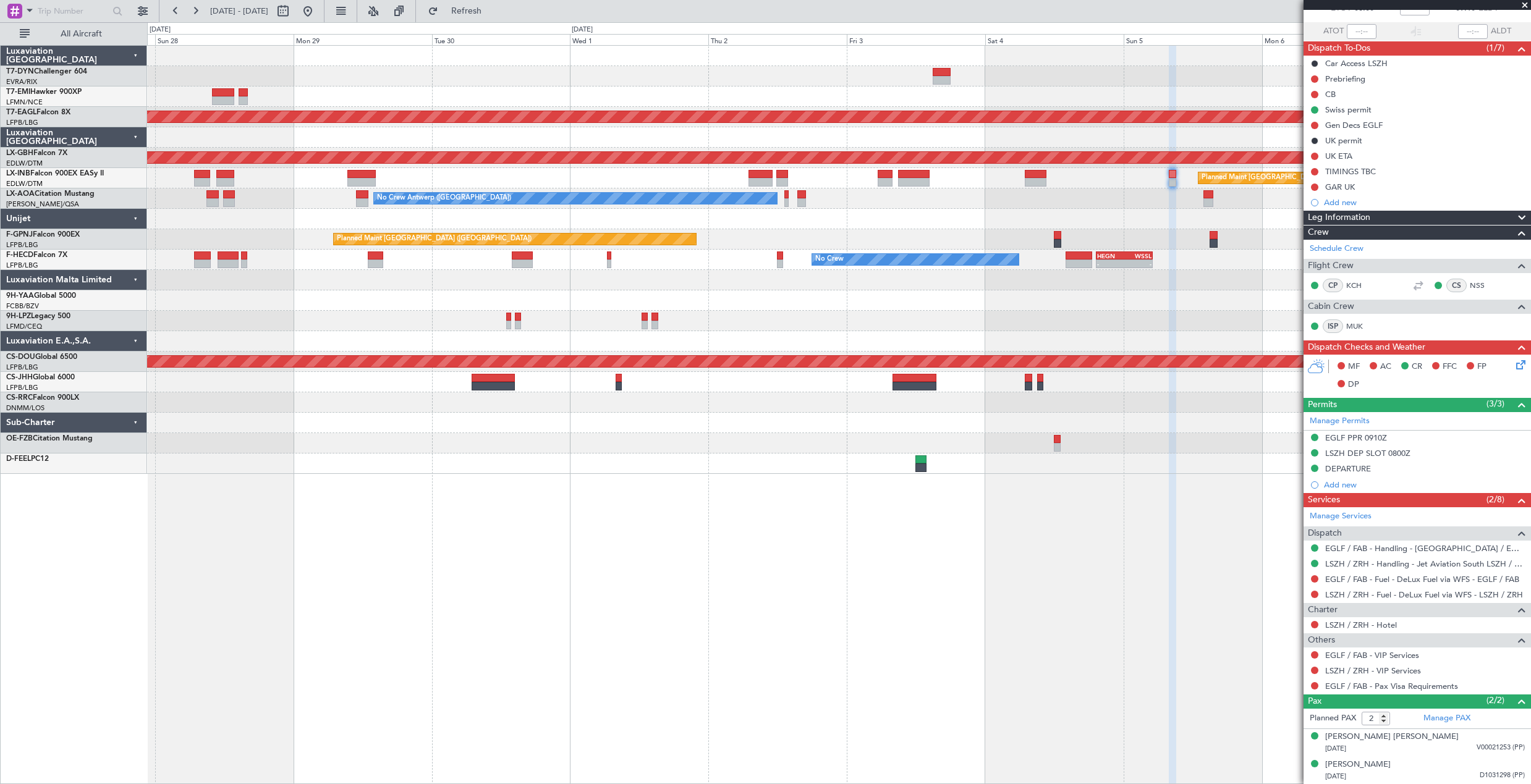
click at [823, 226] on div at bounding box center [839, 219] width 1383 height 20
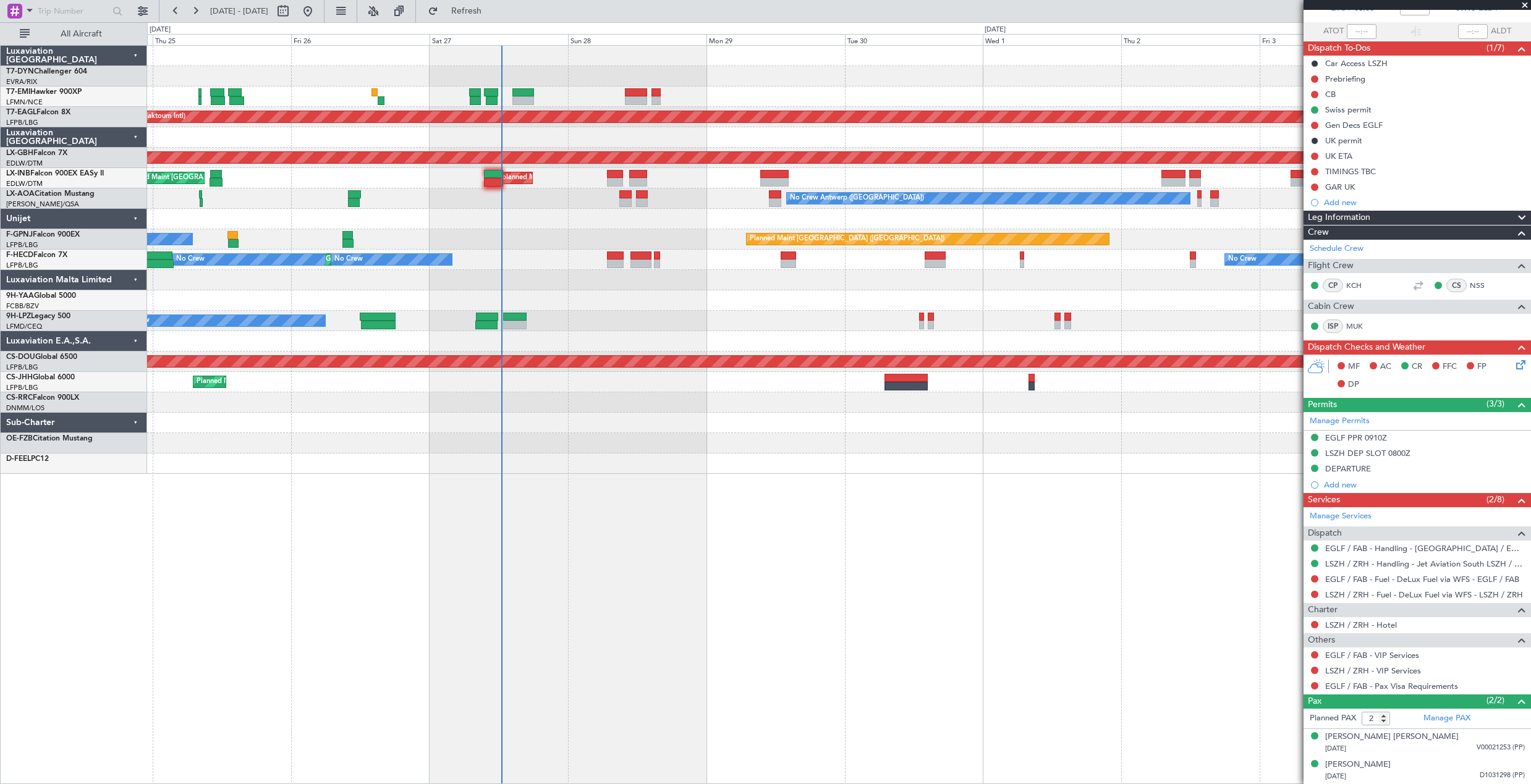
click at [742, 224] on div at bounding box center [839, 219] width 1383 height 20
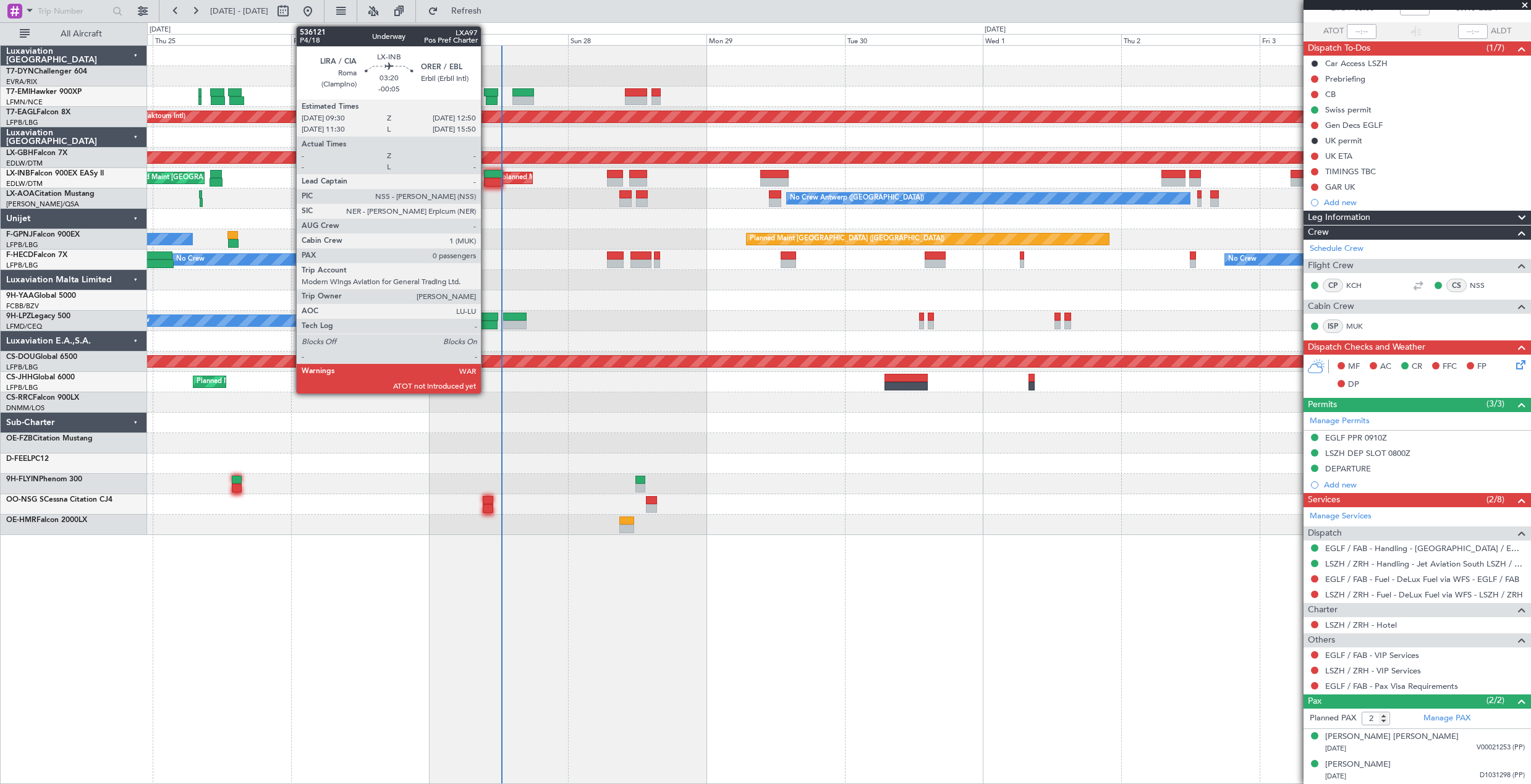
click at [486, 176] on div at bounding box center [493, 174] width 20 height 9
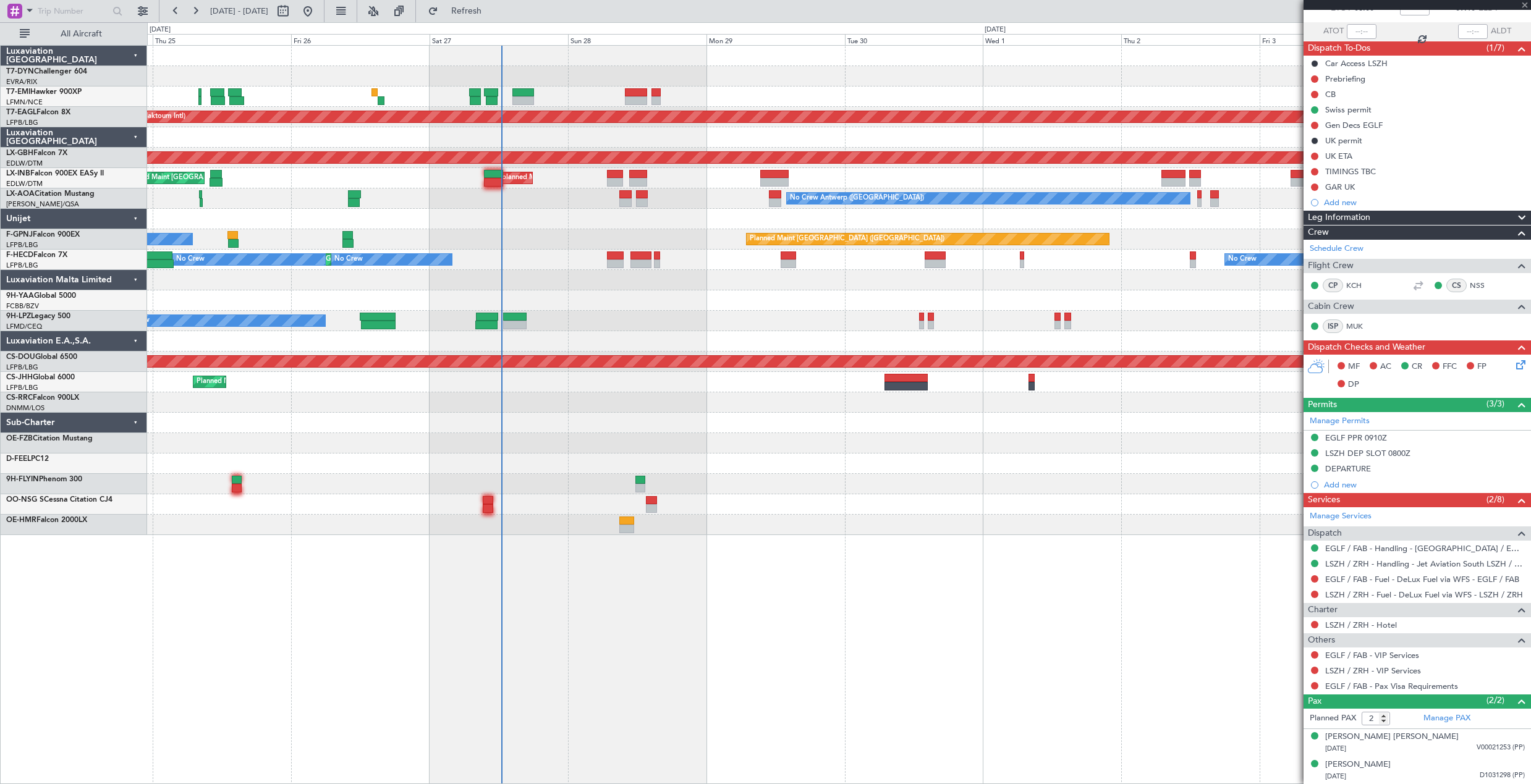
type input "-00:05"
type input "0"
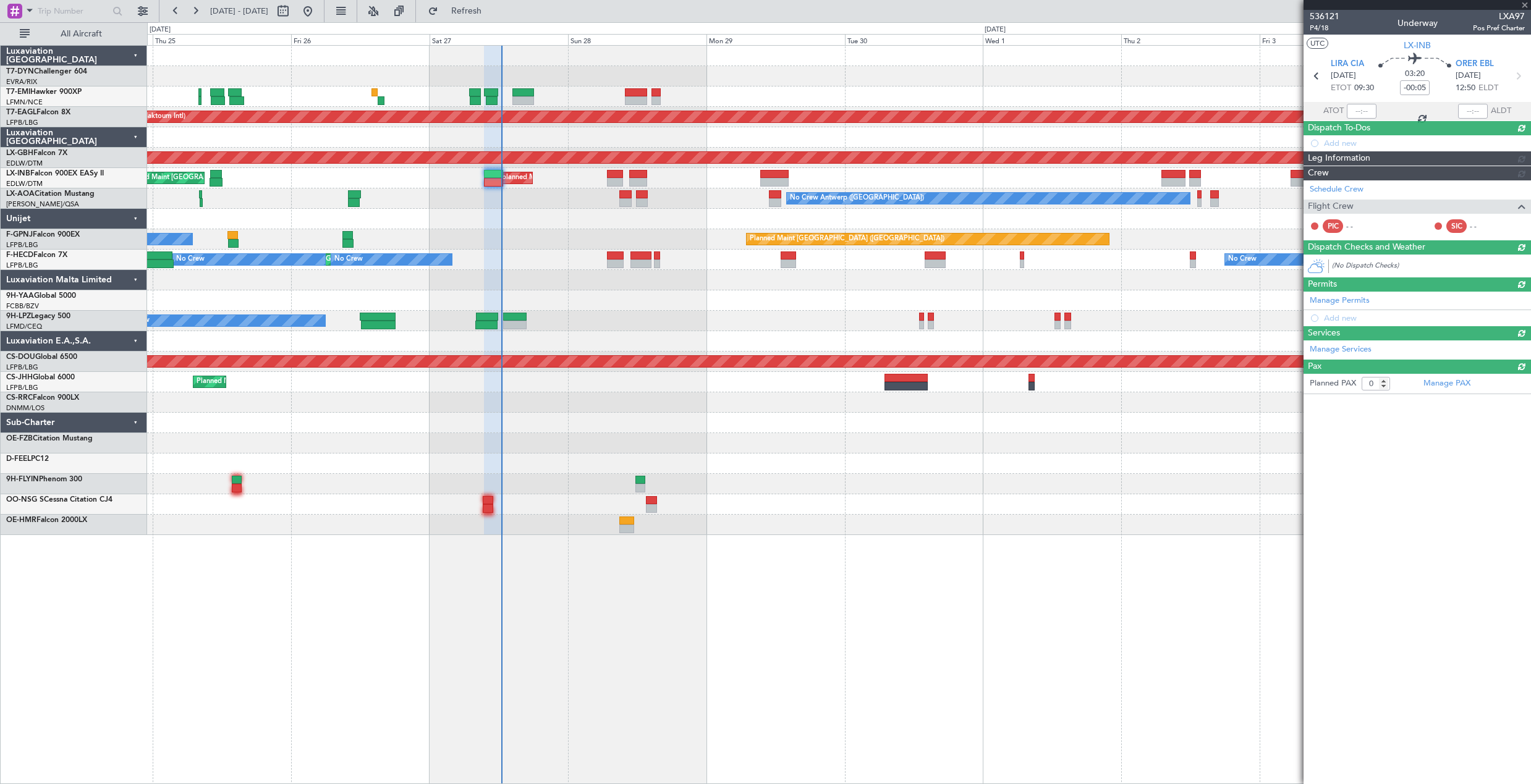
scroll to position [0, 0]
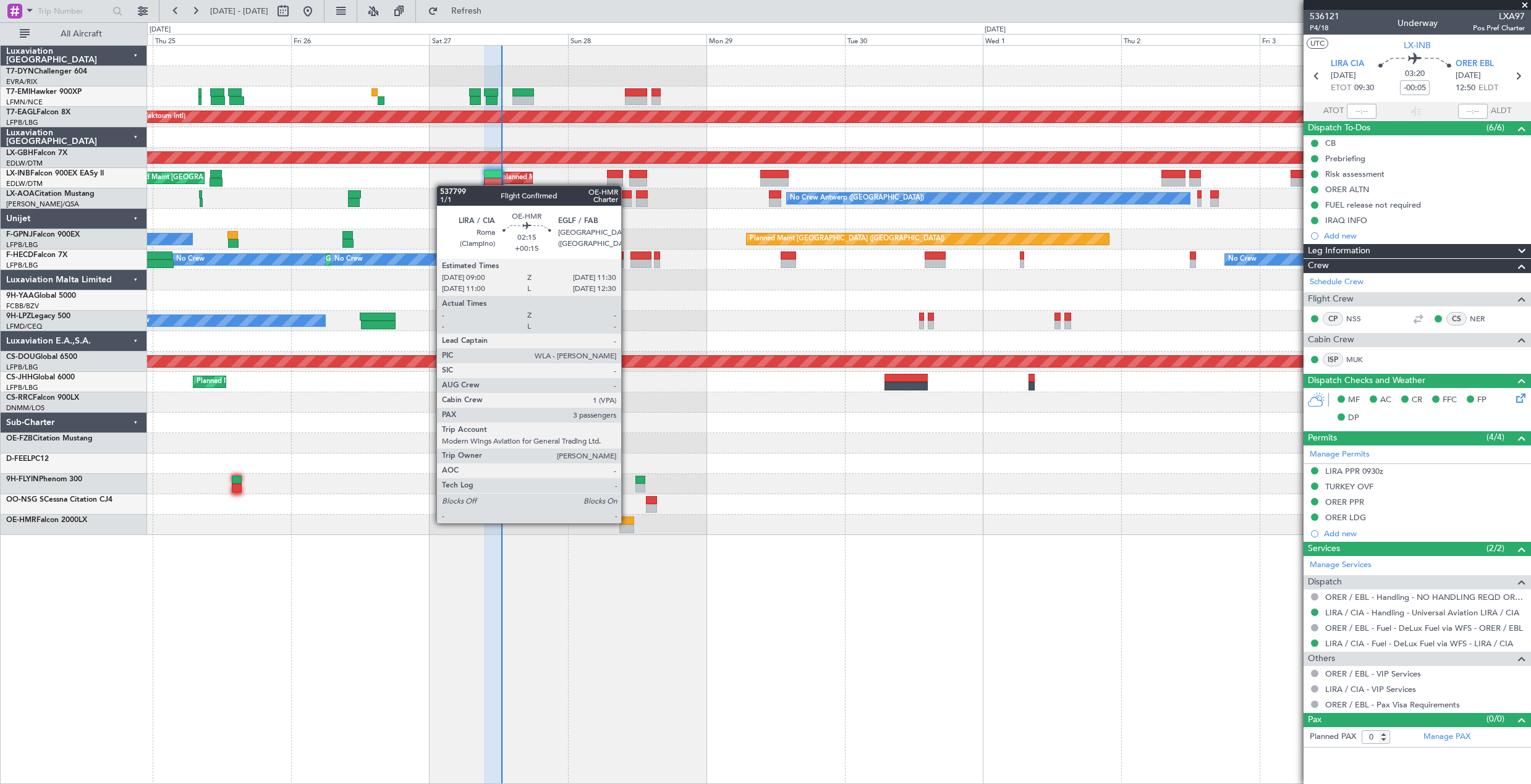
click at [627, 522] on div at bounding box center [627, 521] width 15 height 9
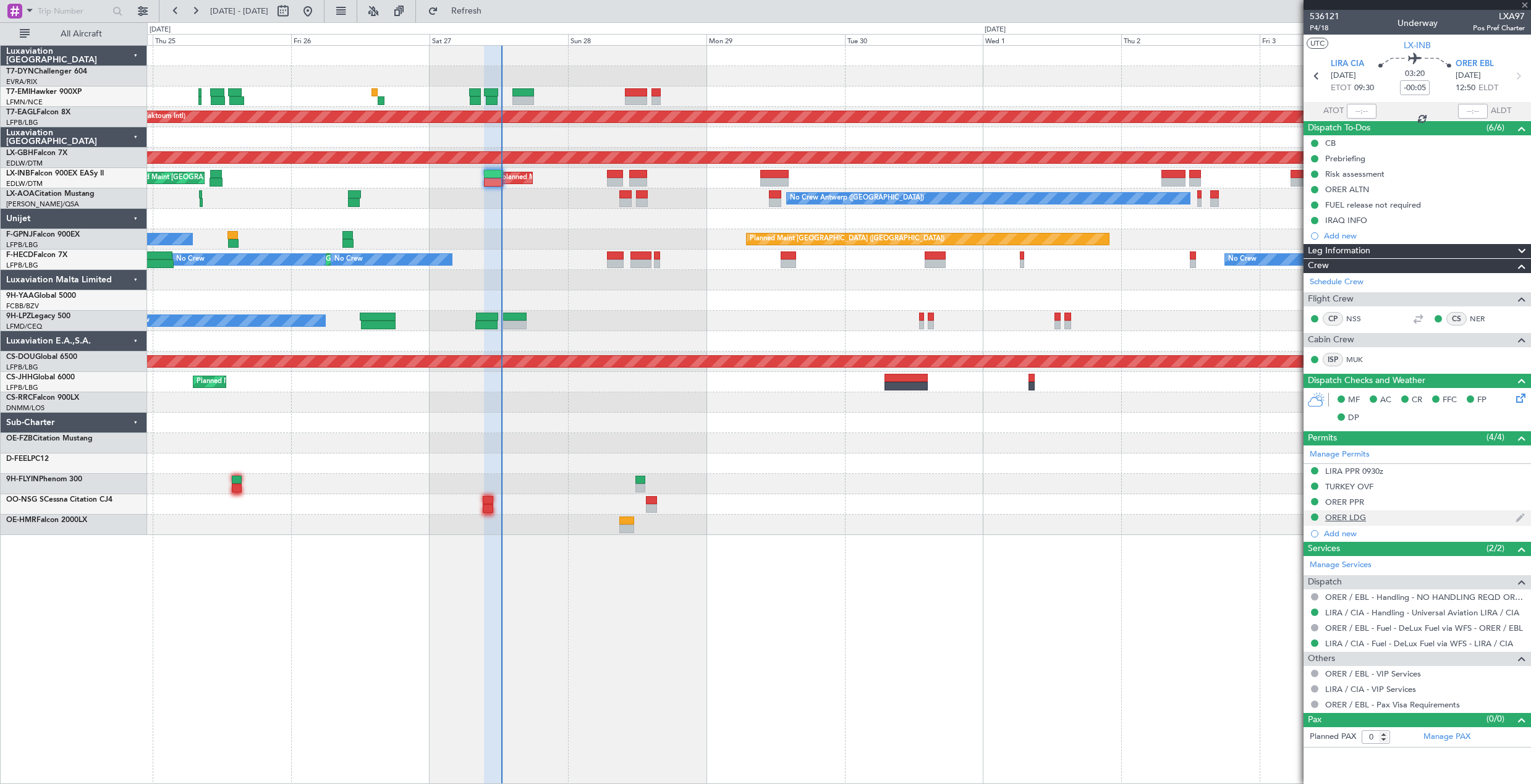
type input "+00:15"
type input "3"
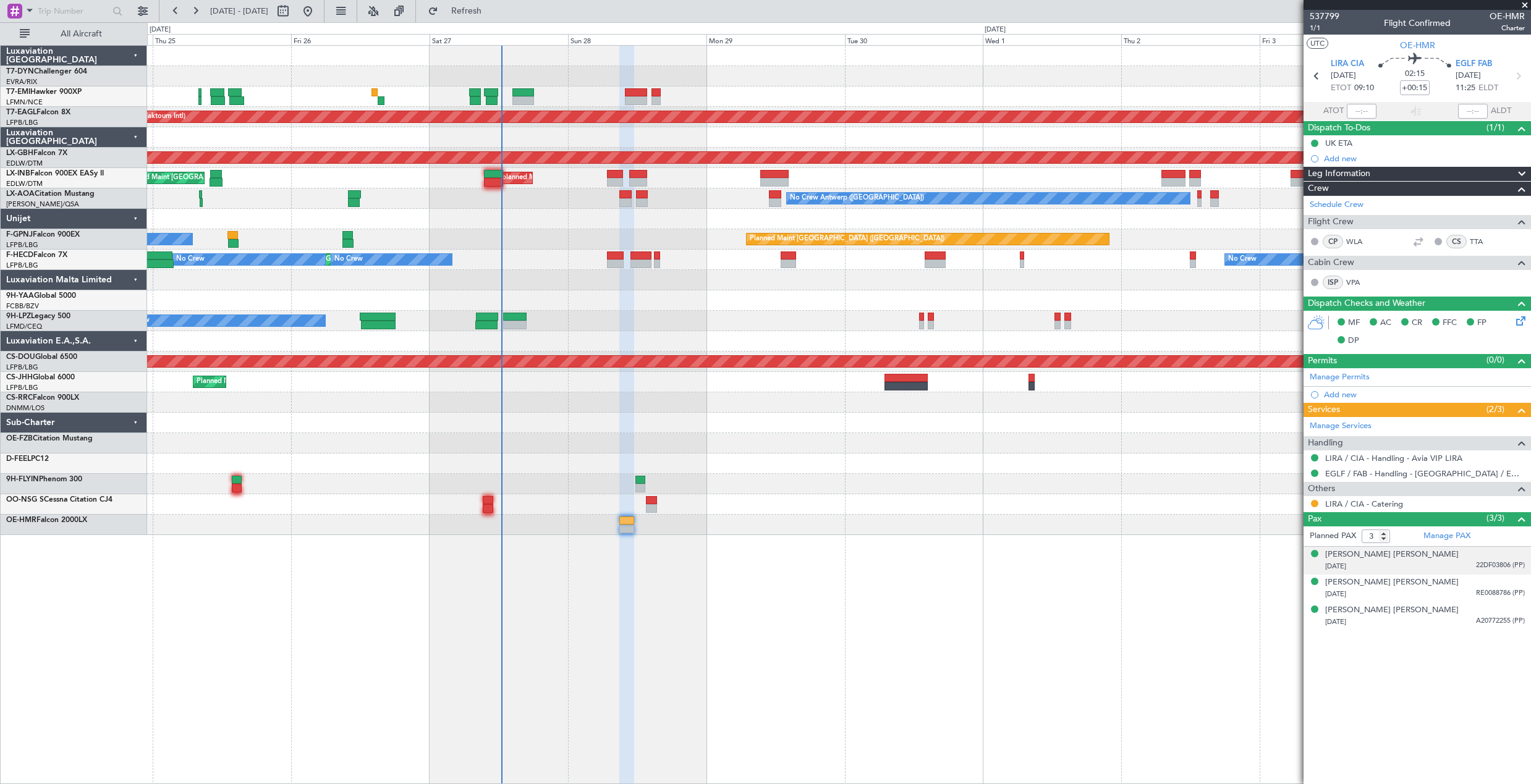
click at [1403, 564] on div "24/11/1988 22DF03806 (PP)" at bounding box center [1425, 566] width 200 height 12
click at [493, 10] on span "Refresh" at bounding box center [466, 11] width 52 height 9
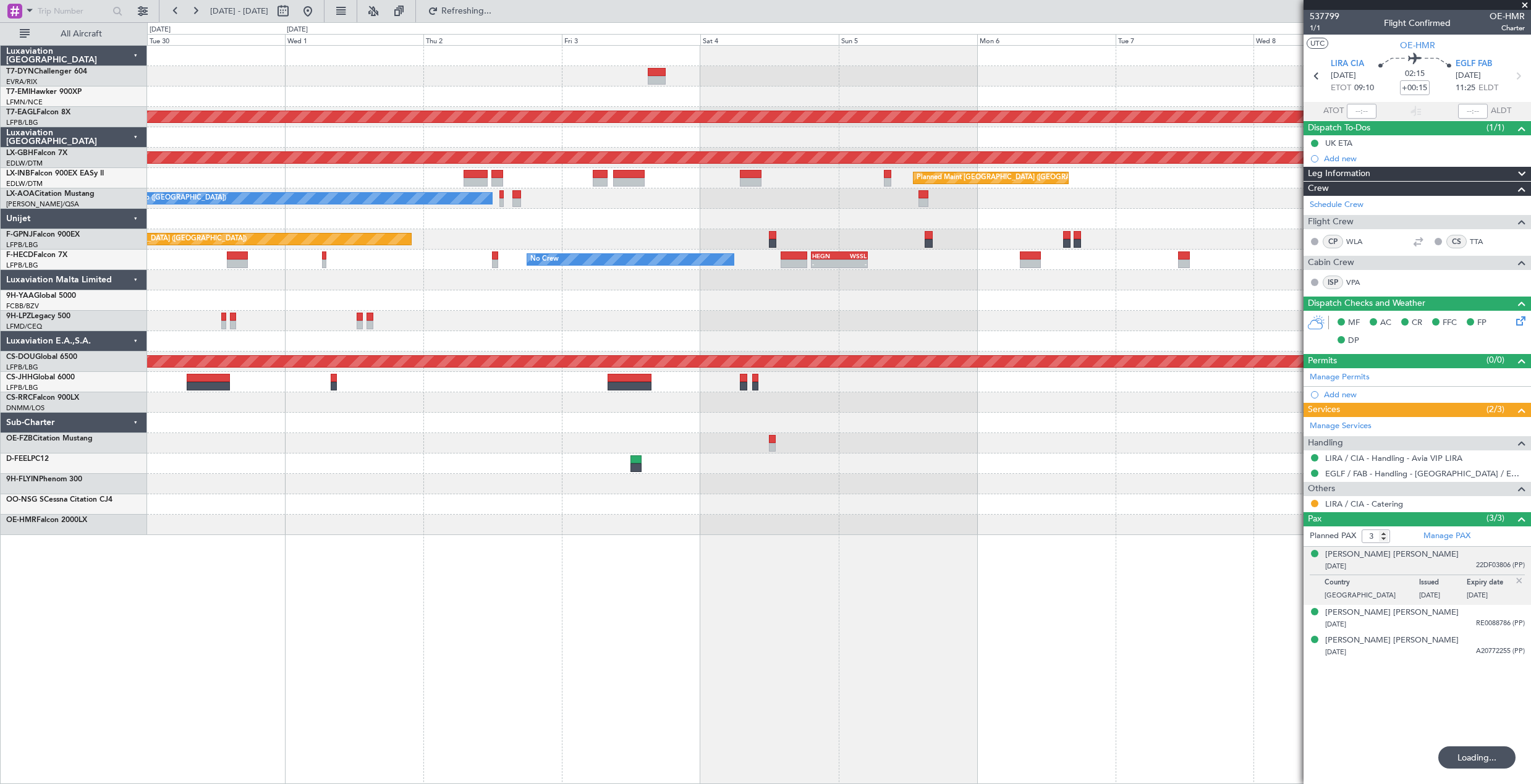
click at [409, 90] on div "Planned Maint Dubai (Al Maktoum Intl) Planned Maint Nurnberg Planned Maint Lond…" at bounding box center [839, 291] width 1383 height 490
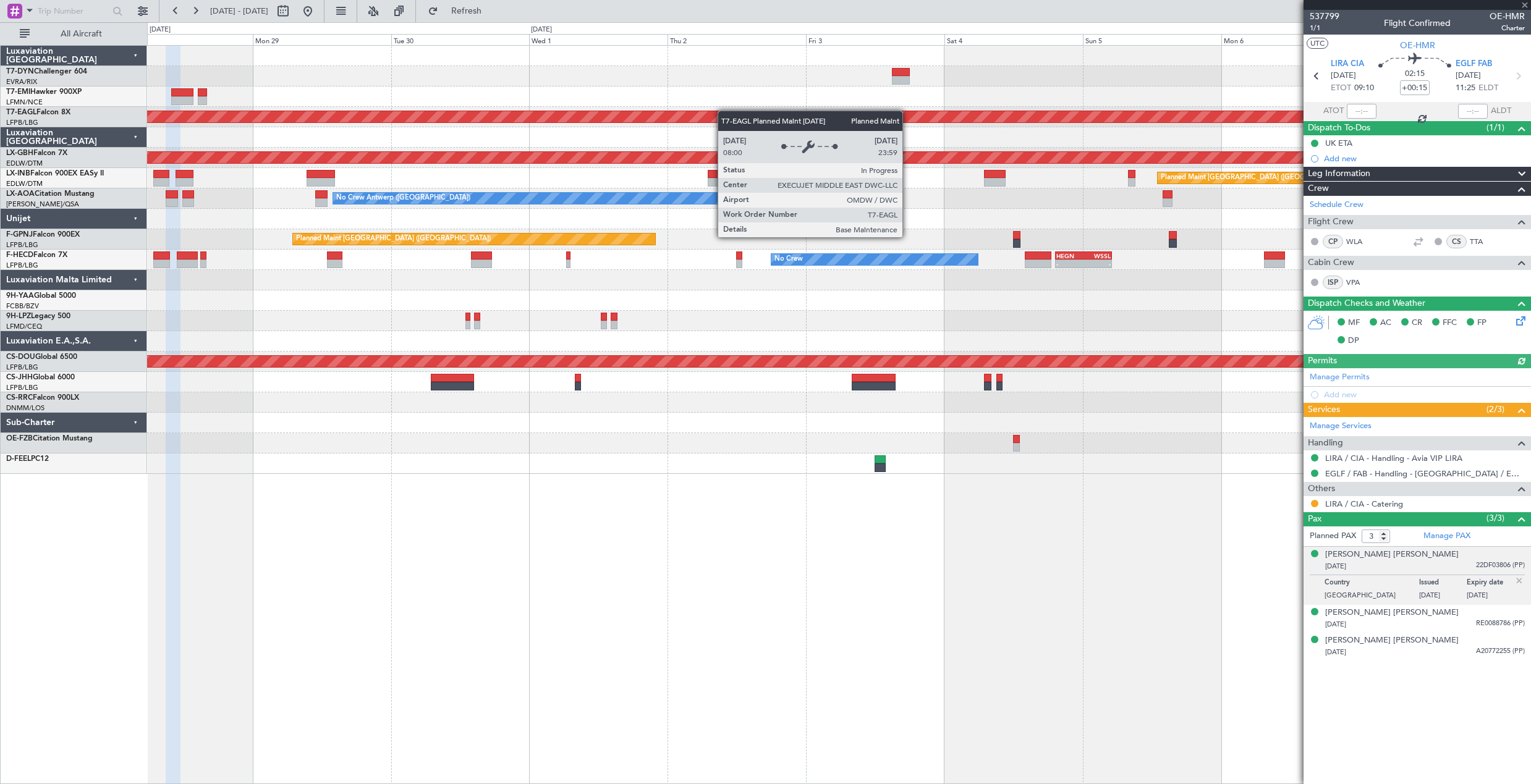
click at [732, 111] on div "Planned Maint Dubai (Al Maktoum Intl) Planned Maint Nurnberg Planned Maint Lond…" at bounding box center [839, 260] width 1383 height 428
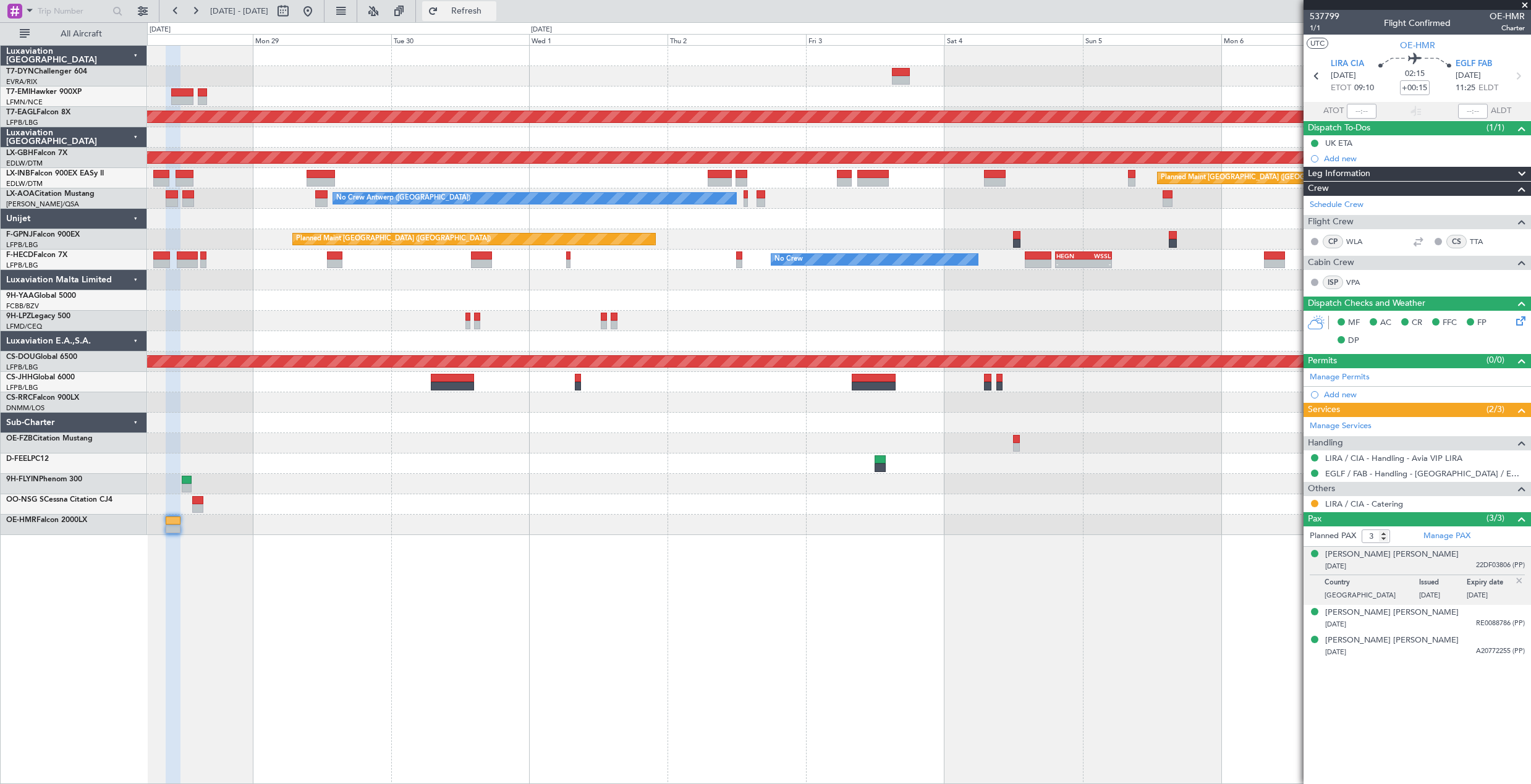
drag, startPoint x: 501, startPoint y: 12, endPoint x: 489, endPoint y: 15, distance: 12.4
click at [493, 12] on span "Refresh" at bounding box center [466, 11] width 52 height 9
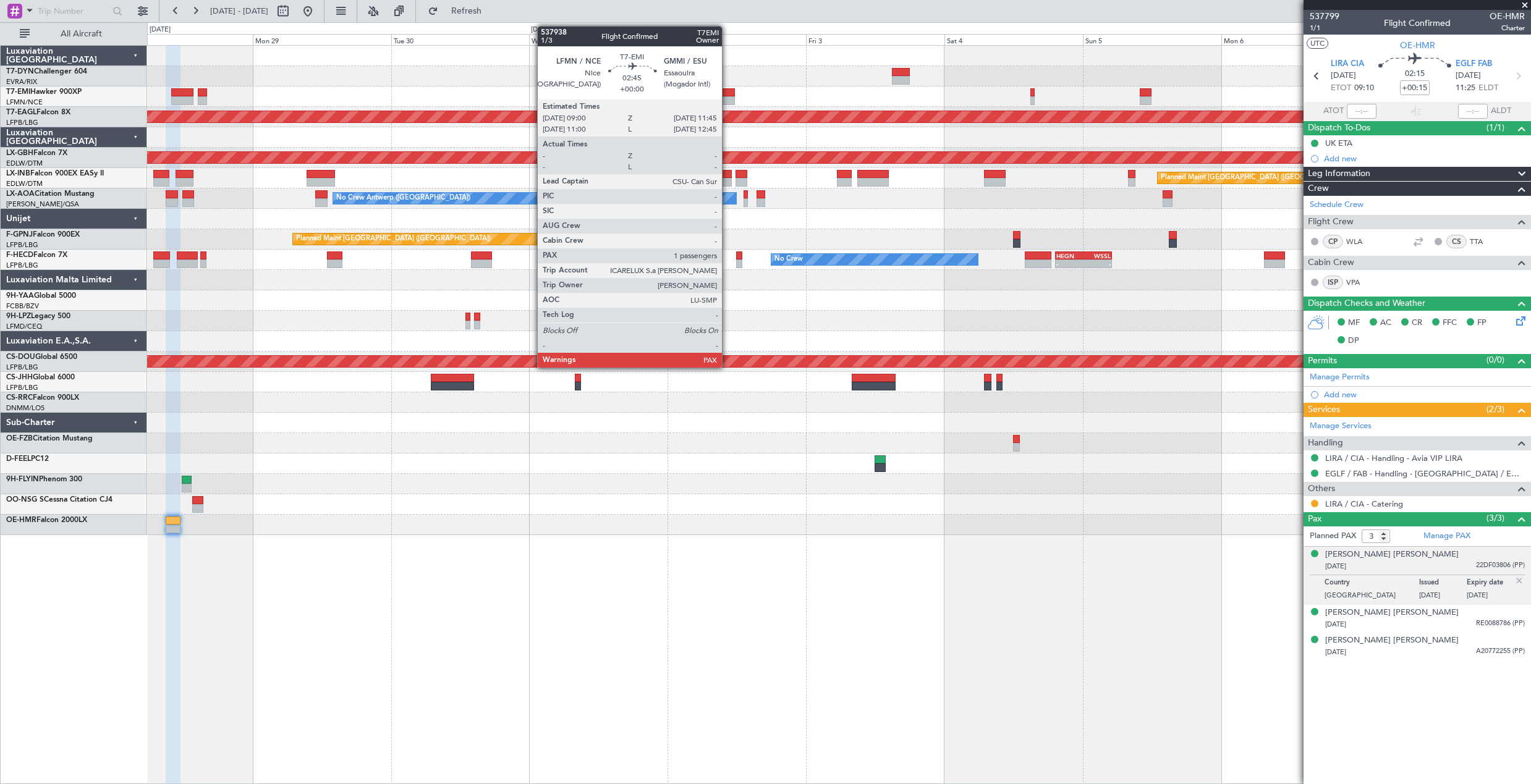
click at [727, 92] on div at bounding box center [727, 93] width 16 height 9
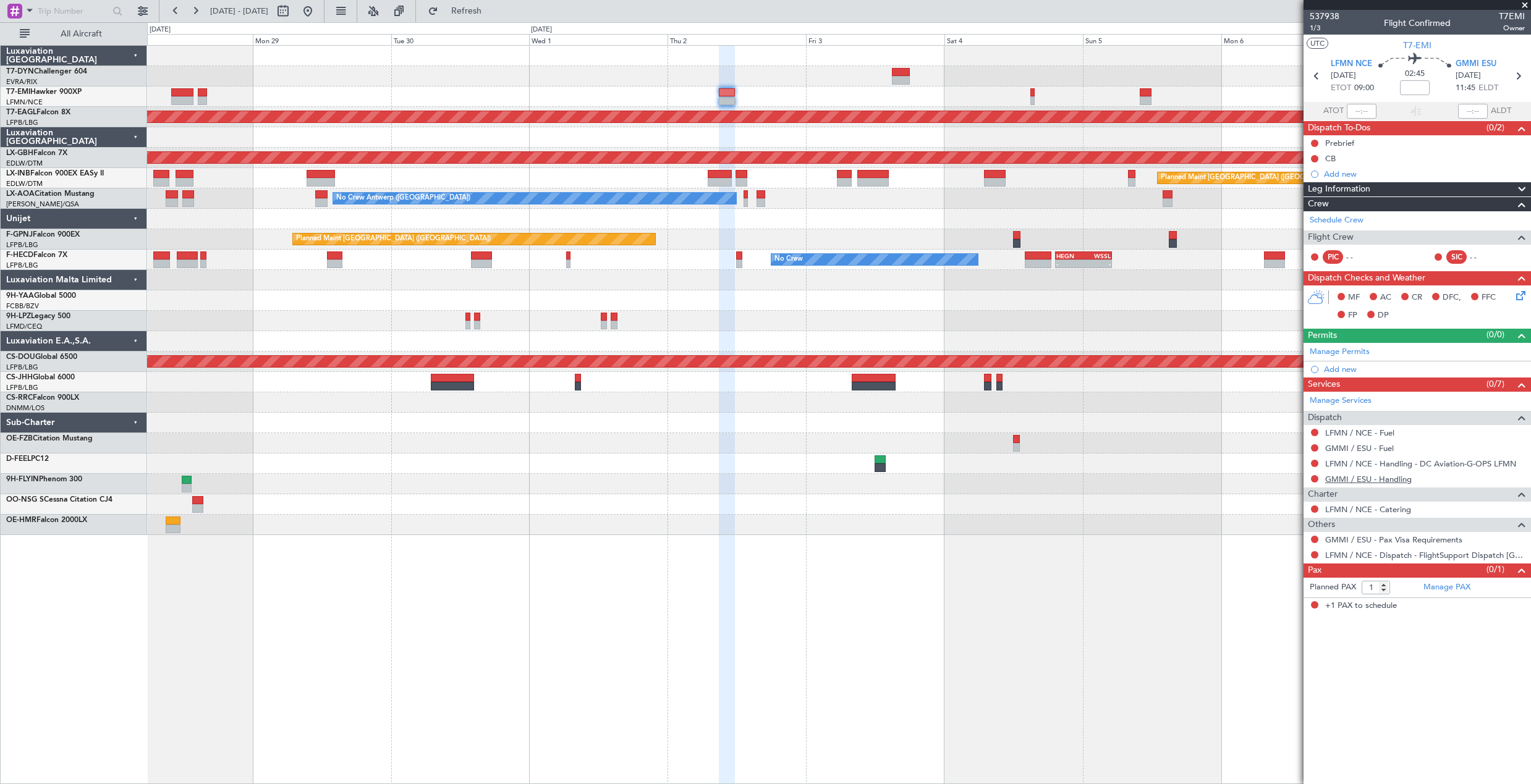
click at [1336, 477] on link "GMMI / ESU - Handling" at bounding box center [1368, 479] width 87 height 10
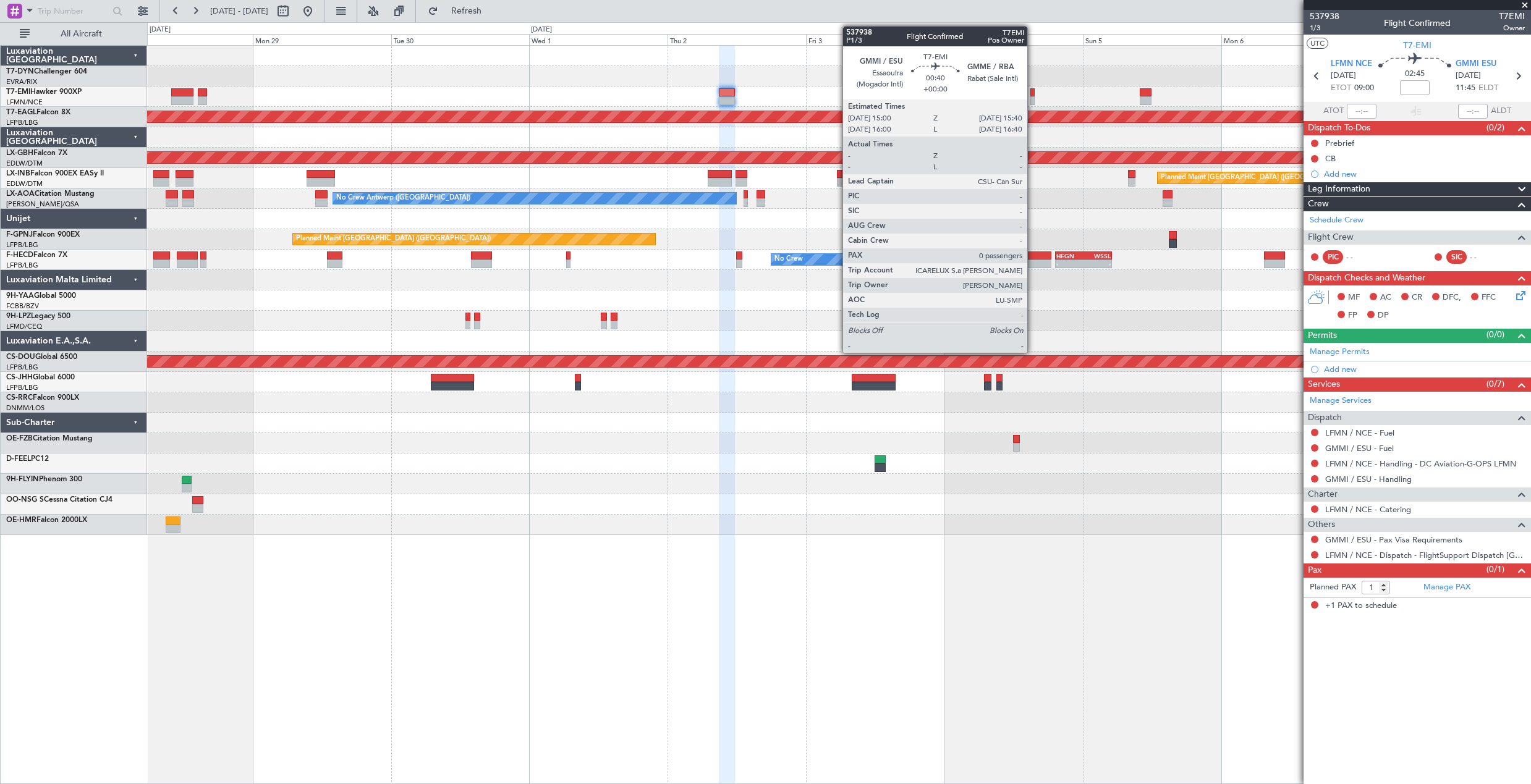
click at [1033, 92] on div at bounding box center [1033, 93] width 4 height 9
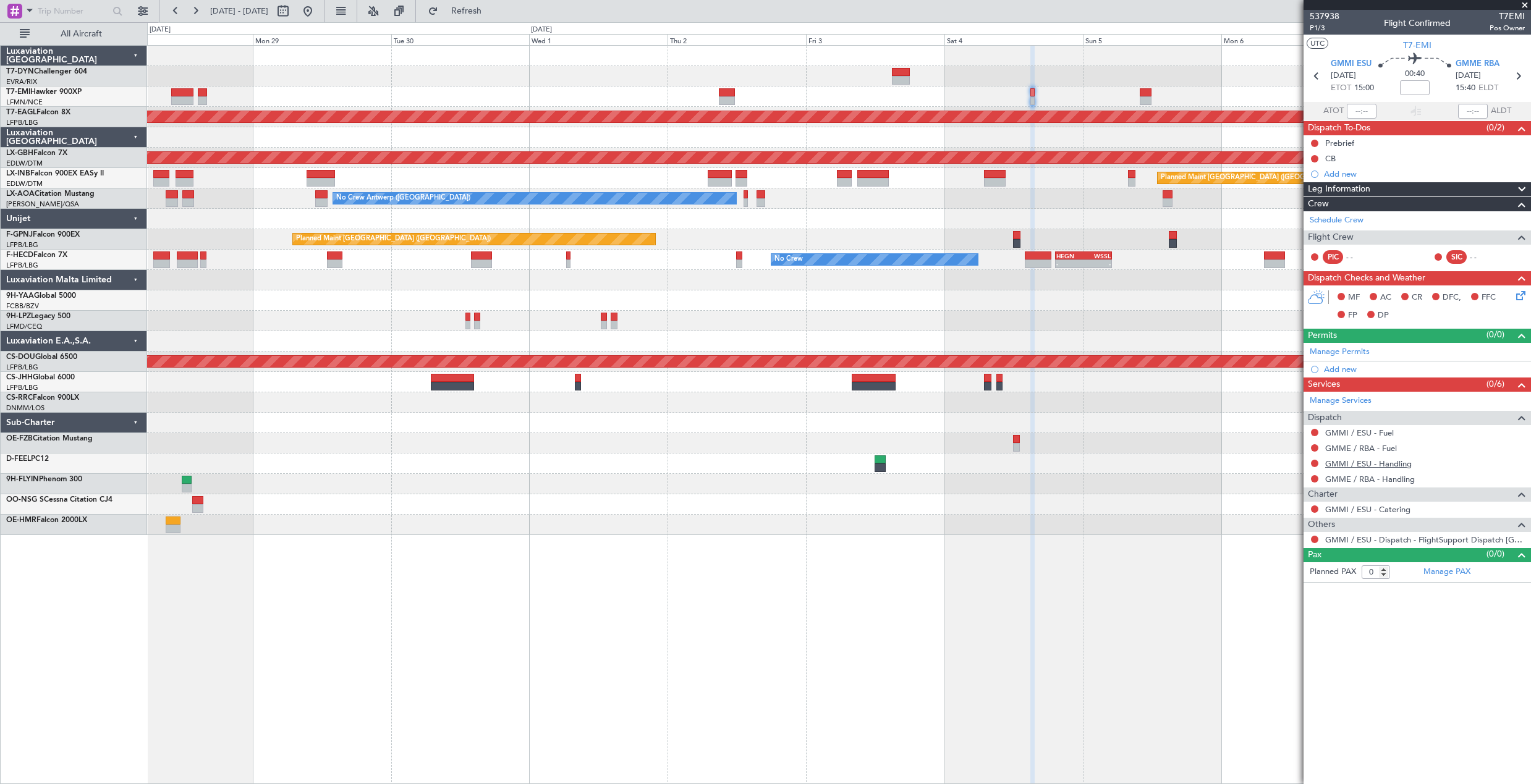
click at [1373, 466] on link "GMMI / ESU - Handling" at bounding box center [1368, 463] width 87 height 10
click at [473, 9] on button "Refresh" at bounding box center [459, 11] width 74 height 20
click at [1406, 479] on link "GMME / RBA - Handling" at bounding box center [1369, 479] width 90 height 10
click at [493, 13] on span "Refresh" at bounding box center [466, 11] width 52 height 9
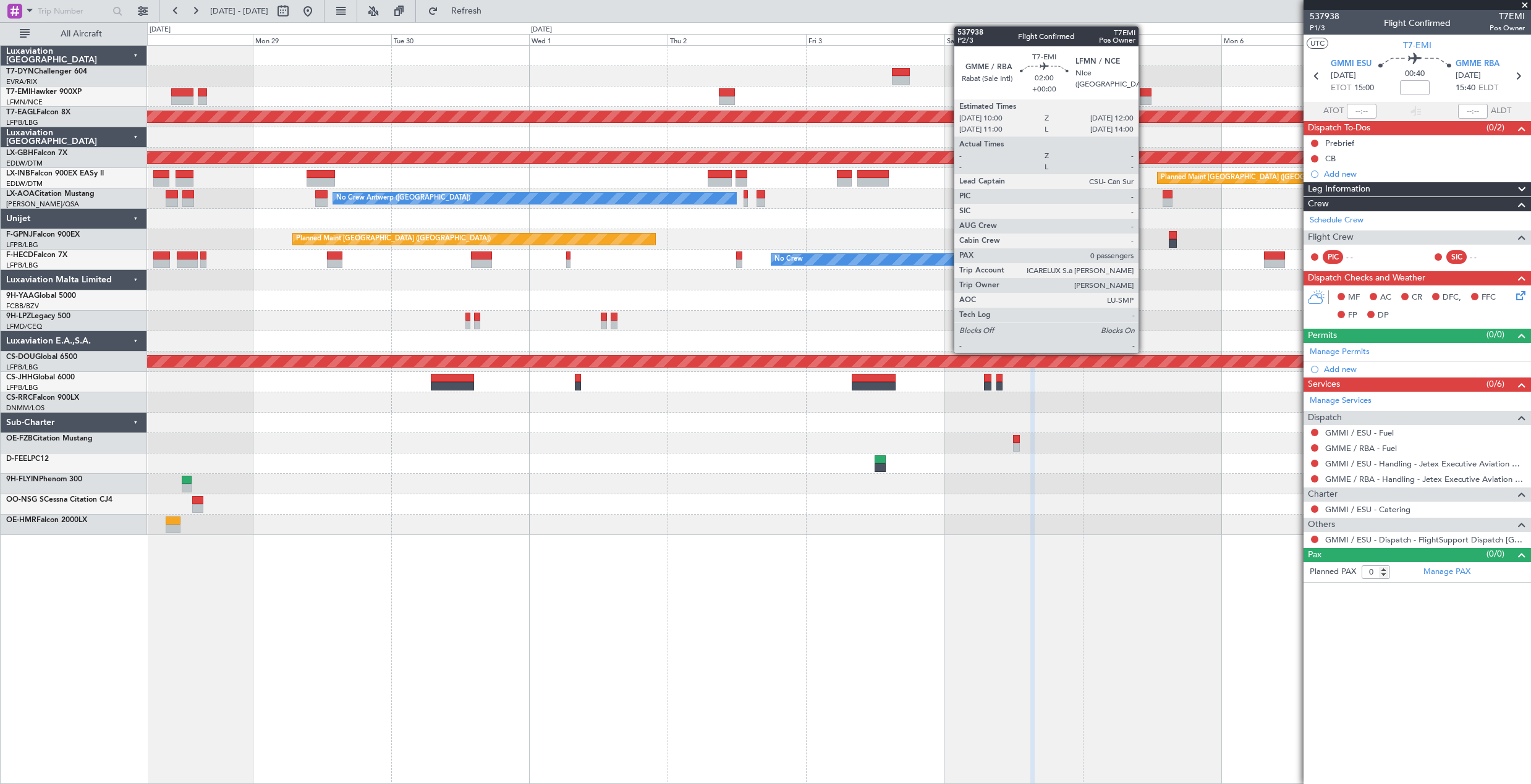
click at [1144, 90] on div at bounding box center [1146, 93] width 12 height 9
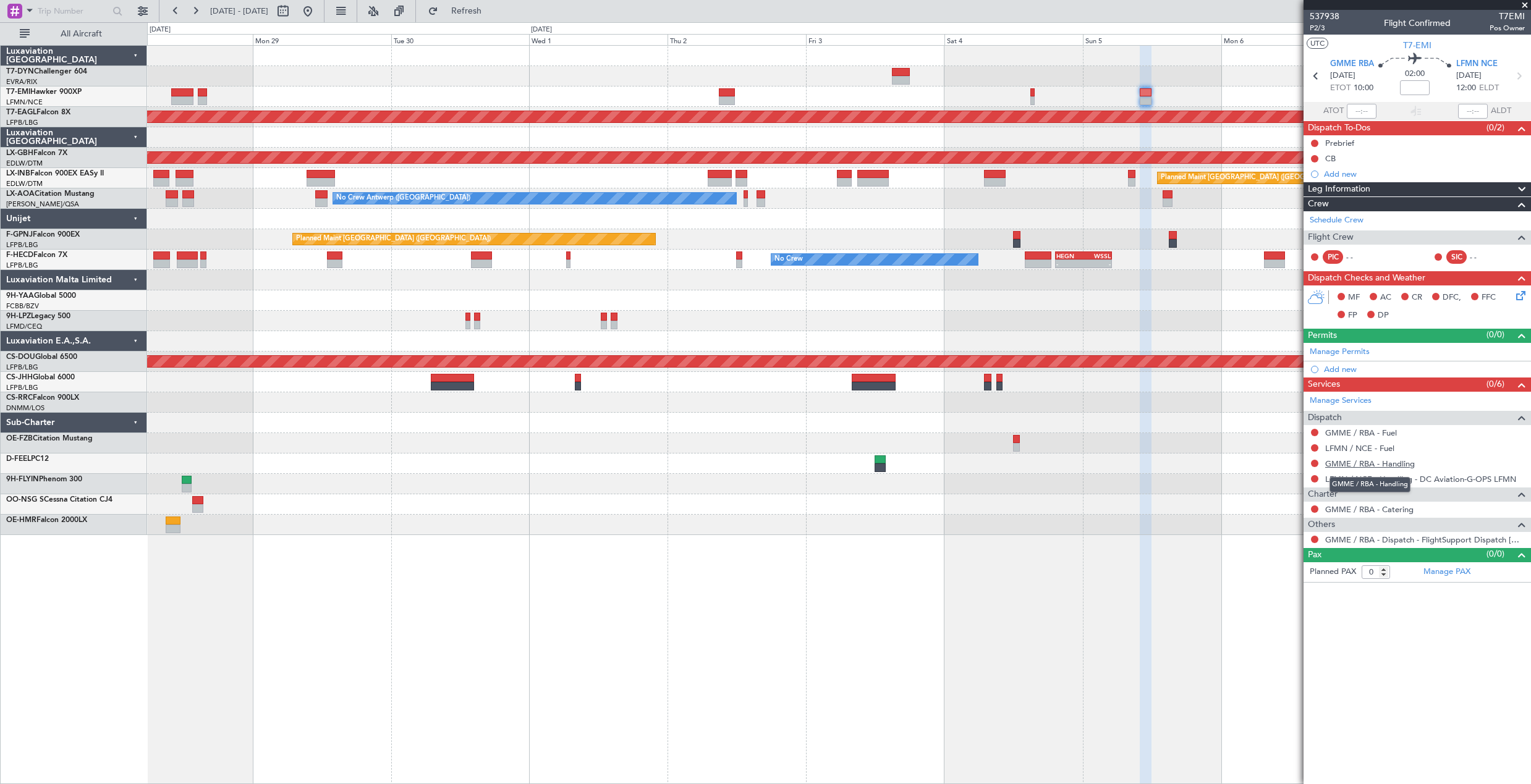
click at [1373, 467] on link "GMME / RBA - Handling" at bounding box center [1369, 463] width 90 height 10
click at [490, 10] on span "Refresh" at bounding box center [466, 11] width 52 height 9
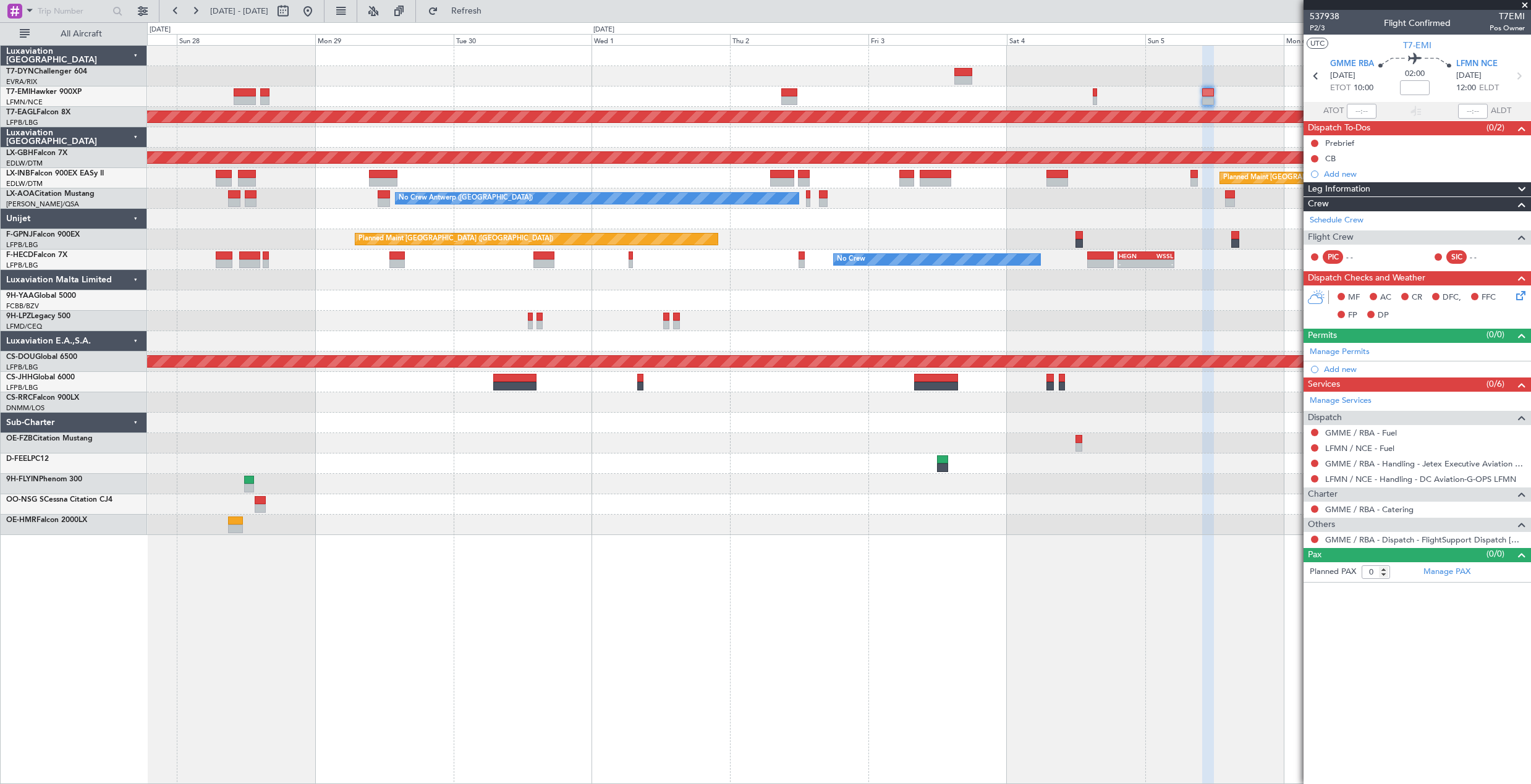
click at [532, 126] on div "Planned Maint Dubai (Al Maktoum Intl)" at bounding box center [839, 117] width 1383 height 20
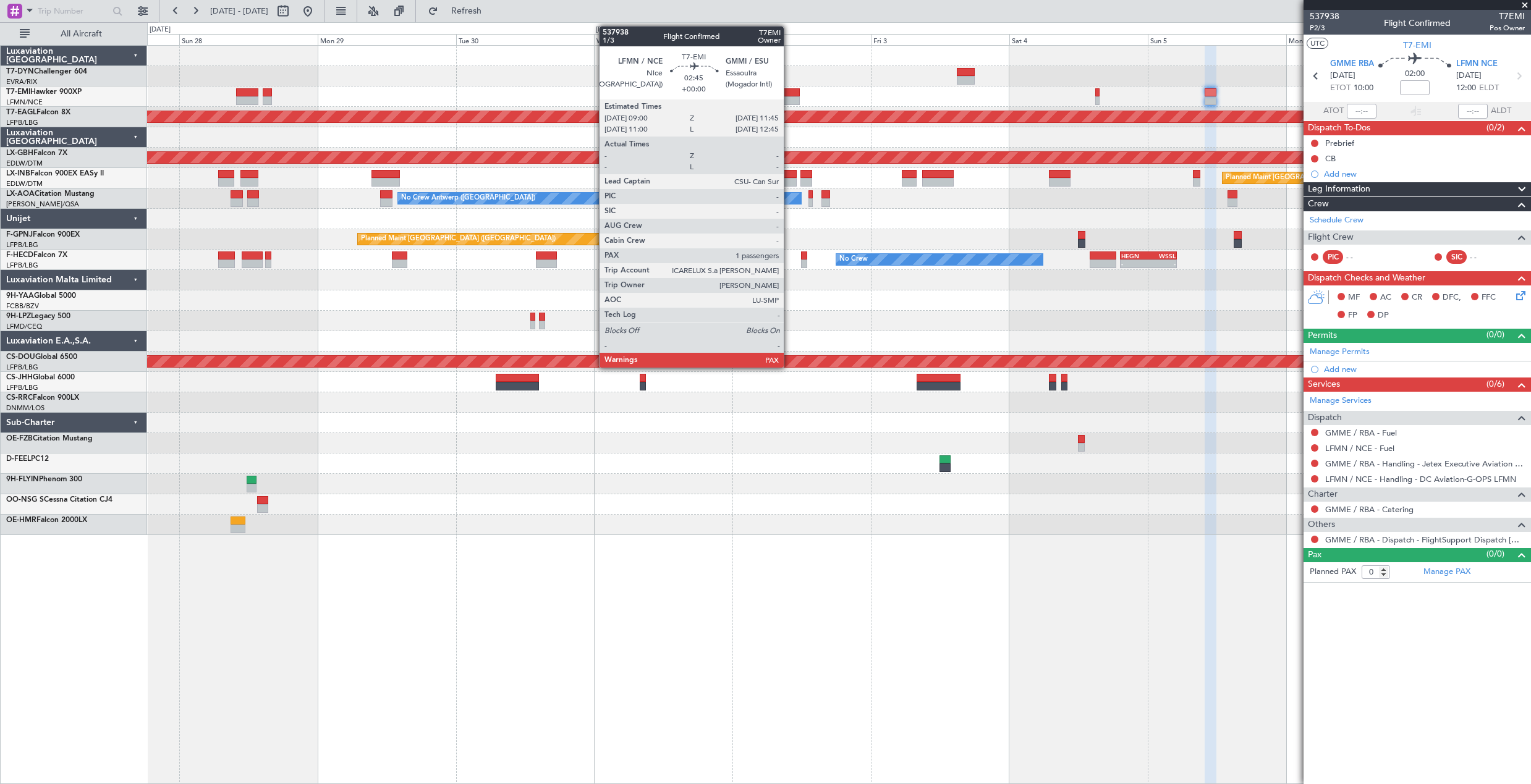
click at [789, 92] on div at bounding box center [791, 93] width 16 height 9
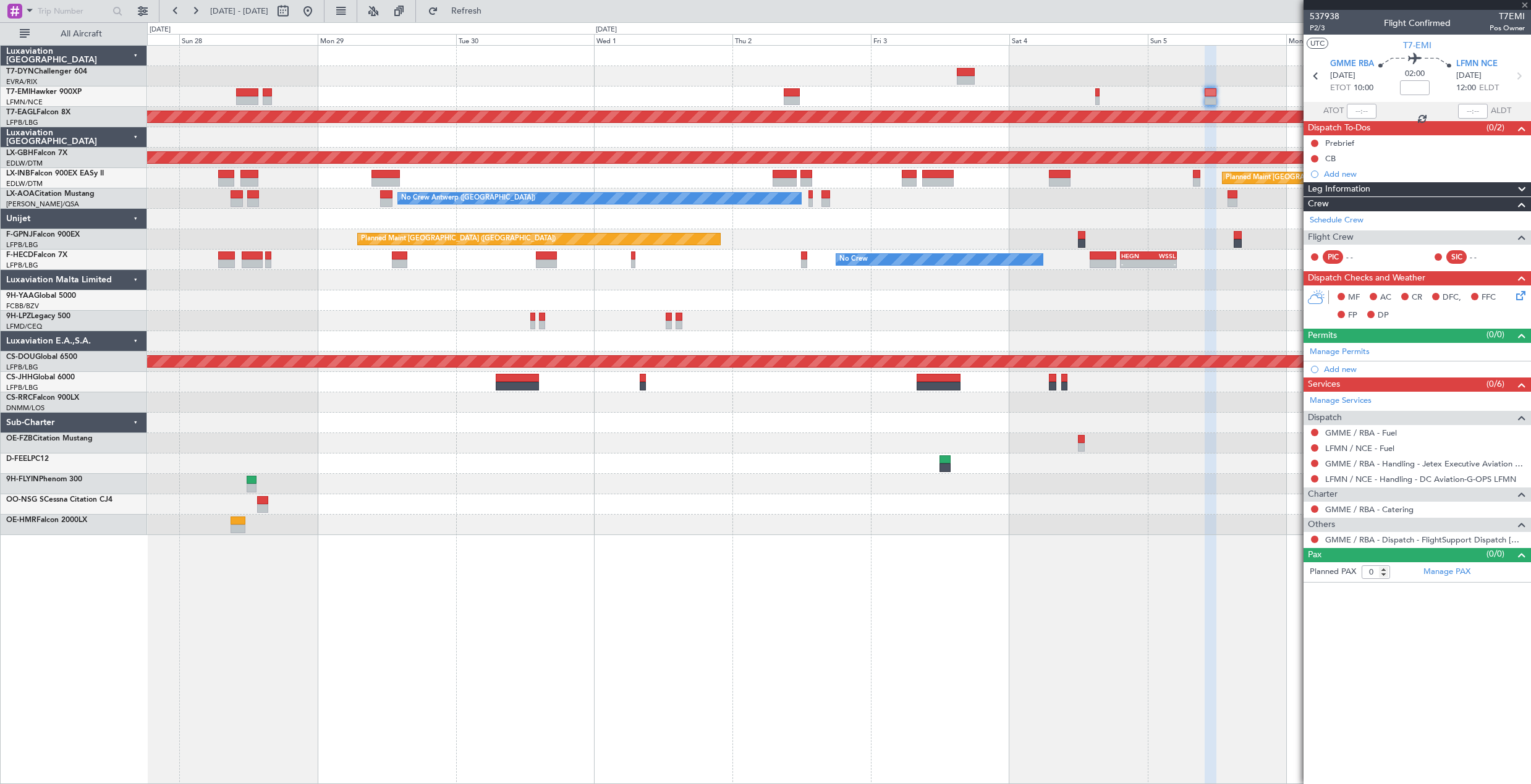
type input "1"
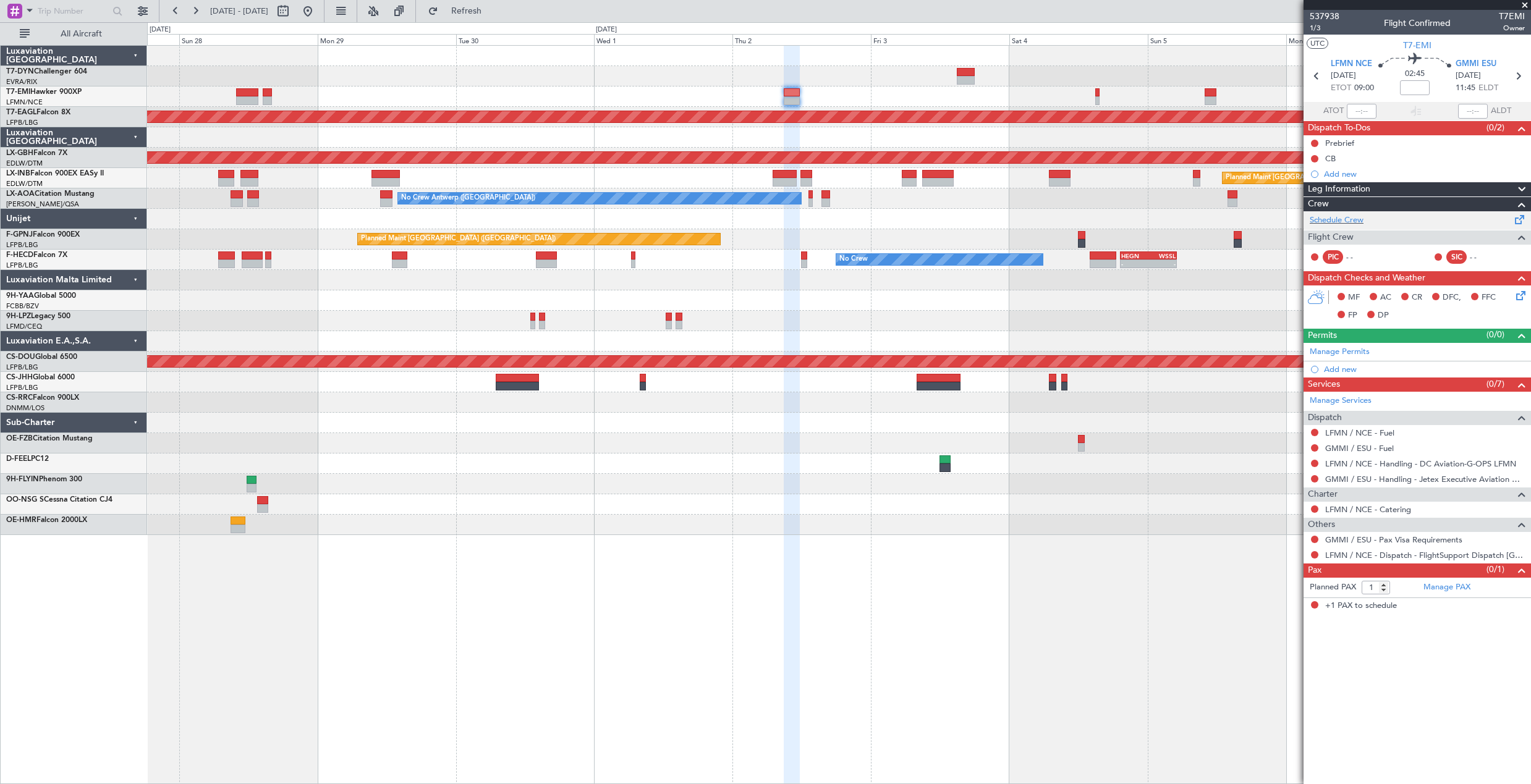
click at [1495, 226] on div "Schedule Crew" at bounding box center [1417, 220] width 227 height 18
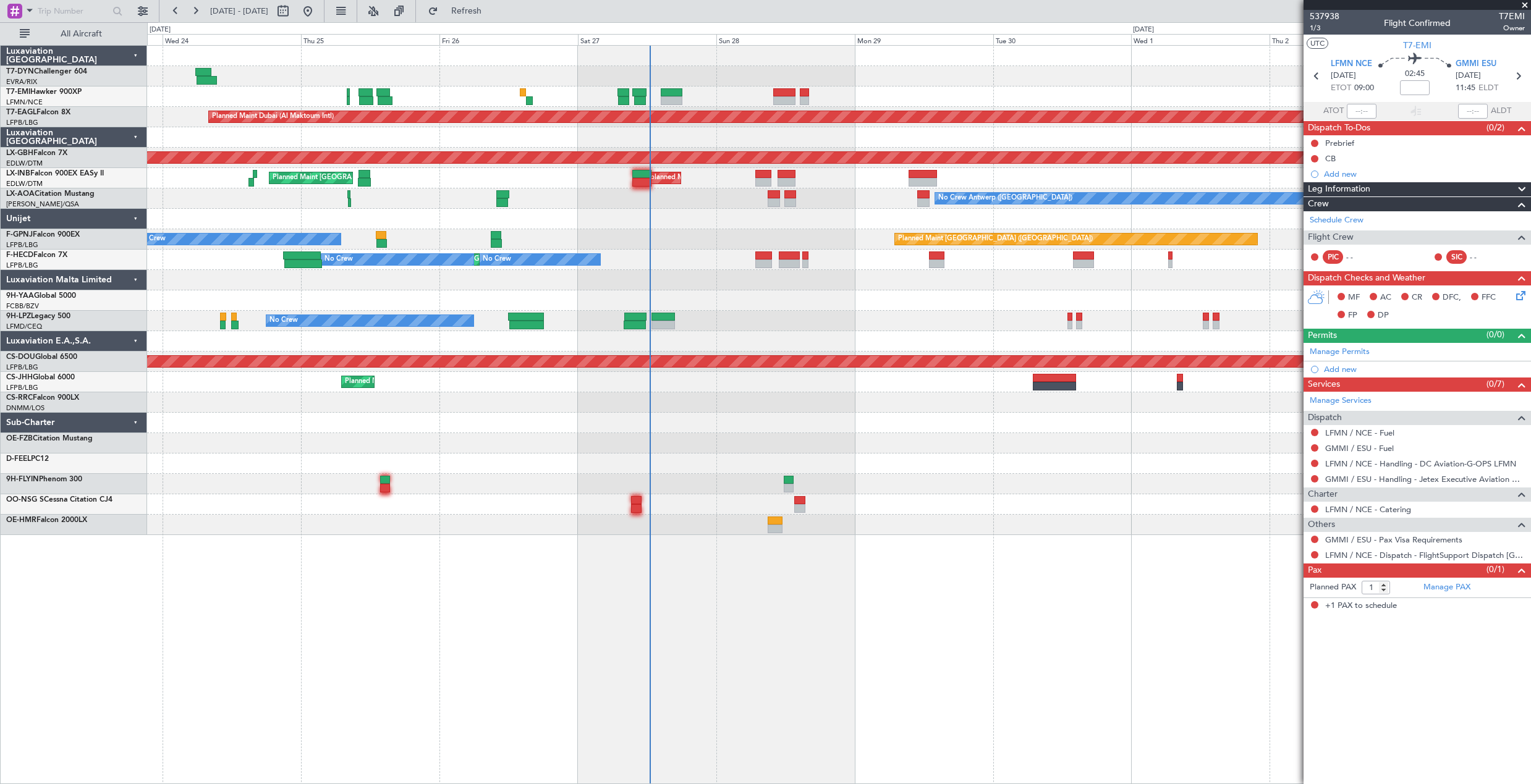
click at [937, 106] on div "Planned Maint [GEOGRAPHIC_DATA]" at bounding box center [839, 97] width 1383 height 20
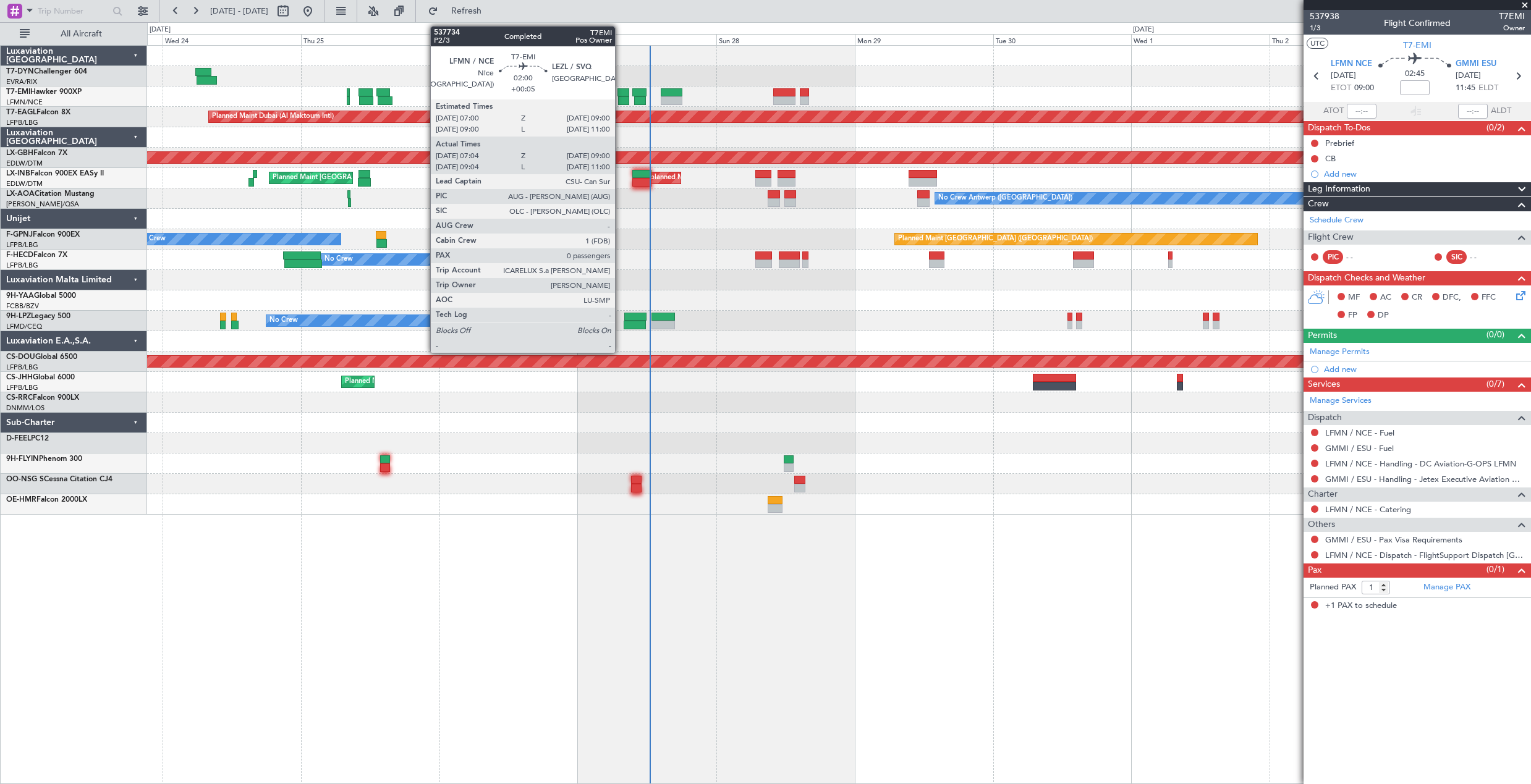
click at [620, 89] on div at bounding box center [623, 93] width 12 height 9
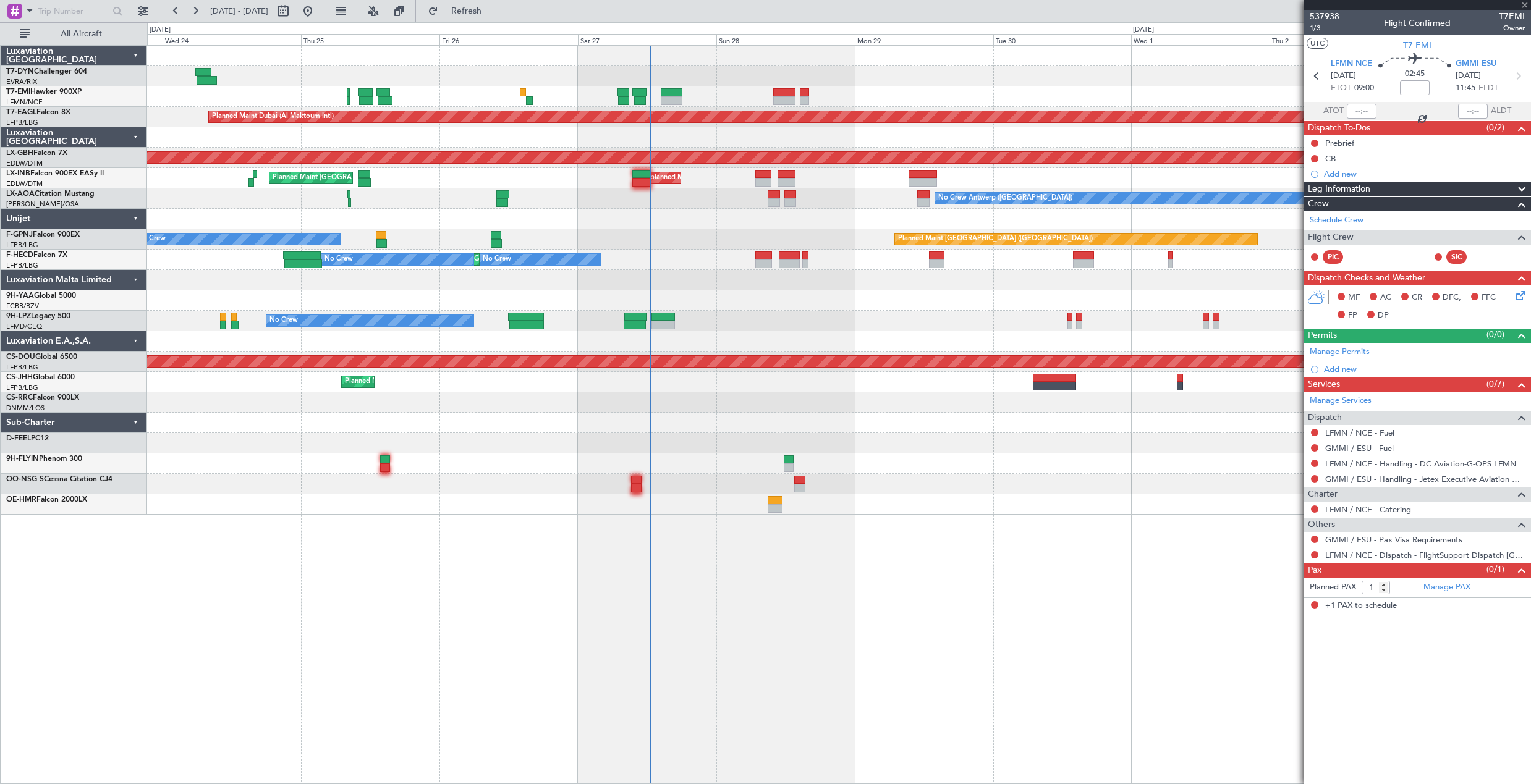
type input "+00:05"
type input "07:04"
type input "09:00"
type input "0"
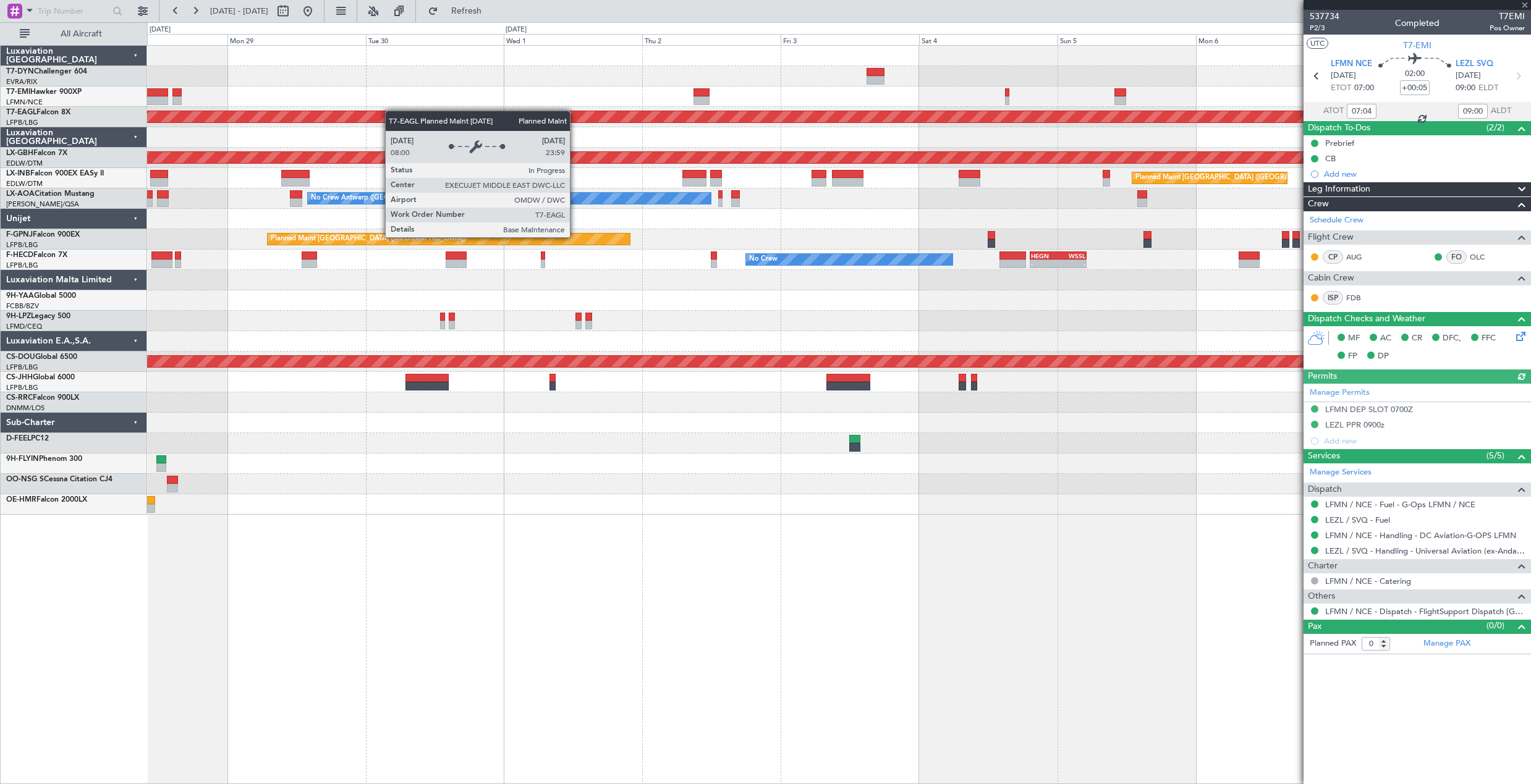
click at [359, 114] on div "Planned Maint Dubai (Al Maktoum Intl) Planned Maint Nurnberg Planned Maint Lond…" at bounding box center [839, 281] width 1383 height 469
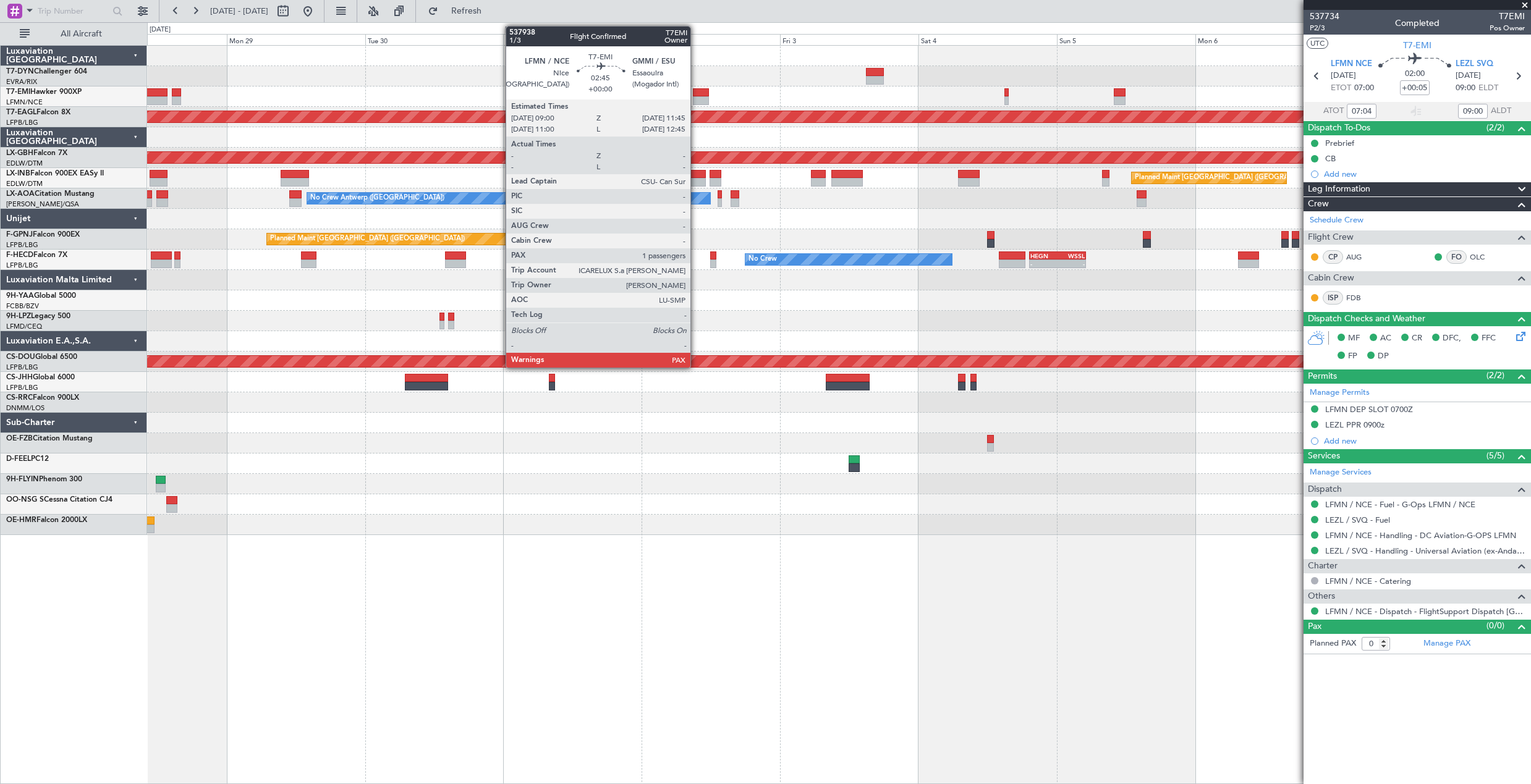
click at [697, 94] on div at bounding box center [701, 93] width 16 height 9
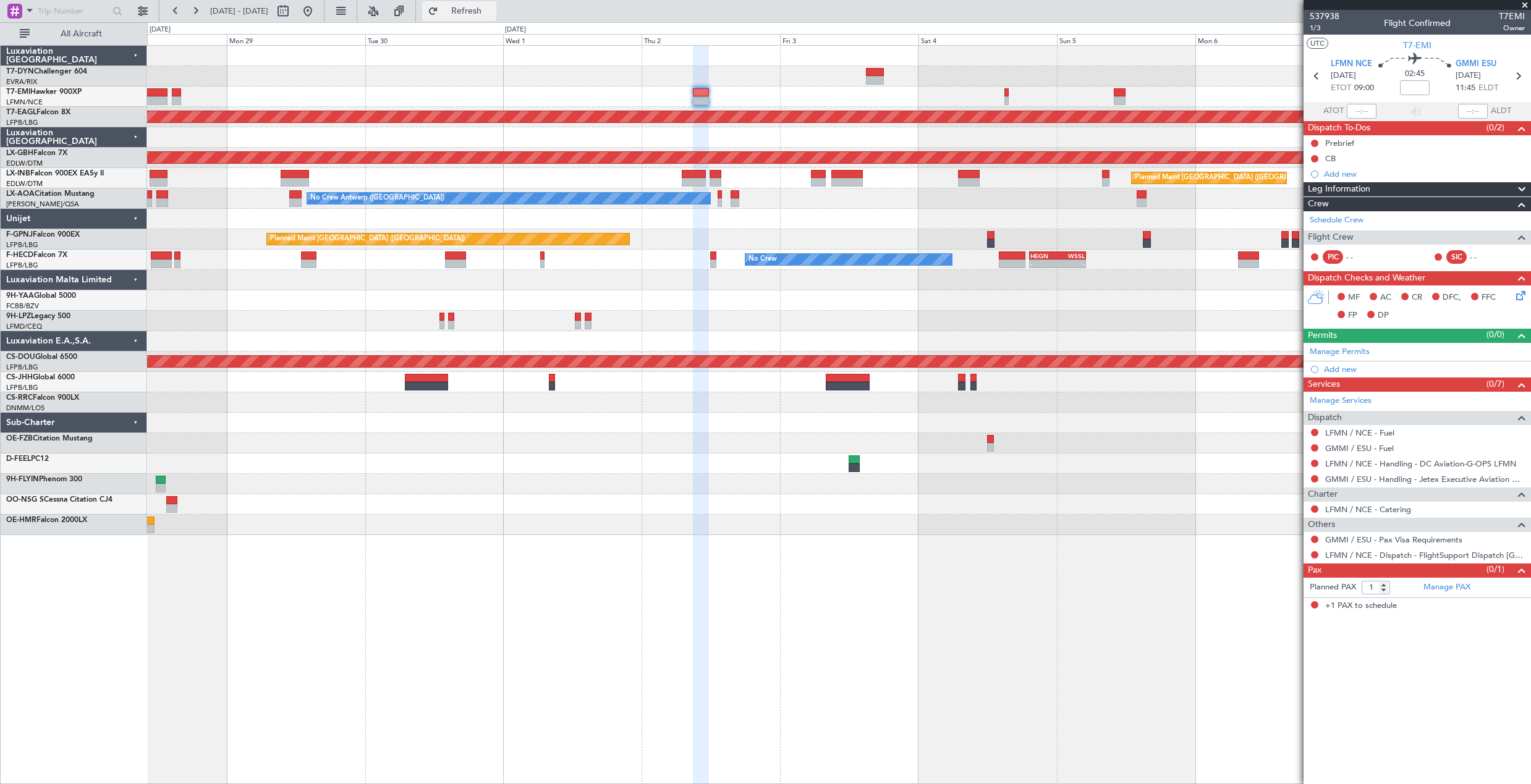
click at [485, 10] on span "Refresh" at bounding box center [466, 11] width 52 height 9
click at [480, 15] on button "Refresh" at bounding box center [459, 11] width 74 height 20
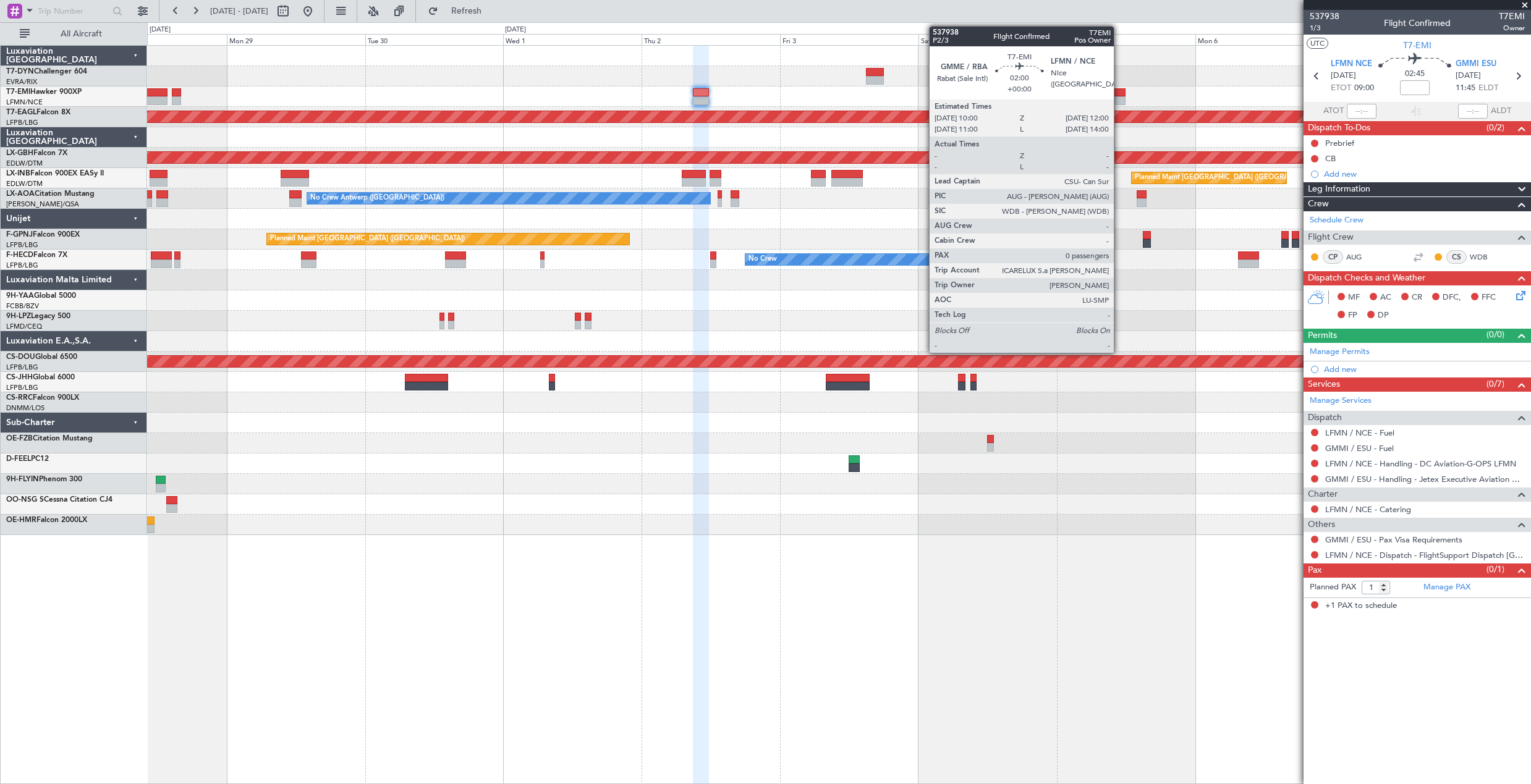
click at [1119, 92] on div at bounding box center [1119, 93] width 12 height 9
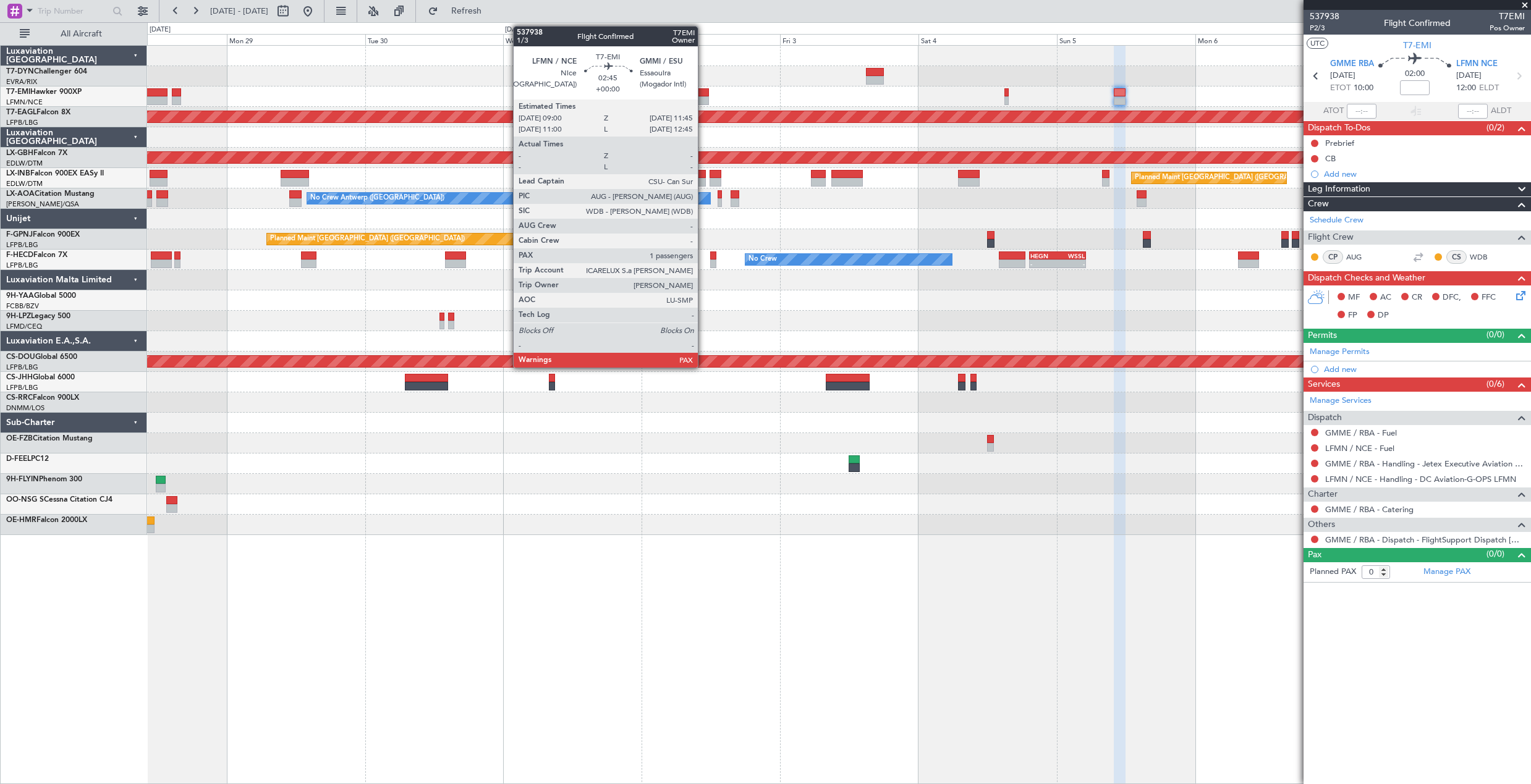
click at [703, 92] on div at bounding box center [701, 93] width 16 height 9
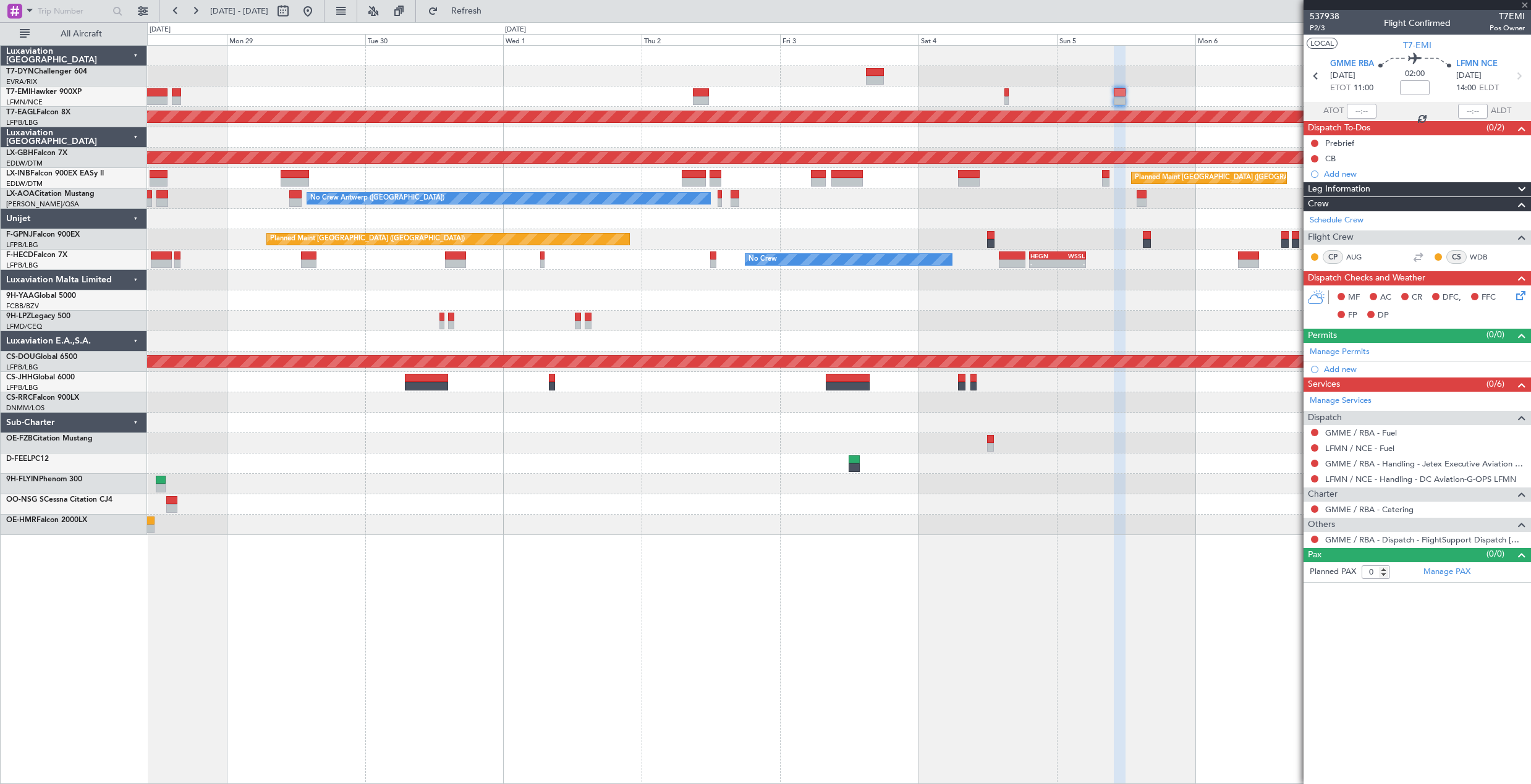
type input "1"
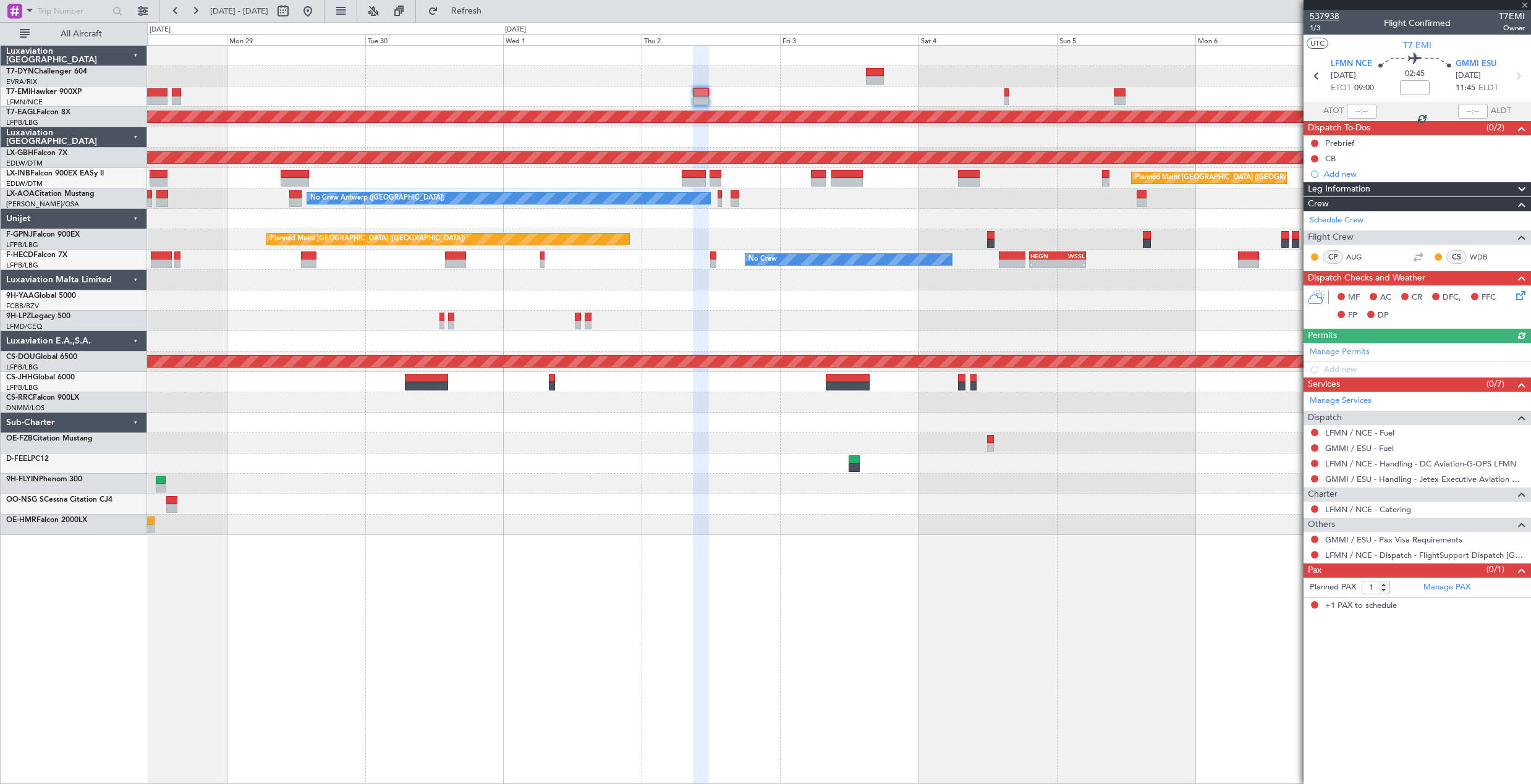
click at [1323, 14] on span "537938" at bounding box center [1324, 17] width 30 height 13
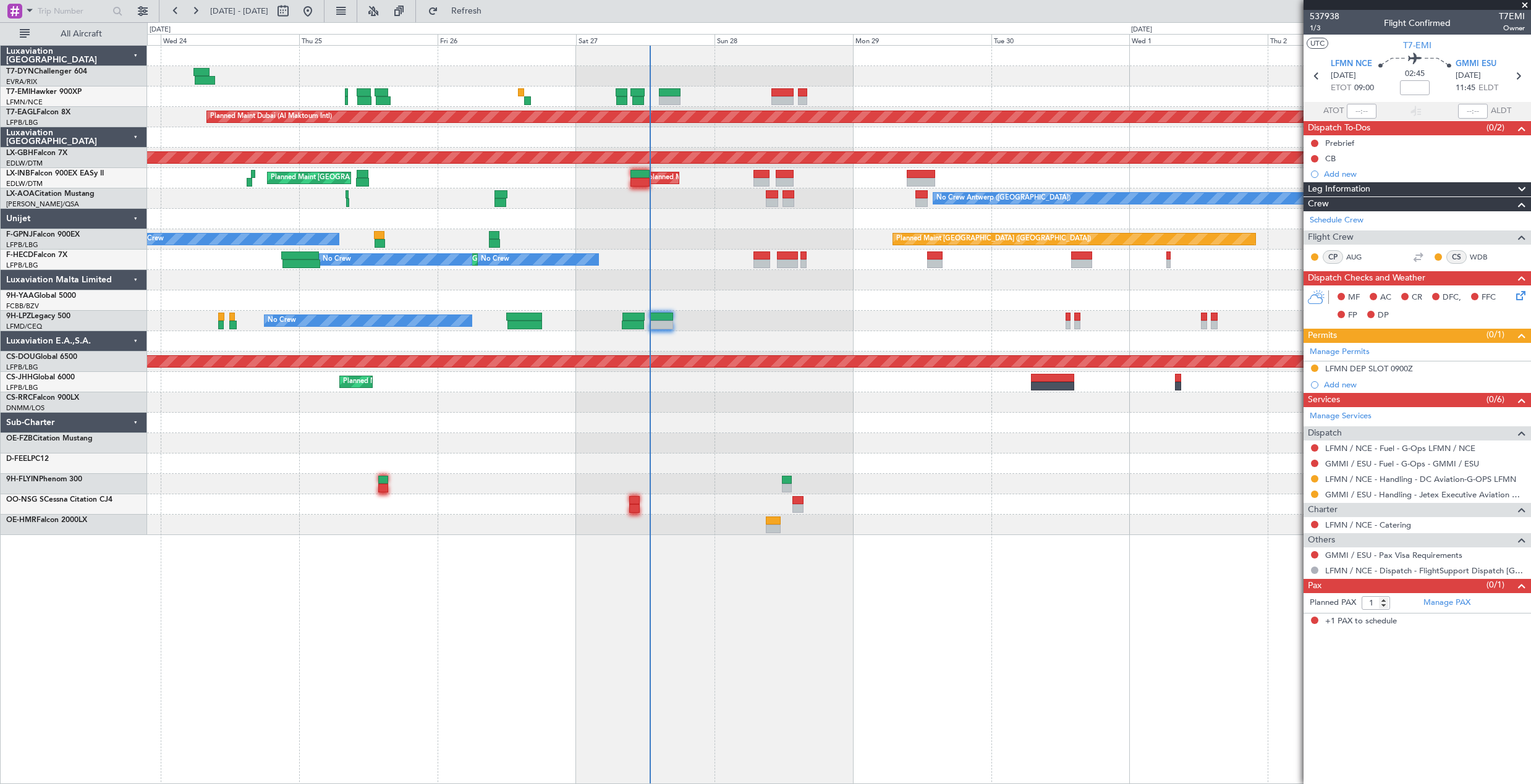
click at [892, 517] on div "Planned Maint Zurich Planned Maint Dubai (Al Maktoum Intl) Planned Maint Nurnbe…" at bounding box center [839, 415] width 1384 height 739
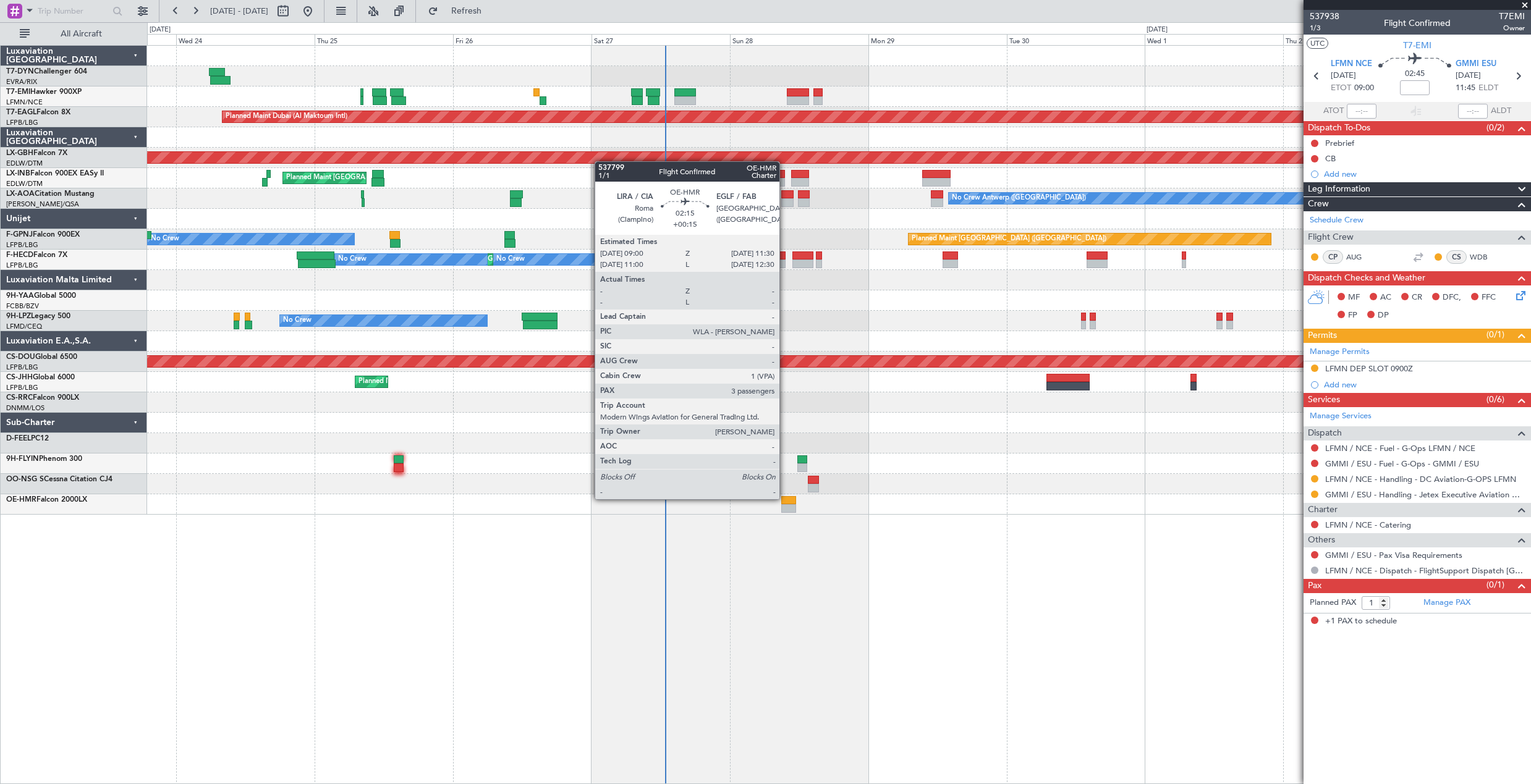
click at [785, 498] on div at bounding box center [788, 501] width 15 height 9
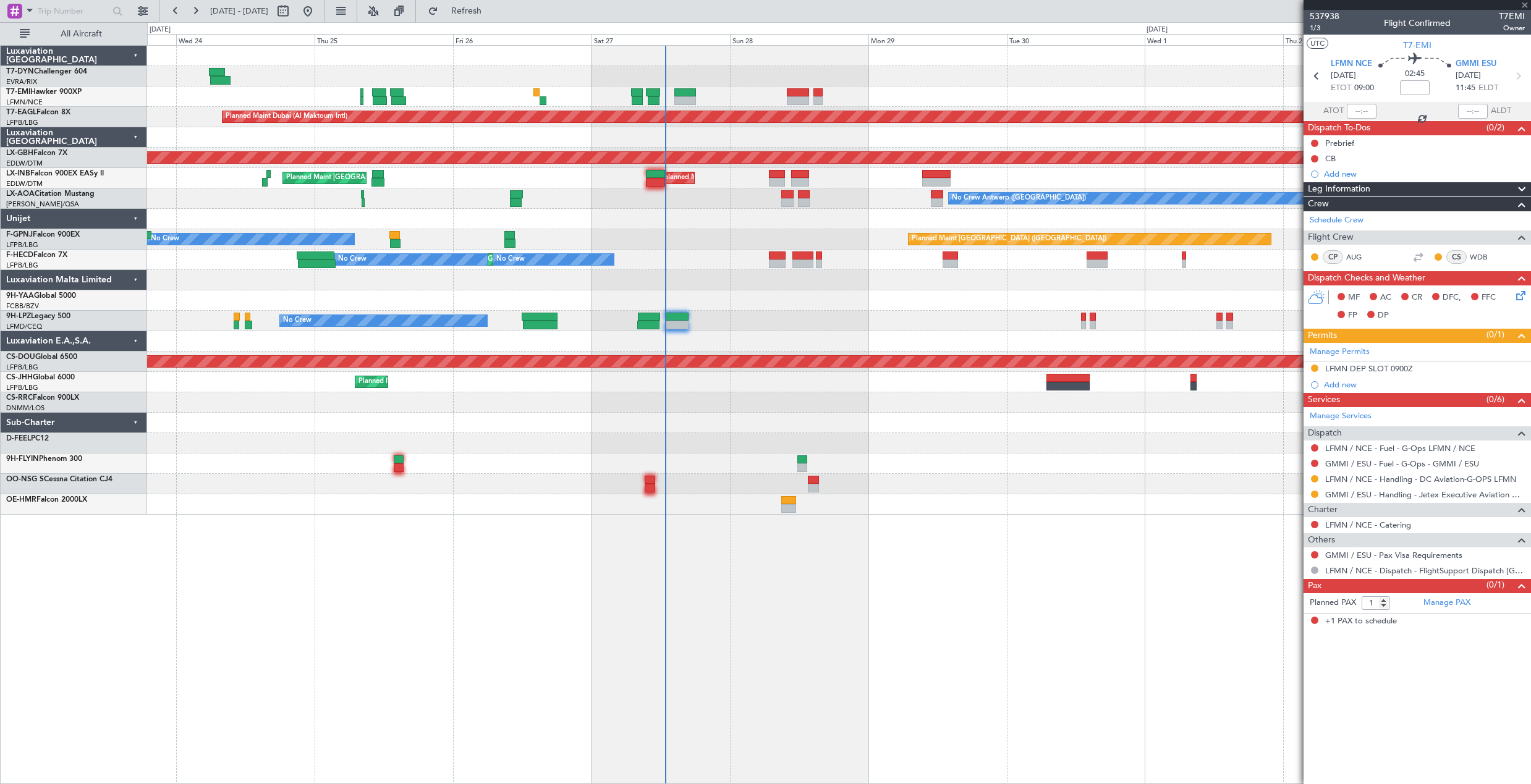
type input "+00:15"
type input "3"
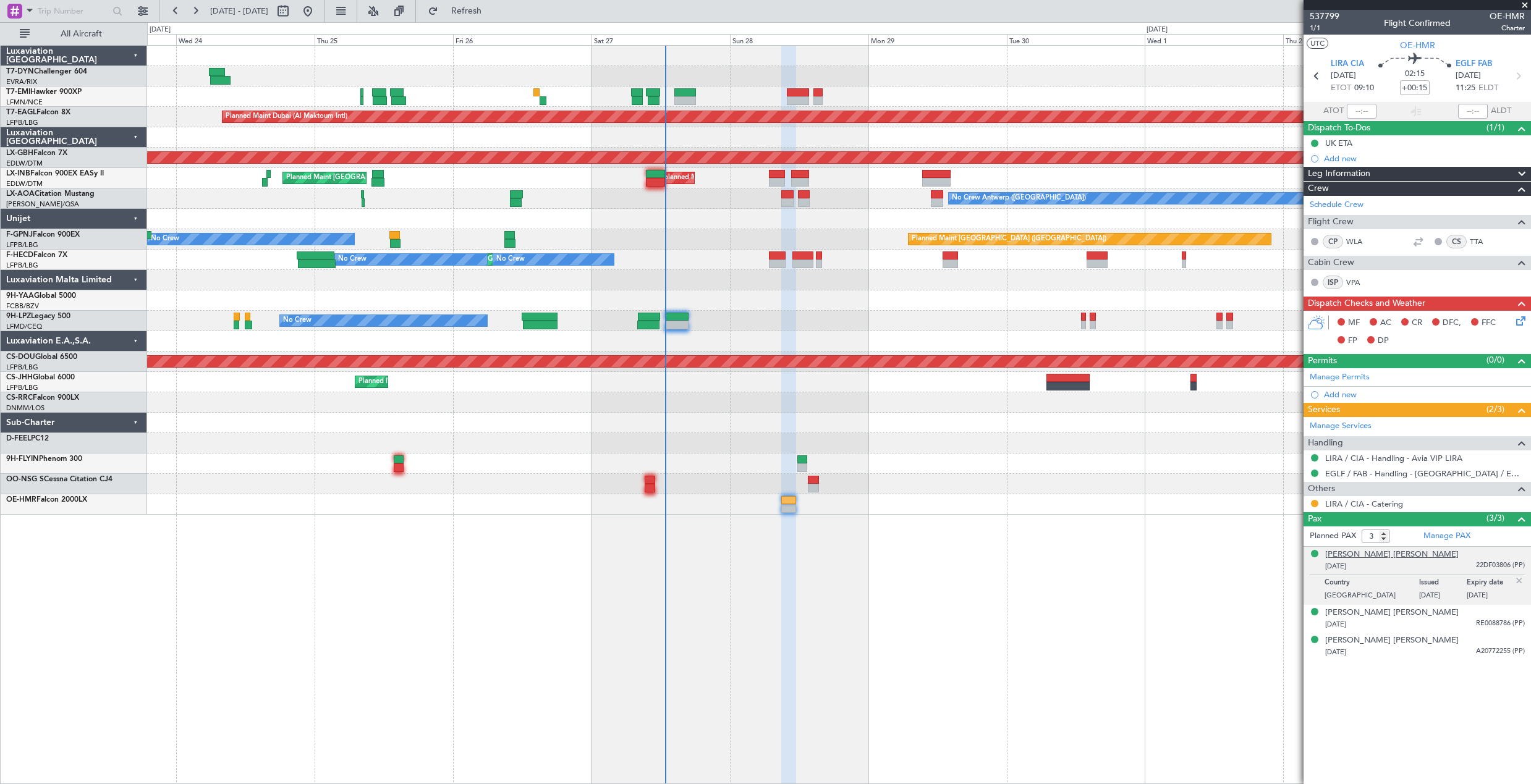
click at [1398, 555] on div "[PERSON_NAME] [PERSON_NAME]" at bounding box center [1391, 554] width 133 height 12
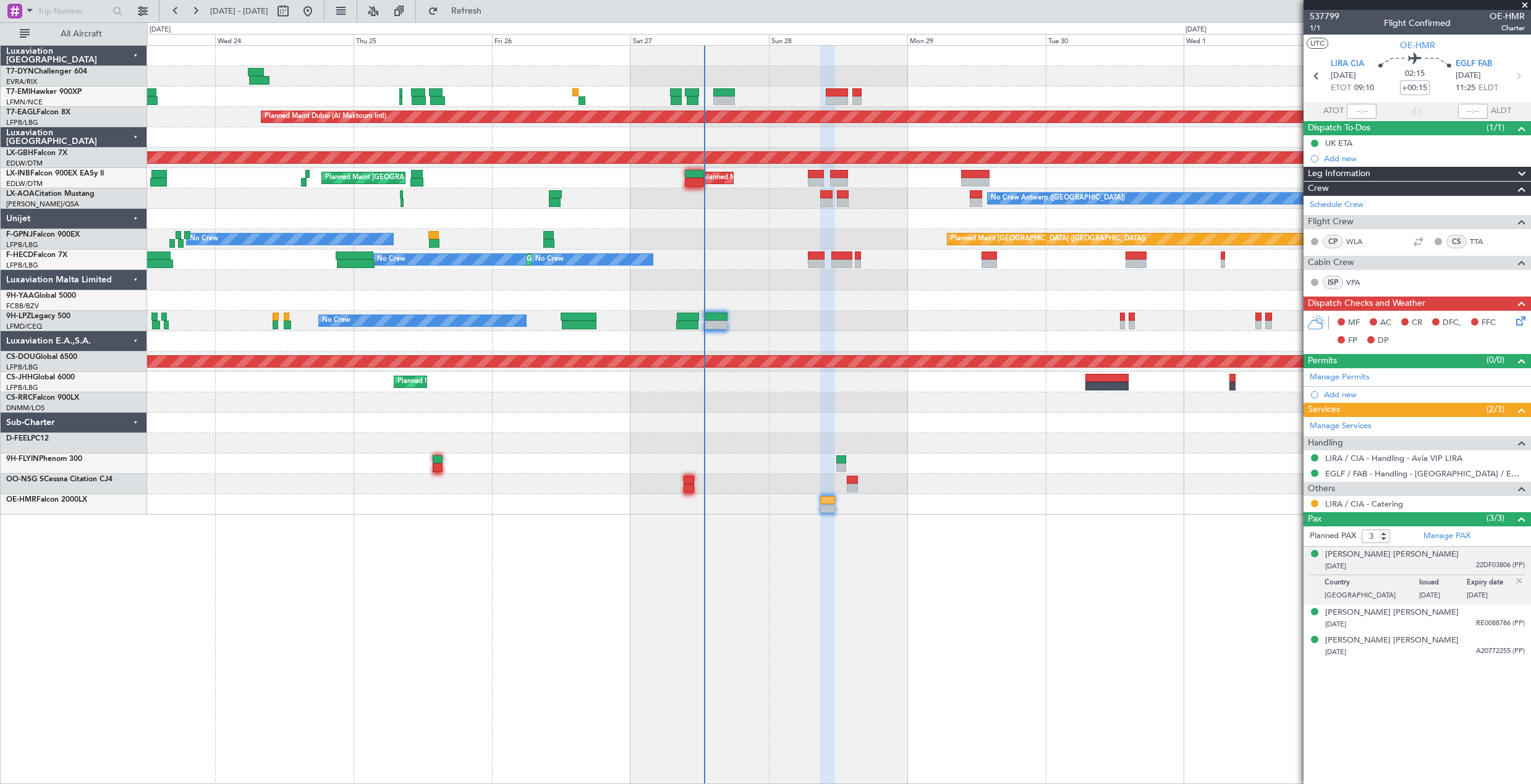
click at [352, 148] on div "Planned Maint Zurich Planned Maint Dubai (Al Maktoum Intl) Planned Maint Nurnbe…" at bounding box center [839, 281] width 1383 height 469
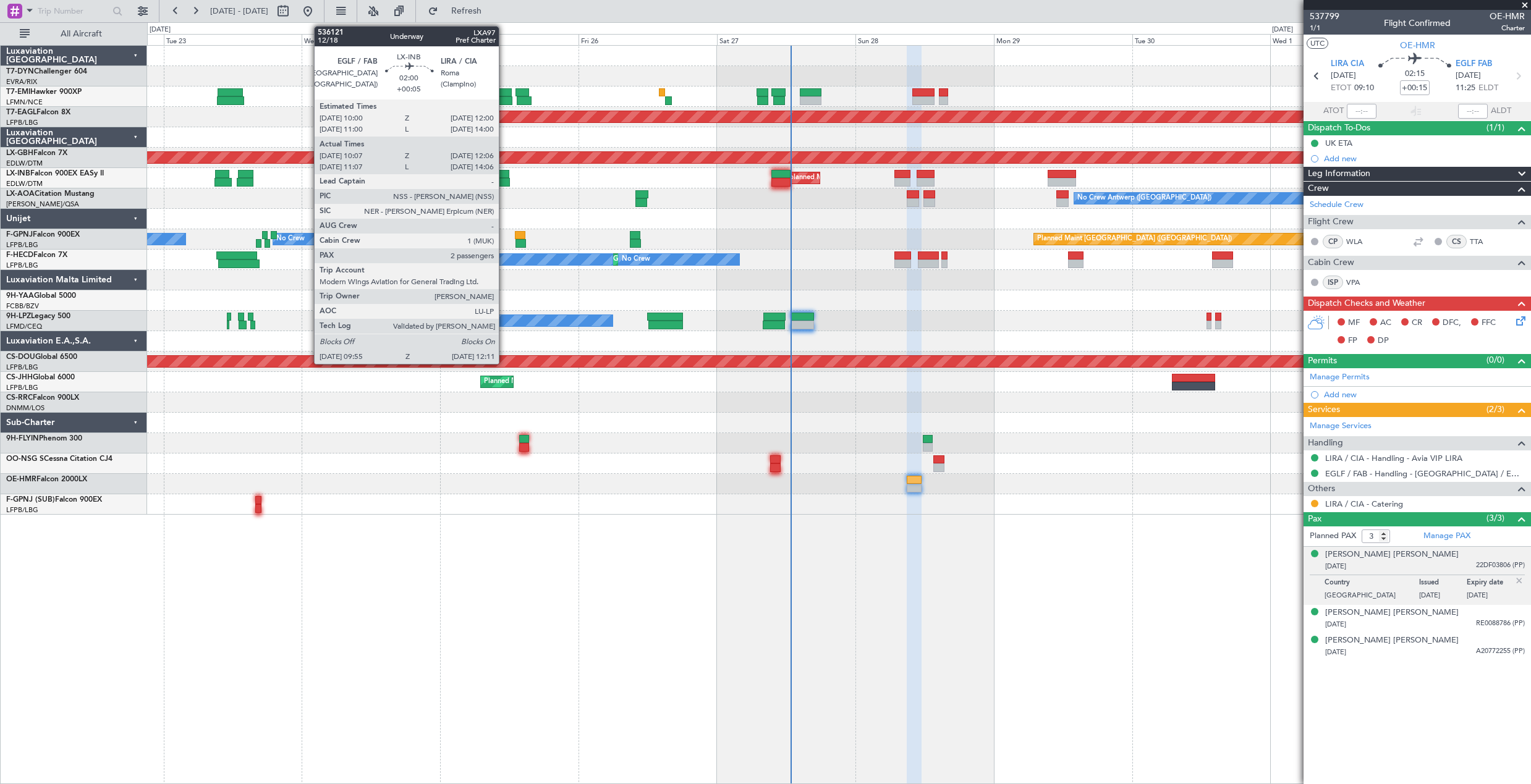
click at [504, 173] on div at bounding box center [504, 174] width 12 height 9
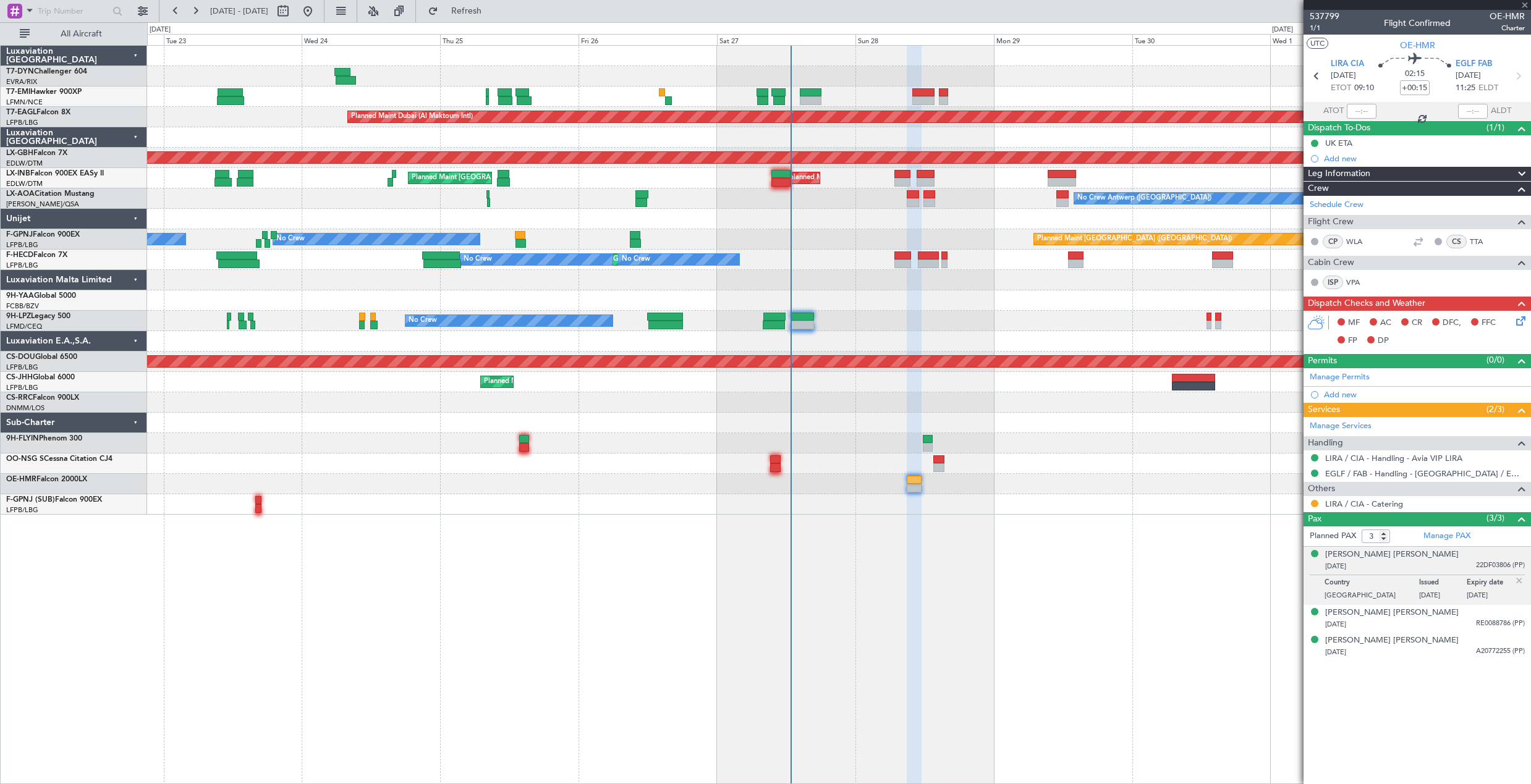
type input "+00:05"
type input "10:07"
type input "12:06"
type input "2"
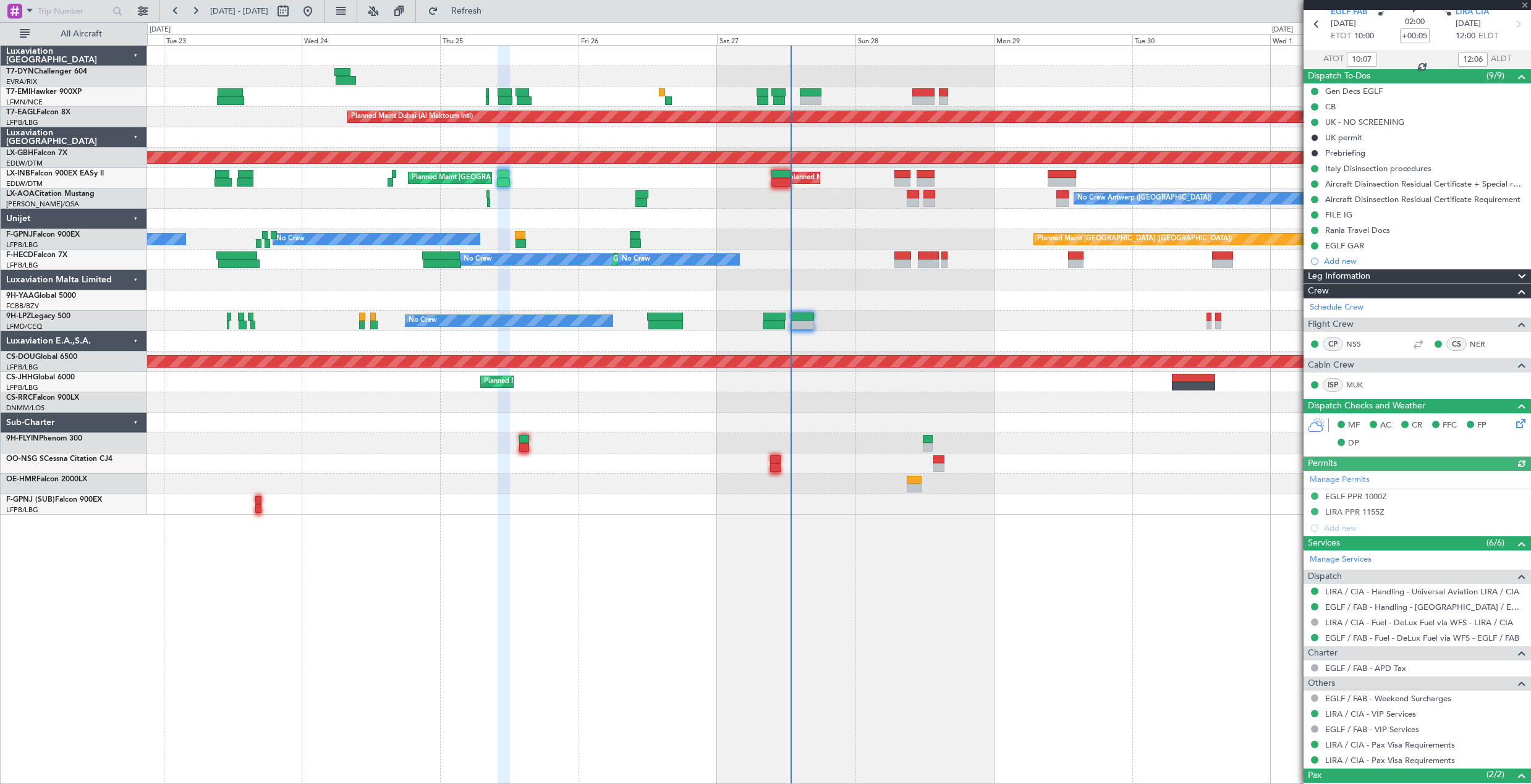
scroll to position [126, 0]
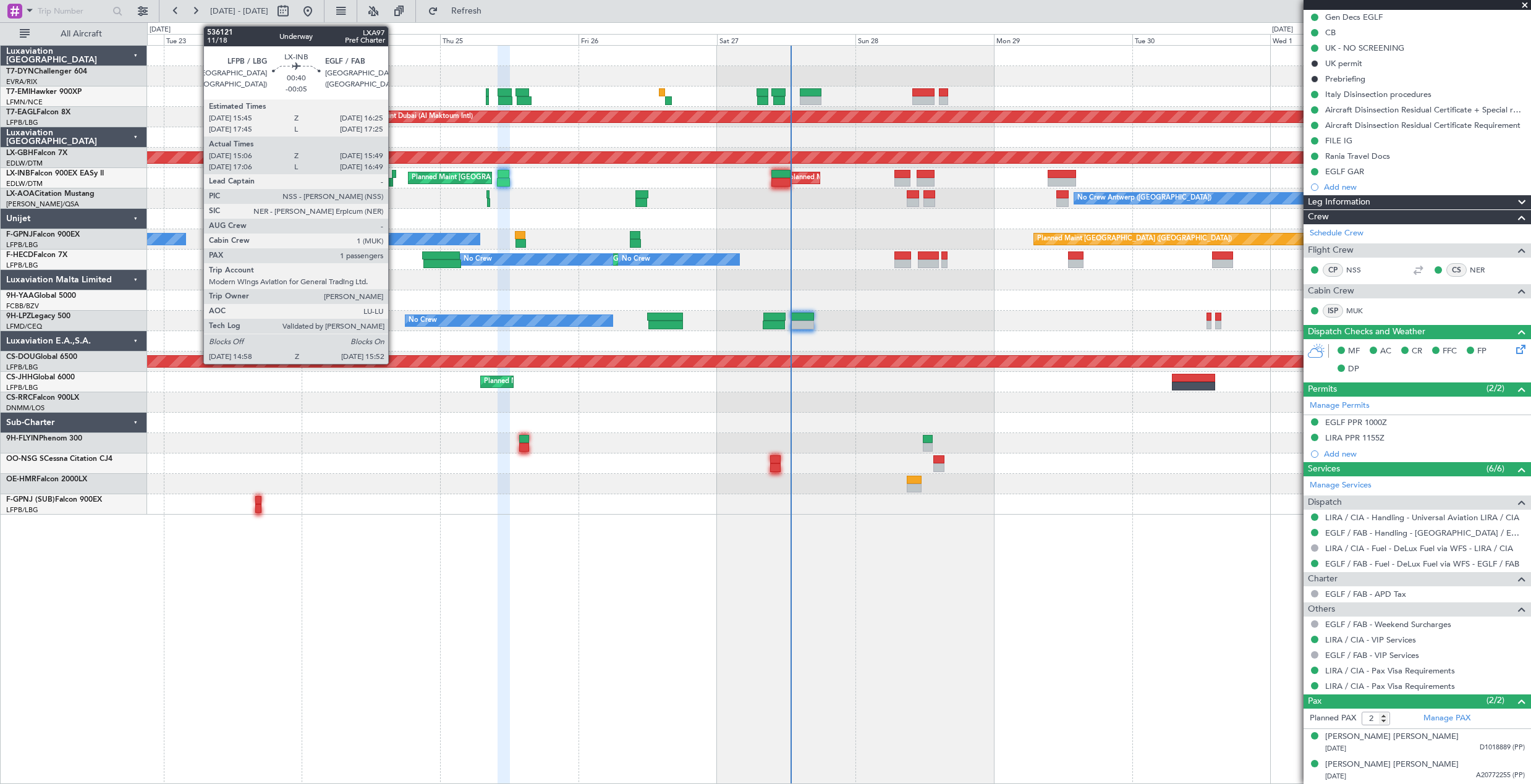
click at [393, 174] on div at bounding box center [394, 174] width 4 height 9
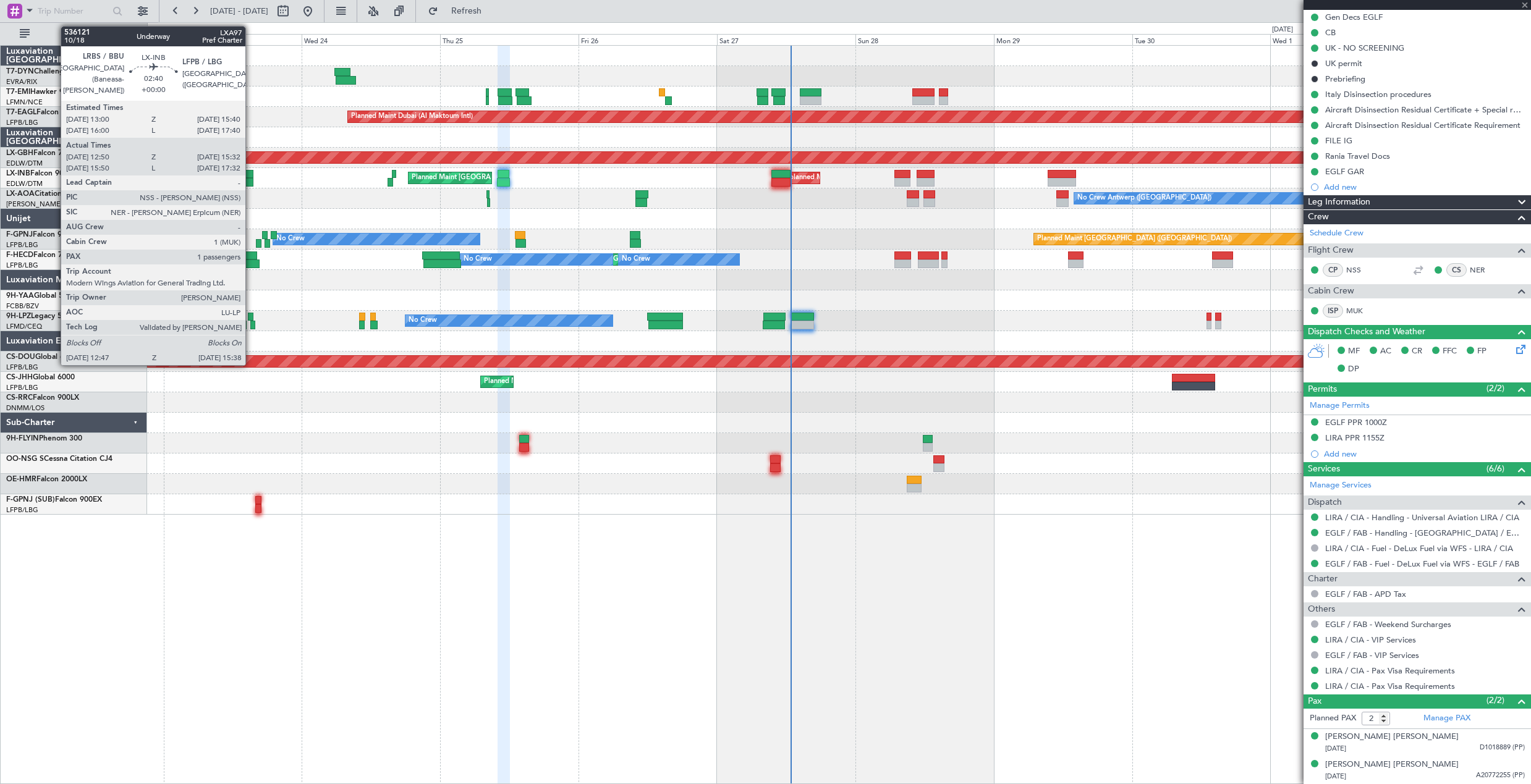
type input "-00:05"
type input "15:06"
type input "15:49"
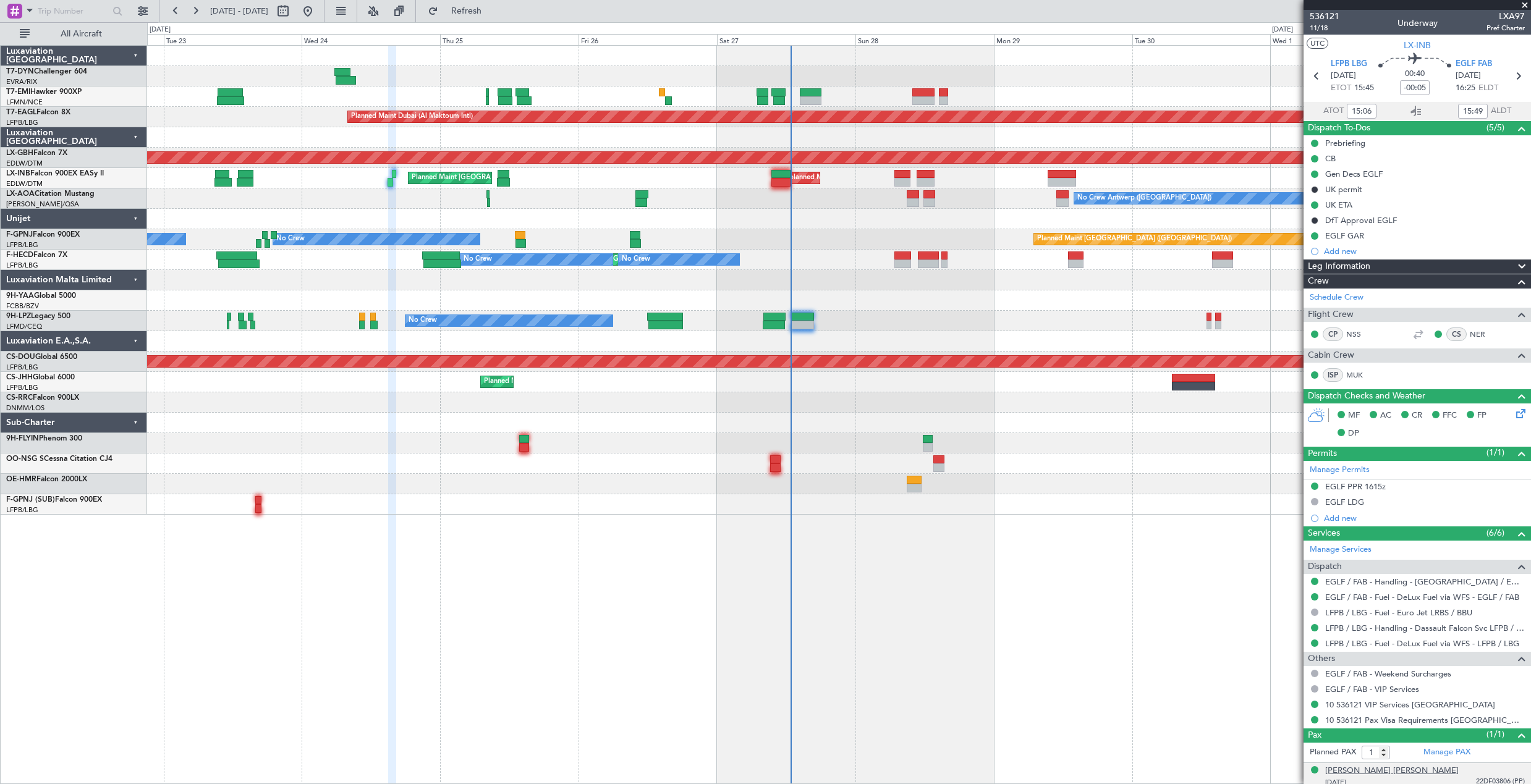
click at [1401, 772] on div "[PERSON_NAME] [PERSON_NAME]" at bounding box center [1391, 771] width 133 height 12
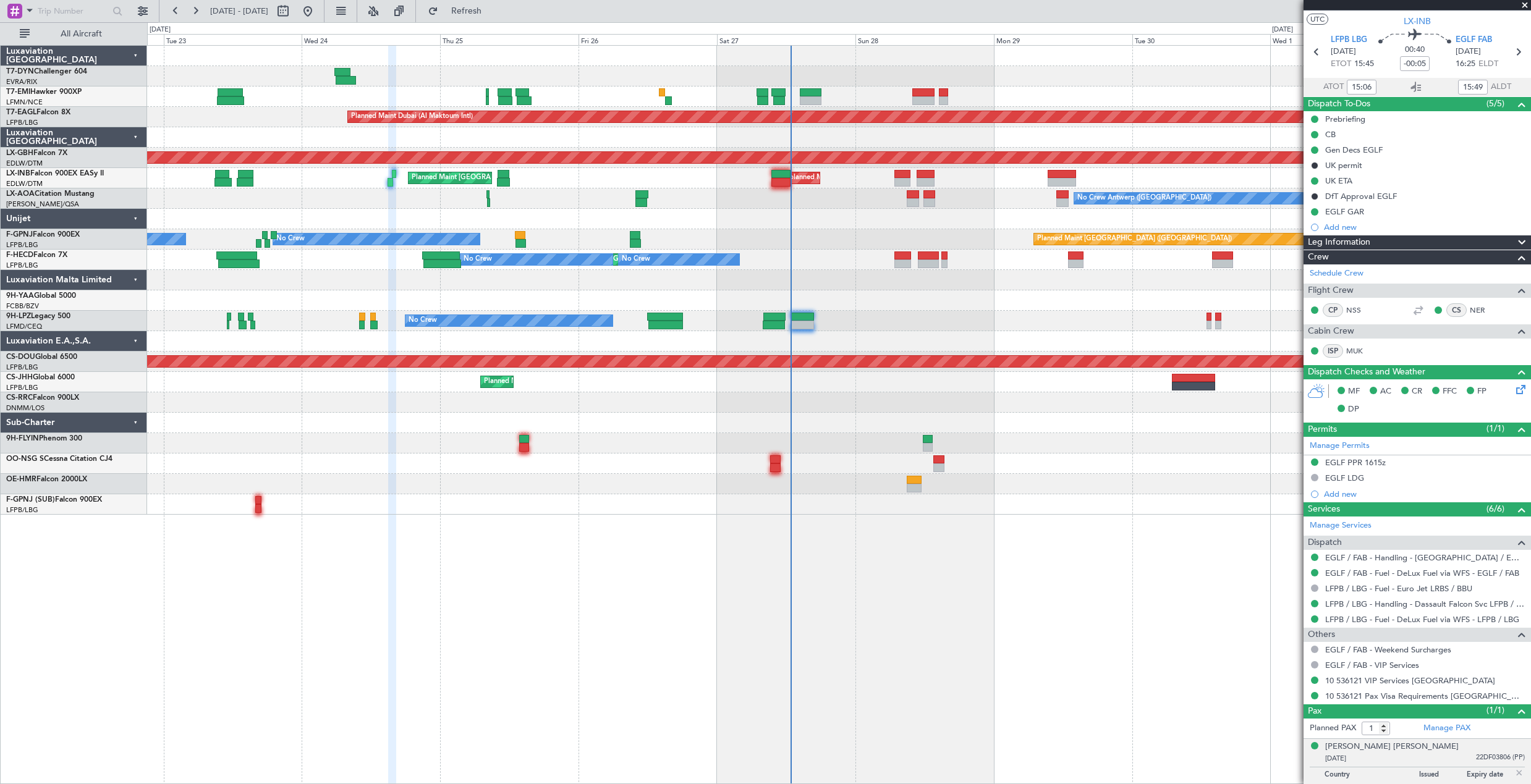
scroll to position [36, 0]
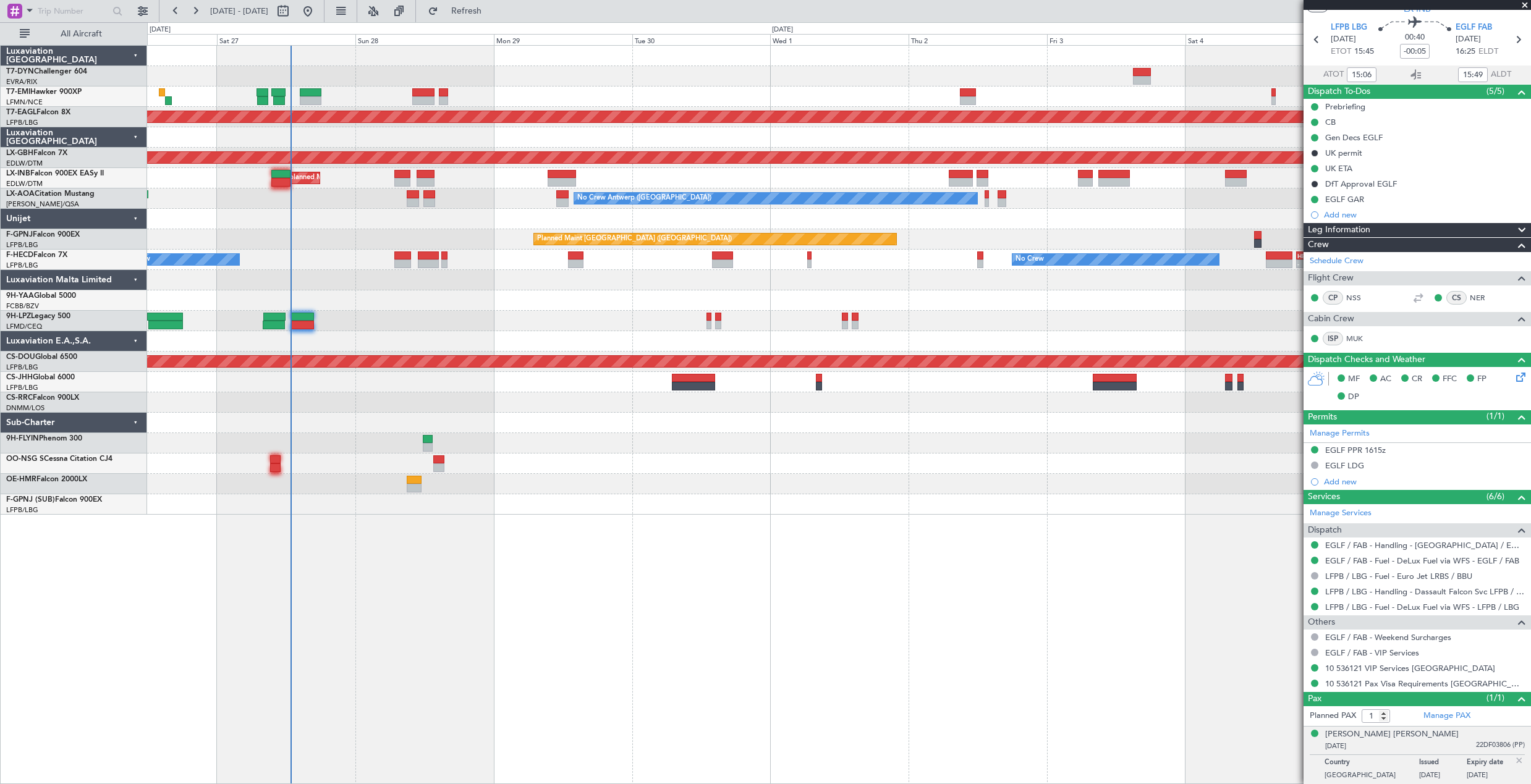
click at [657, 173] on div "Planned Maint Dubai (Al Maktoum Intl) Planned Maint Nurnberg Unplanned Maint Ro…" at bounding box center [839, 281] width 1383 height 469
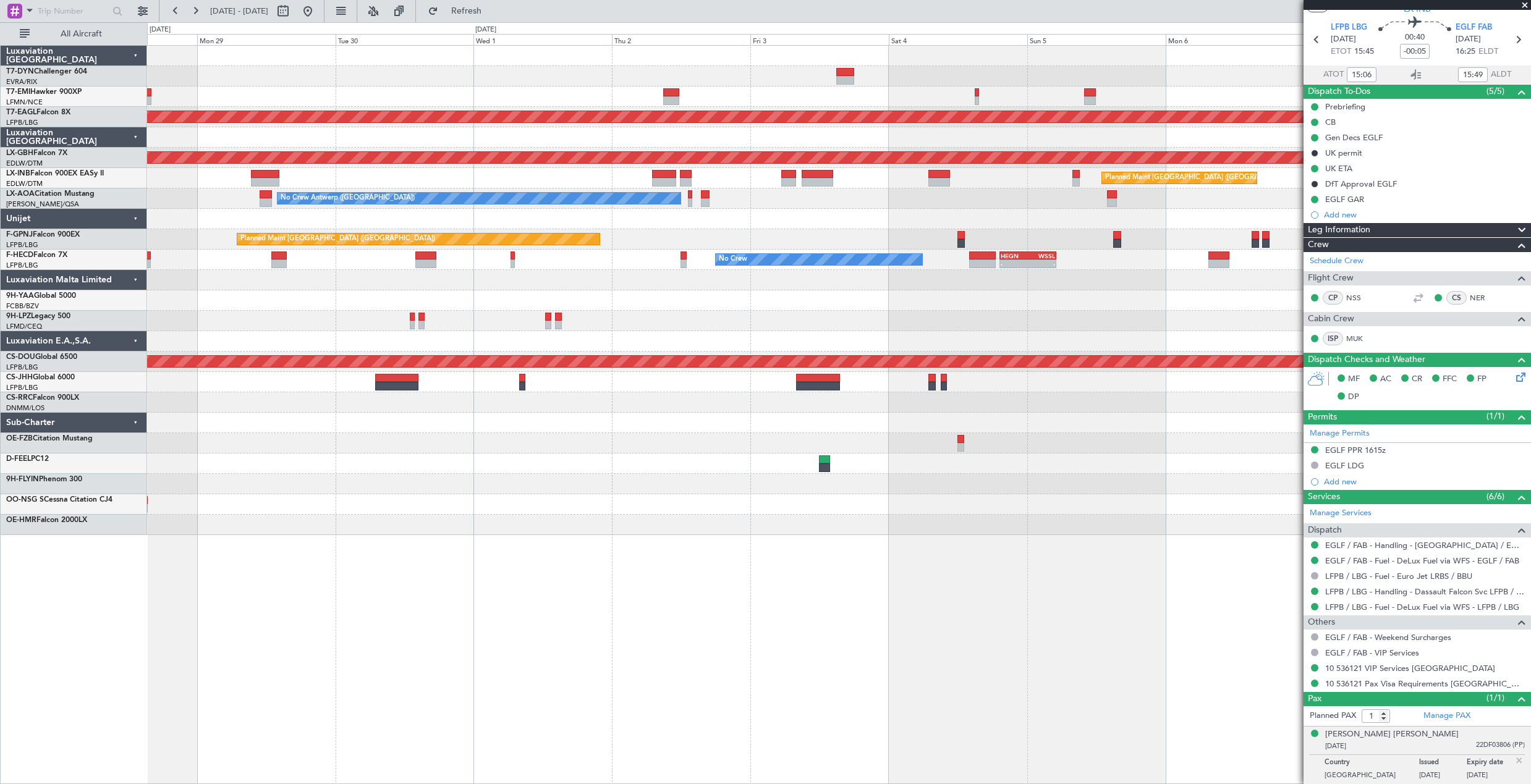
click at [967, 124] on div "Planned Maint Dubai (Al Maktoum Intl) Planned Maint Nurnberg Planned Maint Lond…" at bounding box center [839, 291] width 1383 height 490
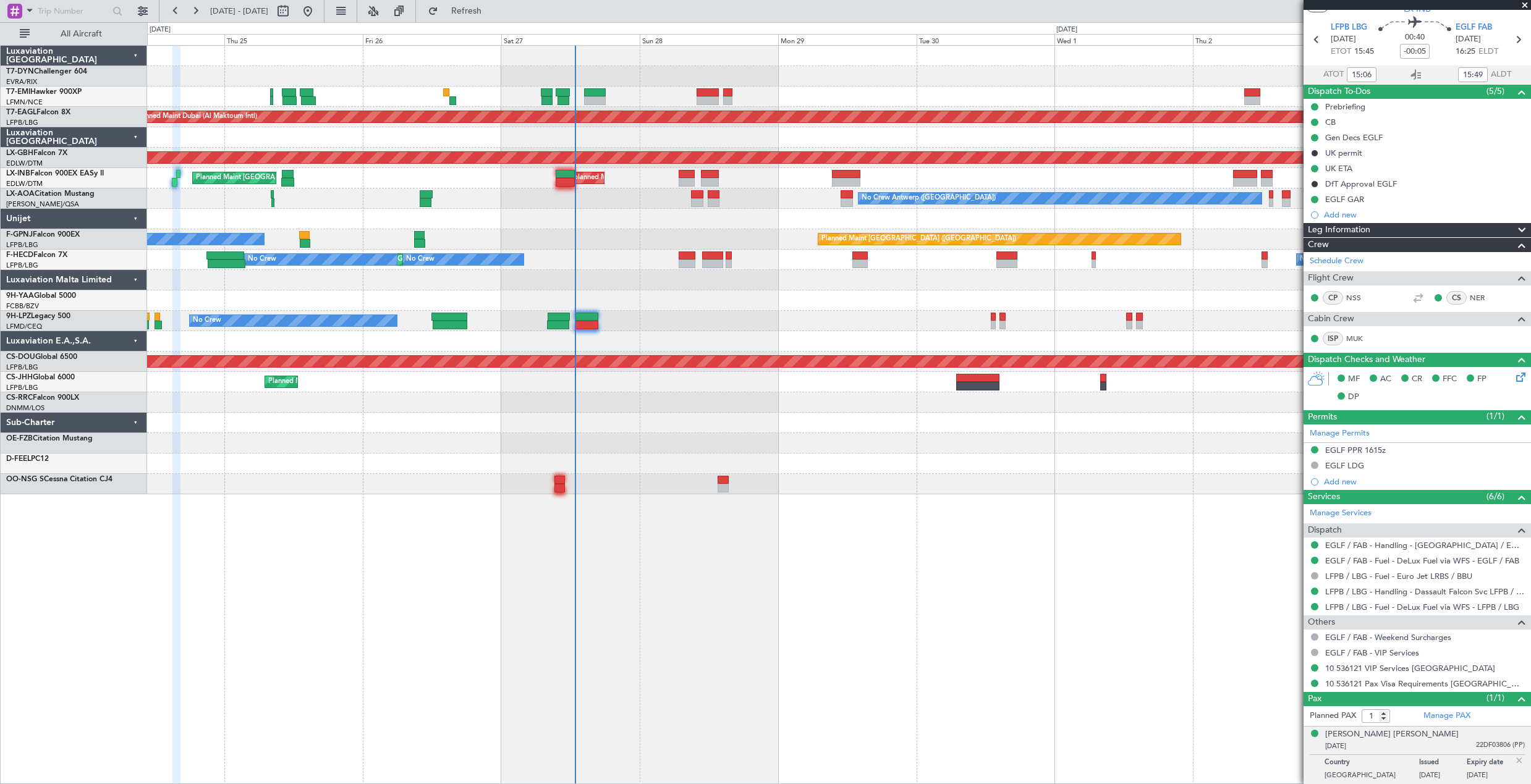
click at [804, 423] on div at bounding box center [839, 423] width 1383 height 20
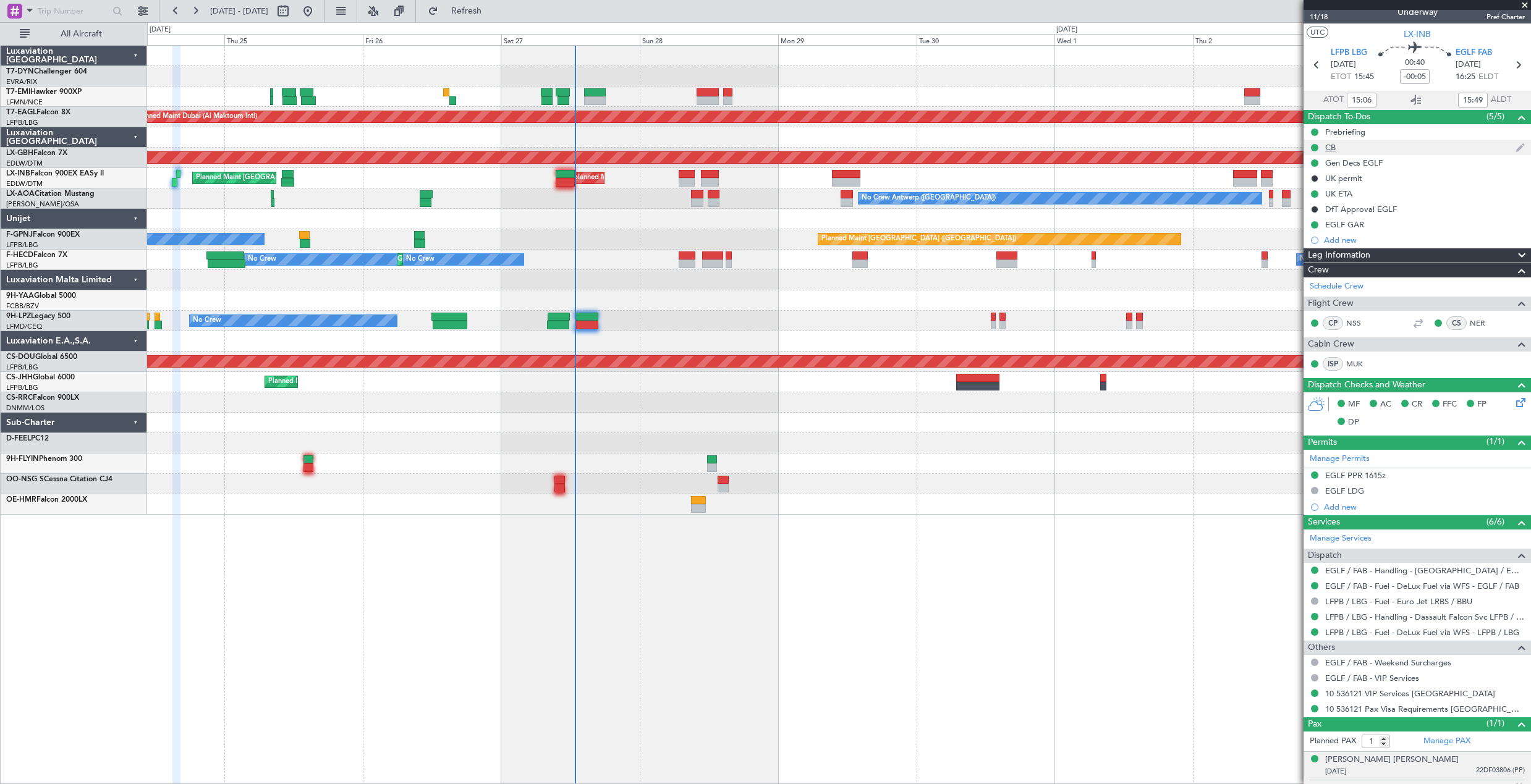
scroll to position [0, 0]
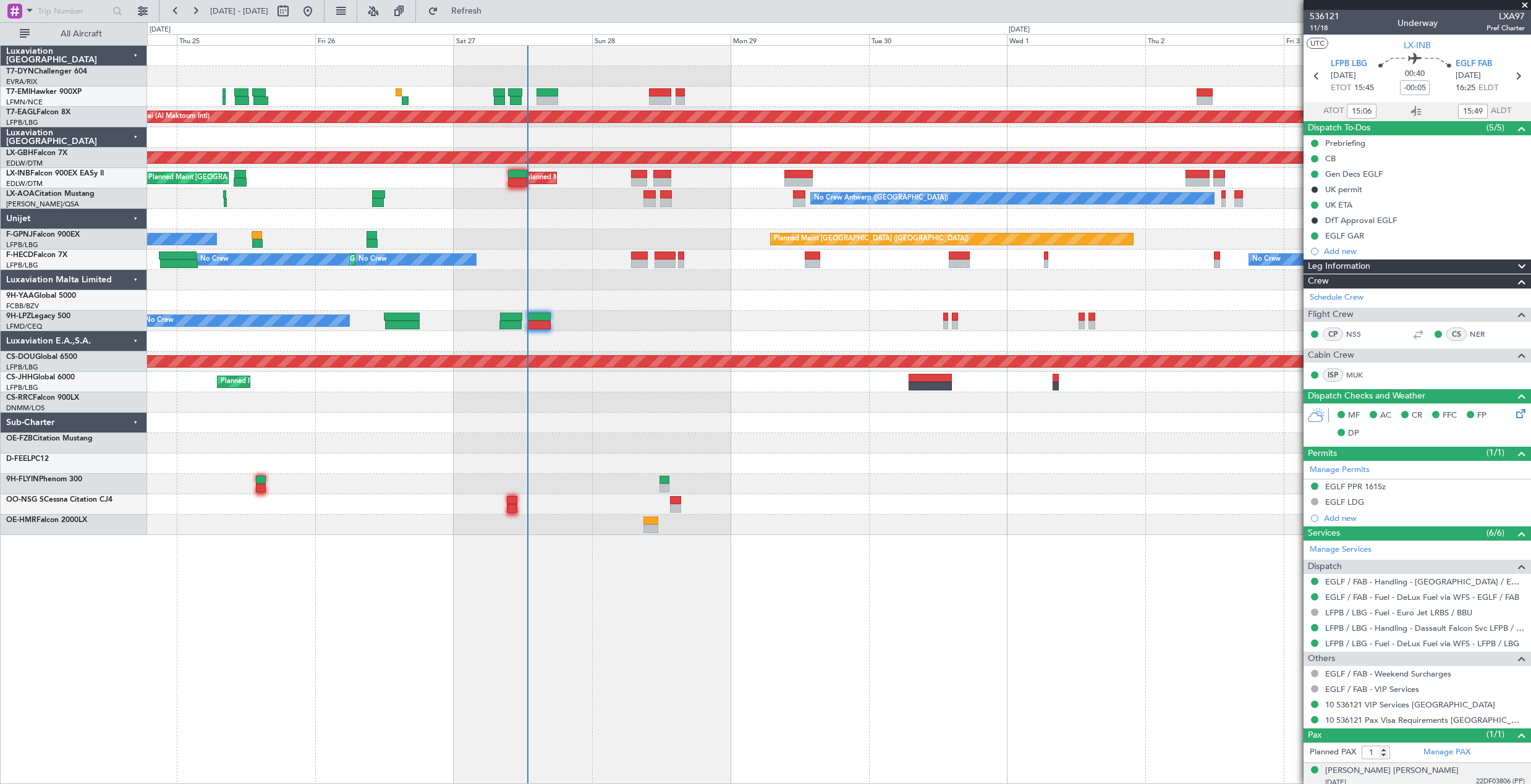
click at [1524, 2] on span at bounding box center [1524, 5] width 12 height 11
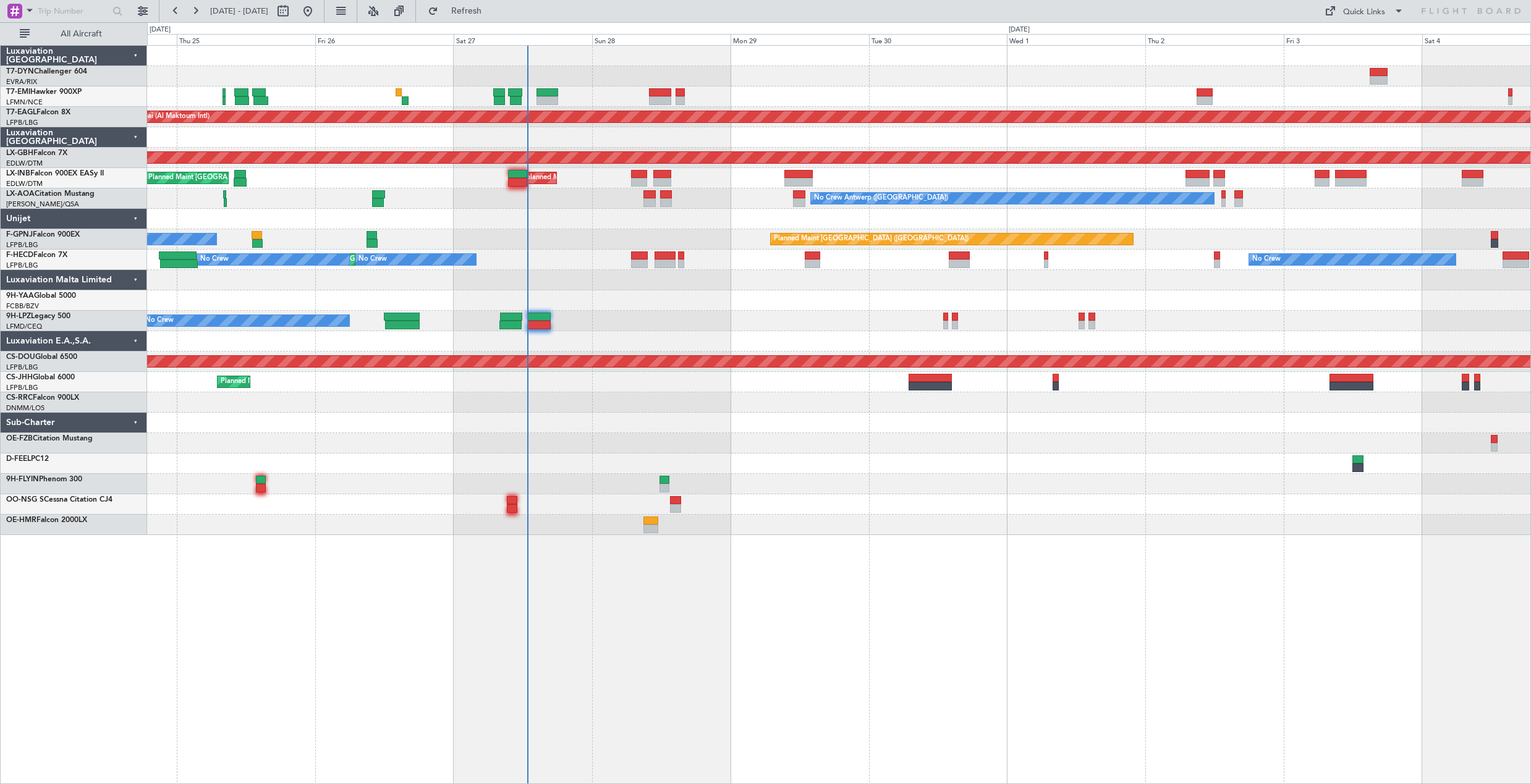
type input "0"
click at [1381, 8] on div "Quick Links" at bounding box center [1364, 12] width 42 height 12
click at [1353, 43] on button "Trip Builder" at bounding box center [1364, 41] width 93 height 30
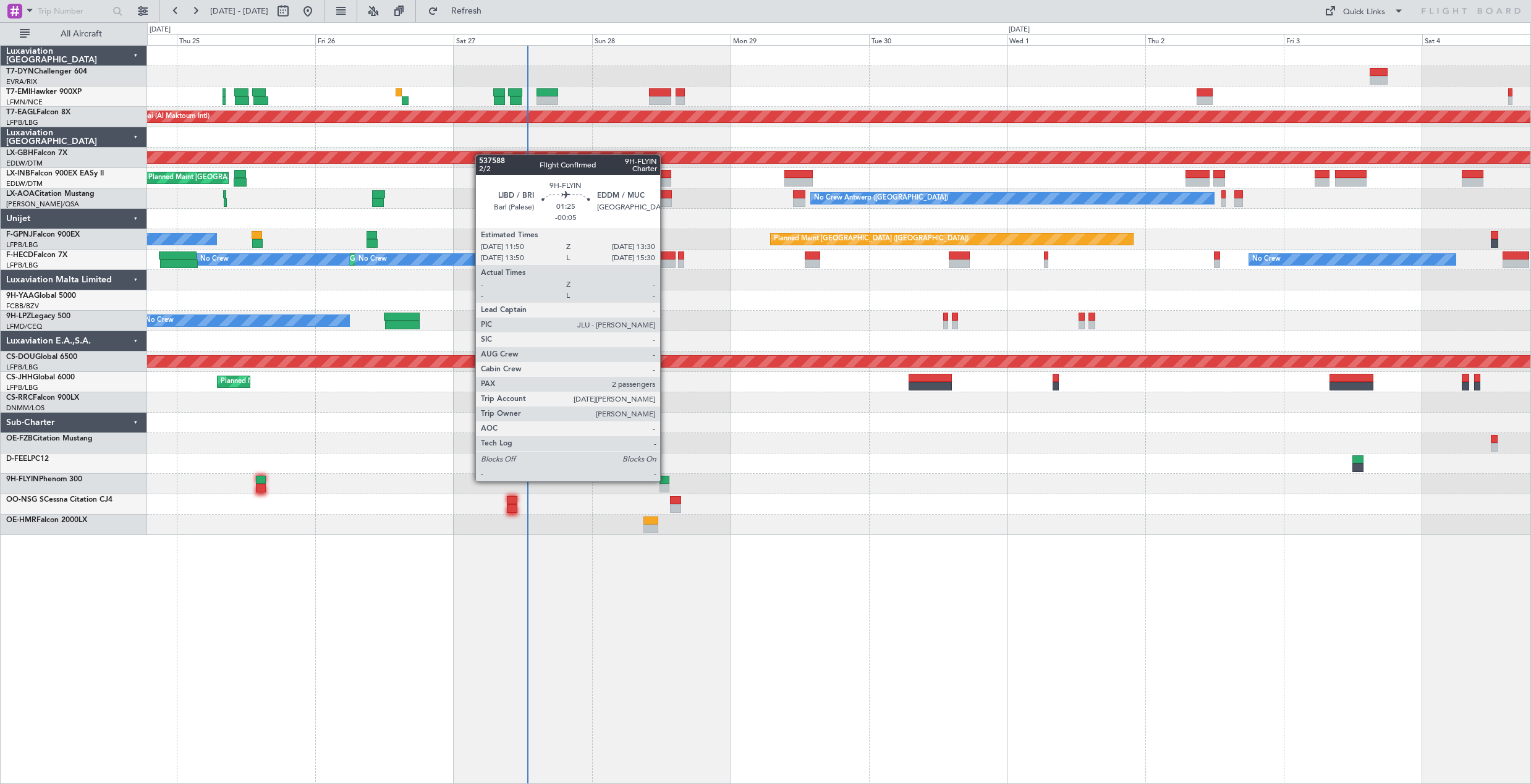
click at [665, 480] on div at bounding box center [665, 480] width 10 height 9
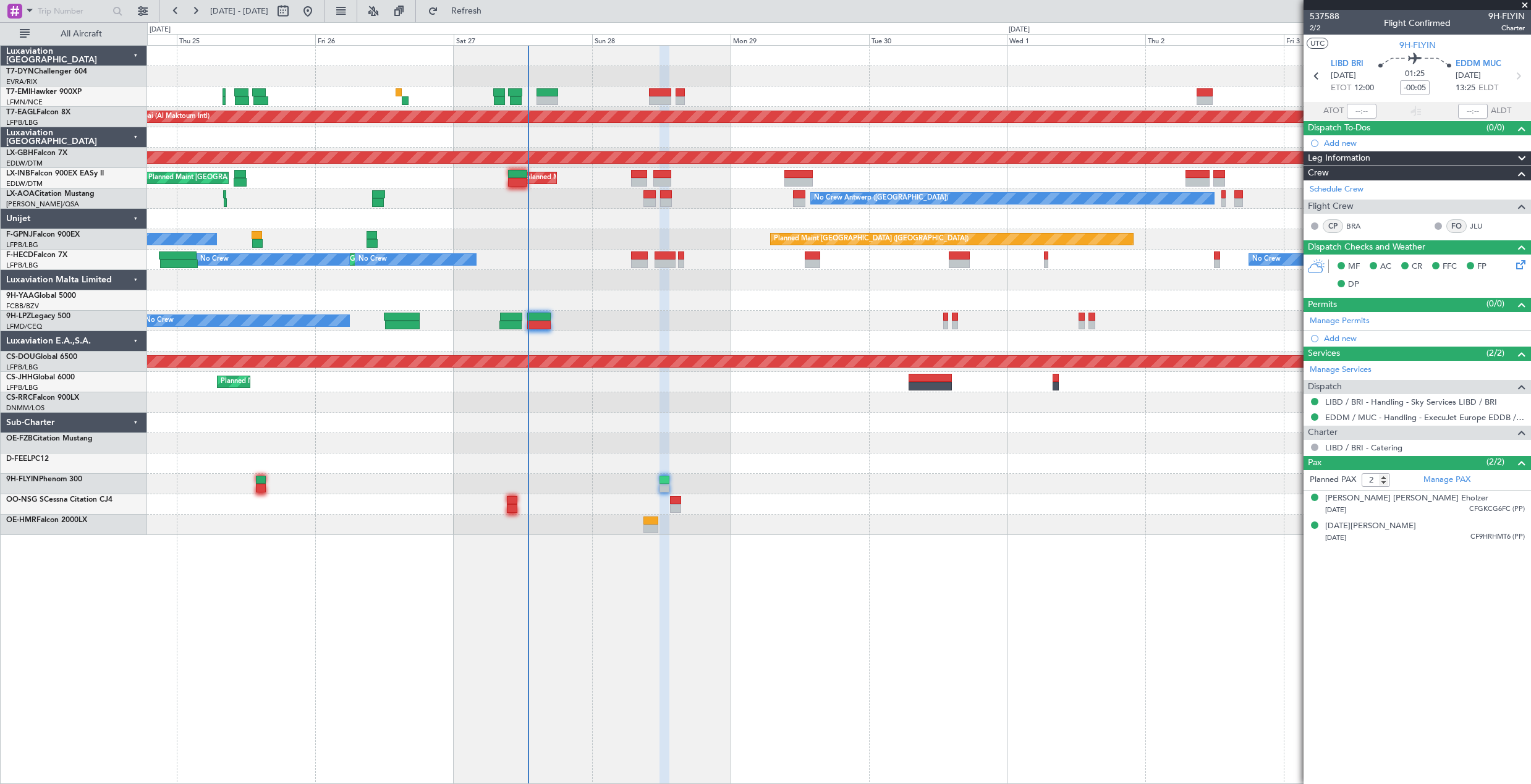
click at [1522, 4] on span at bounding box center [1524, 5] width 12 height 11
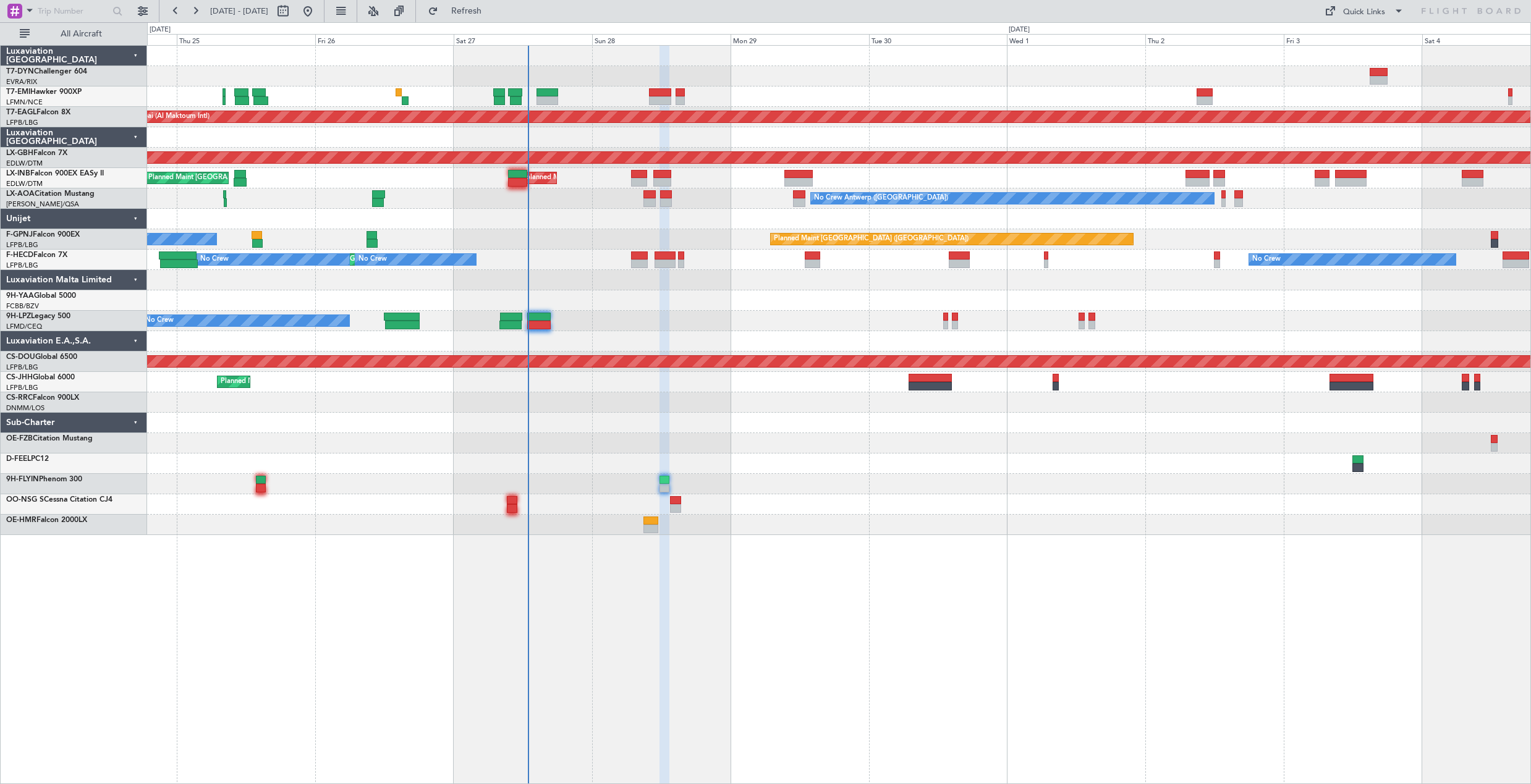
type input "0"
click at [1358, 12] on div "Quick Links" at bounding box center [1364, 12] width 42 height 12
click at [1364, 43] on button "Trip Builder" at bounding box center [1364, 41] width 93 height 30
click at [492, 18] on button "Refresh" at bounding box center [459, 11] width 74 height 20
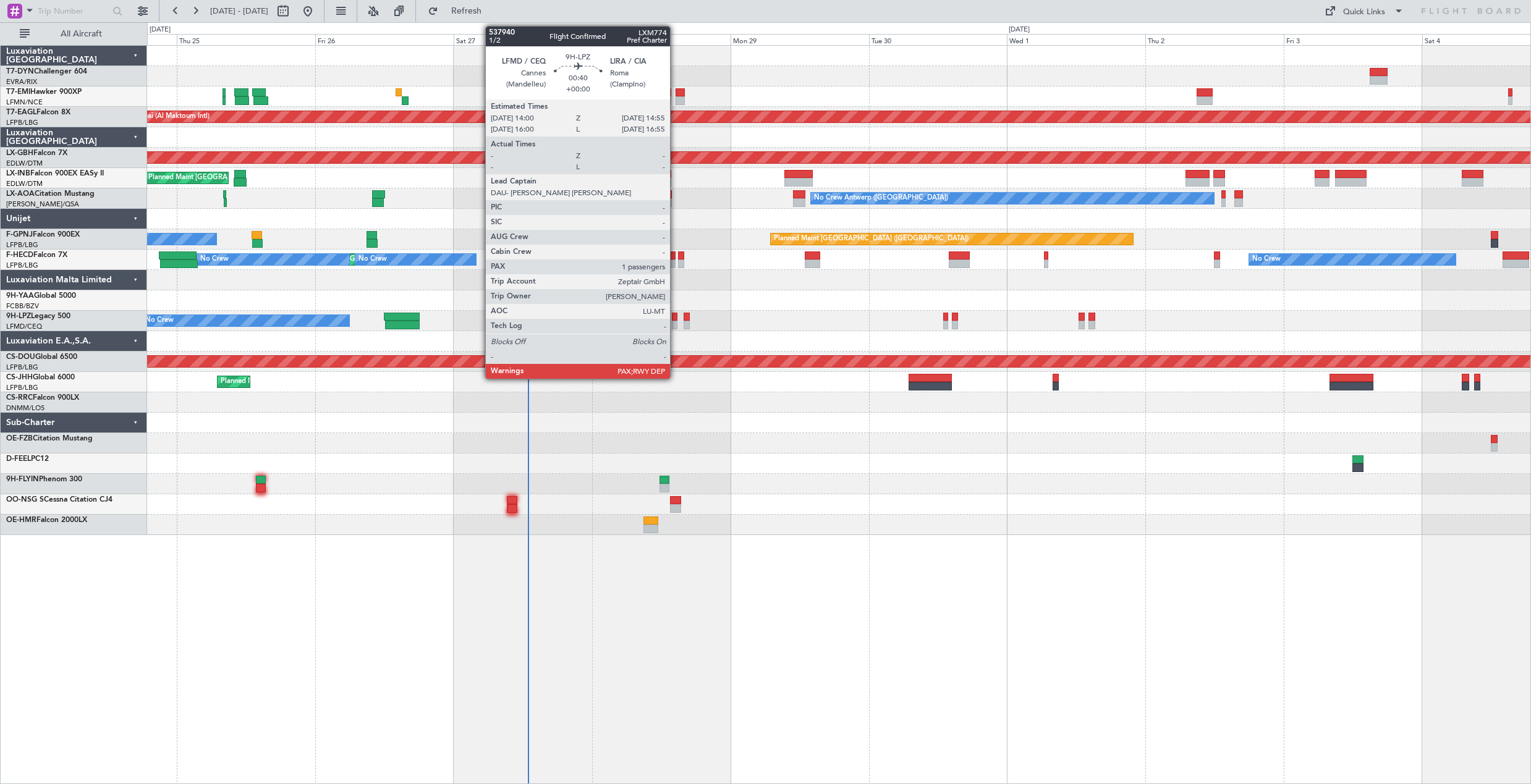
click at [676, 318] on div at bounding box center [675, 317] width 6 height 9
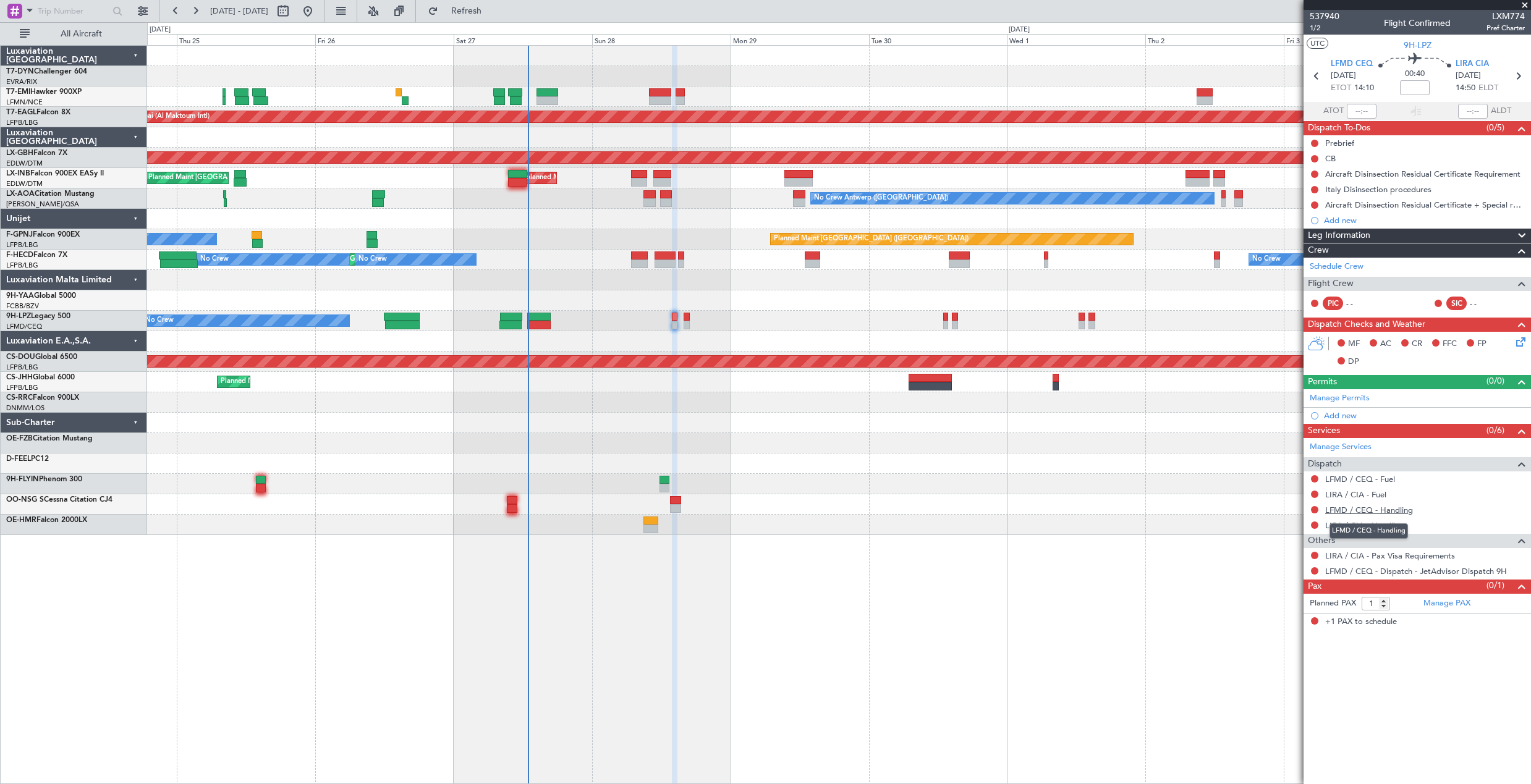
click at [1393, 514] on link "LFMD / CEQ - Handling" at bounding box center [1368, 510] width 87 height 10
click at [1363, 530] on mat-tooltip-component "LIRA / CIA - Handling" at bounding box center [1364, 546] width 89 height 33
click at [1360, 527] on link "LIRA / CIA - Handling" at bounding box center [1364, 525] width 79 height 10
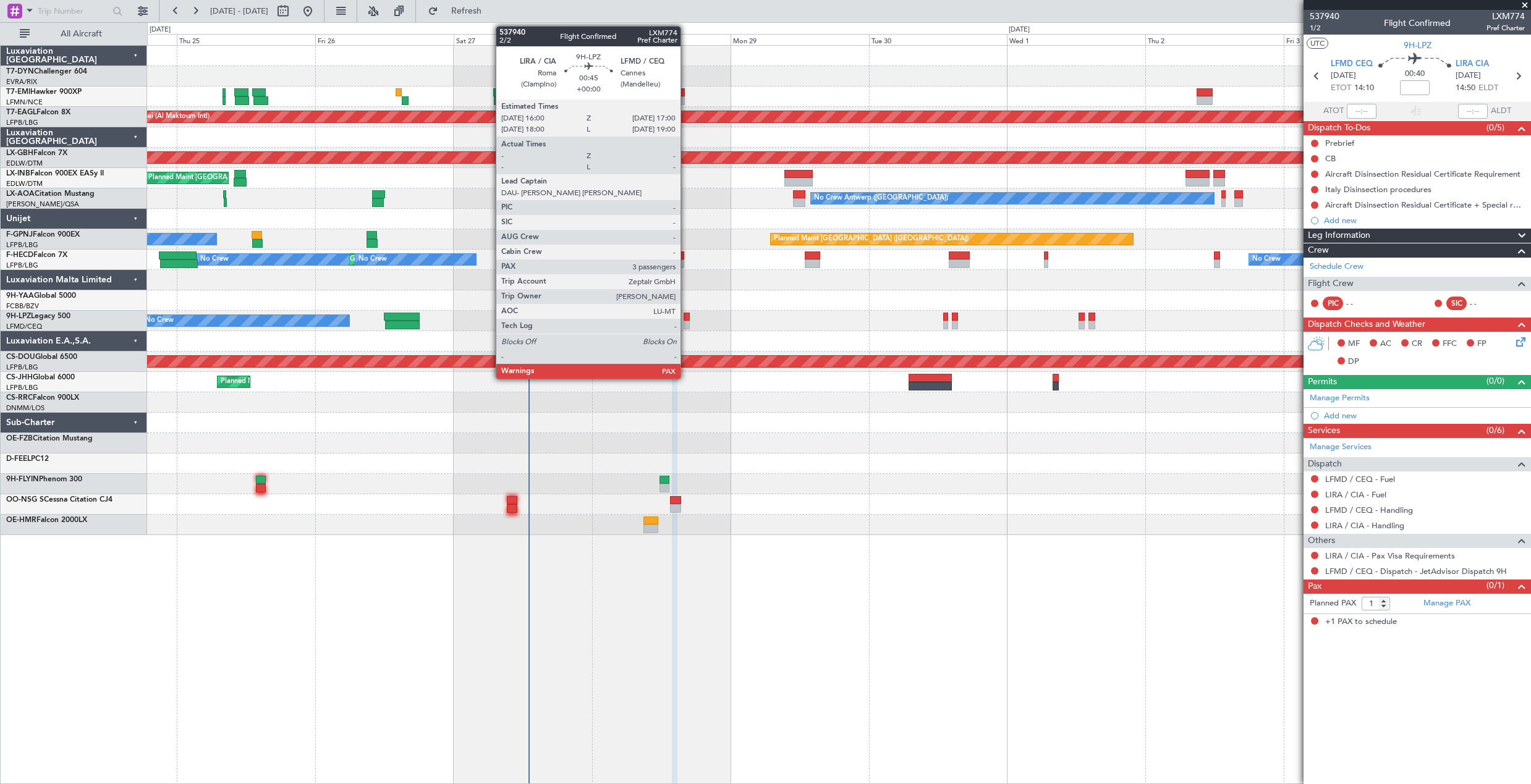
click at [686, 319] on div at bounding box center [686, 317] width 6 height 9
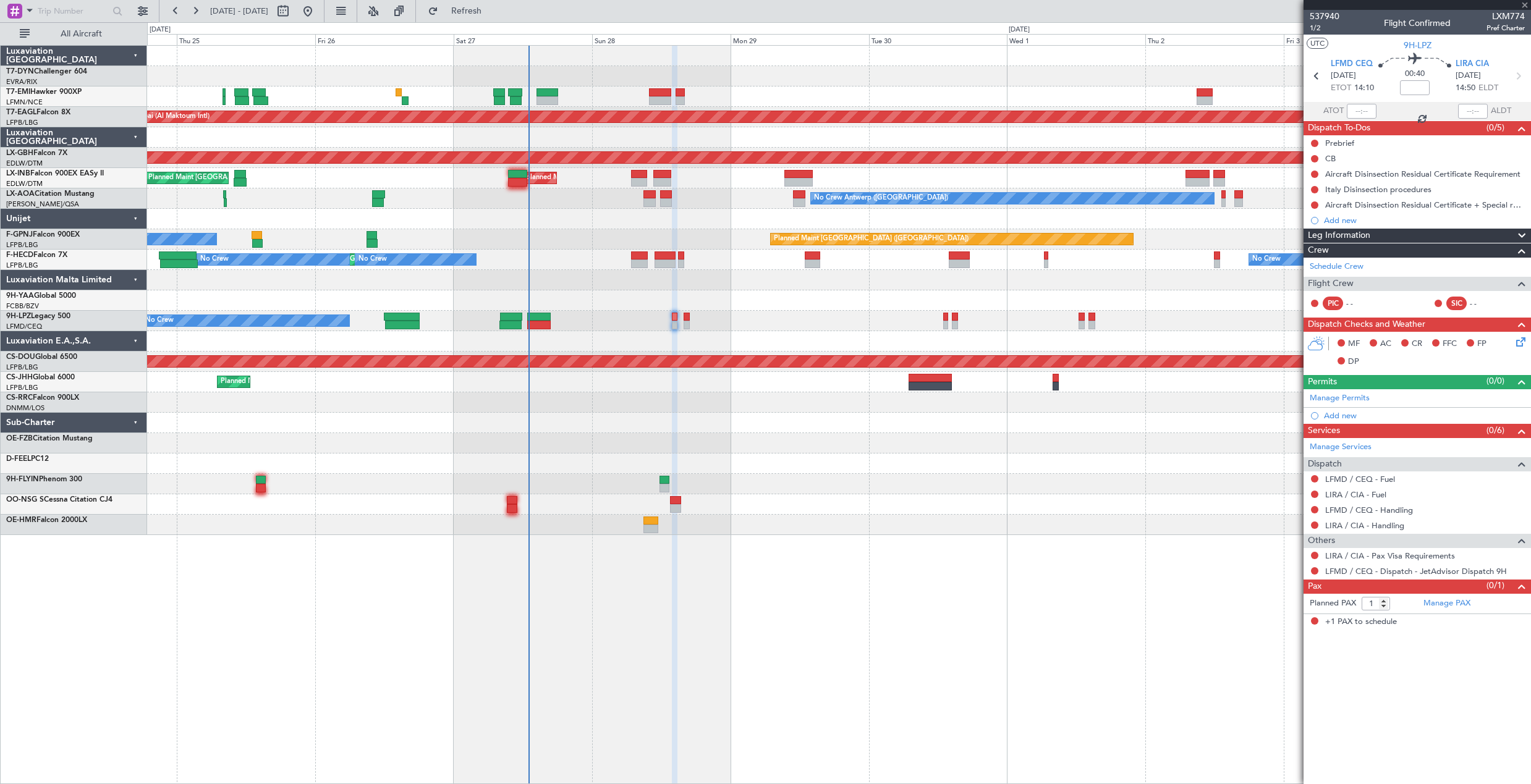
type input "3"
click at [1363, 529] on link "LFMD / CEQ - Handling" at bounding box center [1368, 525] width 87 height 10
click at [1397, 514] on link "LIRA / CIA - Handling" at bounding box center [1364, 510] width 79 height 10
click at [493, 9] on span "Refresh" at bounding box center [466, 11] width 52 height 9
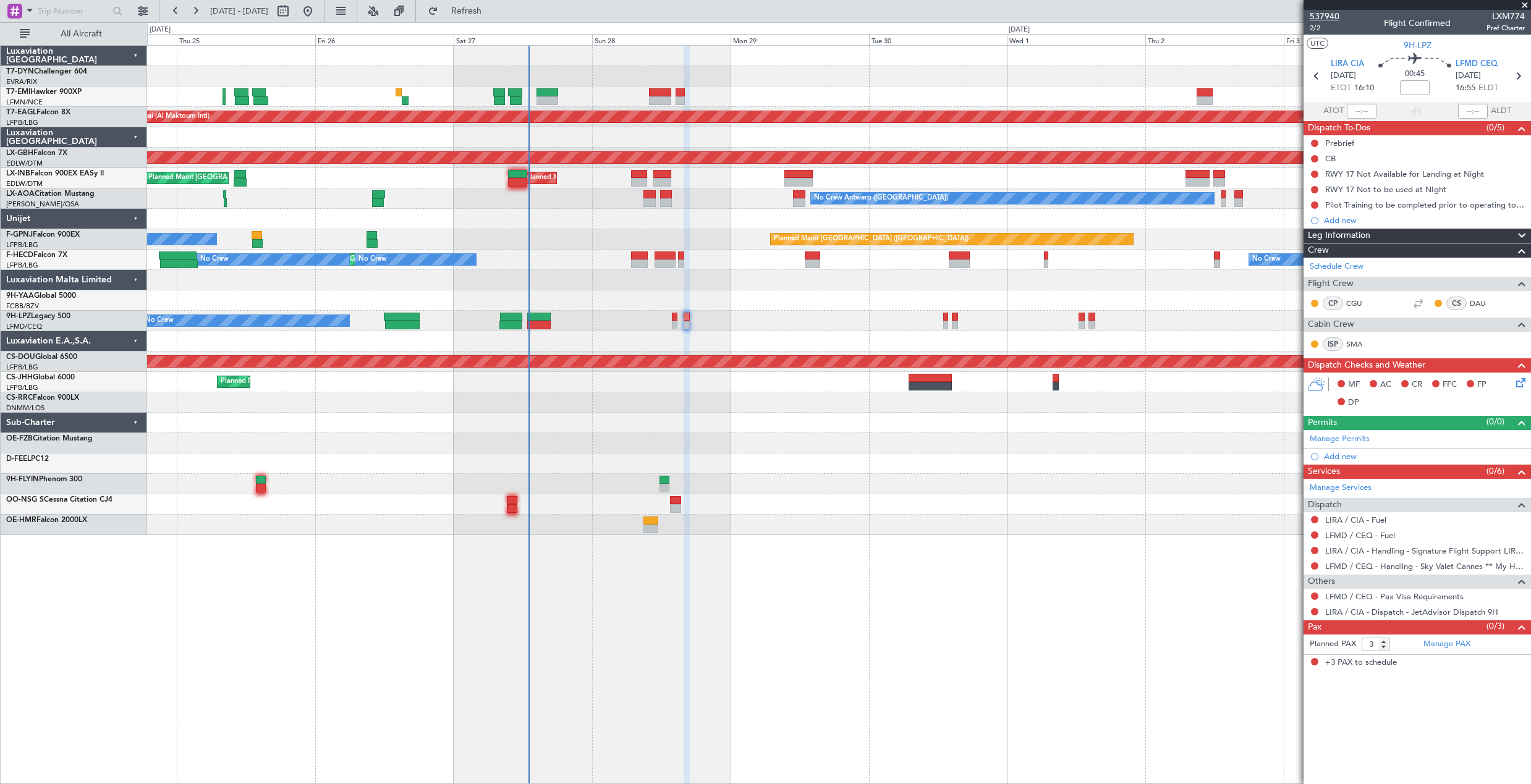
drag, startPoint x: 1340, startPoint y: 15, endPoint x: 1333, endPoint y: 14, distance: 7.1
click at [1339, 15] on div "537940 2/2 Flight Confirmed LXM774 Pref Charter" at bounding box center [1417, 23] width 227 height 25
click at [1331, 12] on span "537940" at bounding box center [1324, 17] width 30 height 13
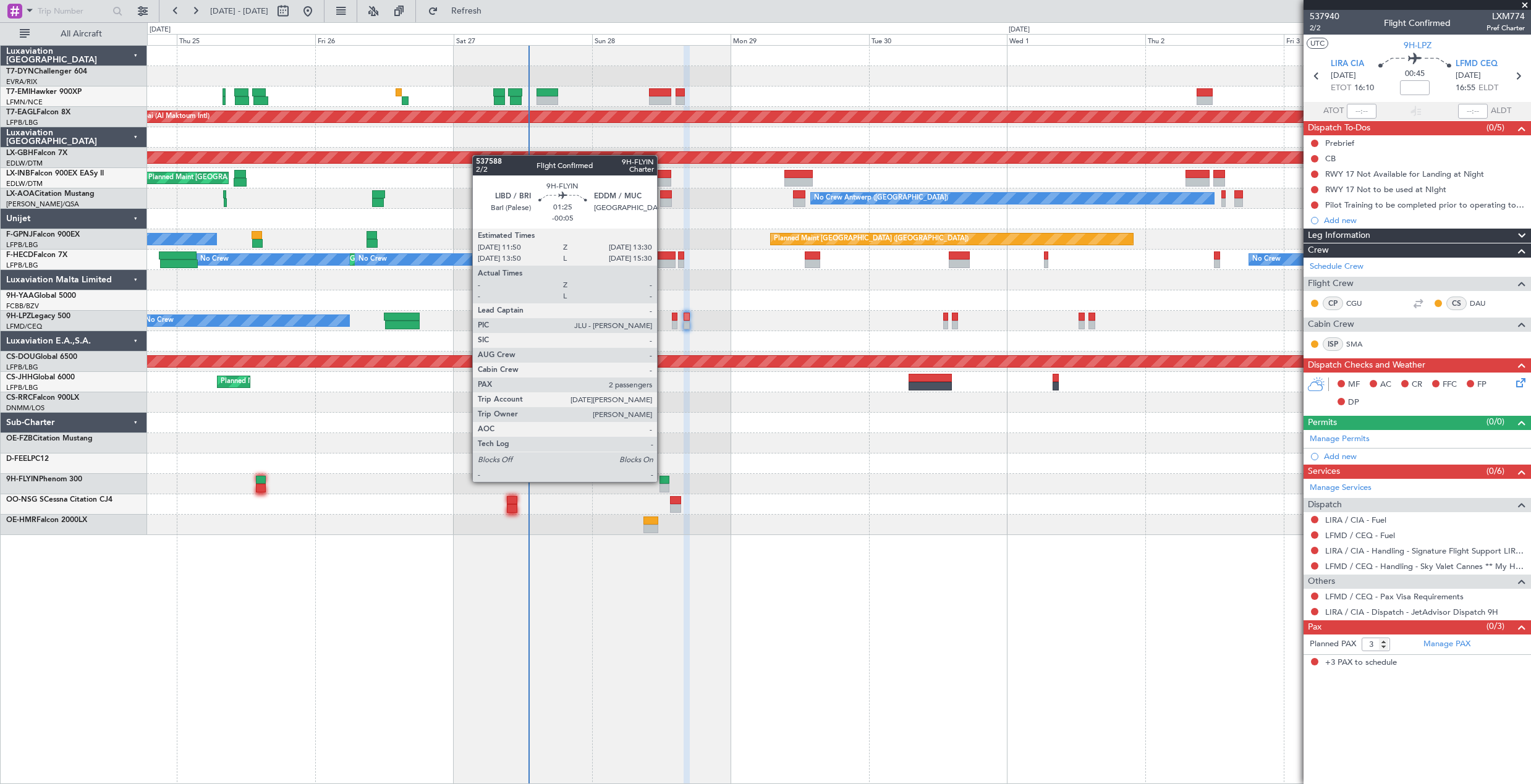
click at [662, 481] on div at bounding box center [665, 480] width 10 height 9
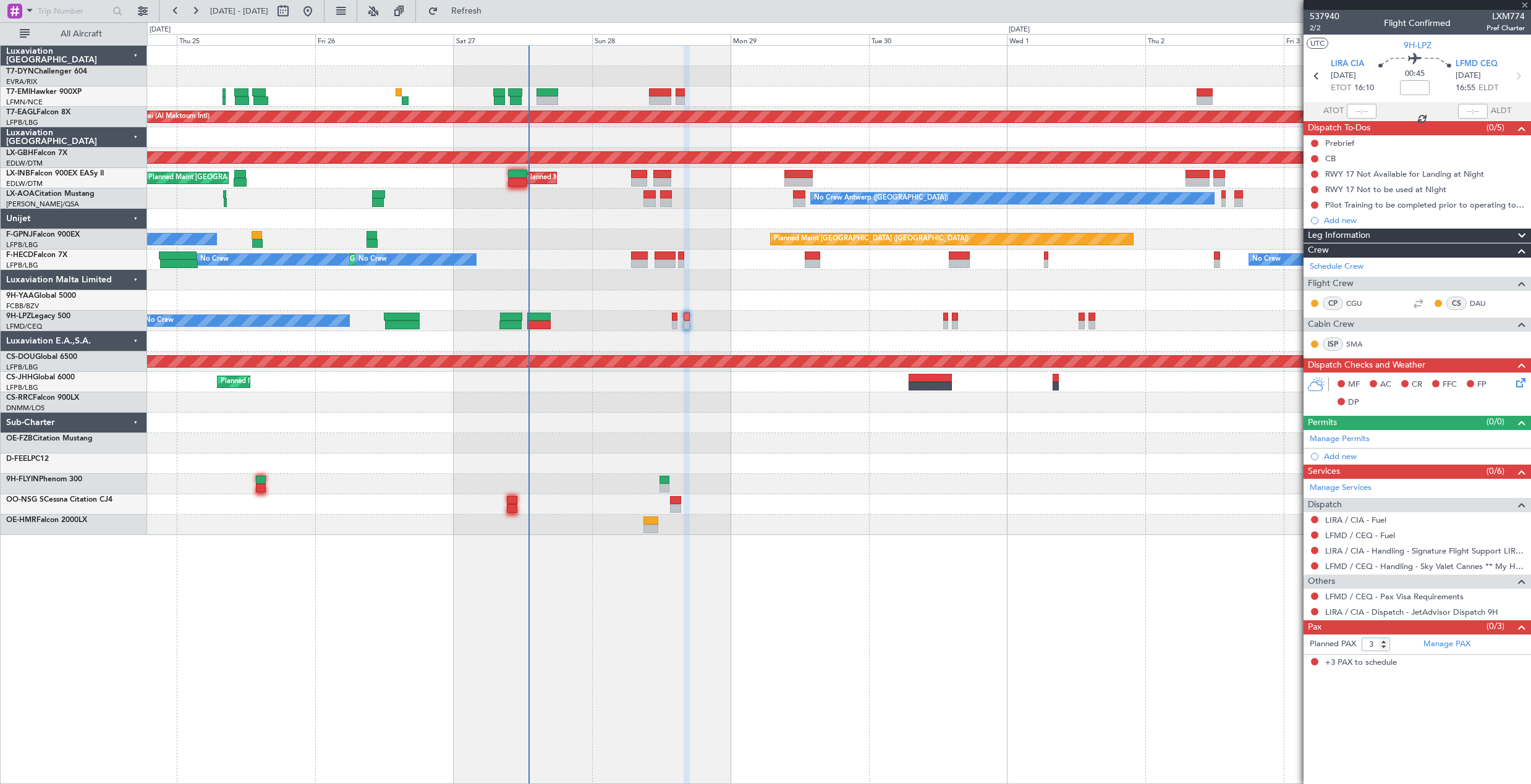
type input "-00:05"
type input "2"
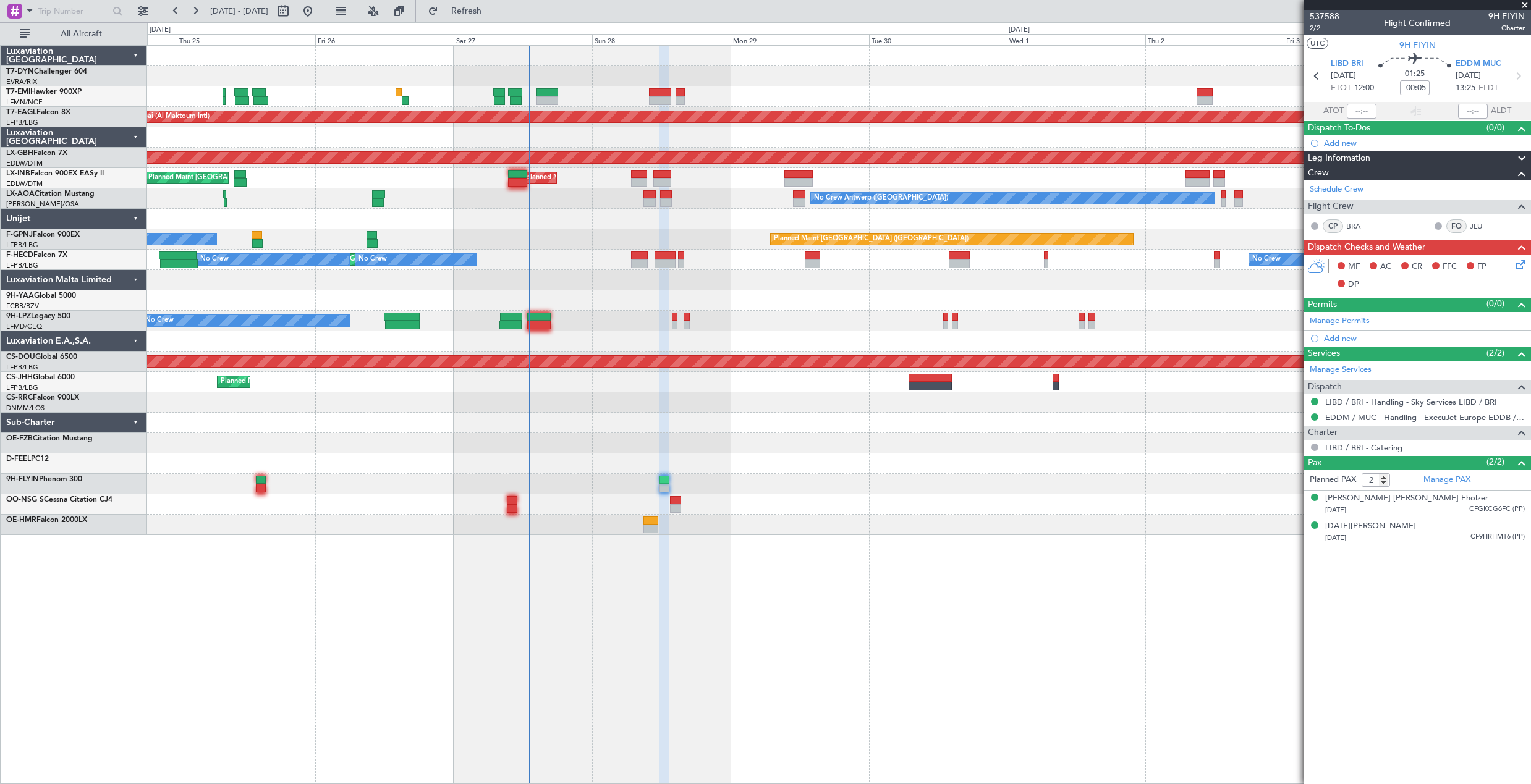
click at [1332, 17] on span "537588" at bounding box center [1324, 17] width 30 height 13
click at [1428, 506] on div "28/03/2003 CFGKCG6FC (PP)" at bounding box center [1425, 510] width 200 height 12
click at [1433, 570] on div "13/01/1993 CF9HRHMT6 (PP)" at bounding box center [1425, 568] width 200 height 12
click at [1436, 509] on div "28/03/2003 CFGKCG6FC (PP)" at bounding box center [1425, 510] width 200 height 12
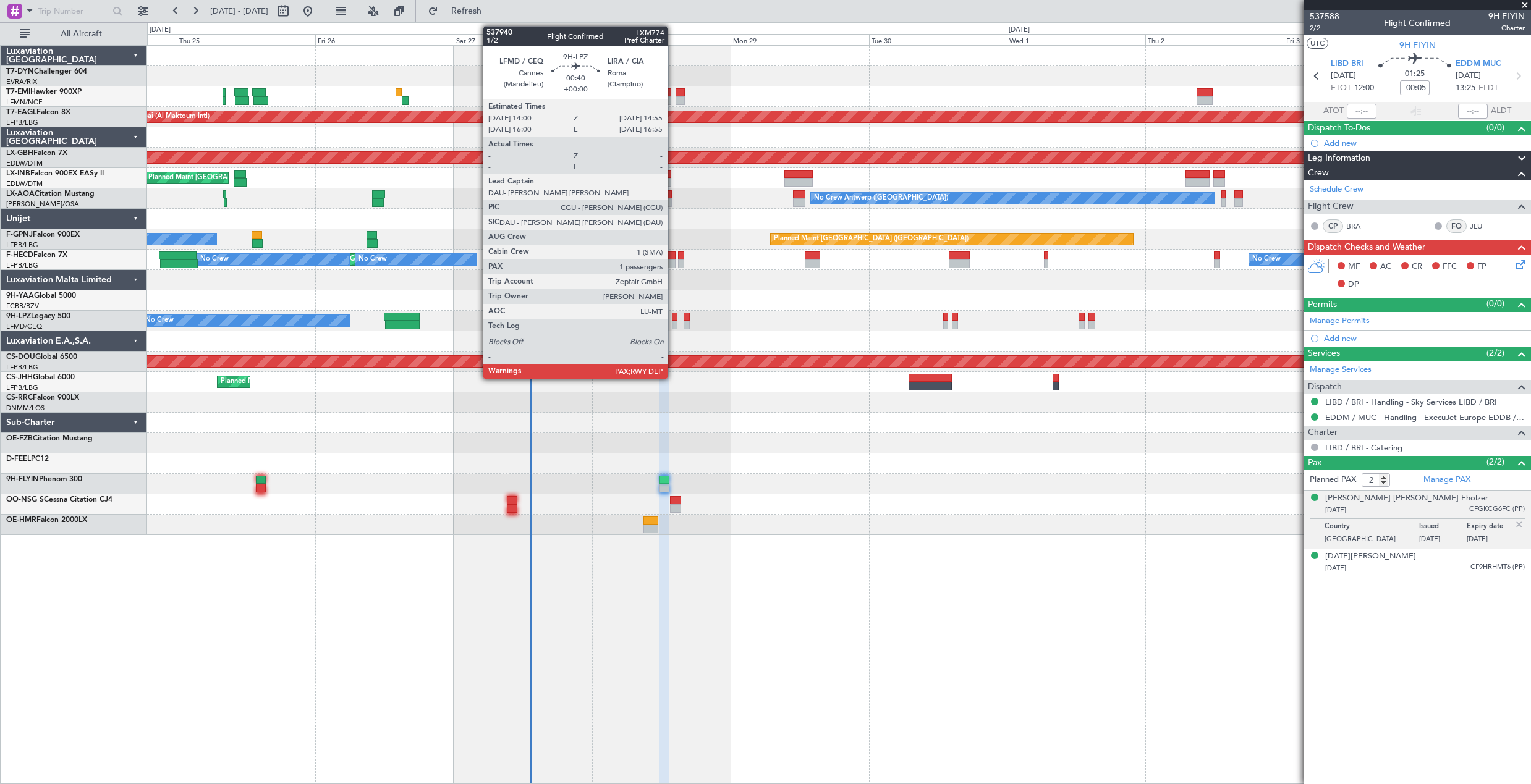
click at [673, 316] on div at bounding box center [675, 317] width 6 height 9
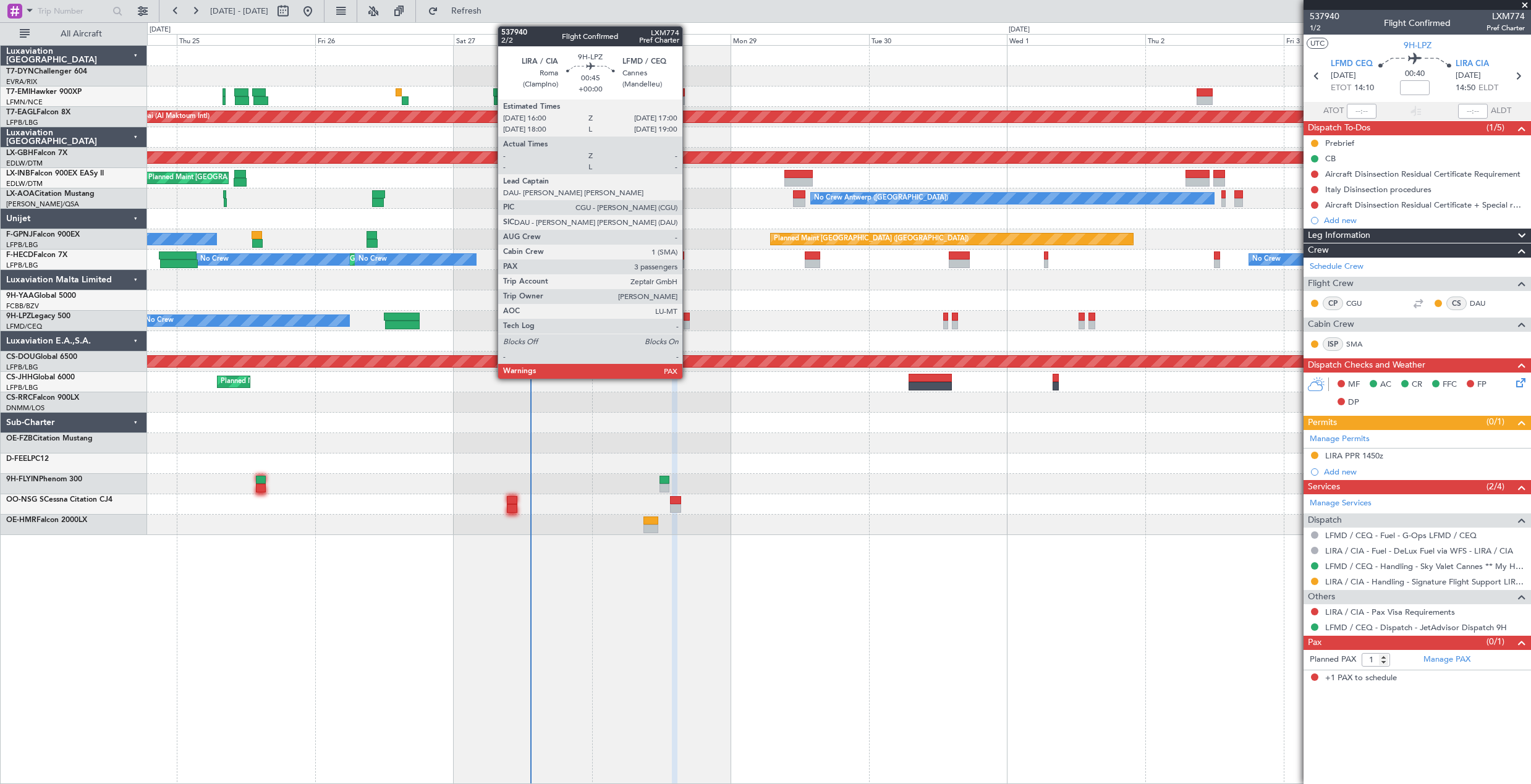
click at [688, 315] on div at bounding box center [686, 317] width 6 height 9
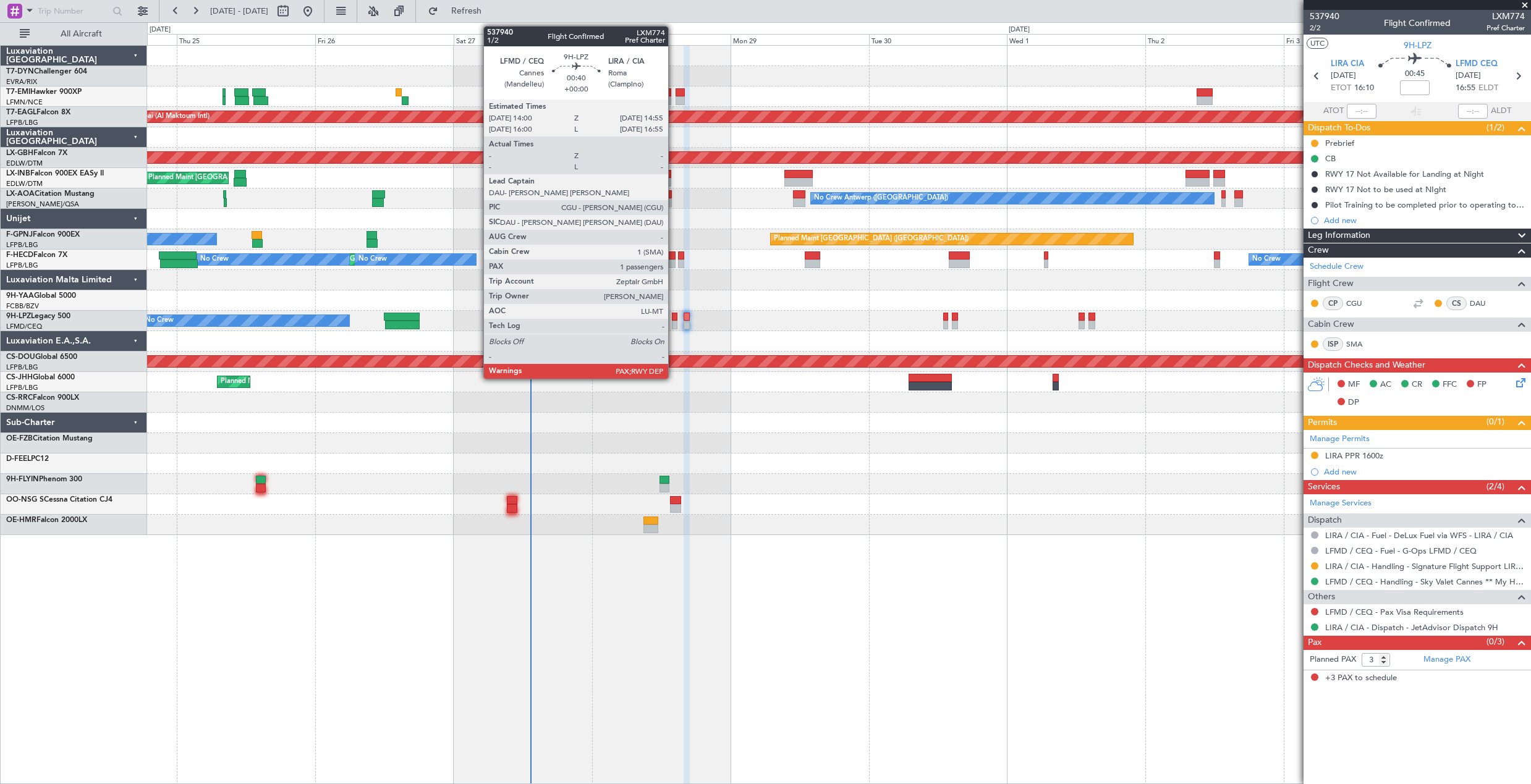
click at [673, 315] on div at bounding box center [675, 317] width 6 height 9
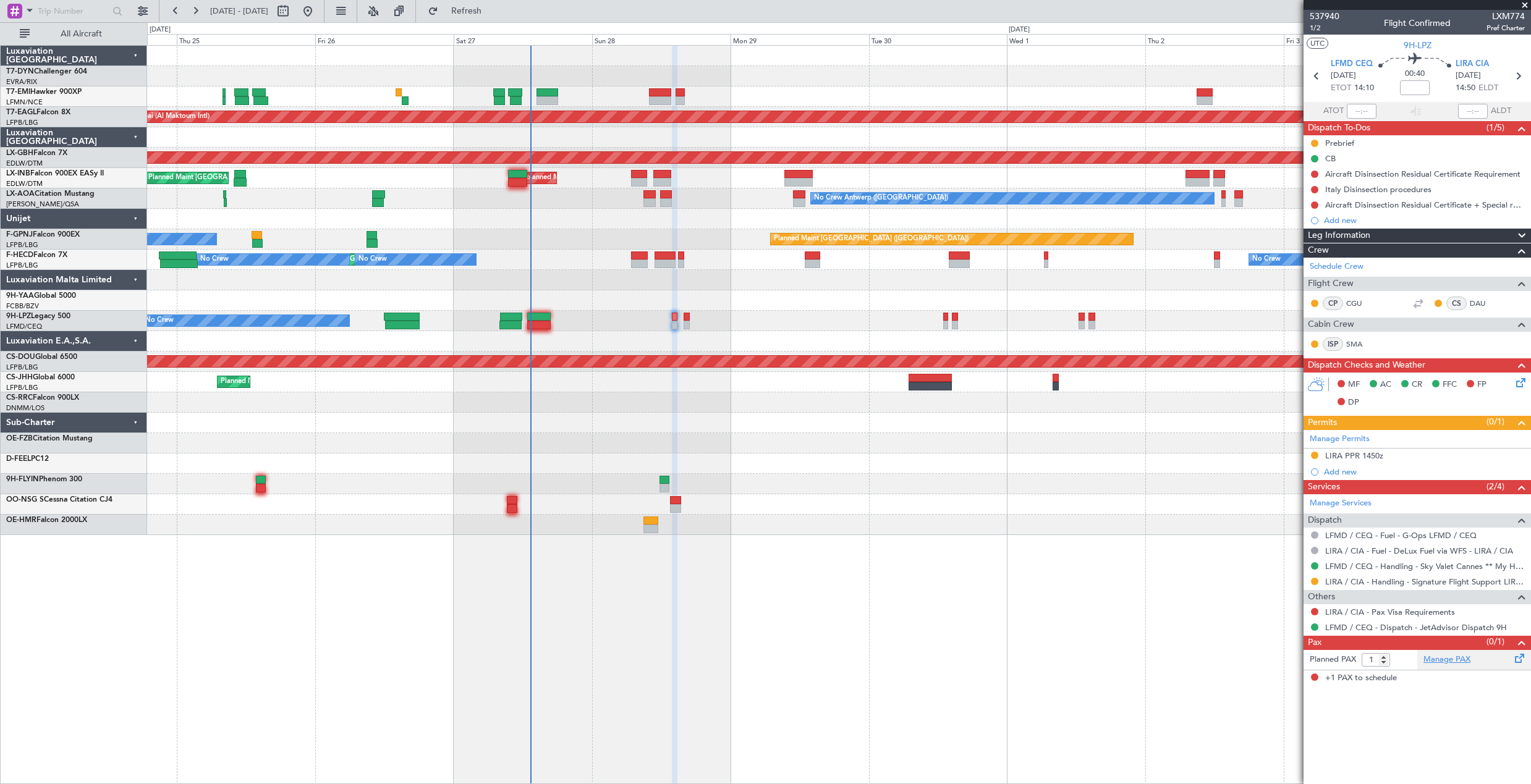
click at [1466, 662] on link "Manage PAX" at bounding box center [1446, 659] width 47 height 12
click at [1435, 656] on link "Manage PAX" at bounding box center [1446, 659] width 47 height 12
click at [496, 4] on button "Refresh" at bounding box center [459, 11] width 74 height 20
click at [1323, 17] on span "537940" at bounding box center [1324, 17] width 30 height 13
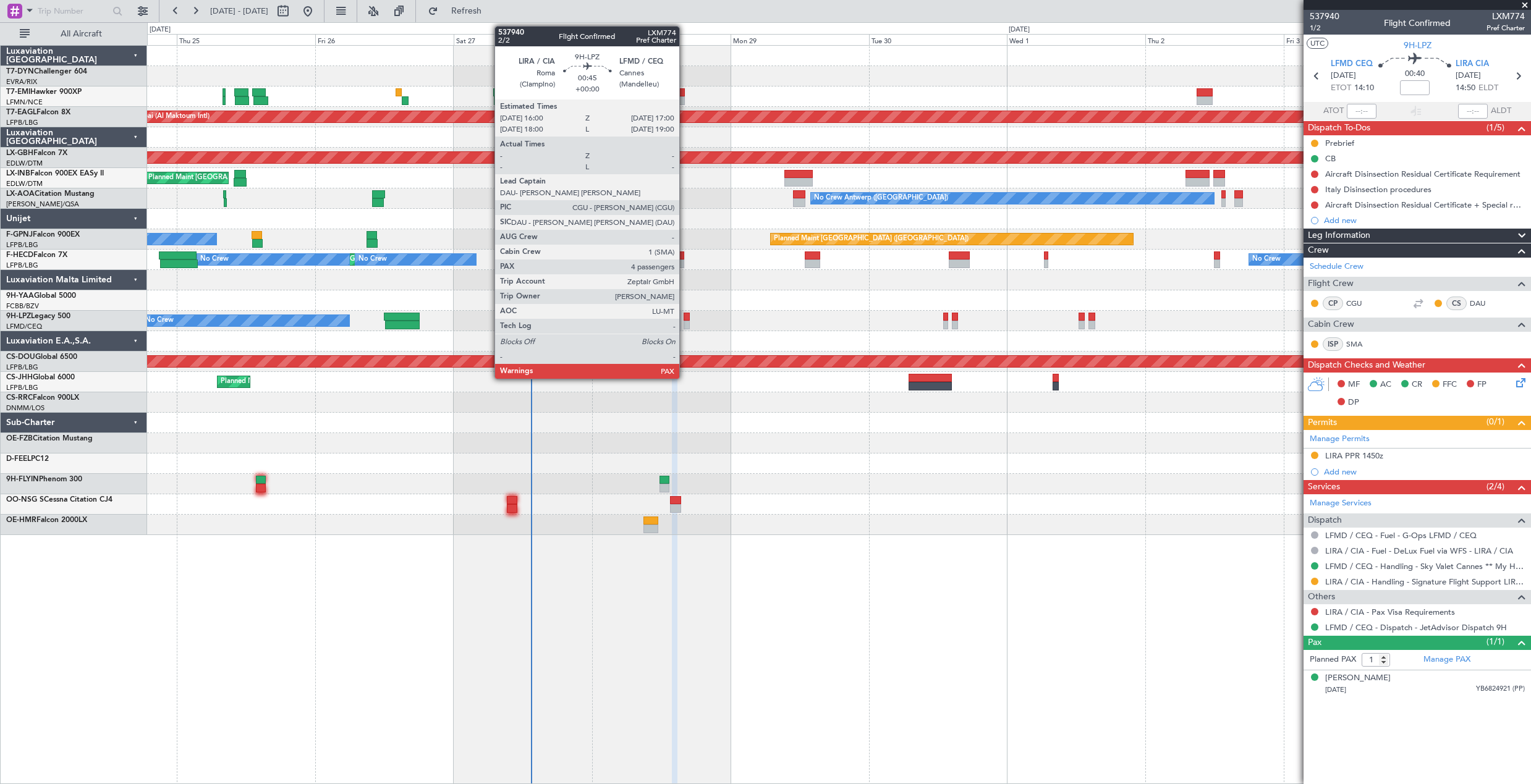
click at [685, 319] on div at bounding box center [686, 317] width 6 height 9
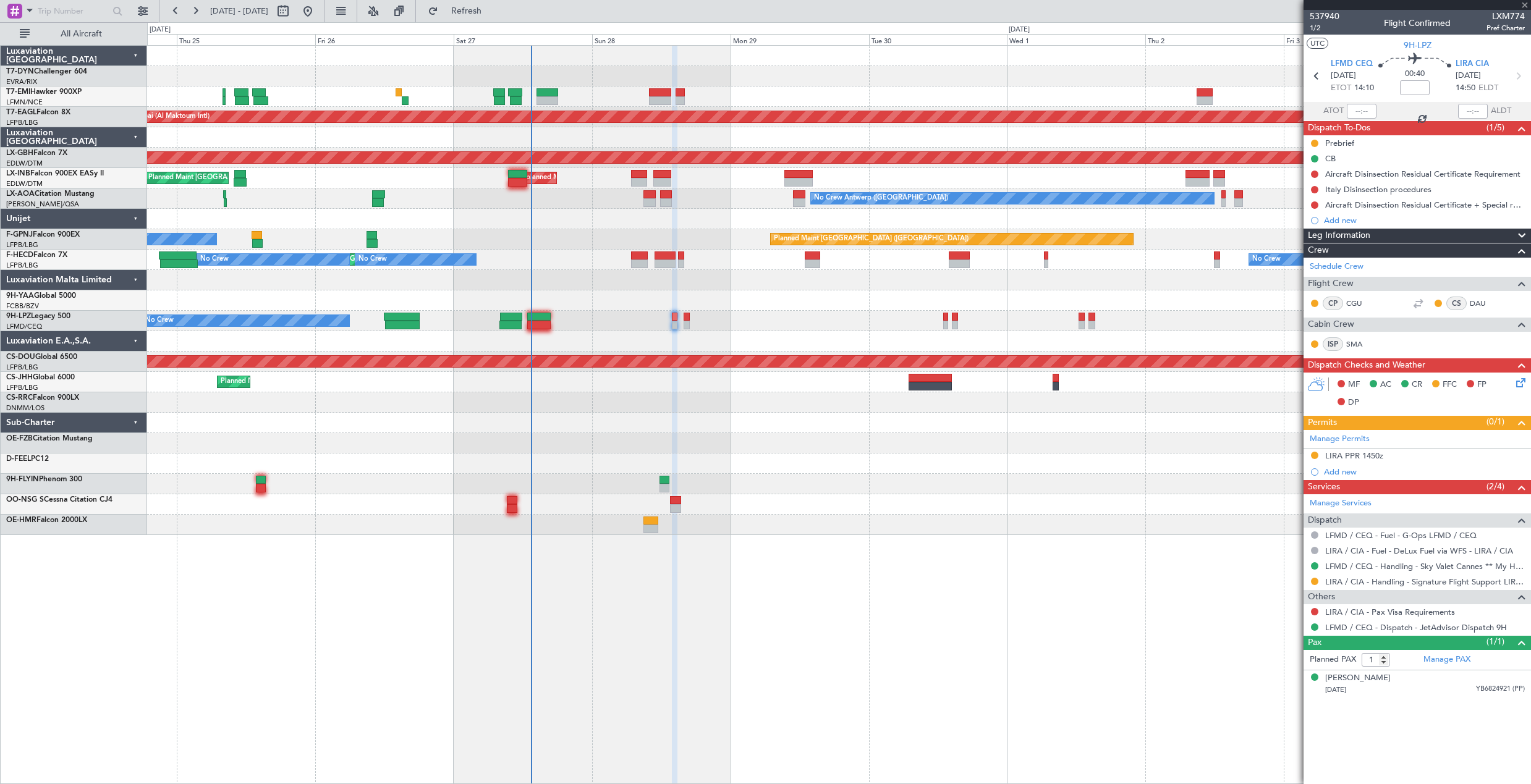
type input "4"
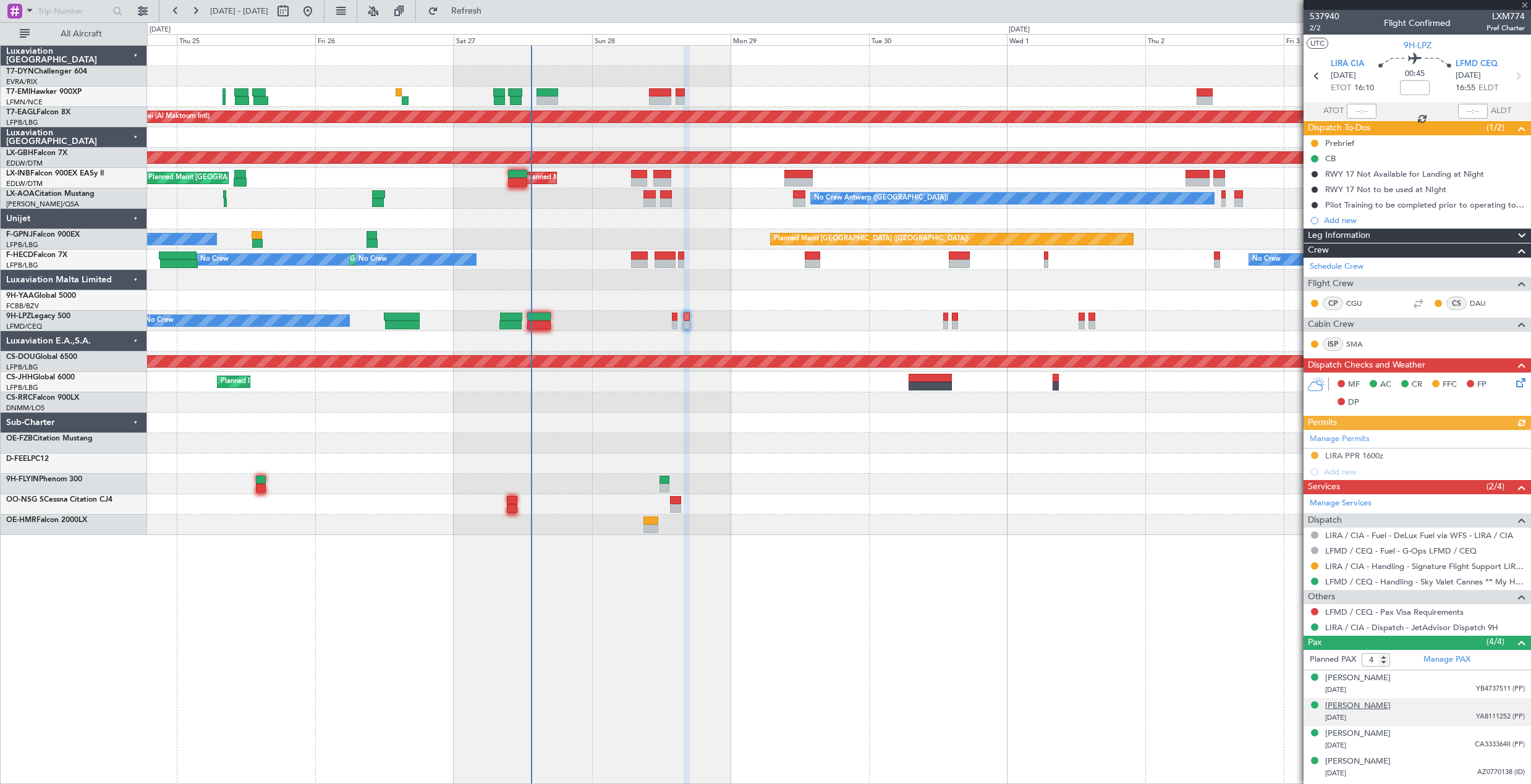
click at [1373, 707] on div "[PERSON_NAME]" at bounding box center [1358, 706] width 66 height 12
click at [1327, 18] on span "537940" at bounding box center [1324, 17] width 30 height 13
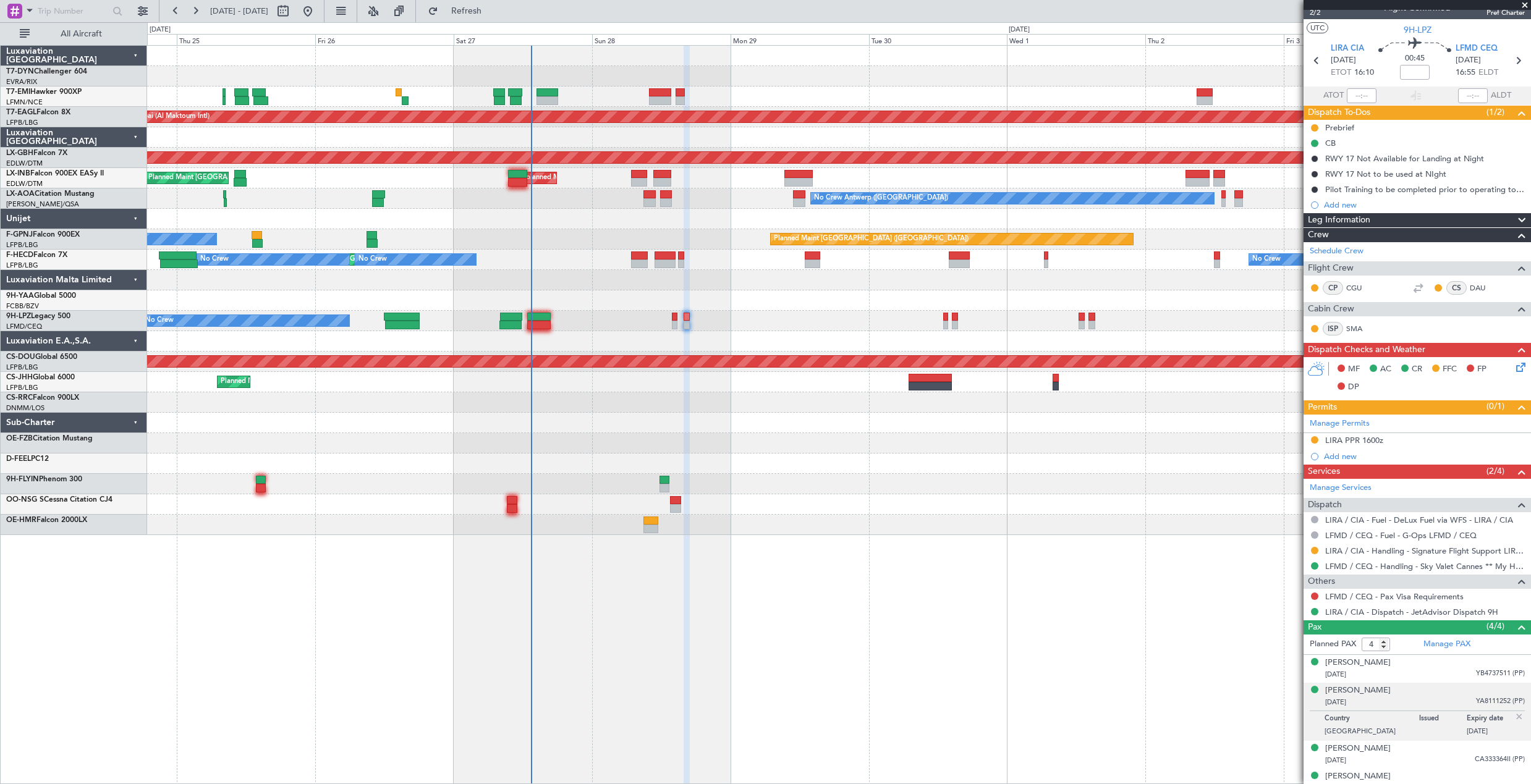
scroll to position [27, 0]
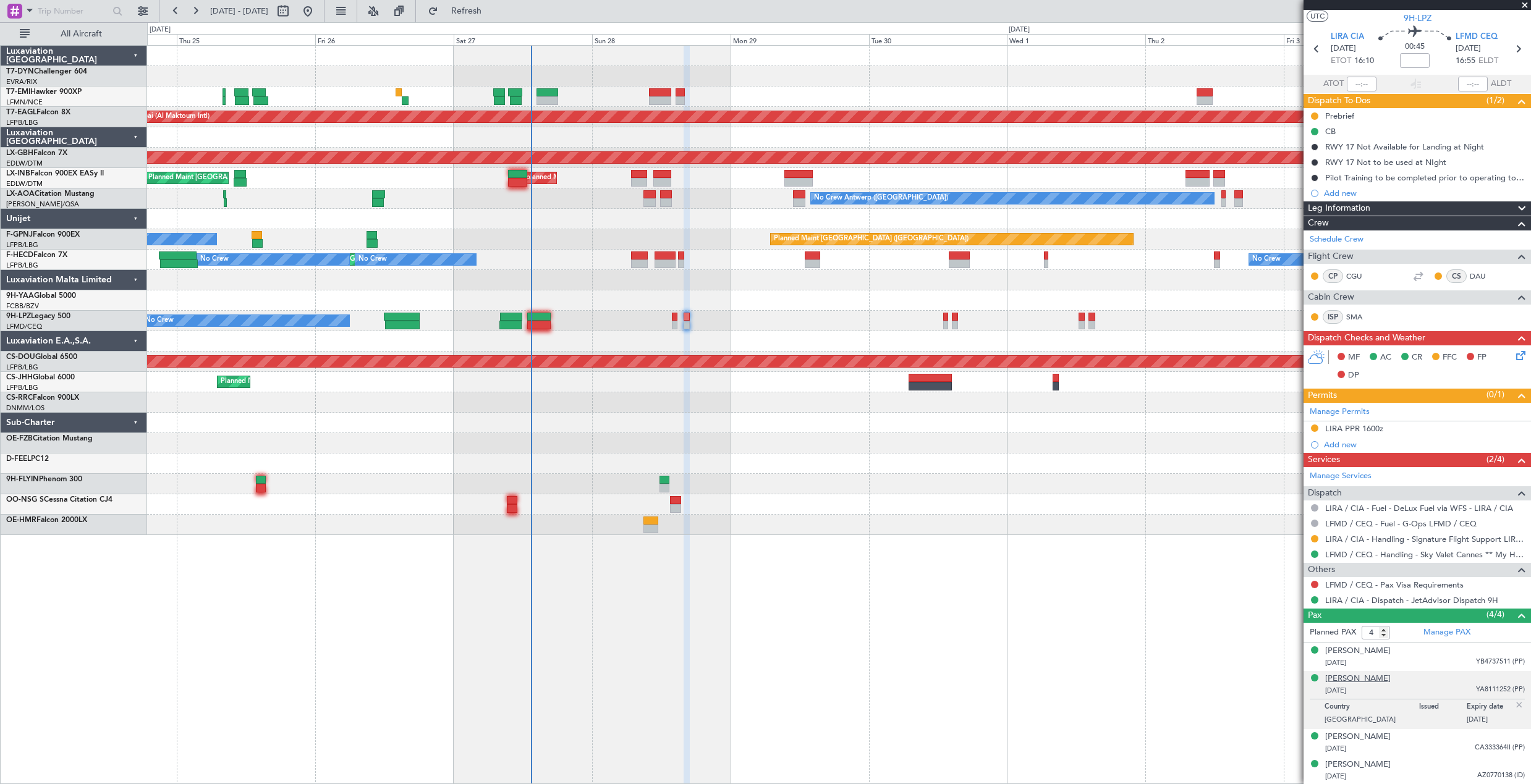
click at [1345, 677] on div "[PERSON_NAME]" at bounding box center [1358, 679] width 66 height 12
click at [1385, 740] on div "[PERSON_NAME] [DATE] CA333364II (PP)" at bounding box center [1425, 742] width 200 height 24
click at [1405, 654] on div "Barbara Cappelli 16/12/1976 YB4737511 (PP)" at bounding box center [1425, 656] width 200 height 24
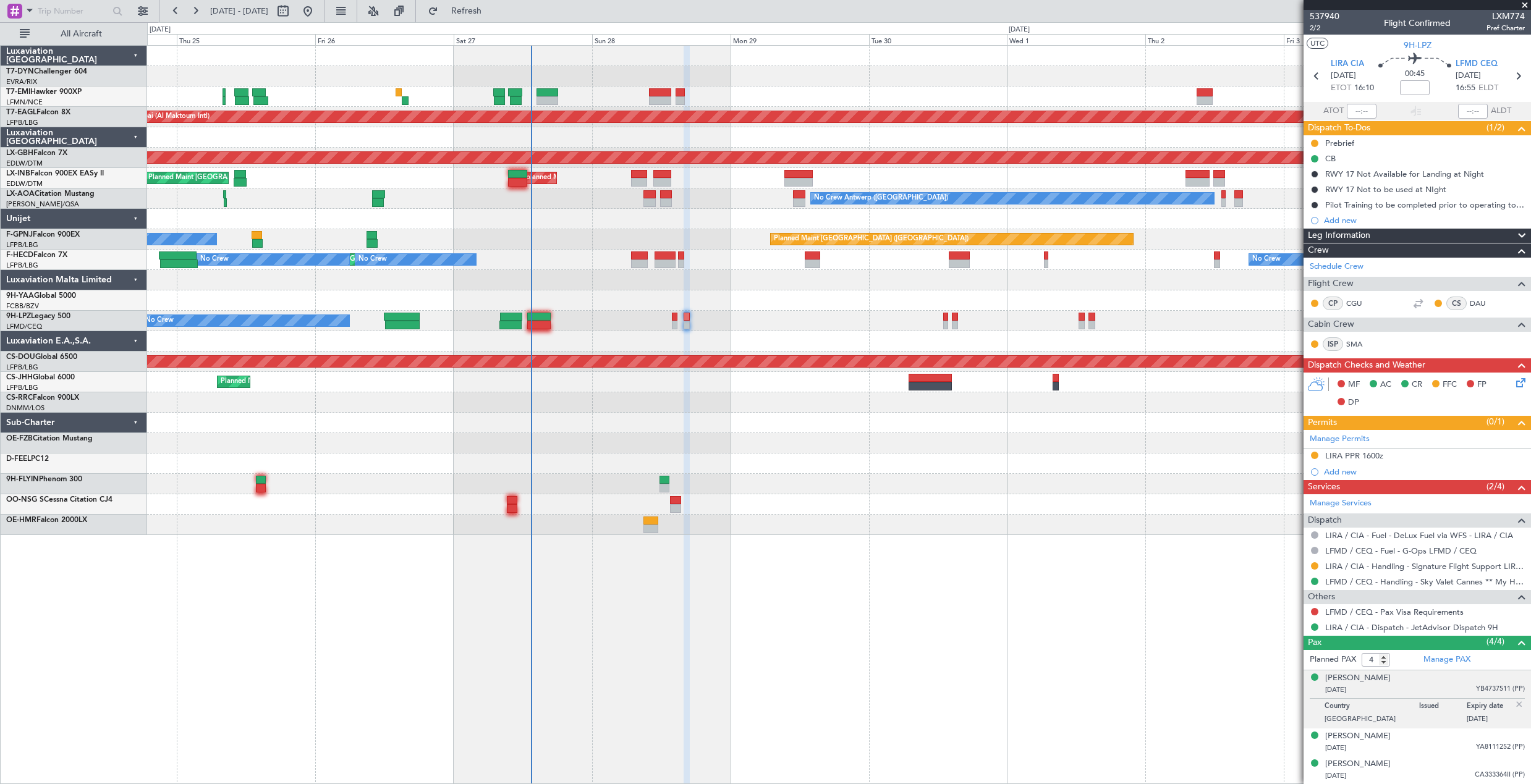
scroll to position [27, 0]
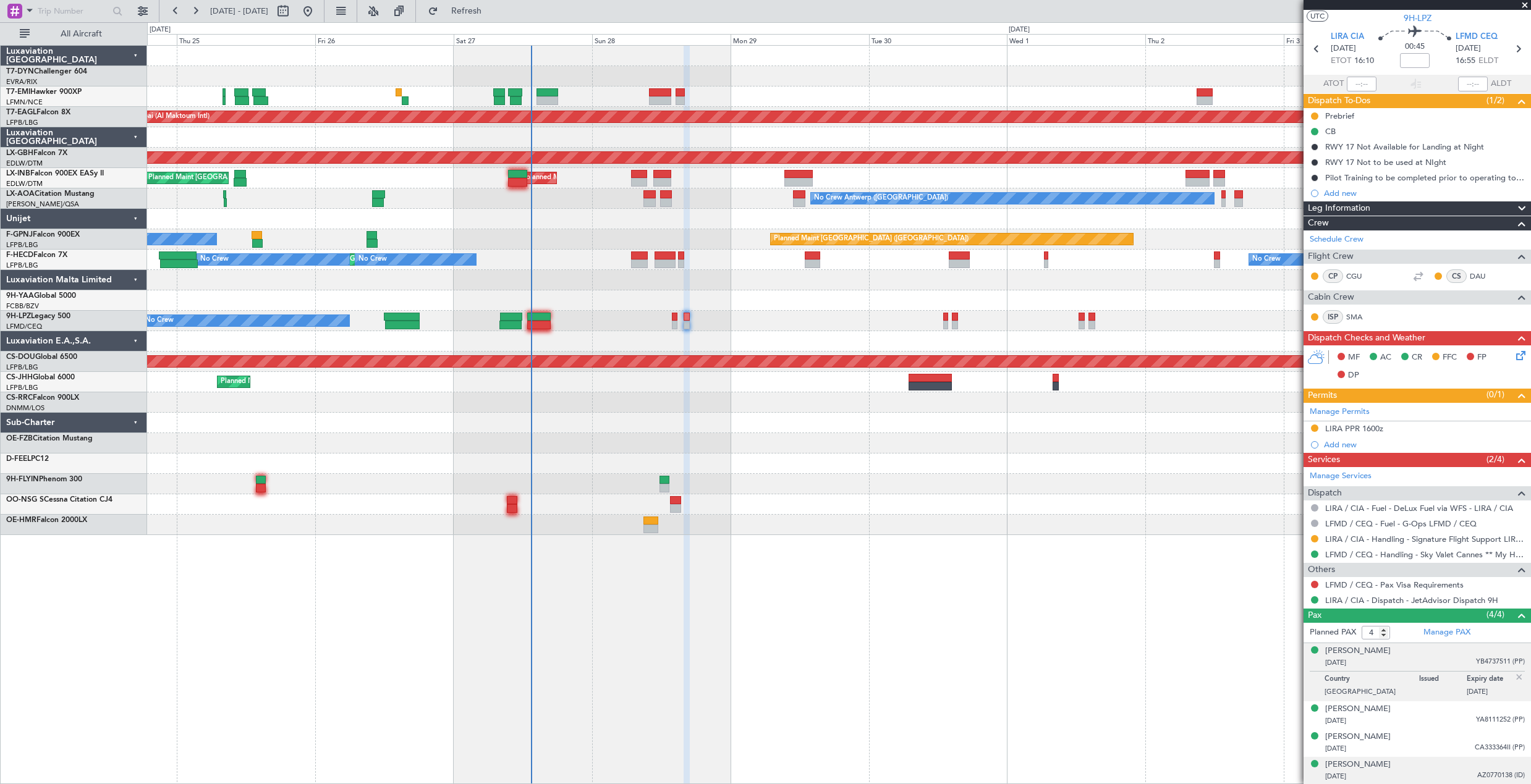
click at [1425, 760] on div "[PERSON_NAME] [DATE] AZ0770138 (ID)" at bounding box center [1425, 770] width 200 height 24
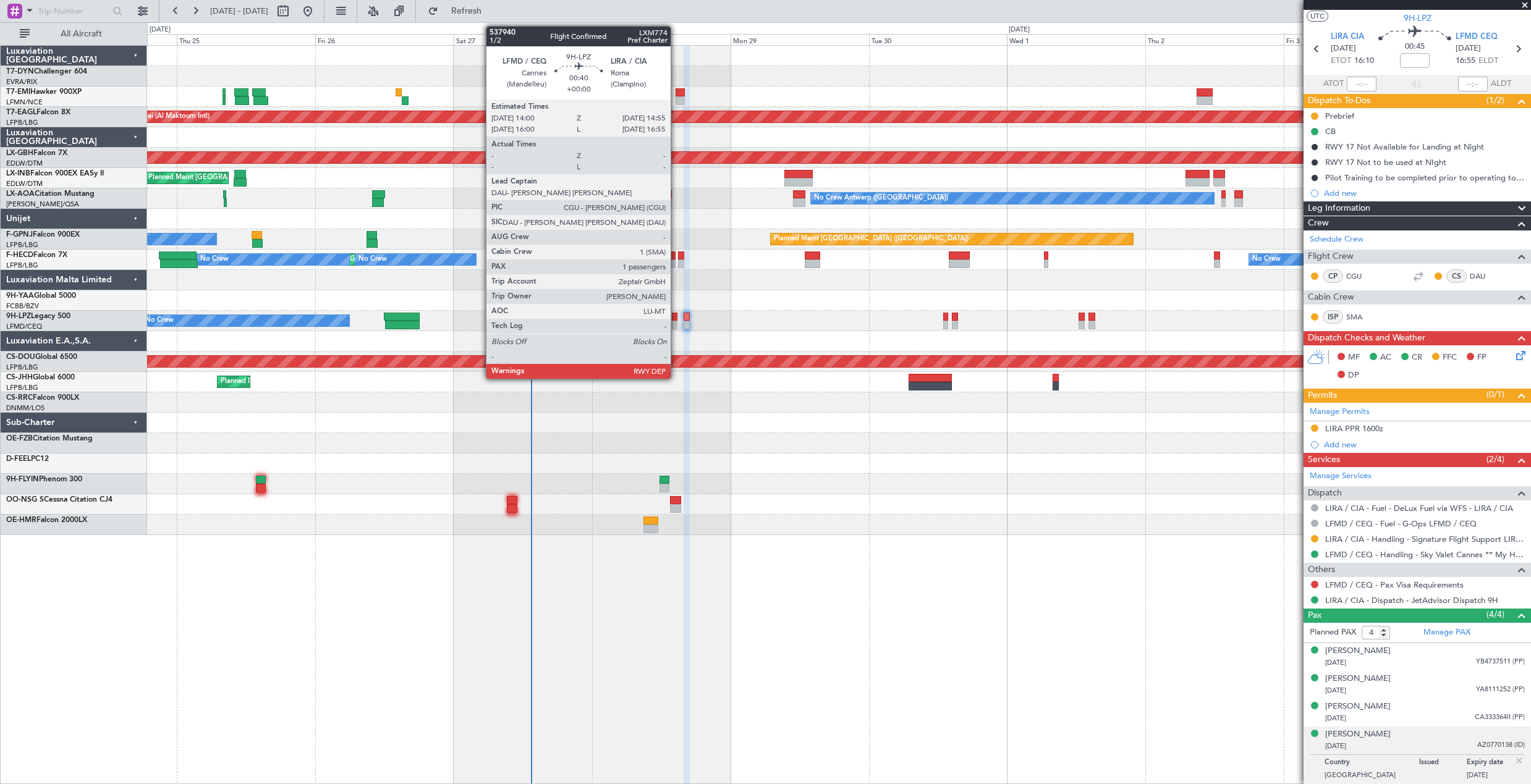
click at [676, 314] on div at bounding box center [675, 317] width 6 height 9
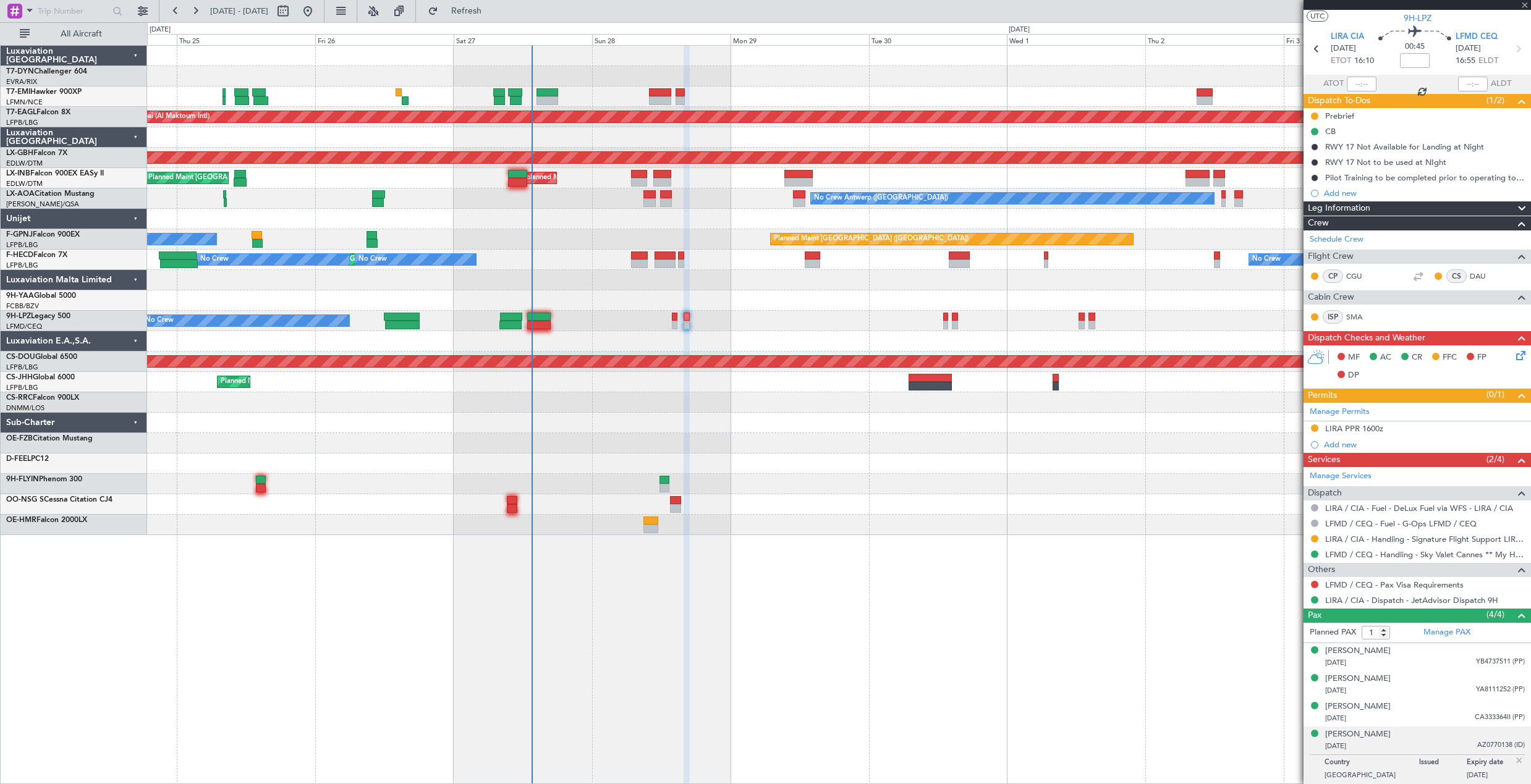
scroll to position [0, 0]
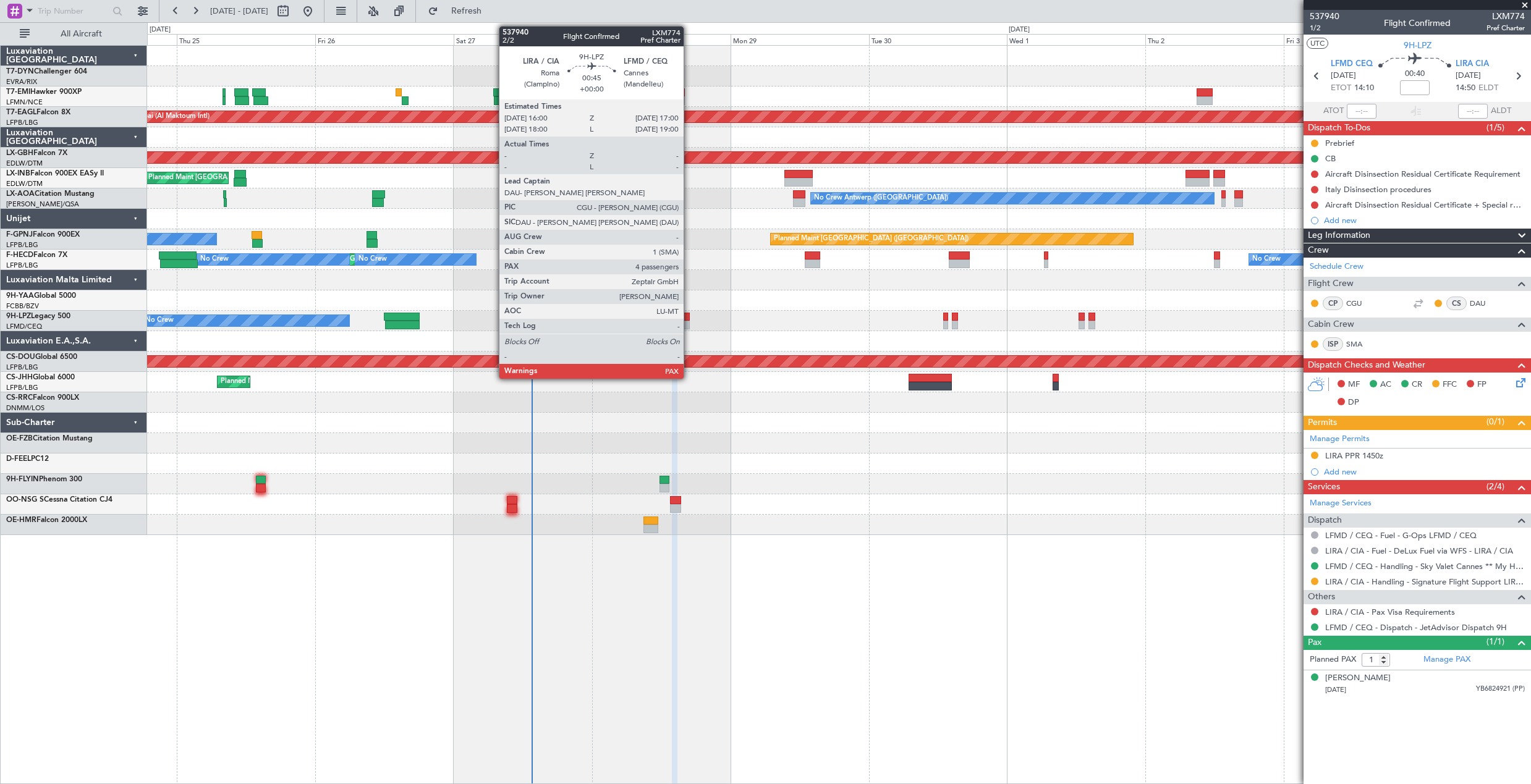
click at [689, 315] on div at bounding box center [686, 317] width 6 height 9
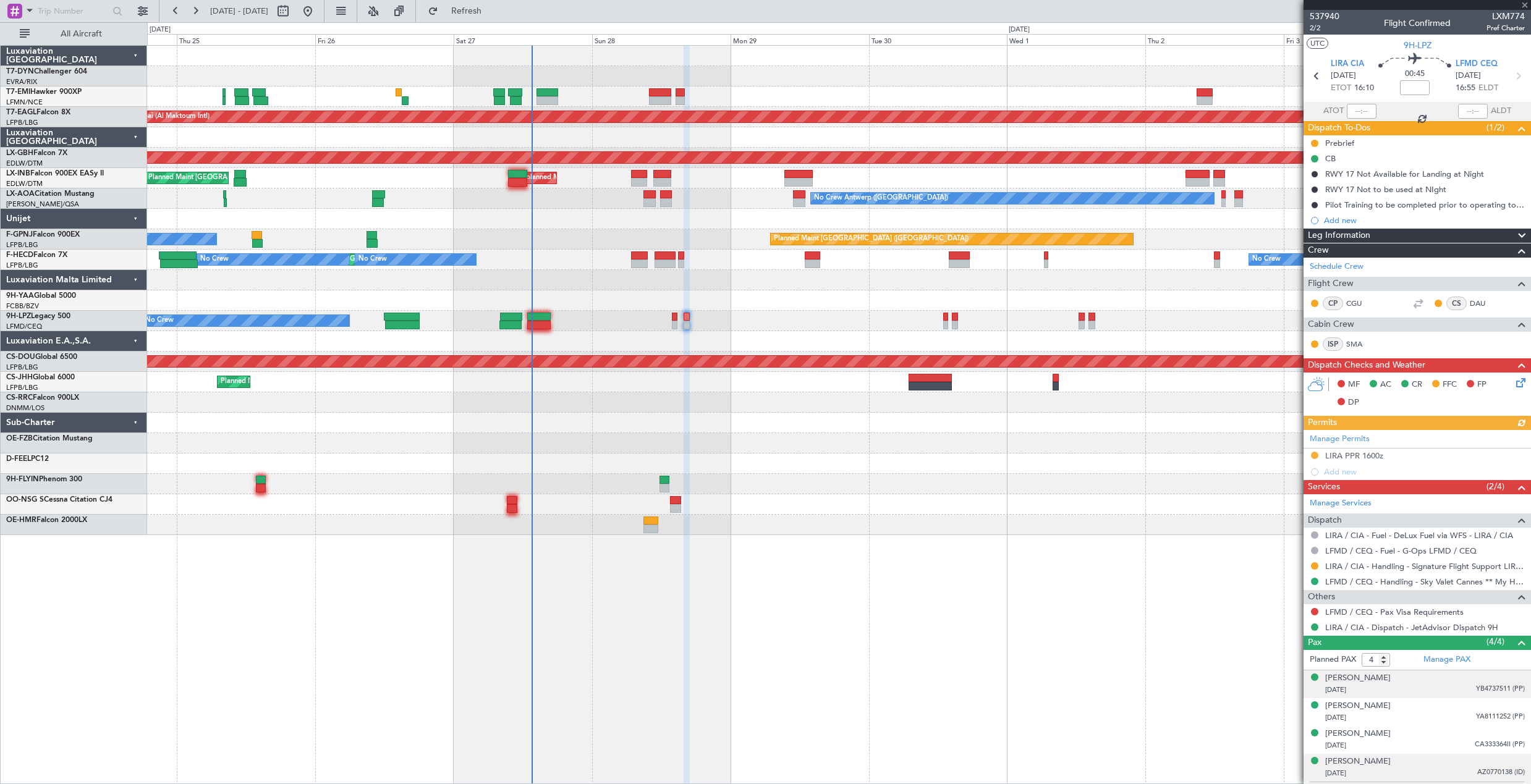
click at [1401, 684] on div "[DATE] YB4737511 (PP)" at bounding box center [1425, 690] width 200 height 12
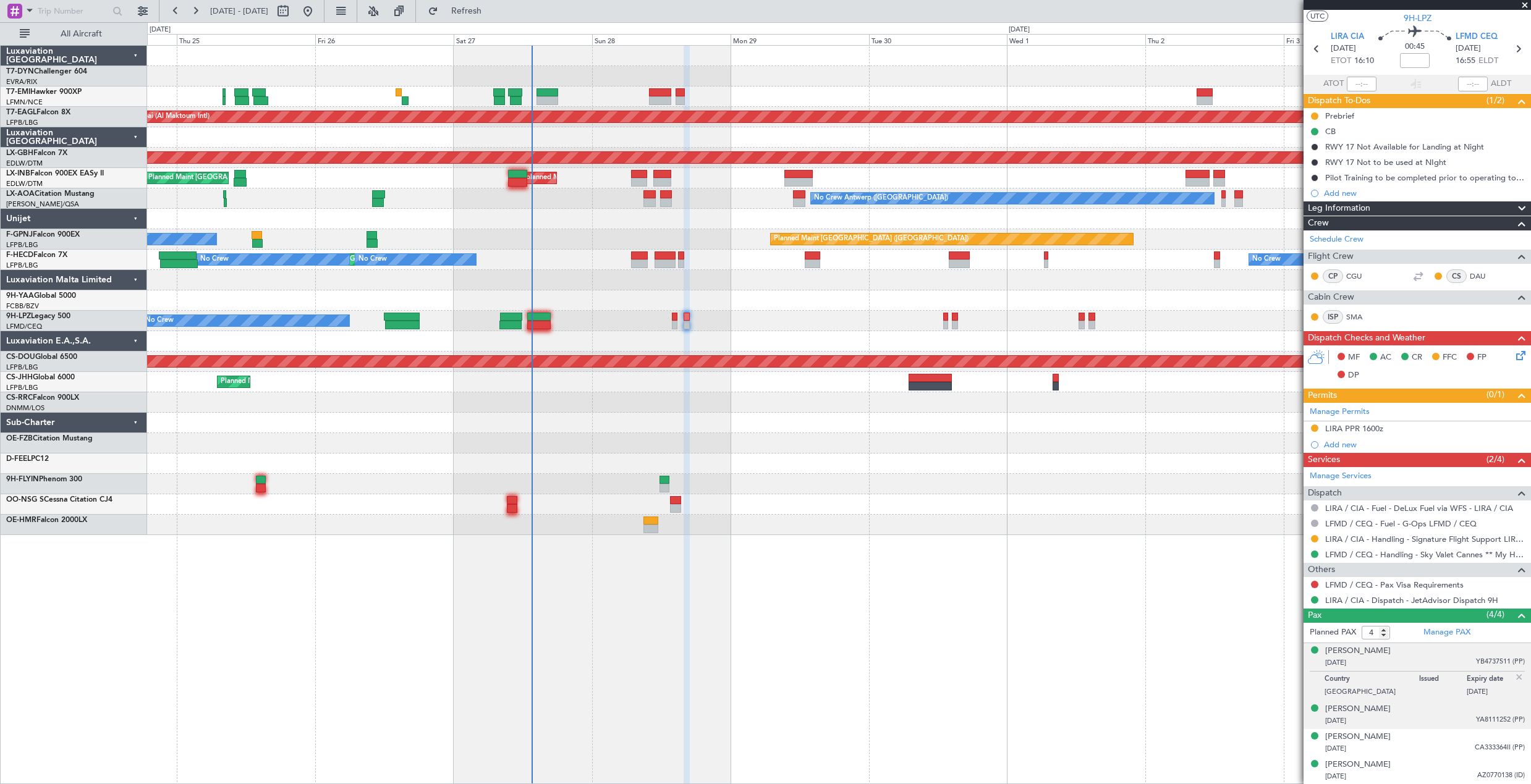
click at [1405, 710] on div "[PERSON_NAME] [DATE] YA8111252 (PP)" at bounding box center [1425, 715] width 200 height 24
click at [1446, 734] on div "[PERSON_NAME] [DATE] CA333364II (PP)" at bounding box center [1425, 742] width 200 height 24
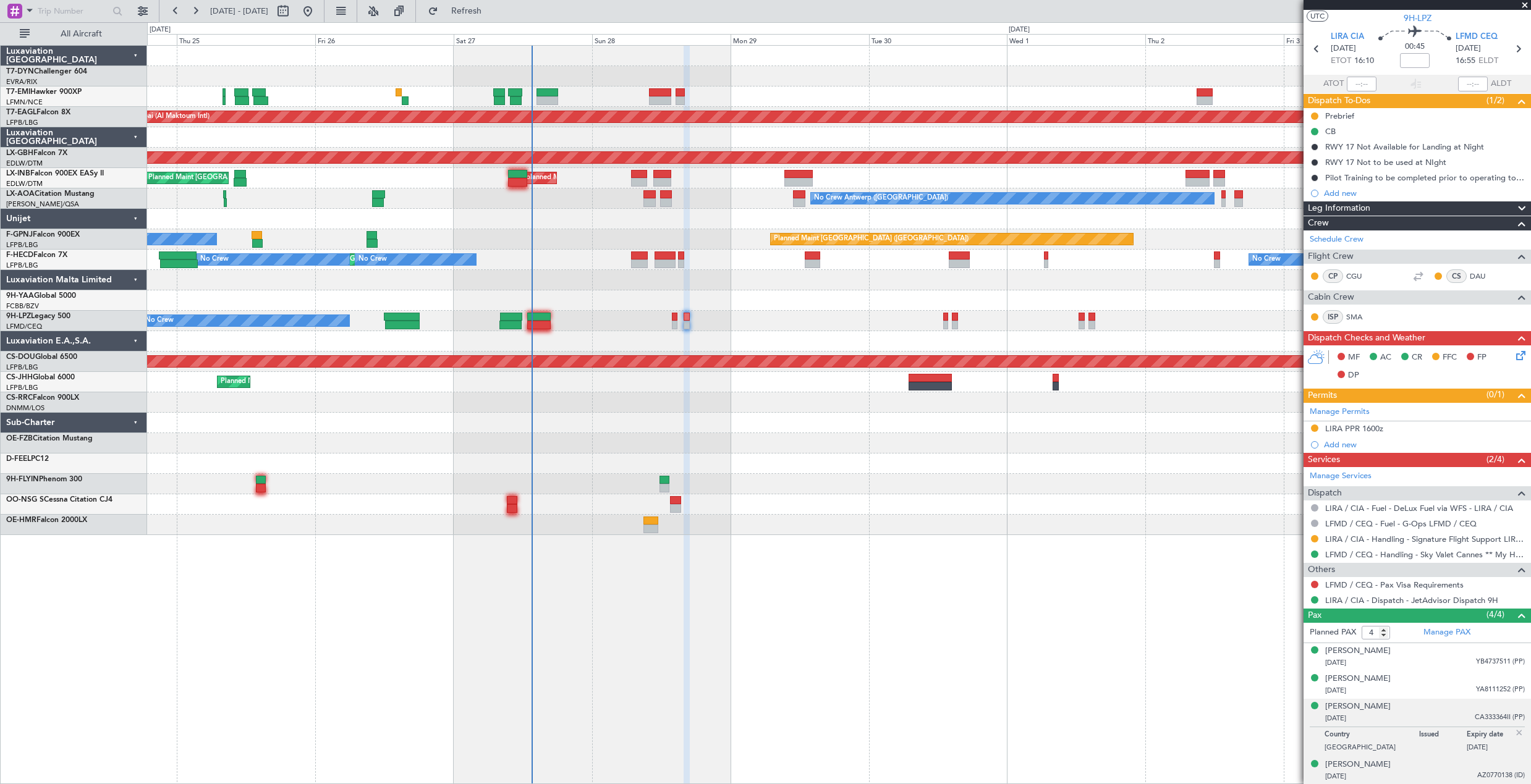
click at [1414, 775] on div "[DATE] AZ0770138 (ID)" at bounding box center [1425, 777] width 200 height 12
click at [1338, 736] on div "[PERSON_NAME]" at bounding box center [1358, 734] width 66 height 12
click at [1368, 653] on div "[PERSON_NAME]" at bounding box center [1358, 651] width 66 height 12
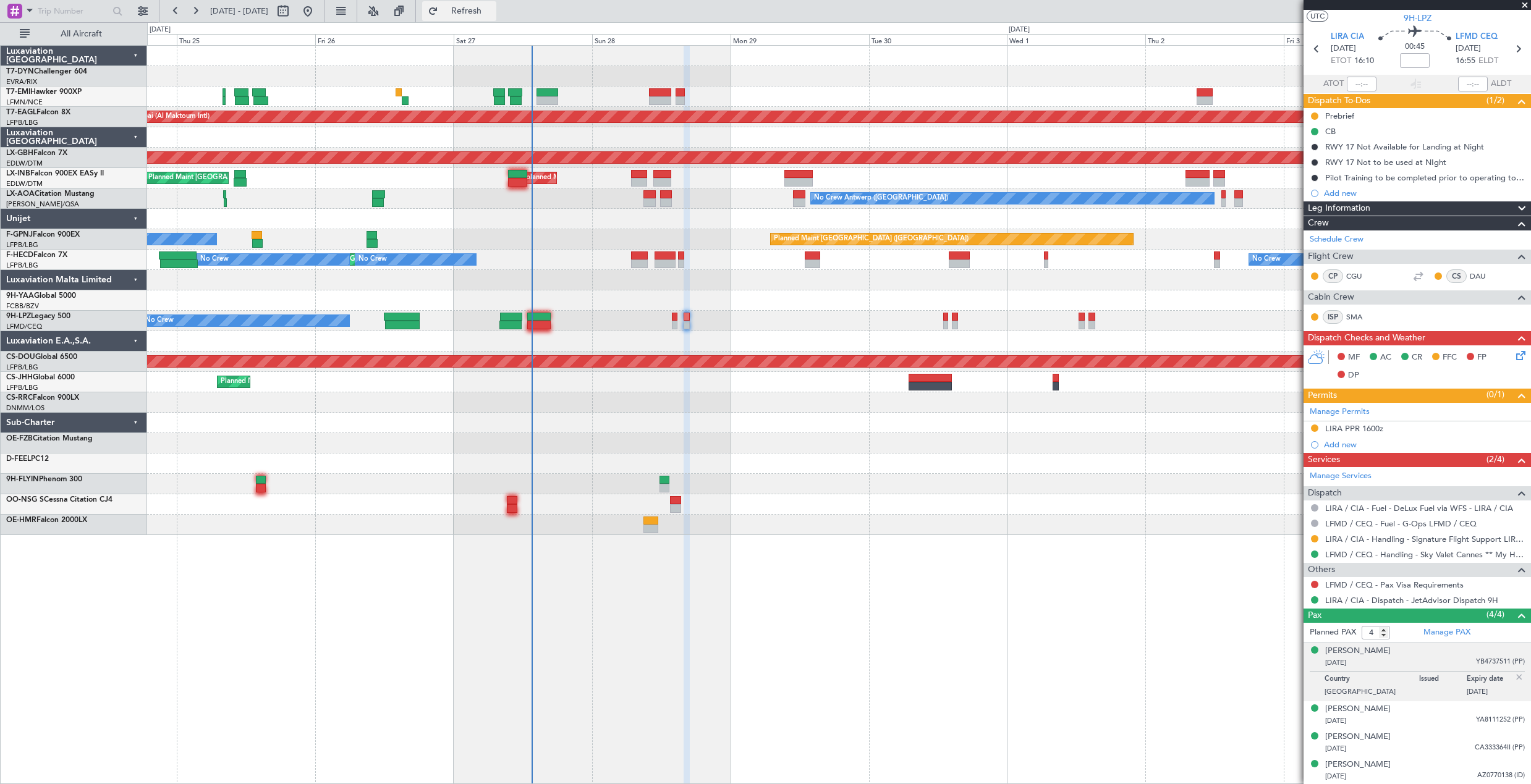
click at [493, 10] on span "Refresh" at bounding box center [466, 11] width 52 height 9
click at [1415, 764] on div "[PERSON_NAME] [DATE] AZ0770138 (ID)" at bounding box center [1425, 770] width 200 height 24
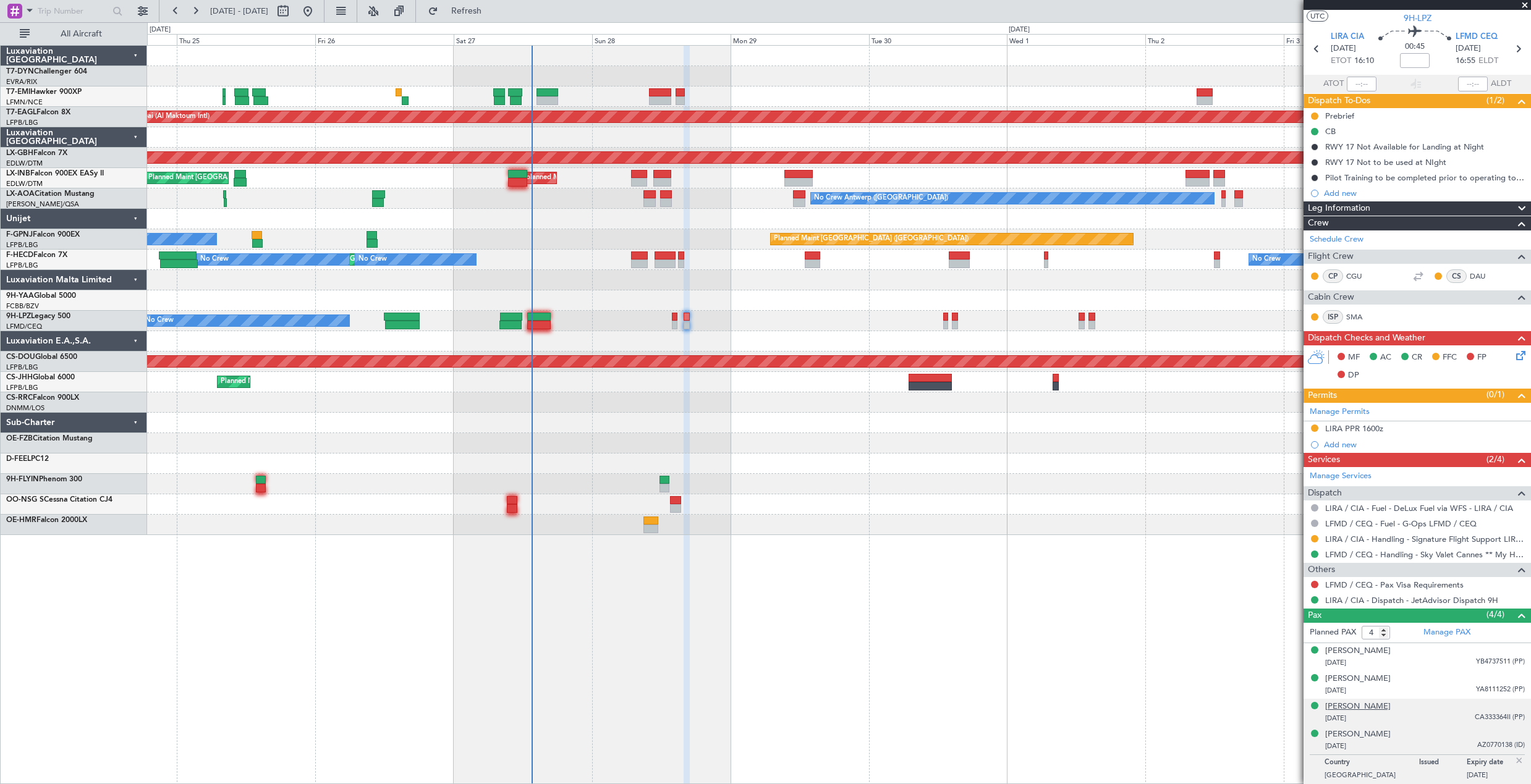
click at [1360, 706] on div "[PERSON_NAME]" at bounding box center [1358, 707] width 66 height 12
click at [1425, 771] on div "[DATE] AZ0770138 (ID)" at bounding box center [1425, 777] width 200 height 12
click at [1409, 680] on div "[PERSON_NAME] [DATE] YA8111252 (PP)" at bounding box center [1425, 685] width 200 height 24
click at [1348, 677] on div "[PERSON_NAME]" at bounding box center [1358, 679] width 66 height 12
click at [491, 2] on button "Refresh" at bounding box center [459, 11] width 74 height 20
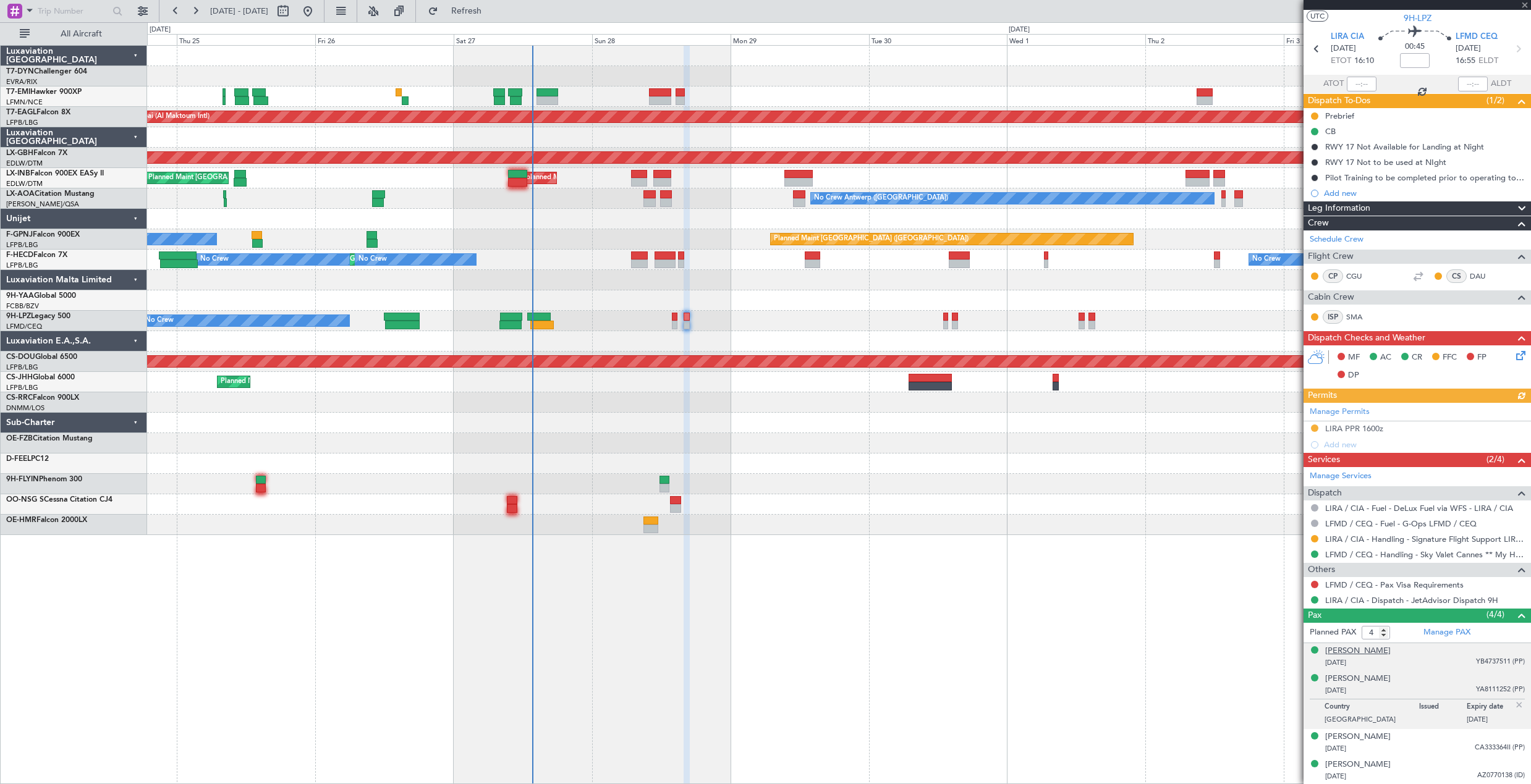
click at [1361, 648] on div "[PERSON_NAME]" at bounding box center [1358, 651] width 66 height 12
click at [1337, 709] on div "[PERSON_NAME]" at bounding box center [1358, 709] width 66 height 12
click at [1343, 738] on div "[PERSON_NAME]" at bounding box center [1358, 737] width 66 height 12
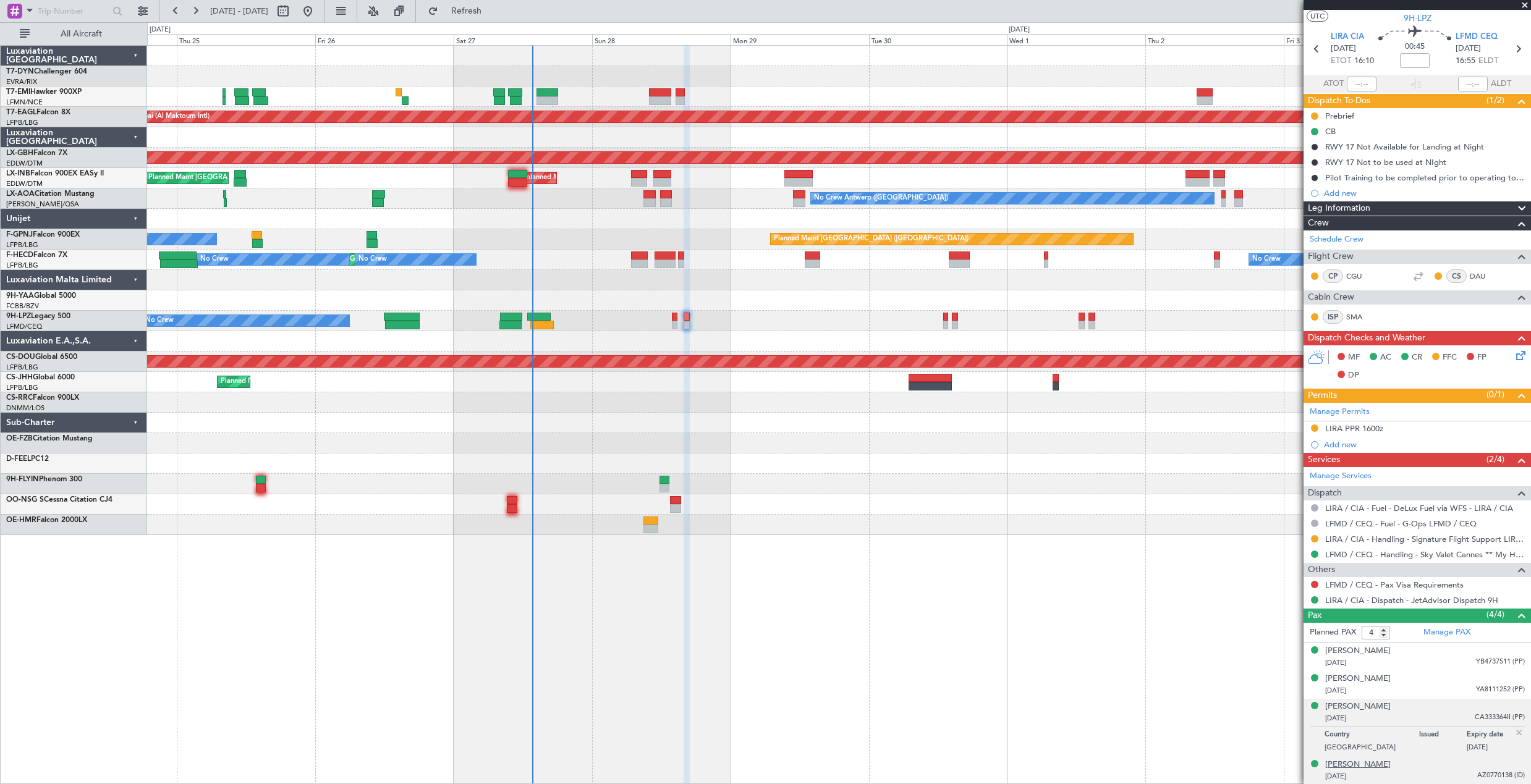
click at [1357, 767] on div "[PERSON_NAME]" at bounding box center [1358, 764] width 66 height 12
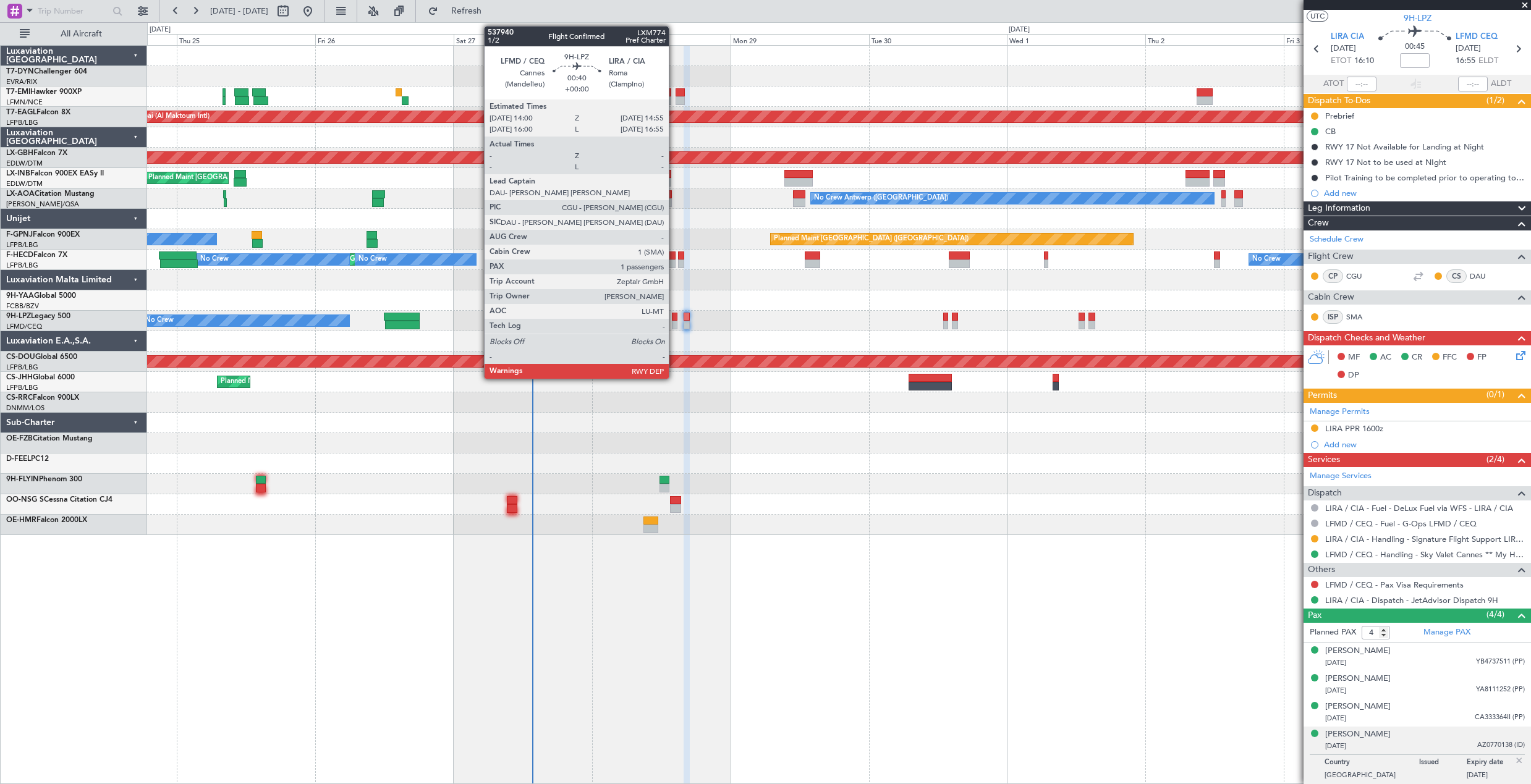
click at [674, 315] on div at bounding box center [675, 317] width 6 height 9
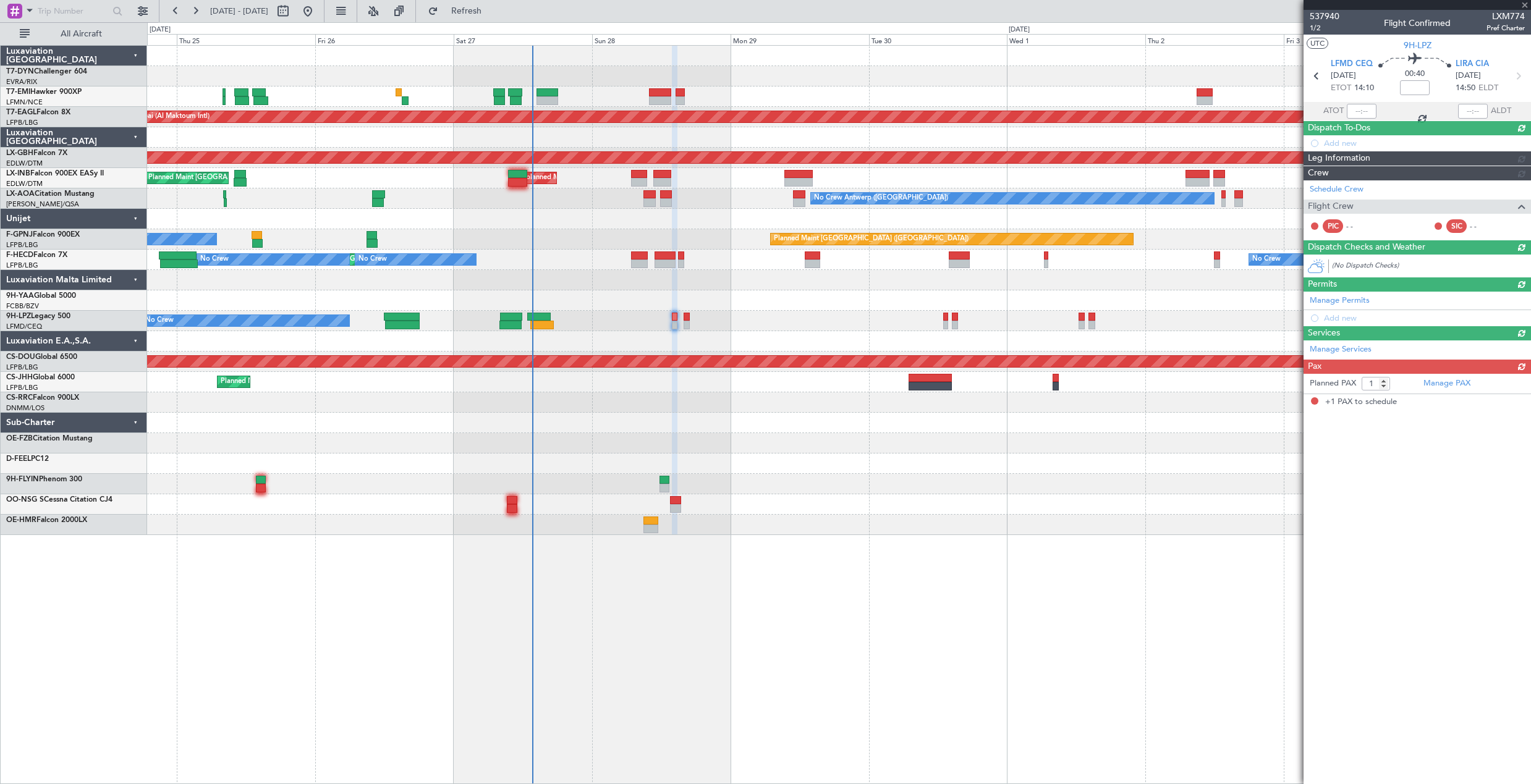
scroll to position [0, 0]
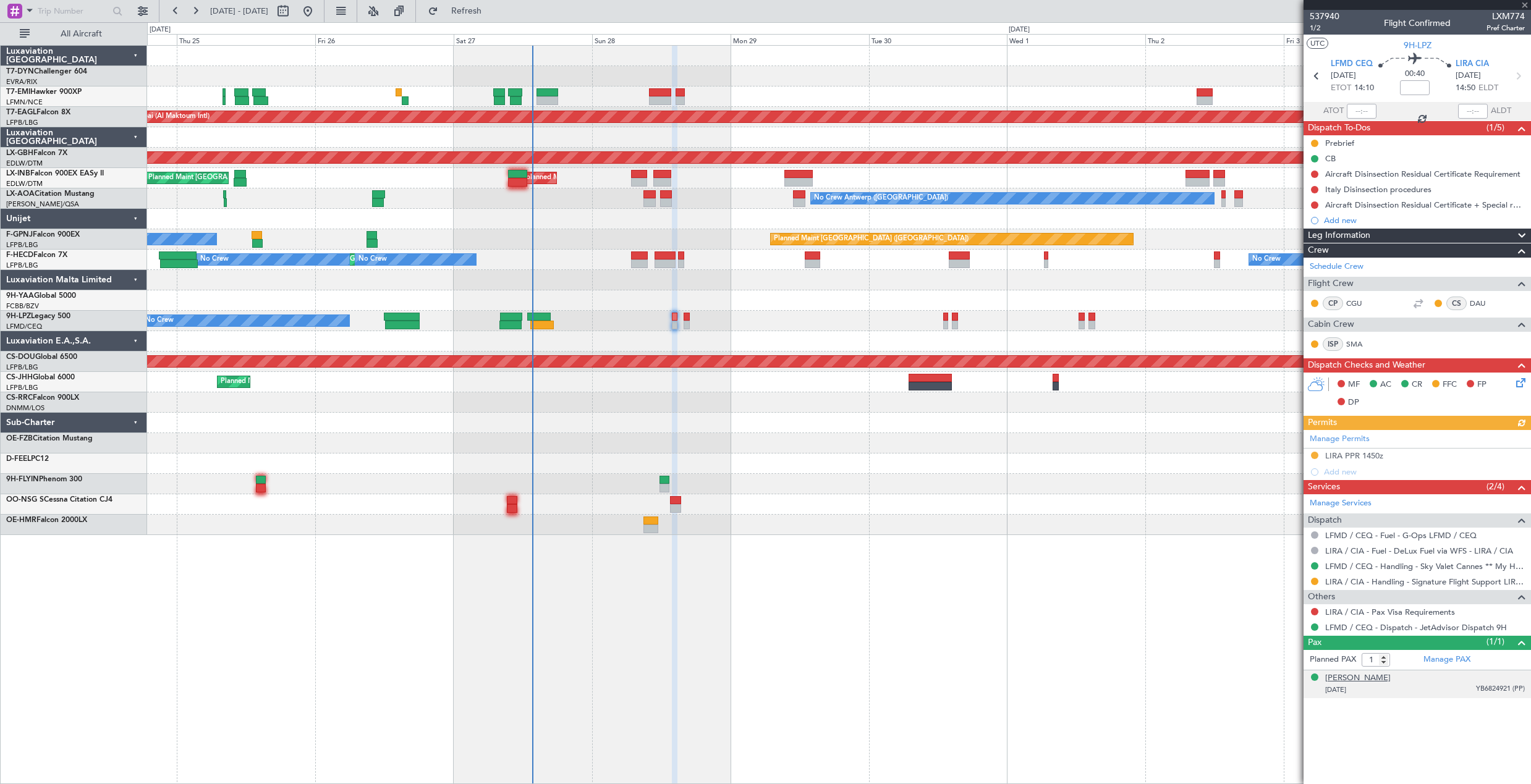
click at [1381, 681] on div "[PERSON_NAME]" at bounding box center [1358, 678] width 66 height 12
click at [1312, 20] on span "537940" at bounding box center [1324, 17] width 30 height 13
click at [466, 14] on button "Refresh" at bounding box center [459, 11] width 74 height 20
click at [1322, 15] on span "537940" at bounding box center [1324, 17] width 30 height 13
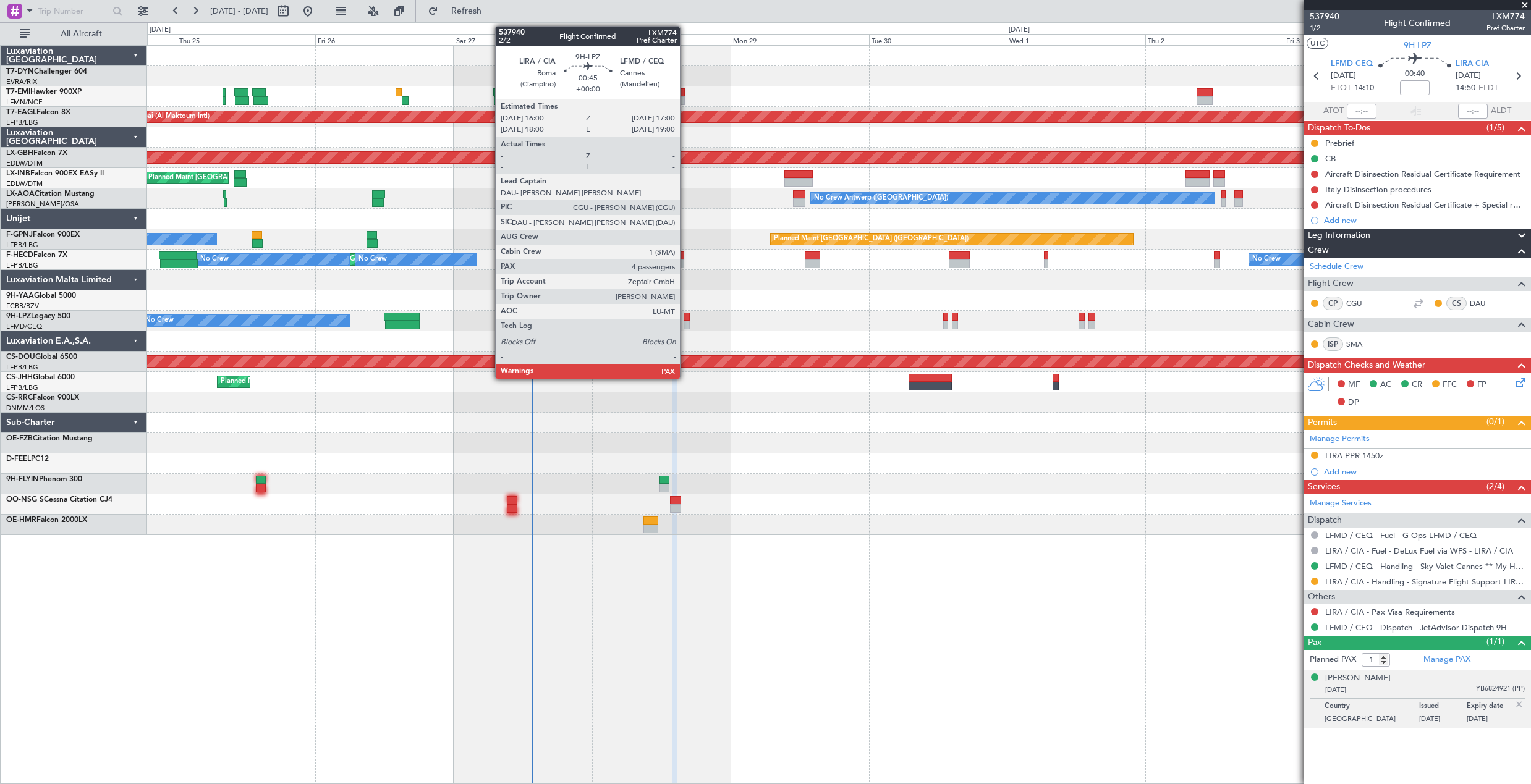
click at [685, 315] on div at bounding box center [686, 317] width 6 height 9
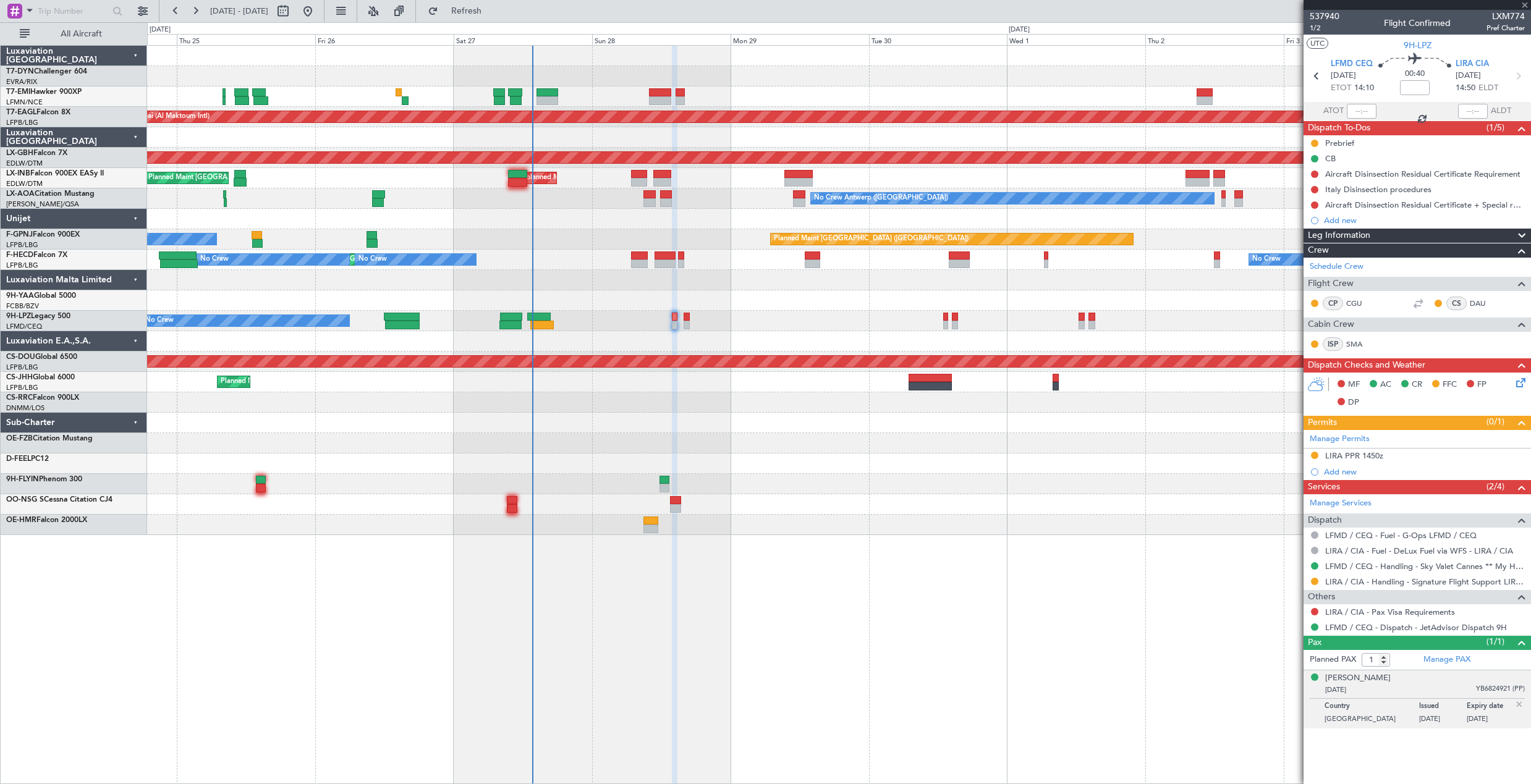
type input "4"
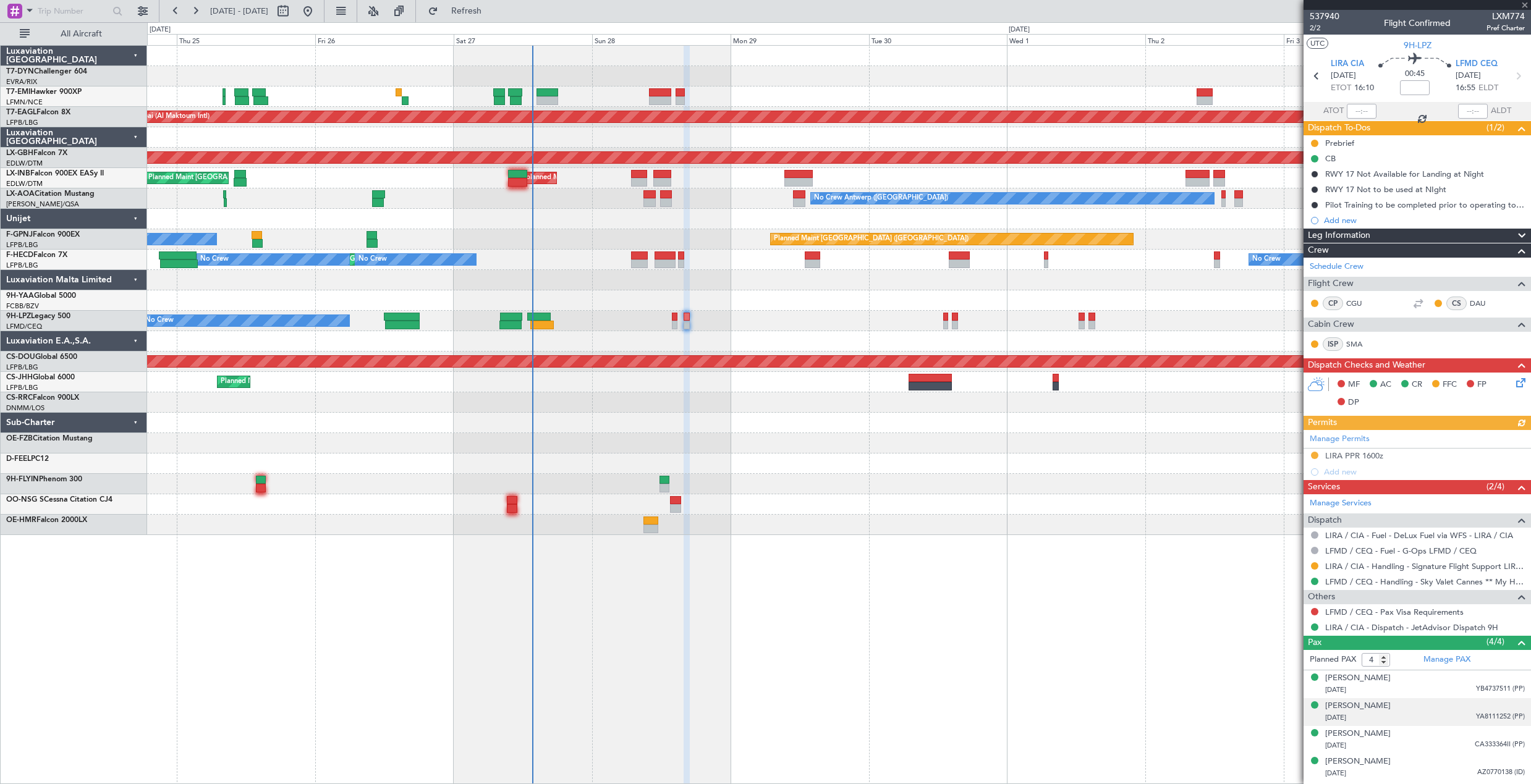
click at [1410, 722] on div "[DATE] YA8111252 (PP)" at bounding box center [1425, 718] width 200 height 12
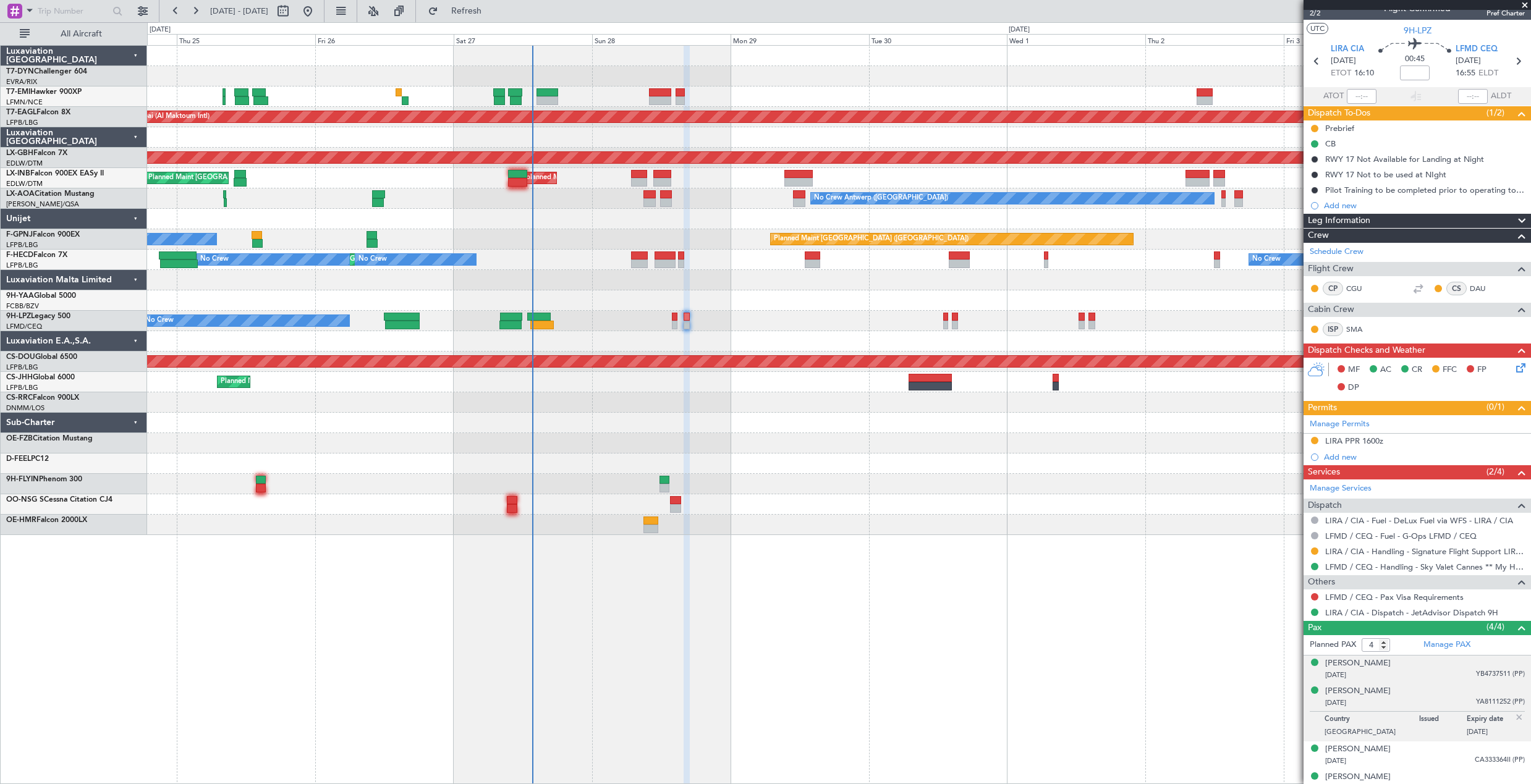
scroll to position [27, 0]
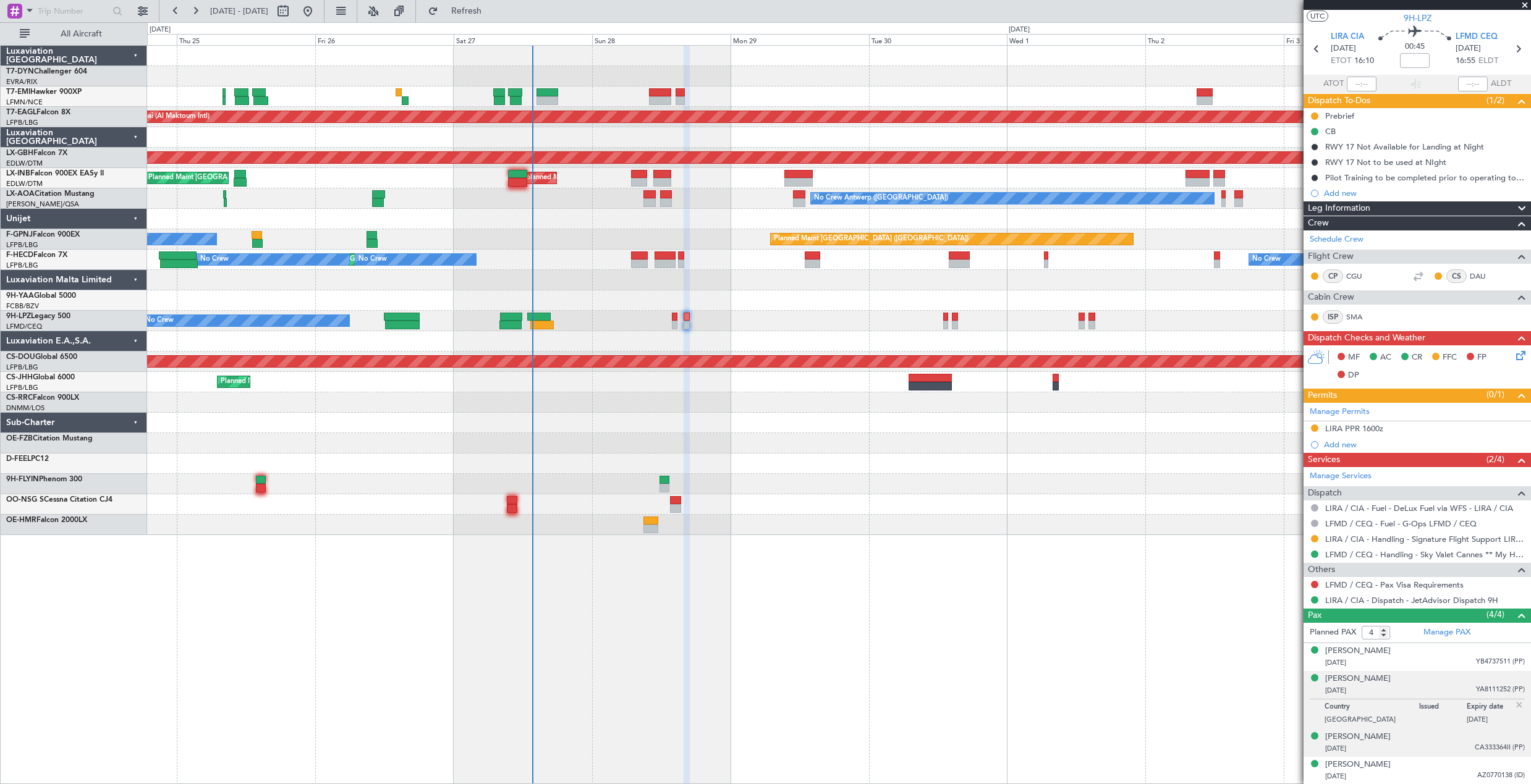
click at [1405, 749] on div "[DATE] CA333364II (PP)" at bounding box center [1425, 748] width 200 height 12
click at [1439, 628] on link "Manage PAX" at bounding box center [1446, 632] width 47 height 12
click at [1446, 635] on link "Manage PAX" at bounding box center [1446, 632] width 47 height 12
click at [493, 15] on span "Refresh" at bounding box center [466, 11] width 52 height 9
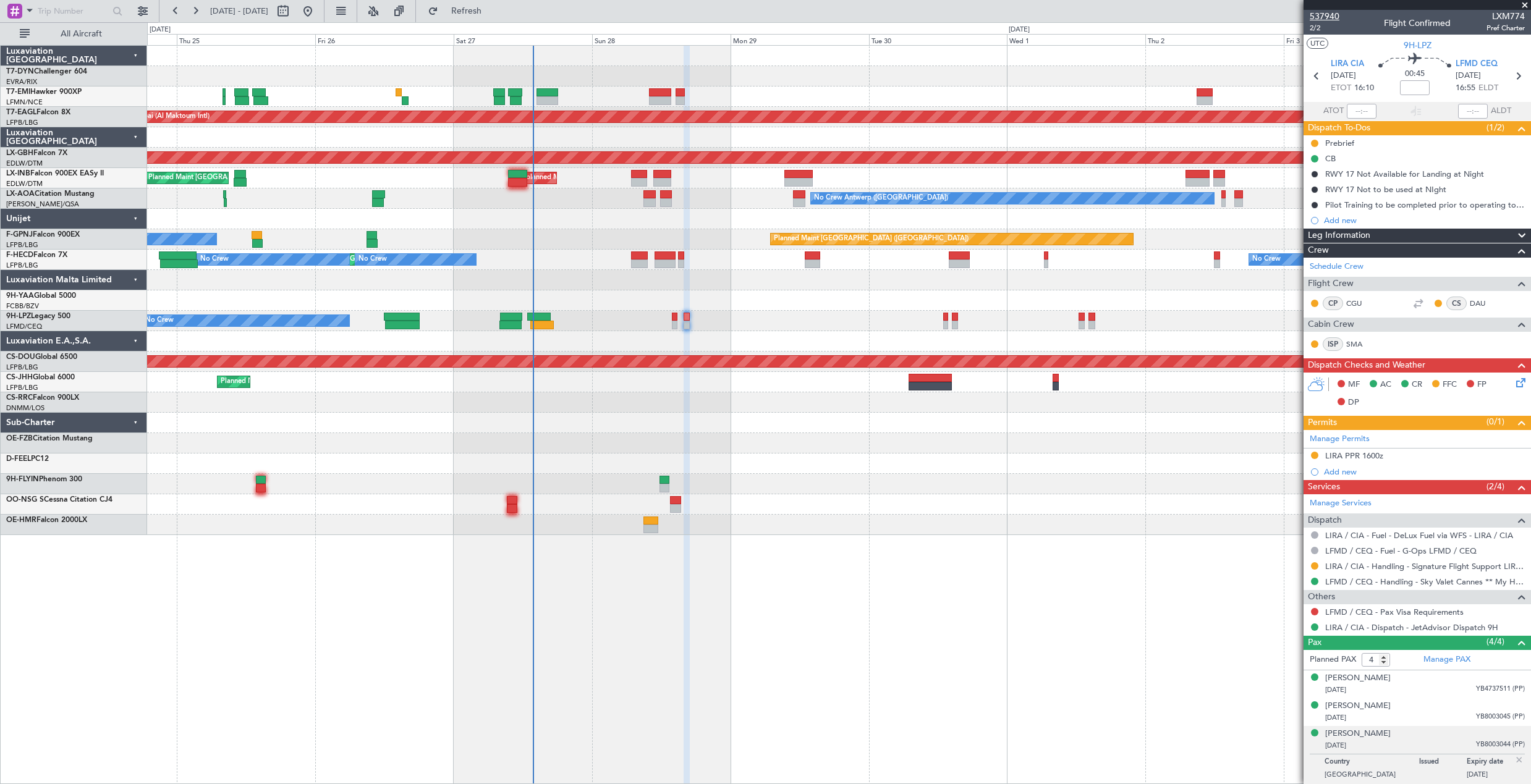
click at [1315, 18] on span "537940" at bounding box center [1324, 17] width 30 height 13
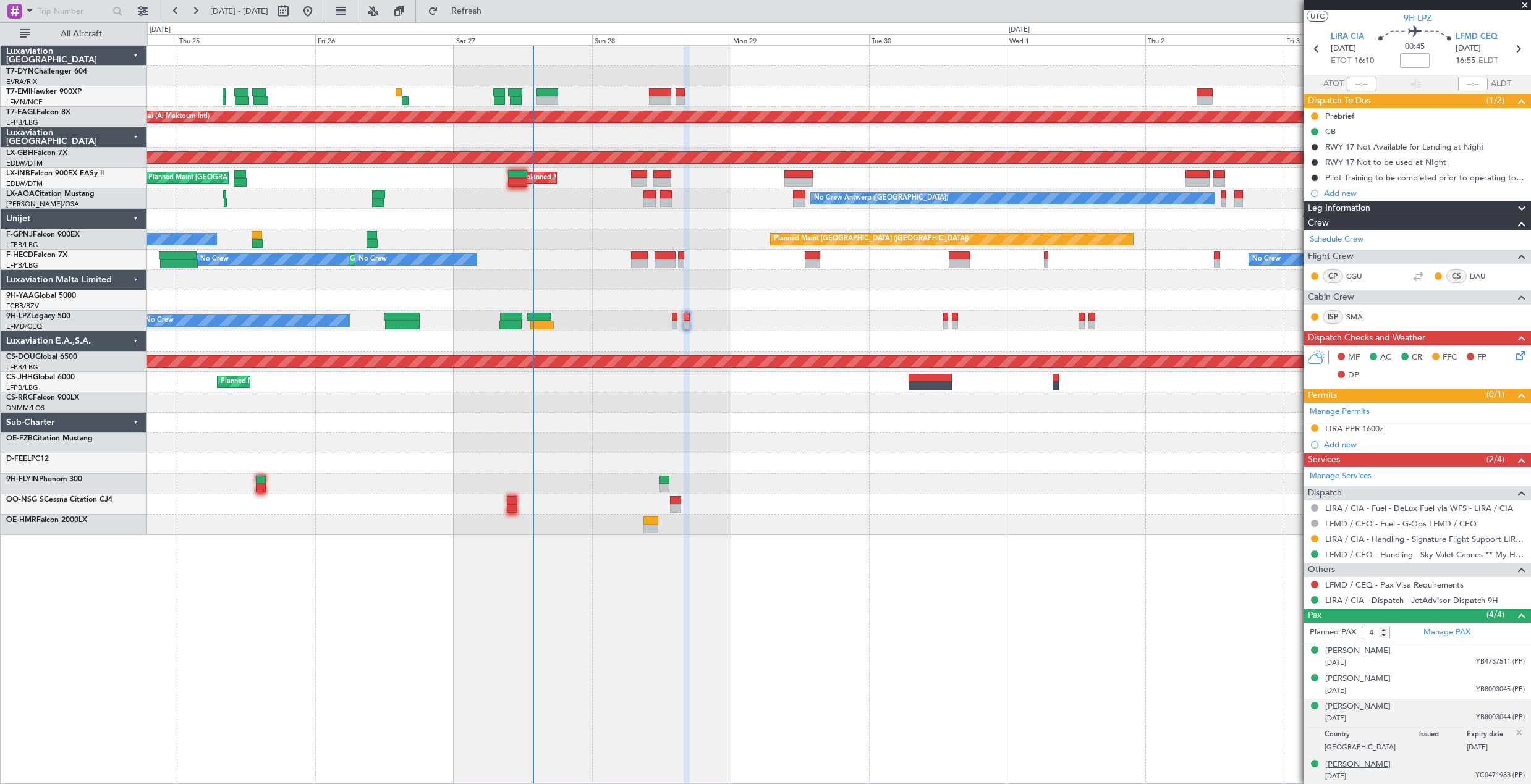
click at [1363, 762] on div "[PERSON_NAME]" at bounding box center [1358, 764] width 66 height 12
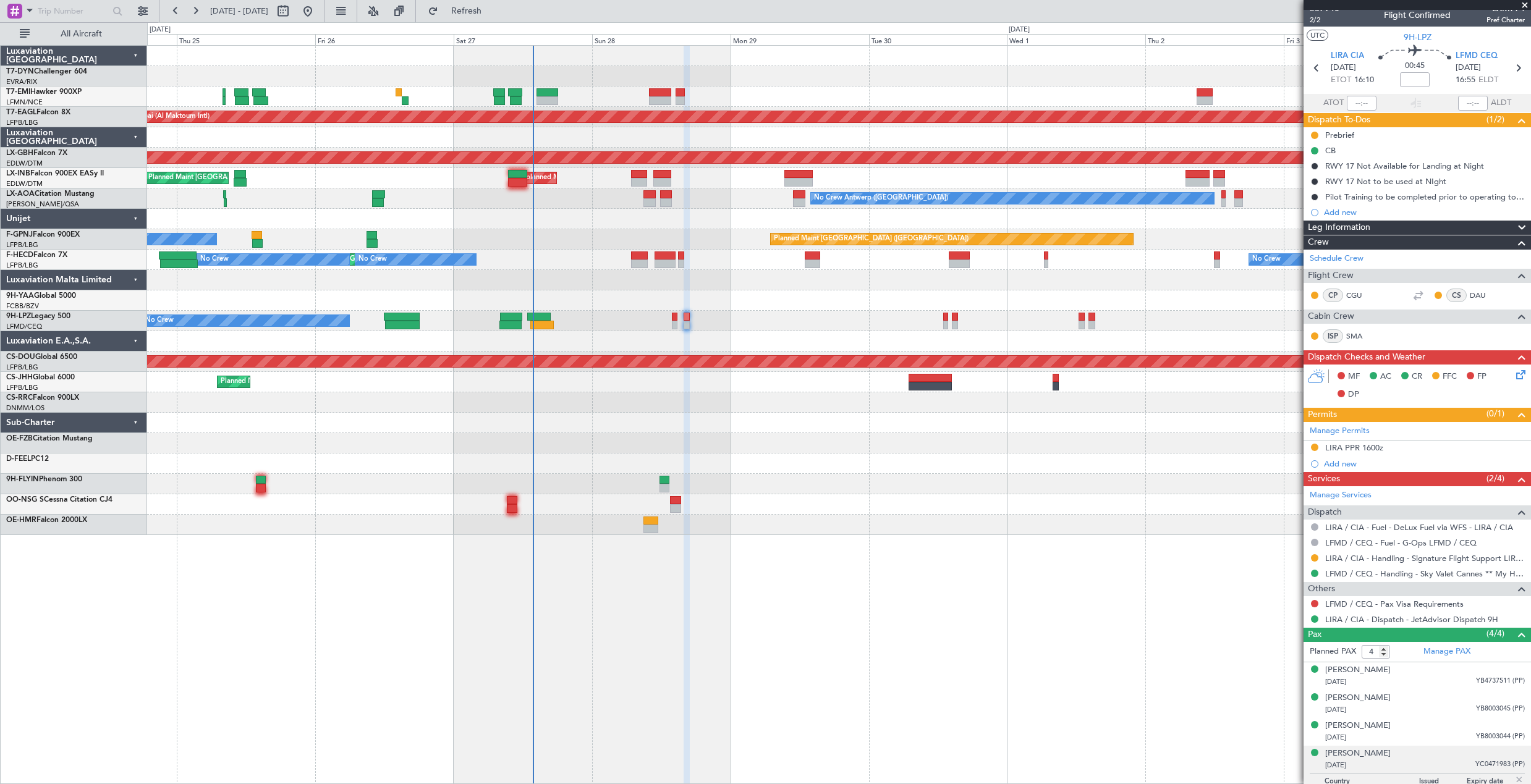
scroll to position [0, 0]
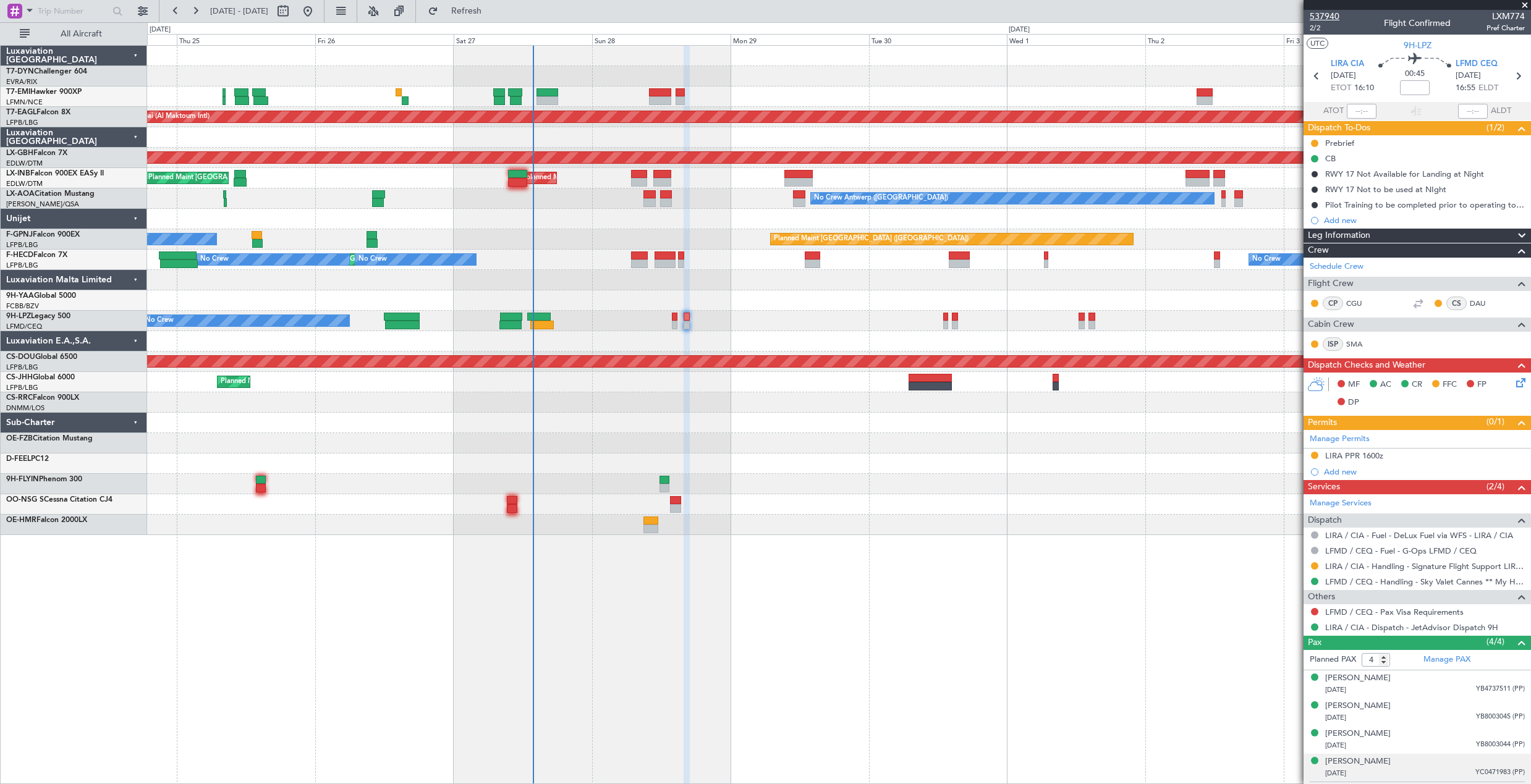
click at [1336, 16] on span "537940" at bounding box center [1324, 17] width 30 height 13
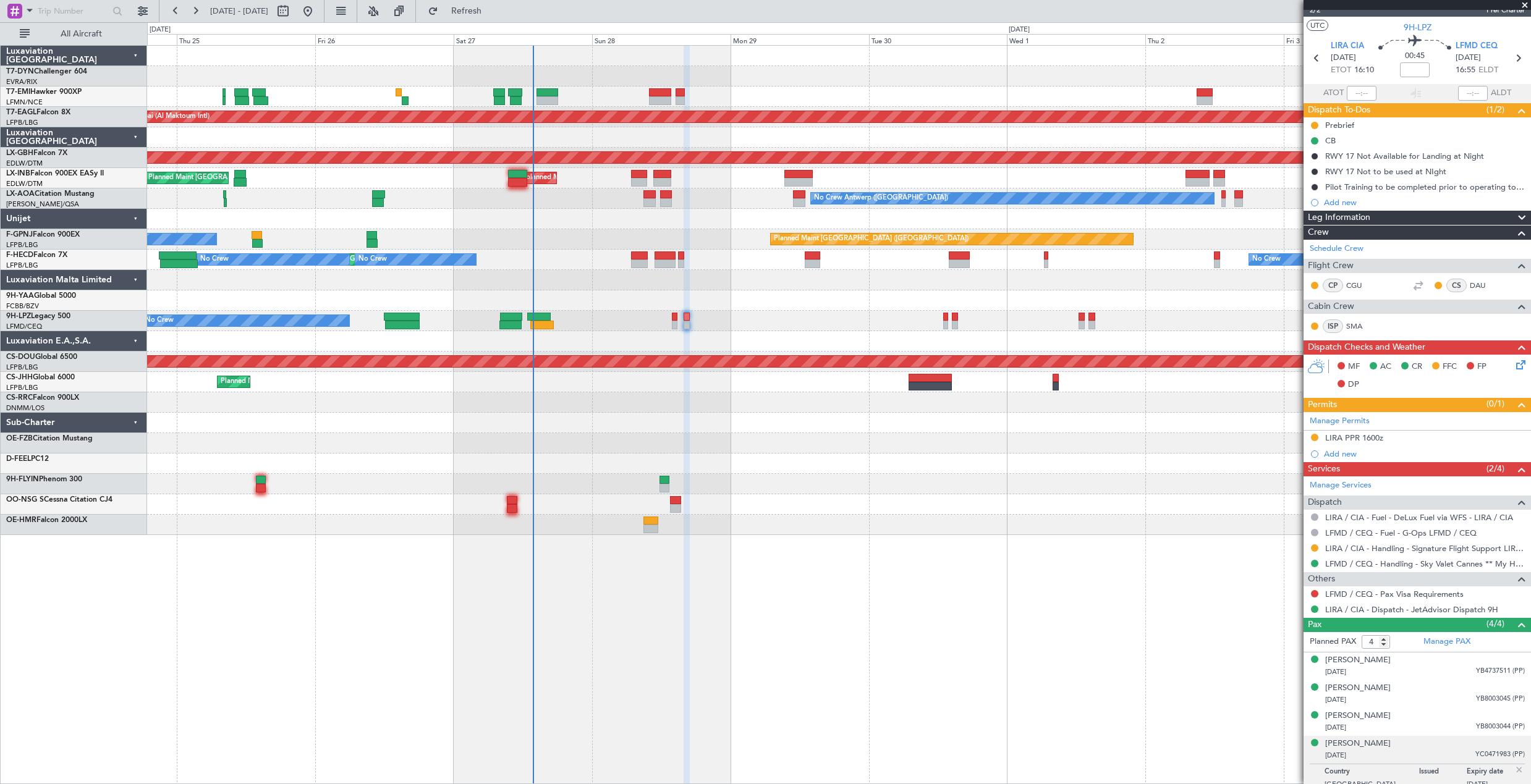
scroll to position [27, 0]
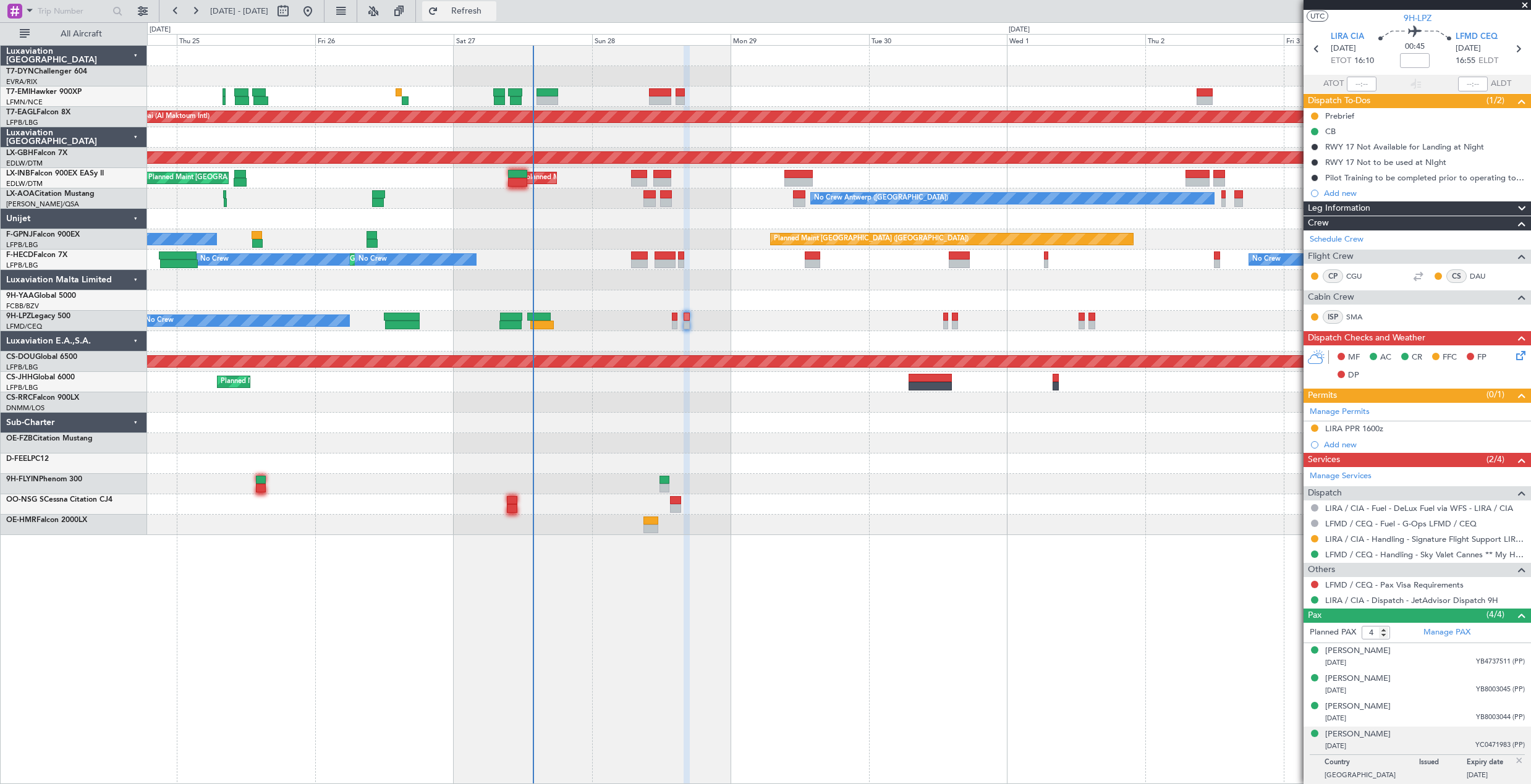
click at [483, 4] on button "Refresh" at bounding box center [459, 11] width 74 height 20
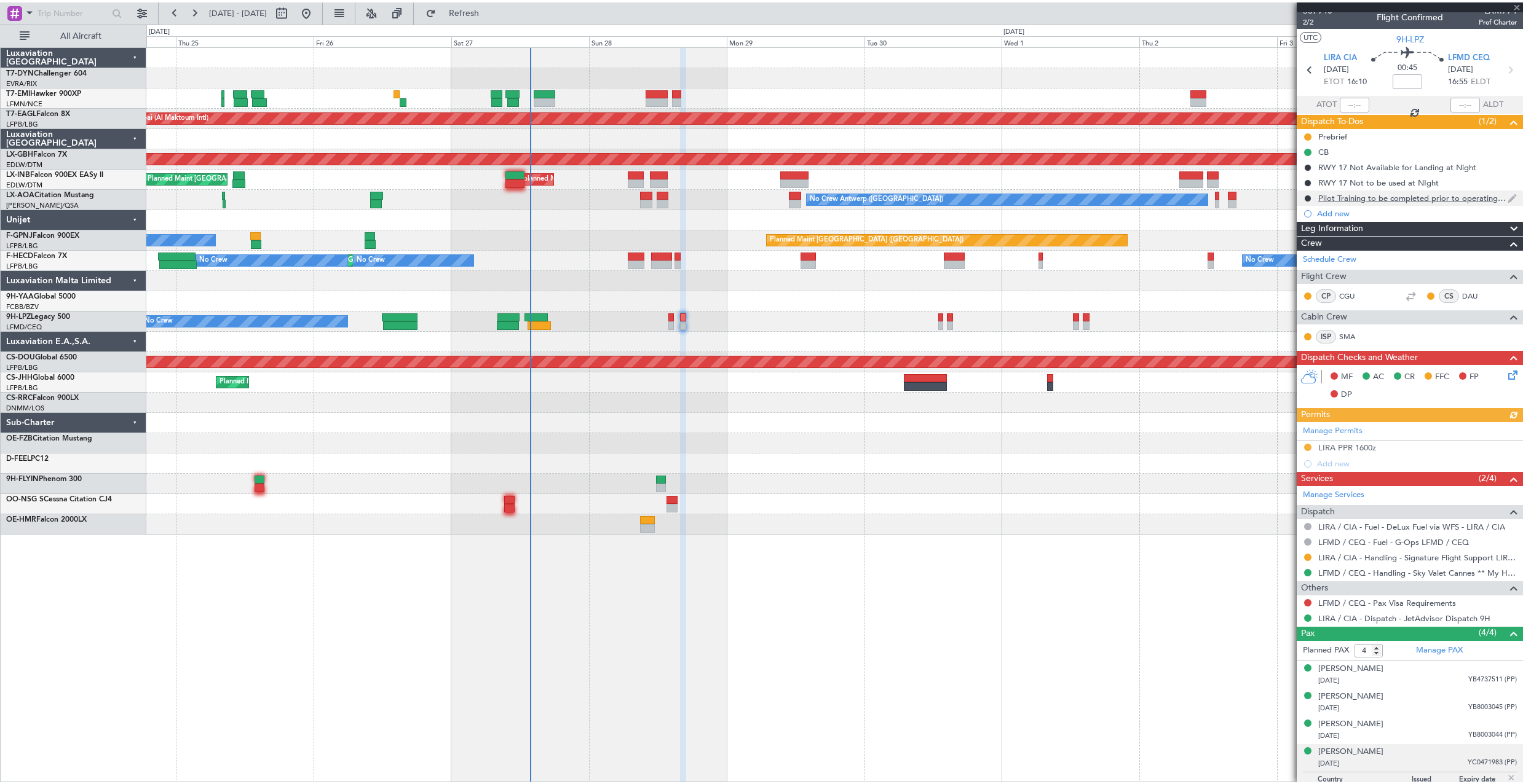
scroll to position [0, 0]
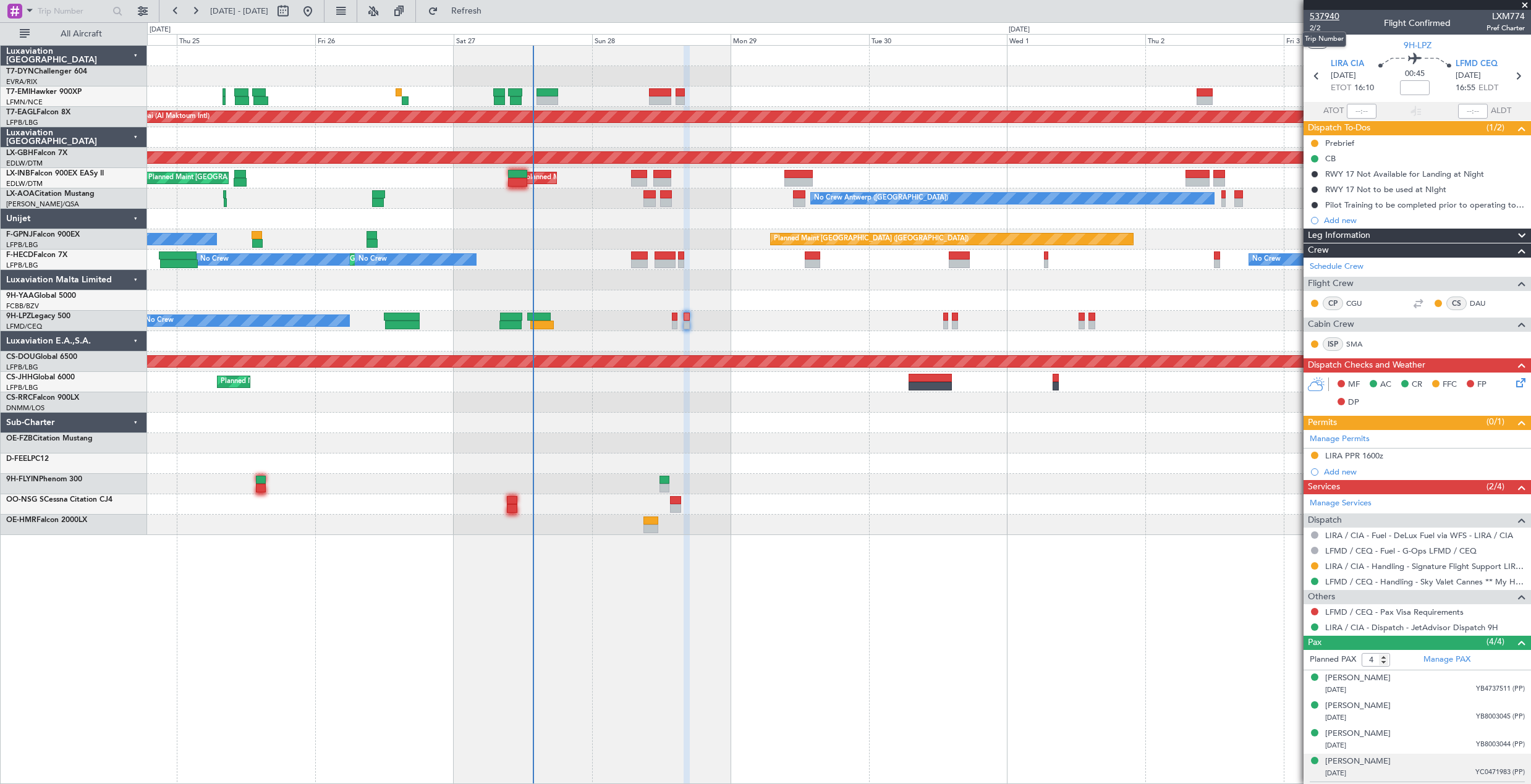
click at [1328, 14] on span "537940" at bounding box center [1324, 17] width 30 height 13
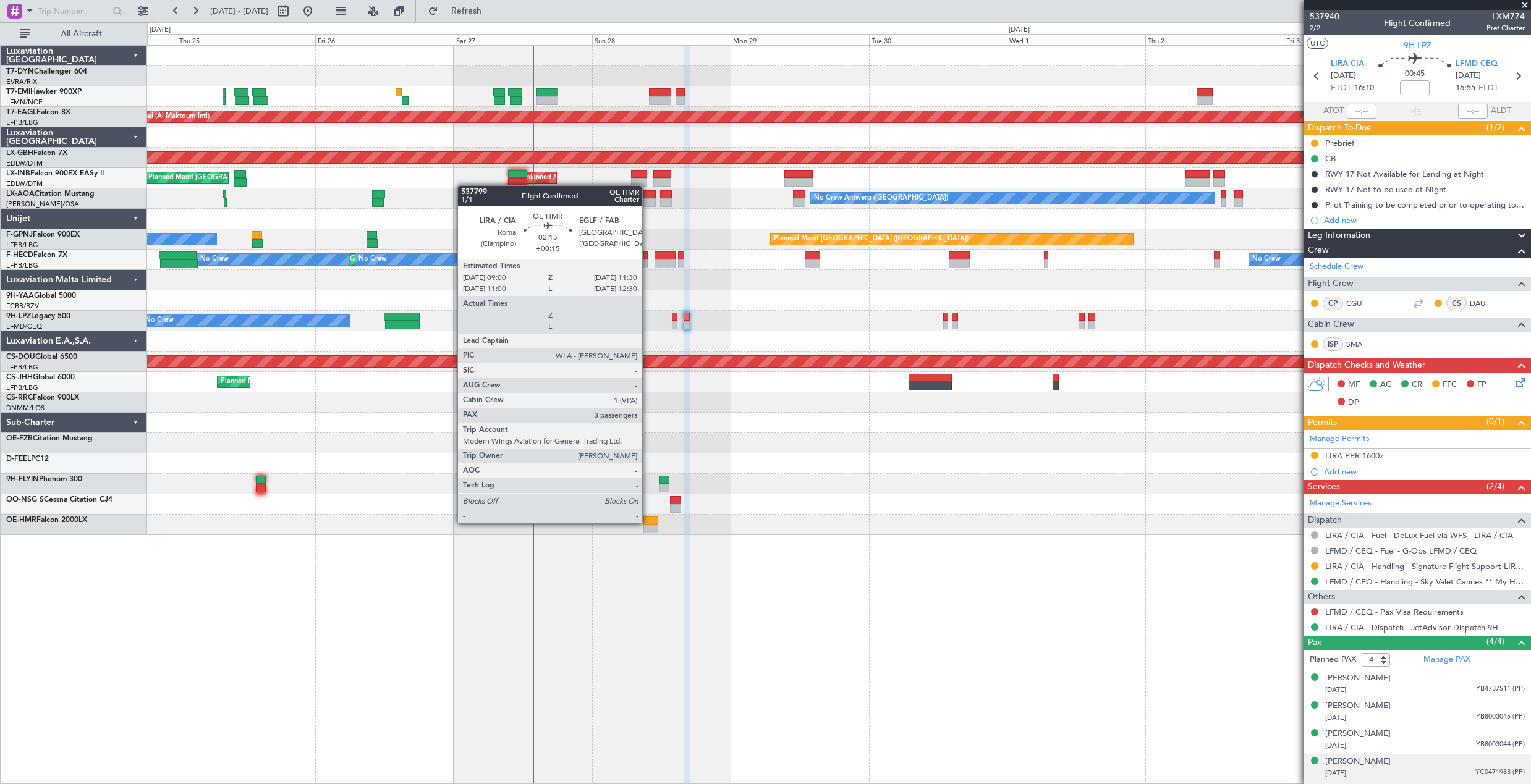
click at [648, 522] on div at bounding box center [651, 521] width 15 height 9
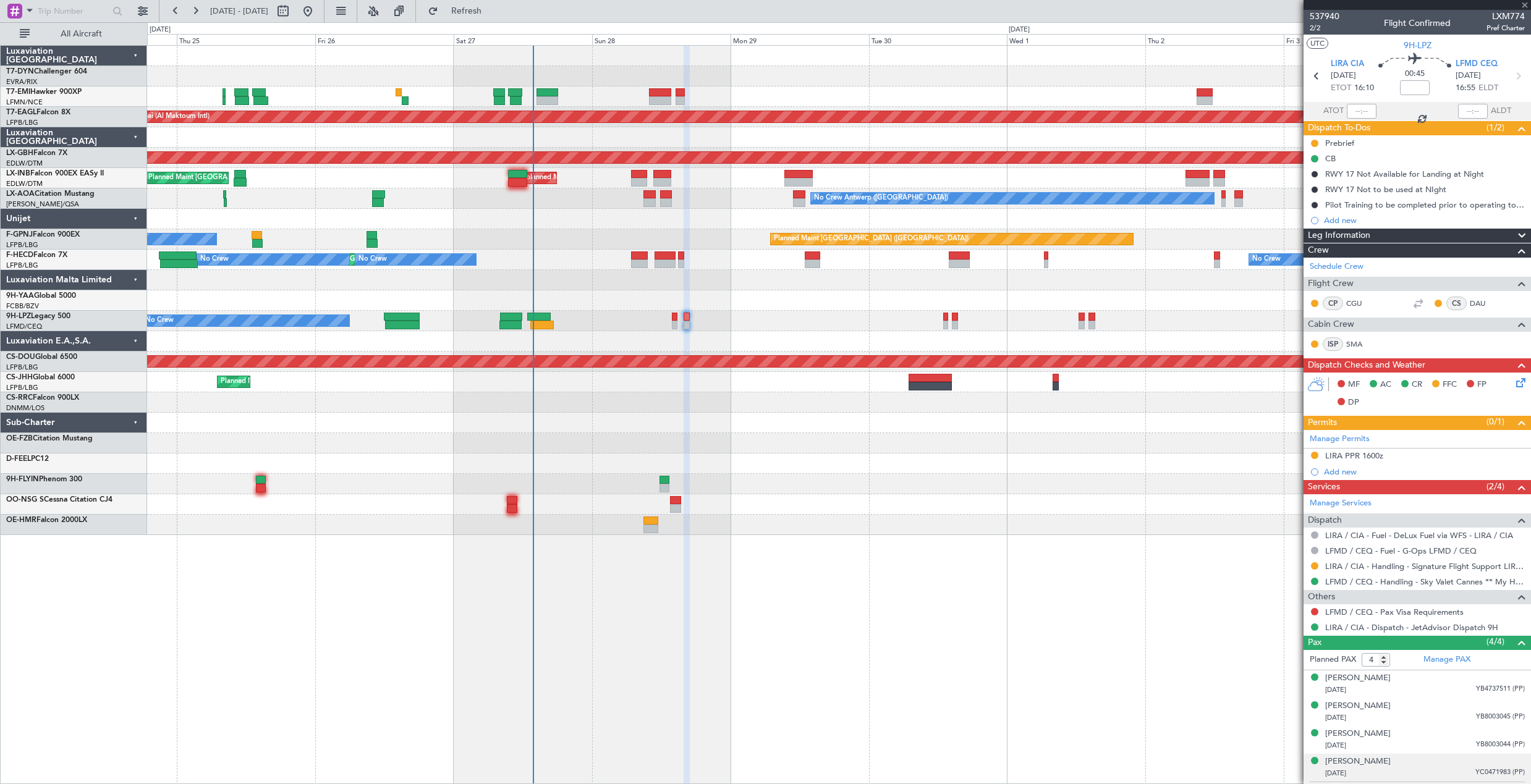
type input "+00:15"
type input "3"
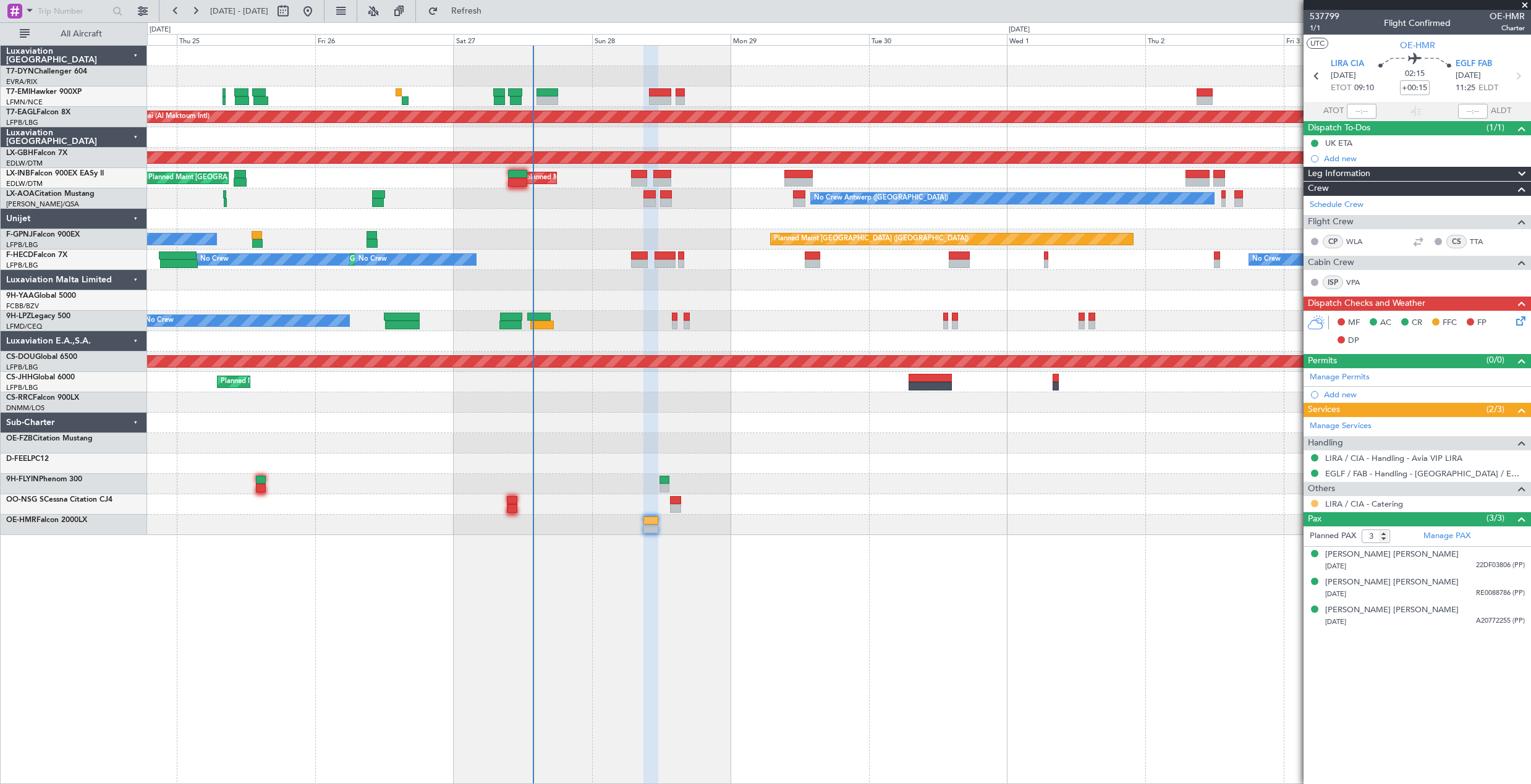
click at [1313, 503] on button at bounding box center [1315, 503] width 7 height 7
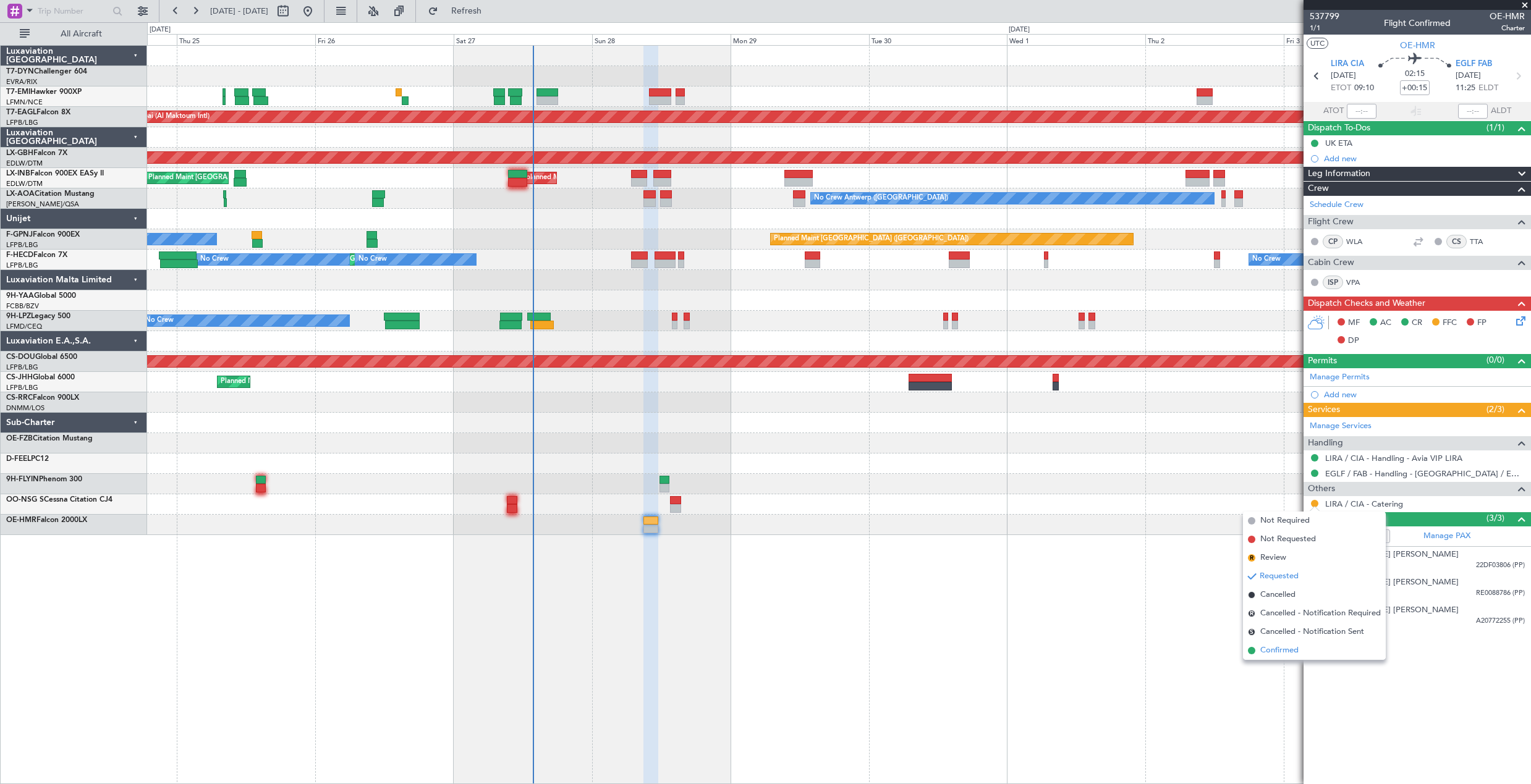
click at [1297, 647] on span "Confirmed" at bounding box center [1279, 651] width 39 height 12
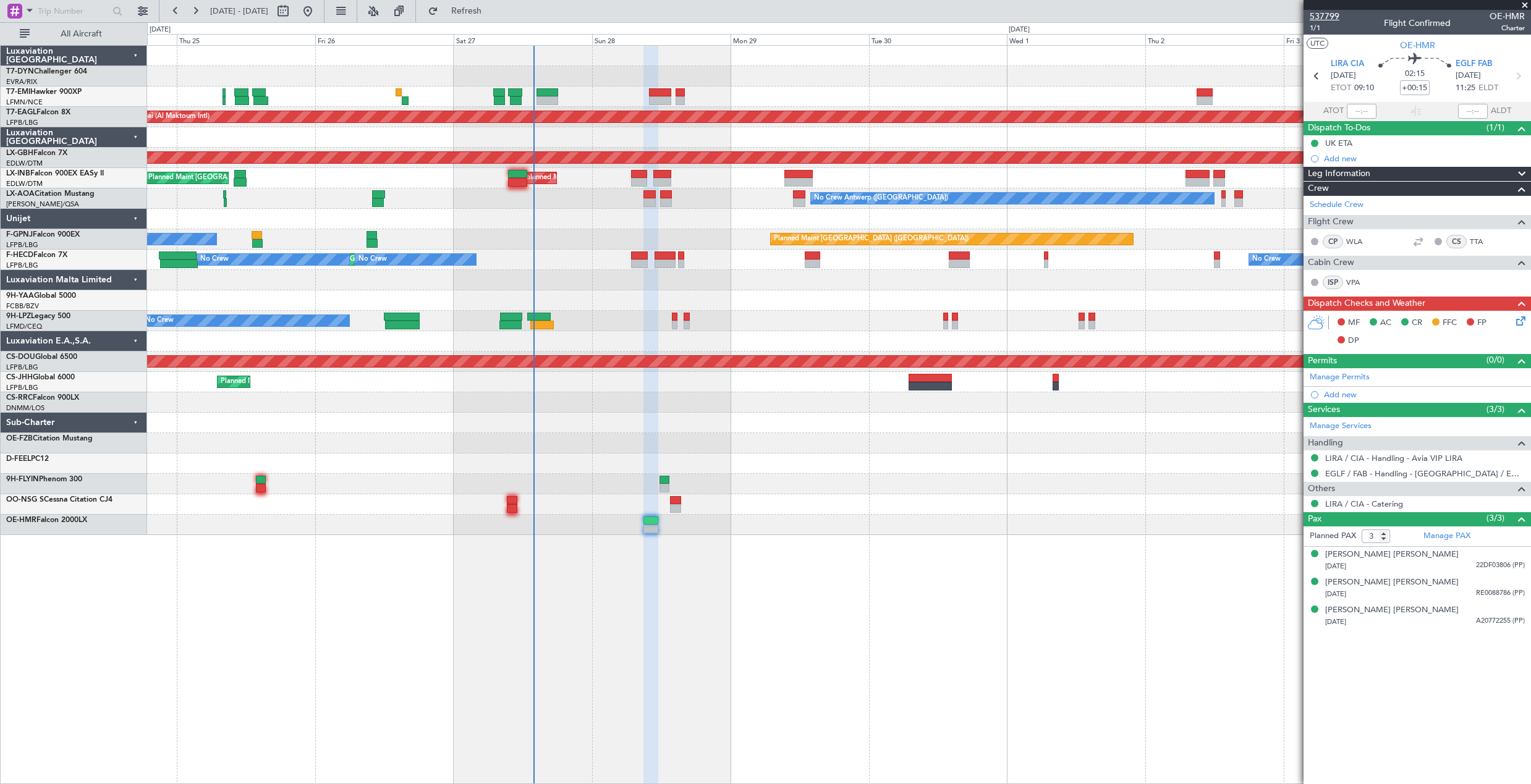
click at [1326, 15] on span "537799" at bounding box center [1324, 17] width 30 height 13
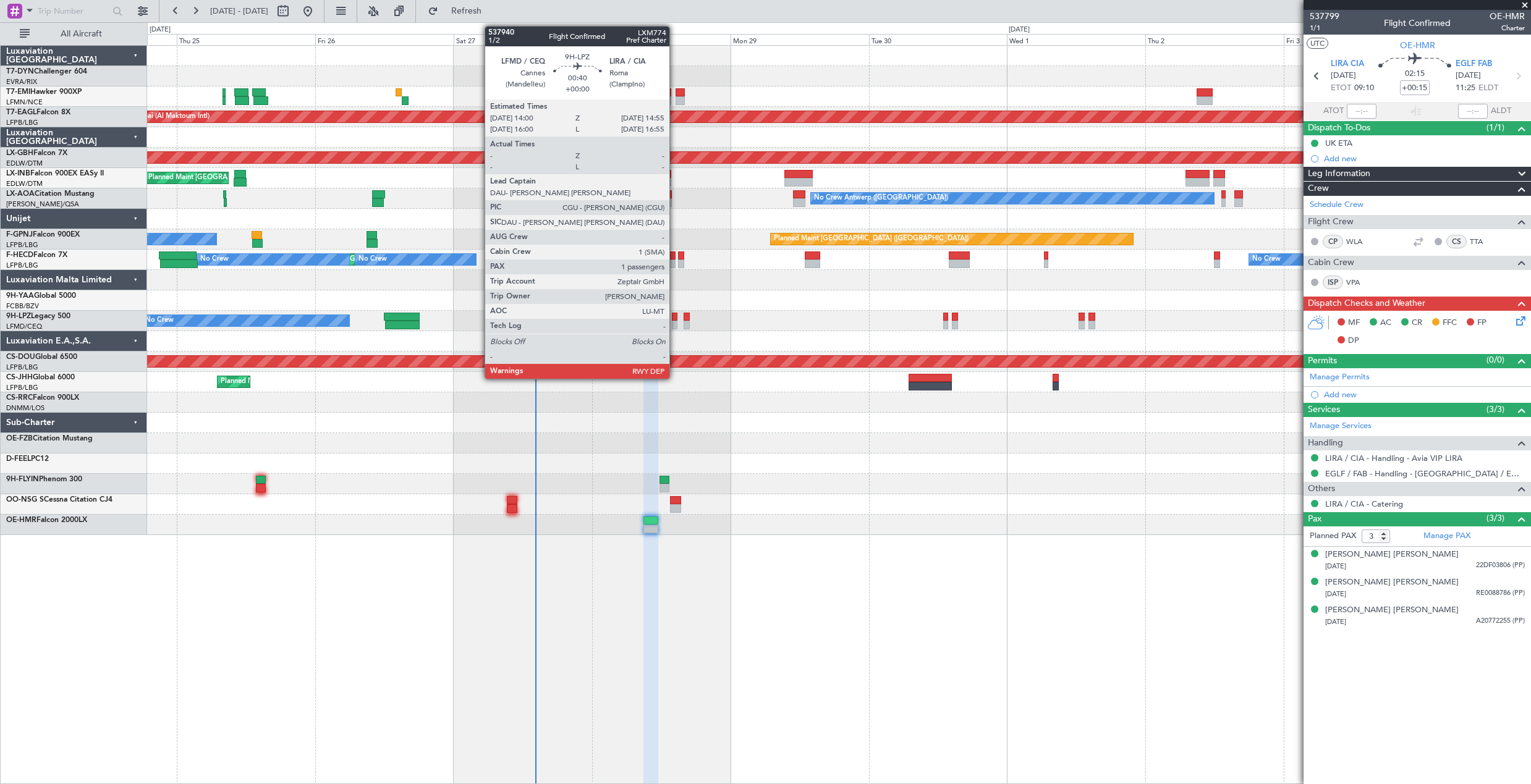
click at [675, 315] on div at bounding box center [675, 317] width 6 height 9
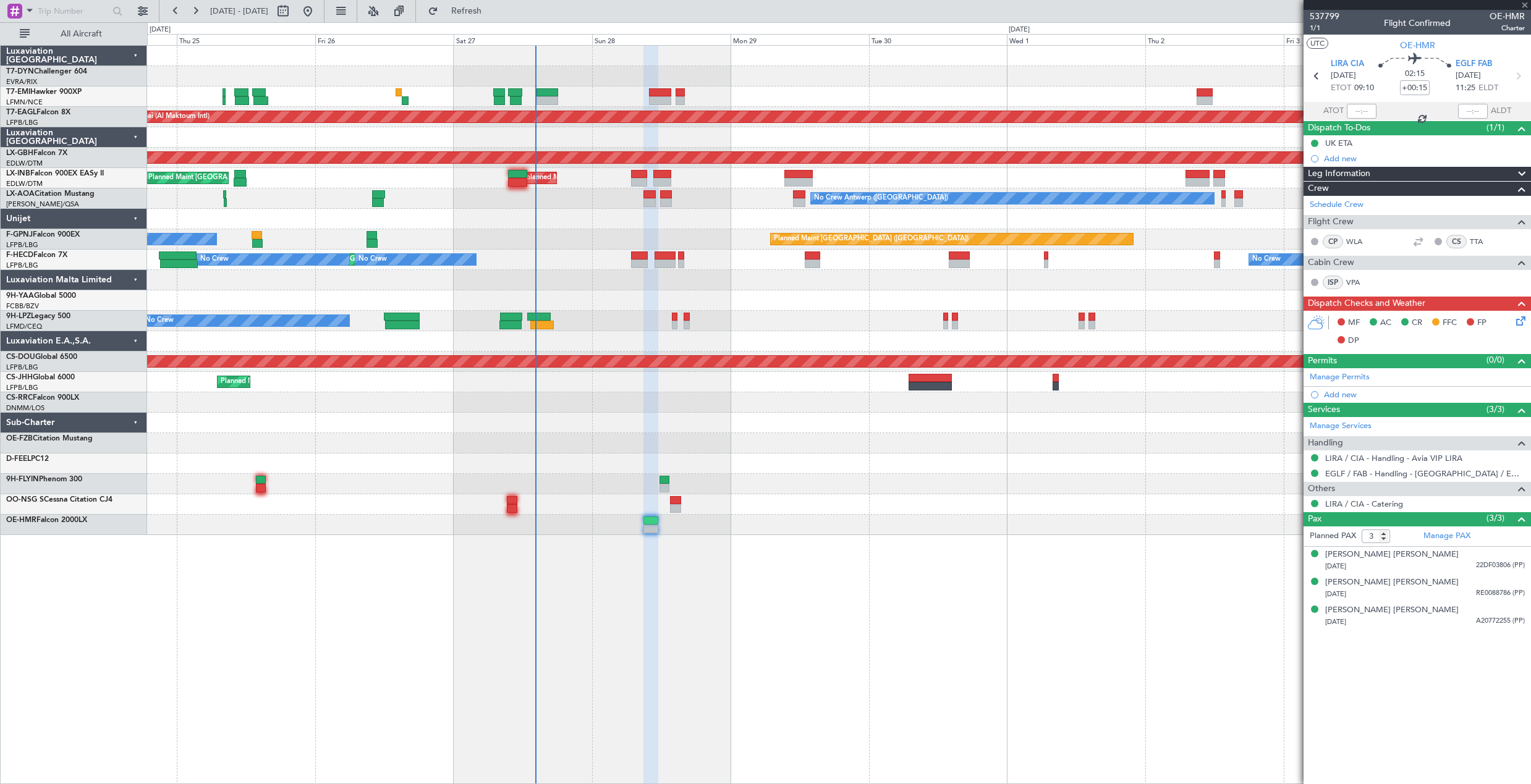
type input "1"
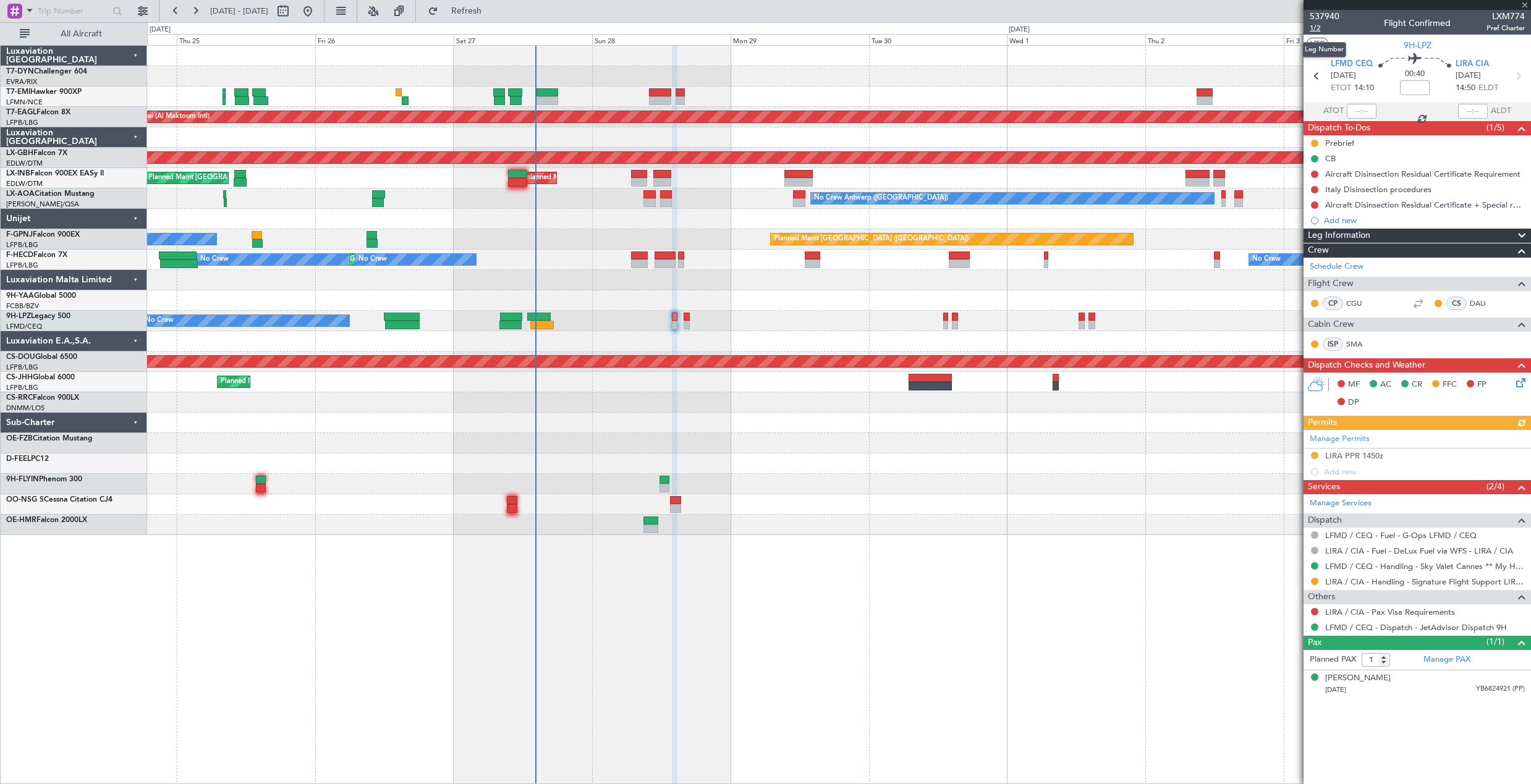
click at [1312, 26] on span "1/2" at bounding box center [1324, 28] width 30 height 10
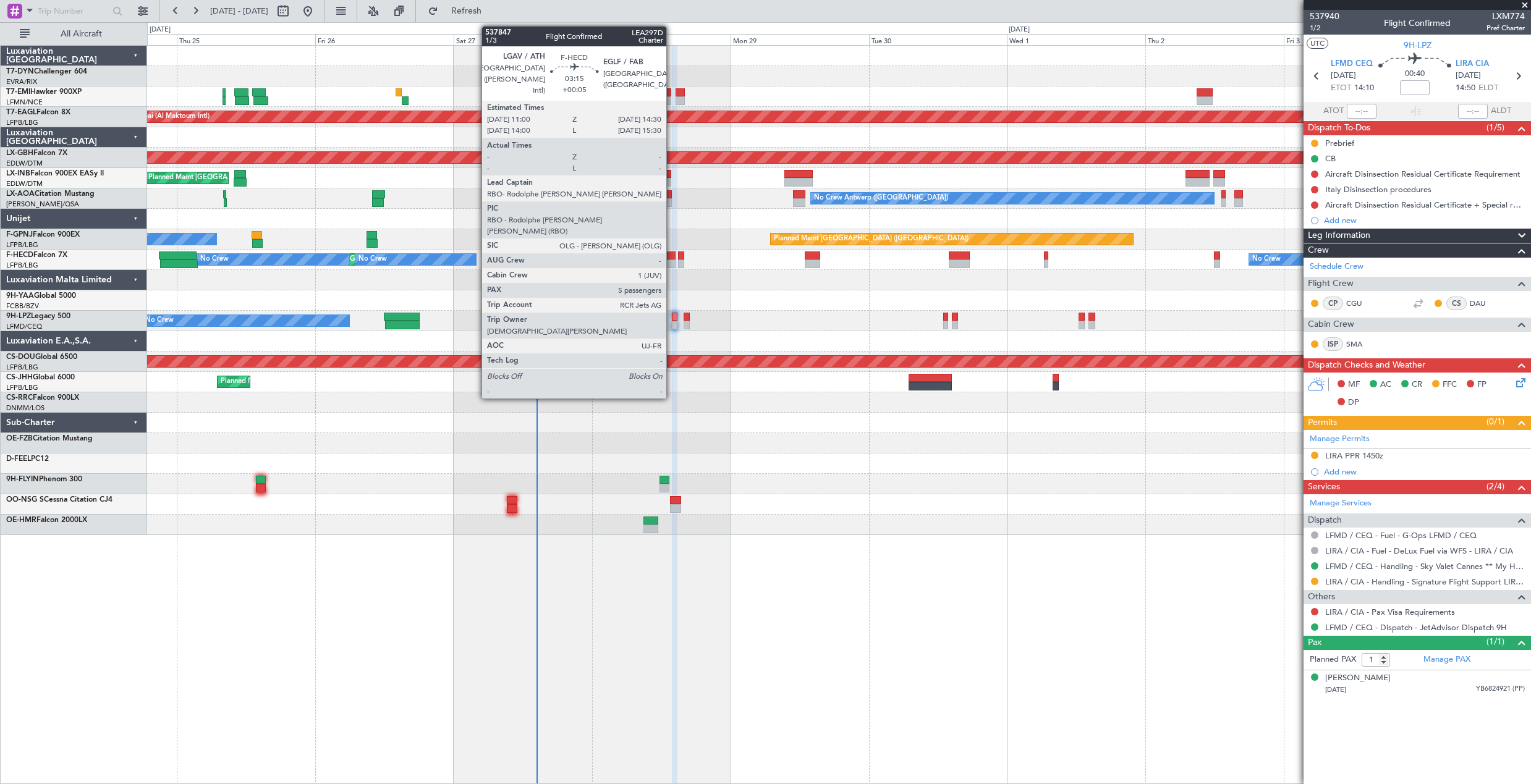
click at [672, 258] on div at bounding box center [665, 256] width 20 height 9
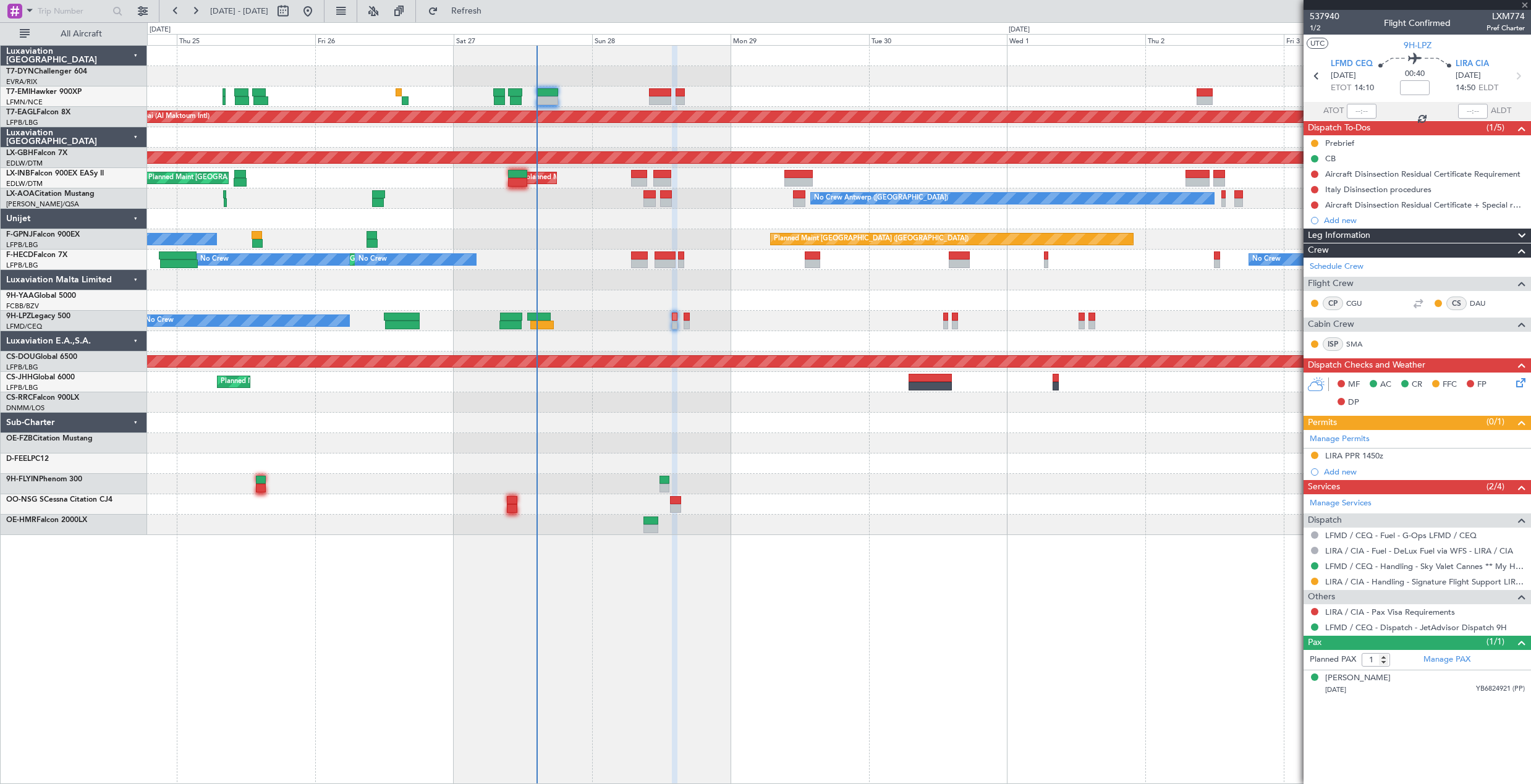
type input "+00:05"
type input "5"
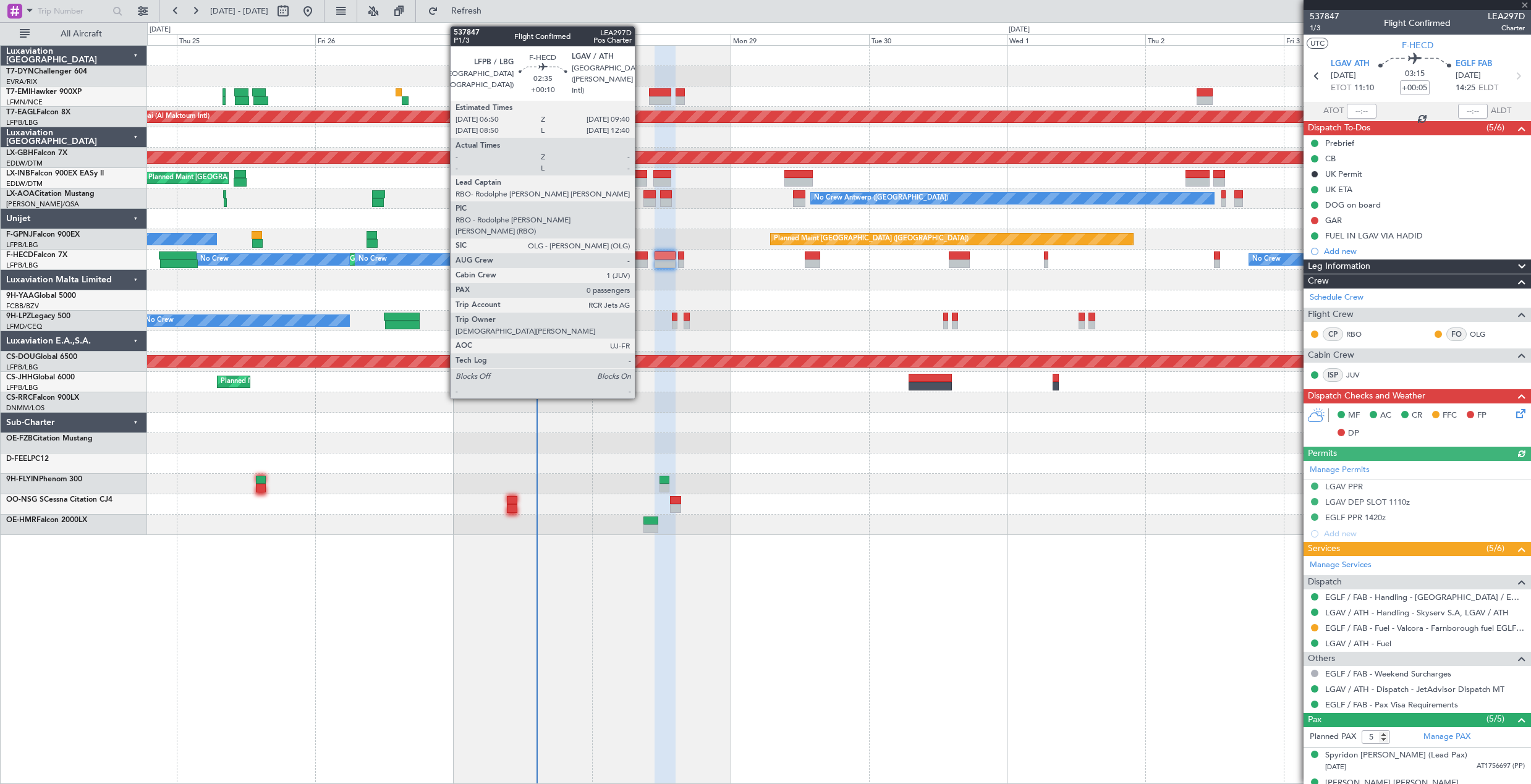
click at [641, 257] on div at bounding box center [639, 256] width 17 height 9
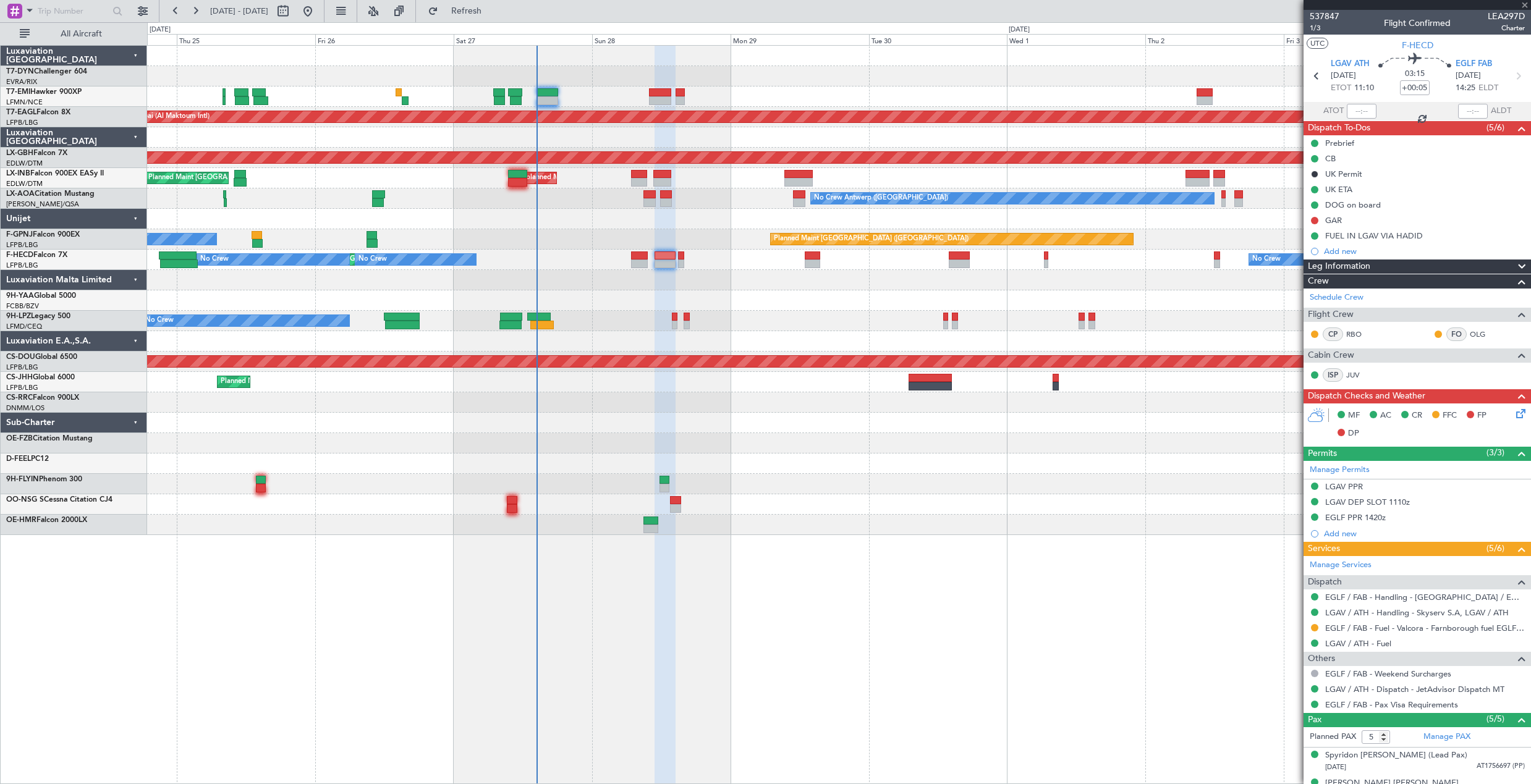
type input "+00:10"
type input "0"
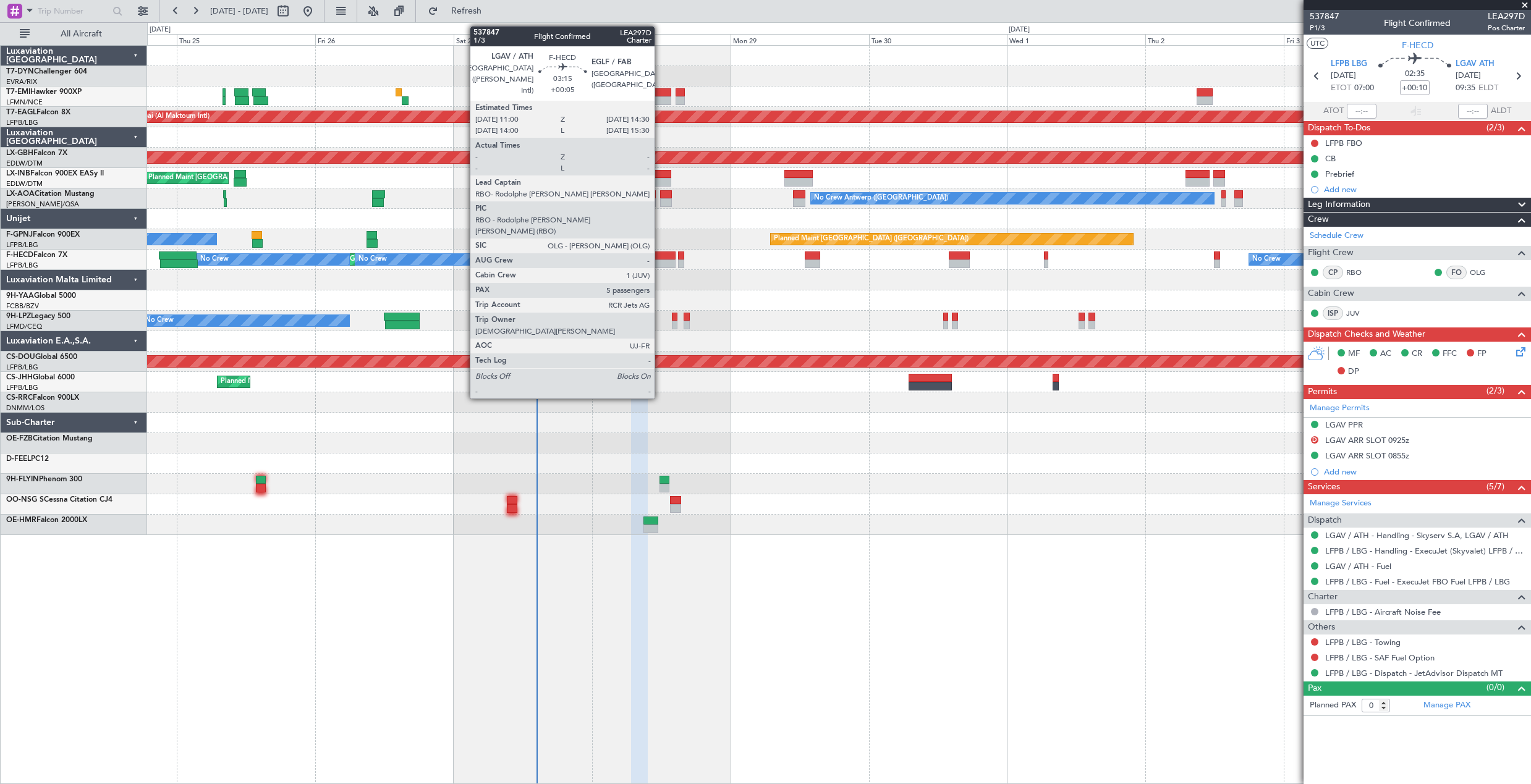
click at [660, 256] on div at bounding box center [665, 256] width 20 height 9
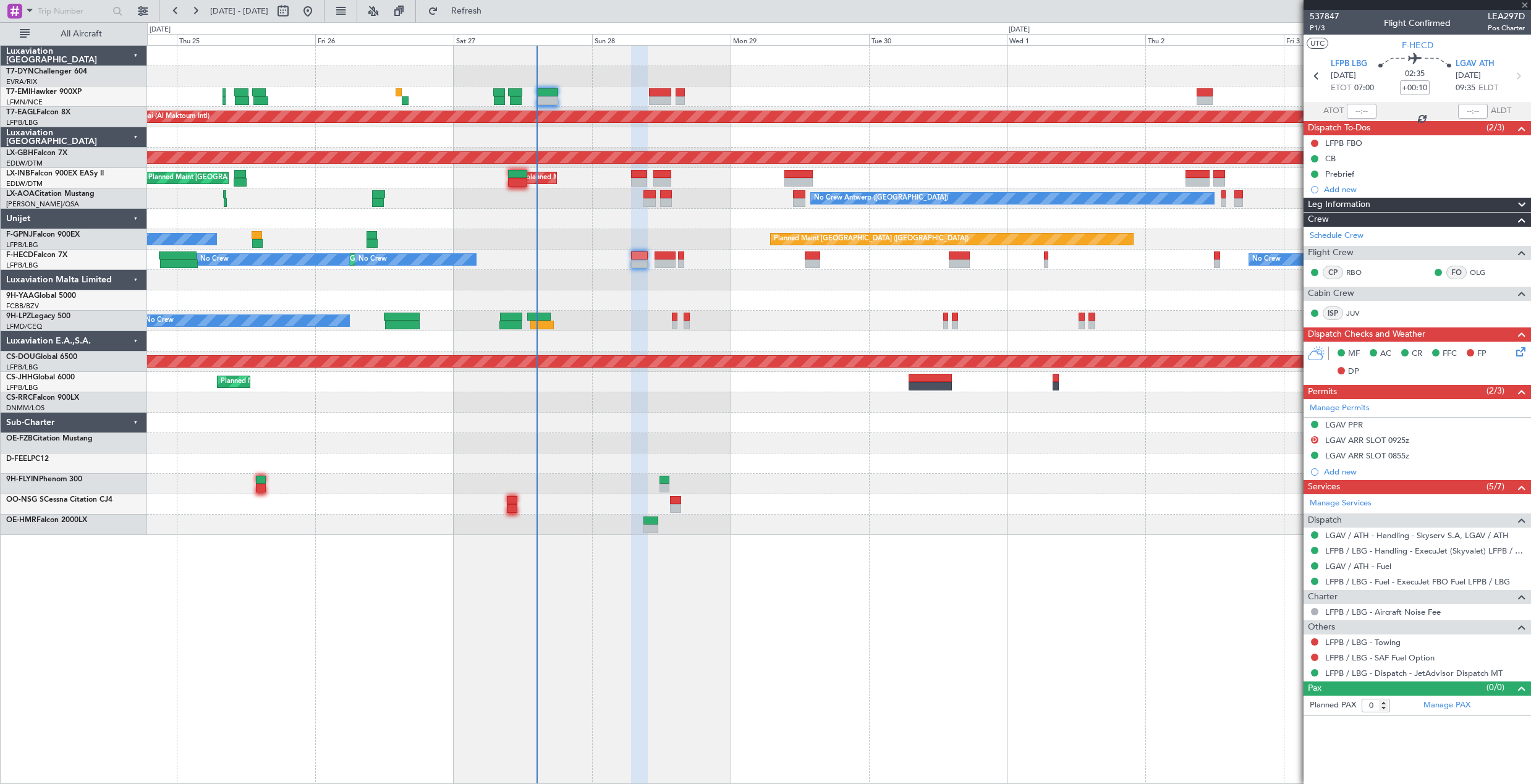
type input "+00:05"
type input "5"
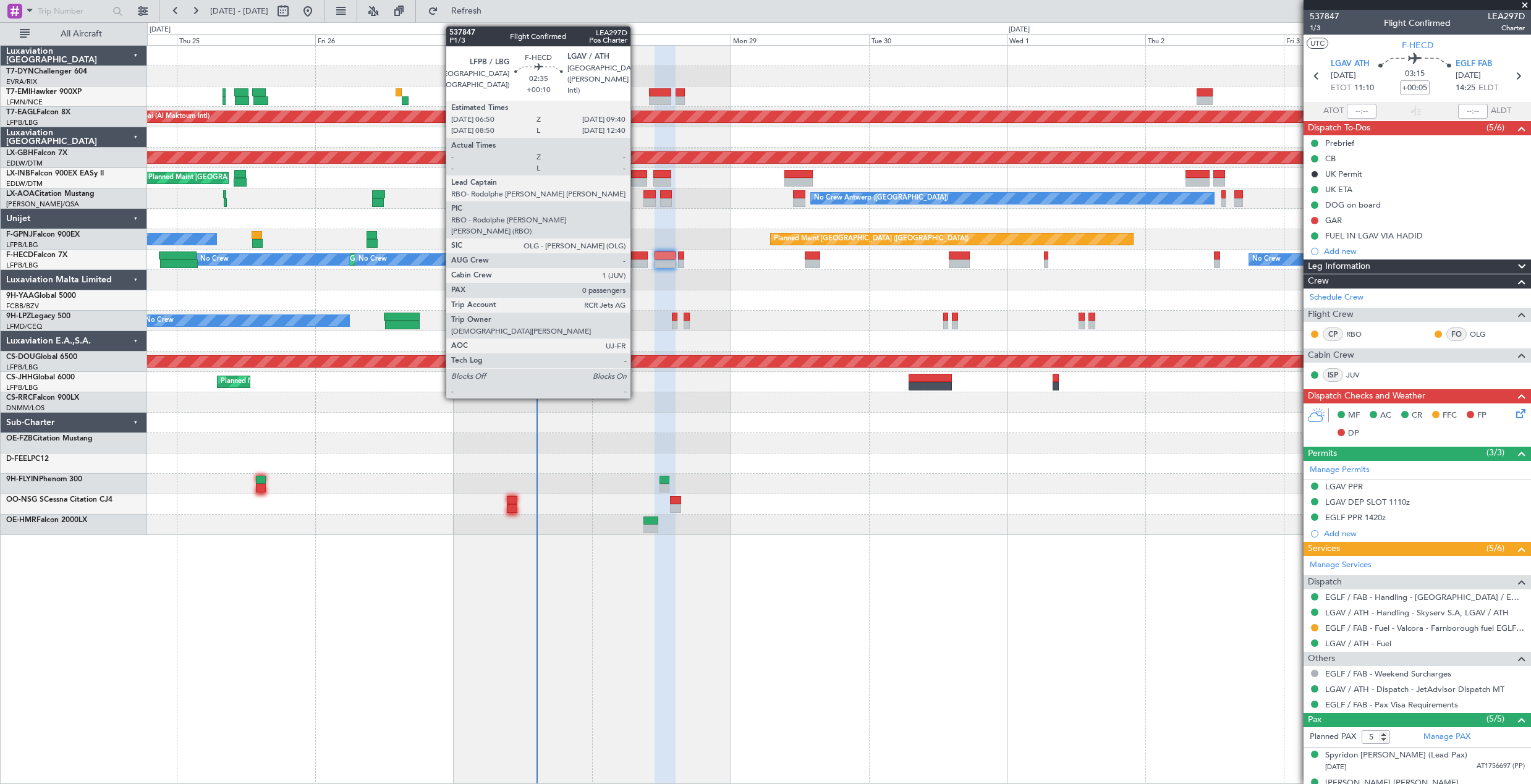
click at [636, 255] on div at bounding box center [639, 256] width 17 height 9
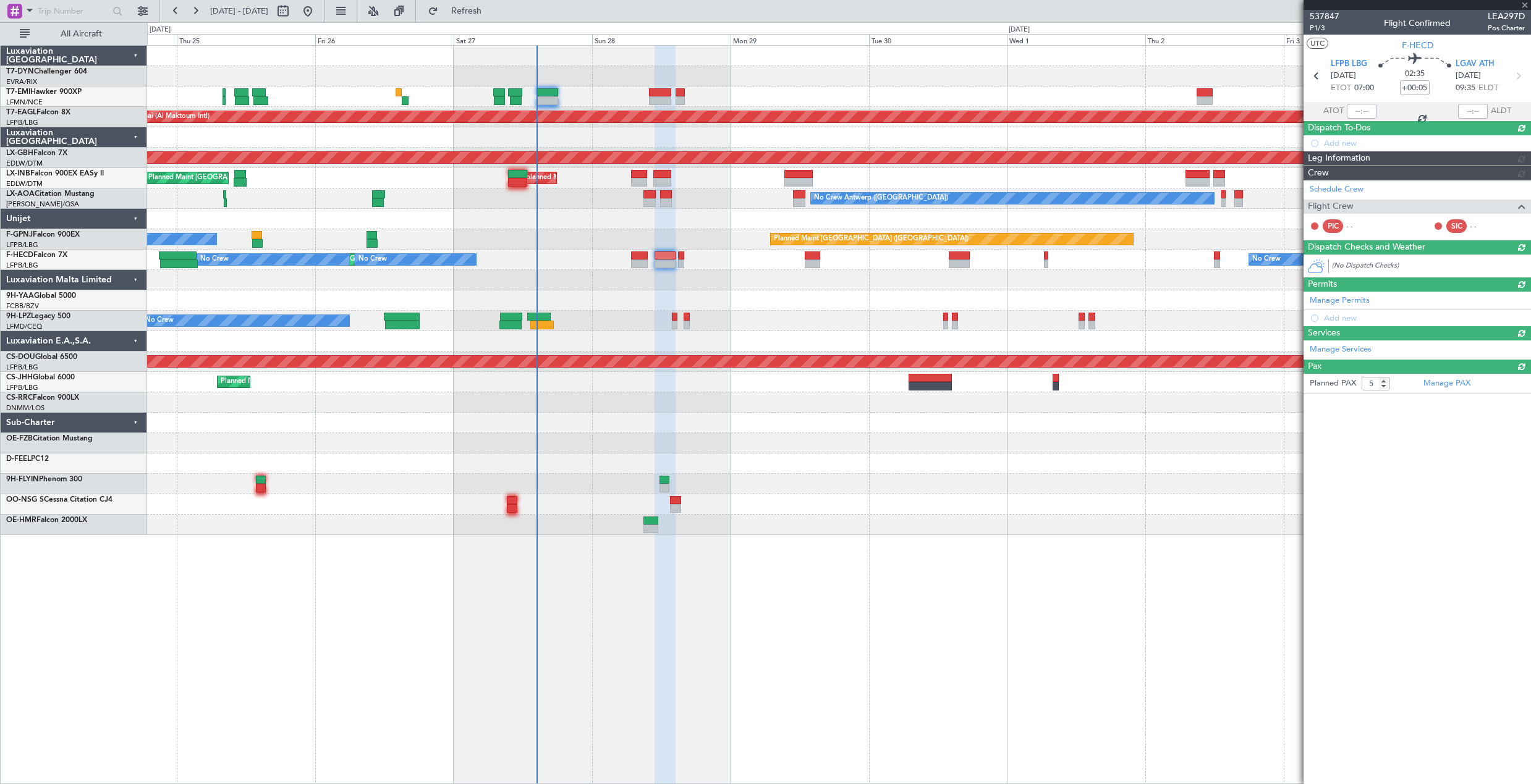
type input "+00:10"
type input "0"
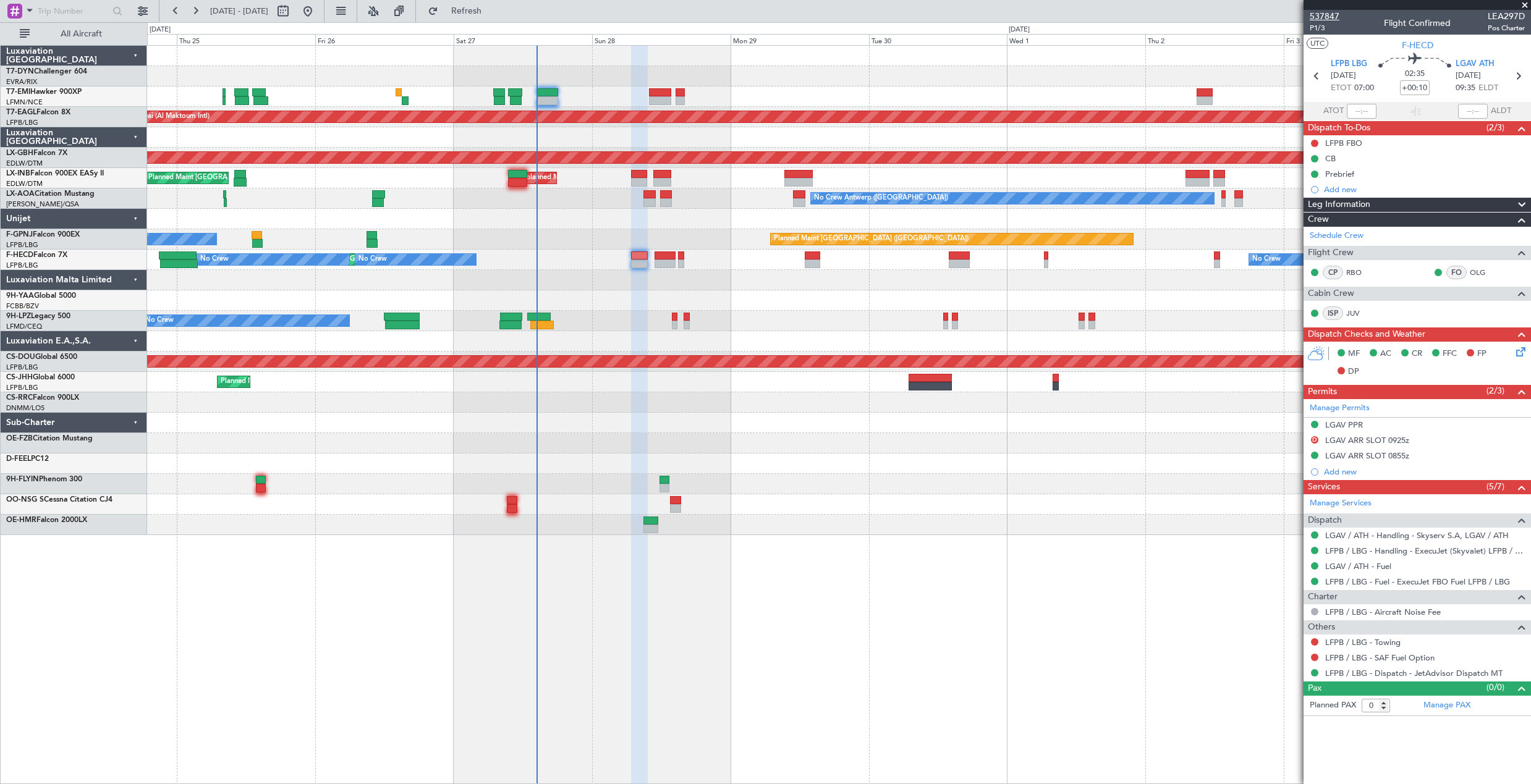
click at [1323, 16] on span "537847" at bounding box center [1324, 17] width 30 height 13
click at [490, 10] on span "Refresh" at bounding box center [466, 11] width 52 height 9
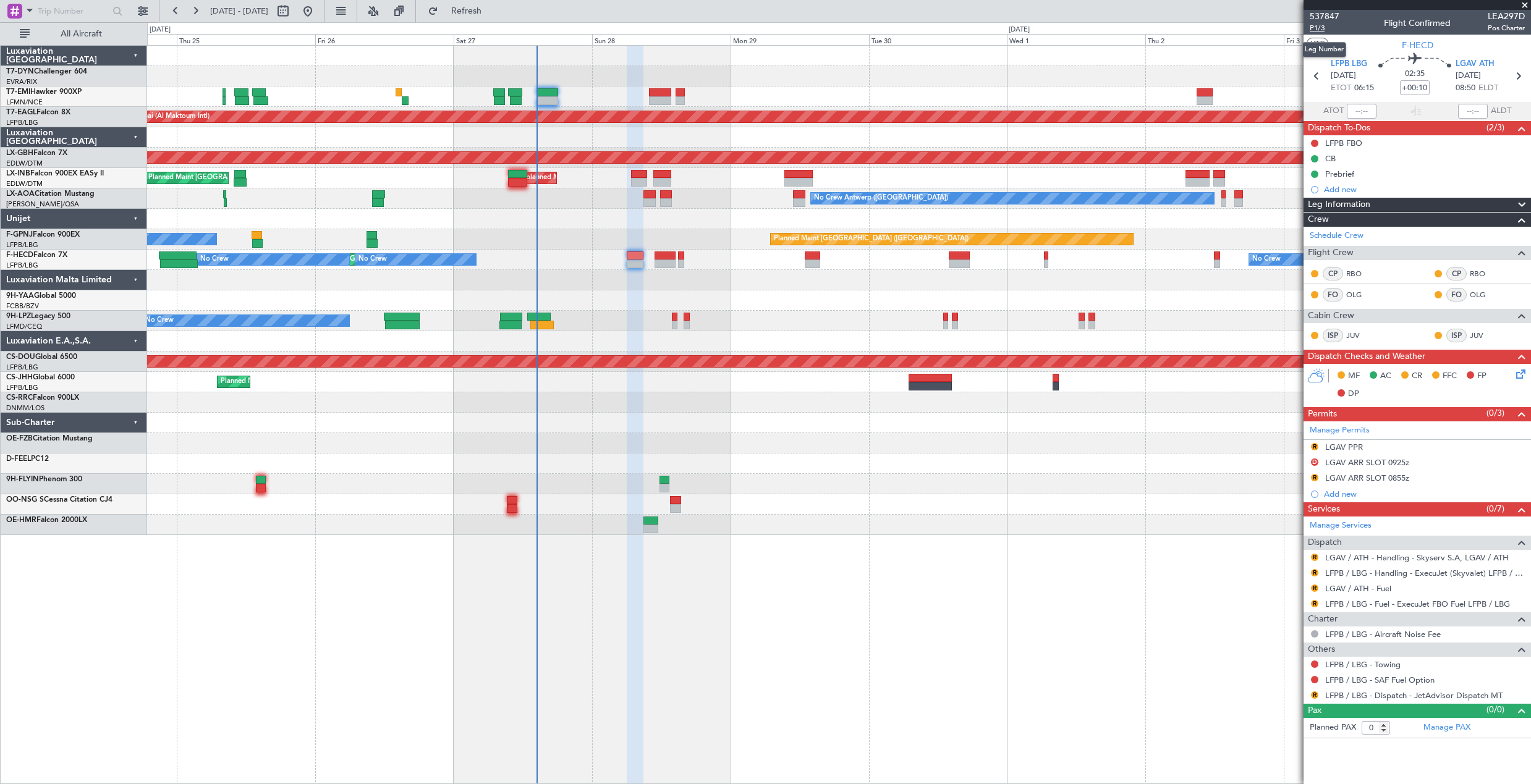
click at [1326, 26] on span "P1/3" at bounding box center [1324, 28] width 30 height 10
click at [1320, 33] on span "P1/3" at bounding box center [1324, 28] width 30 height 10
click at [1316, 28] on mat-tooltip-component "Trip Number" at bounding box center [1324, 39] width 61 height 33
click at [1319, 31] on span "P1/3" at bounding box center [1324, 28] width 30 height 10
click at [485, 16] on button "Refresh" at bounding box center [459, 11] width 74 height 20
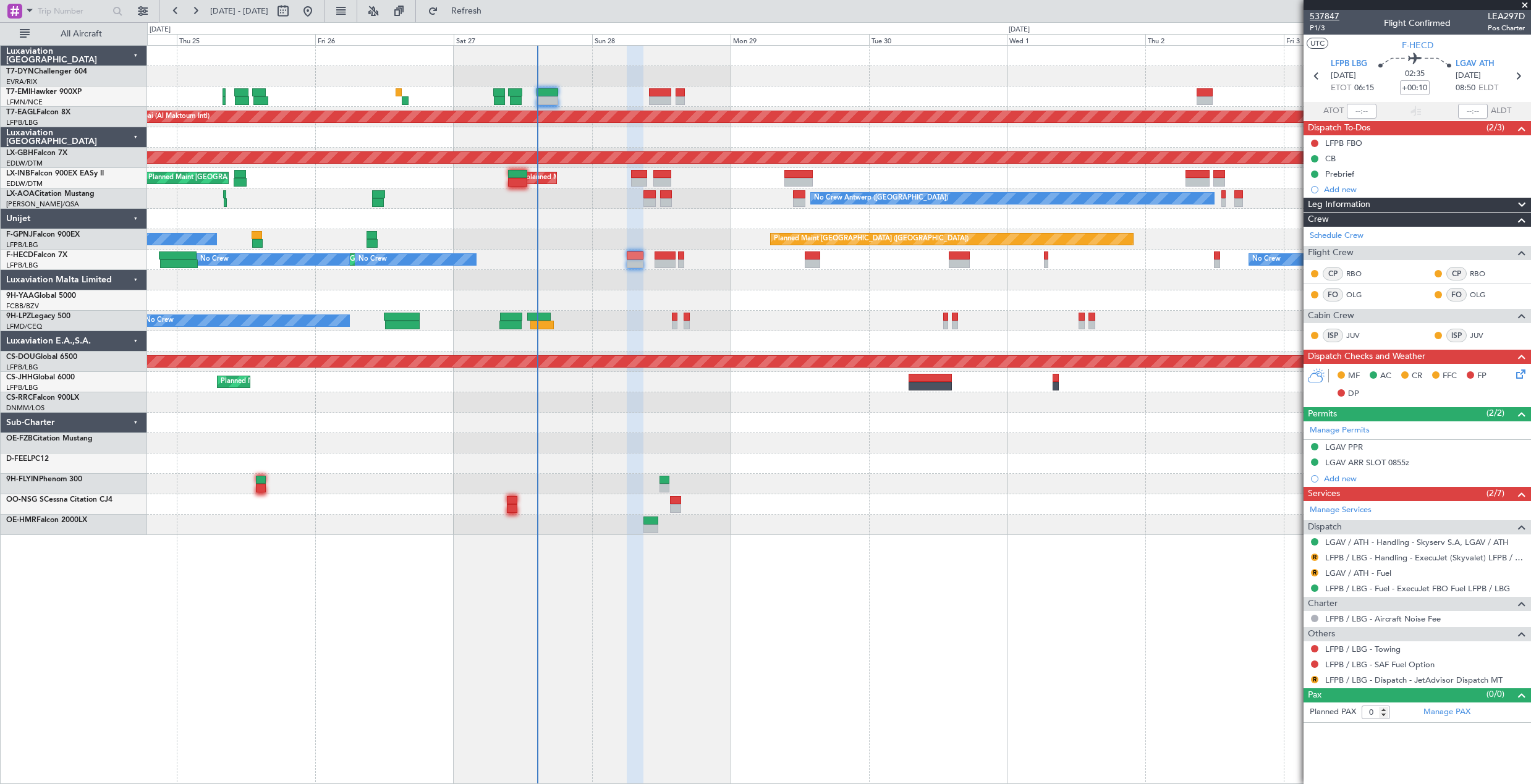
click at [1315, 15] on span "537847" at bounding box center [1324, 17] width 30 height 13
